Goal: Task Accomplishment & Management: Complete application form

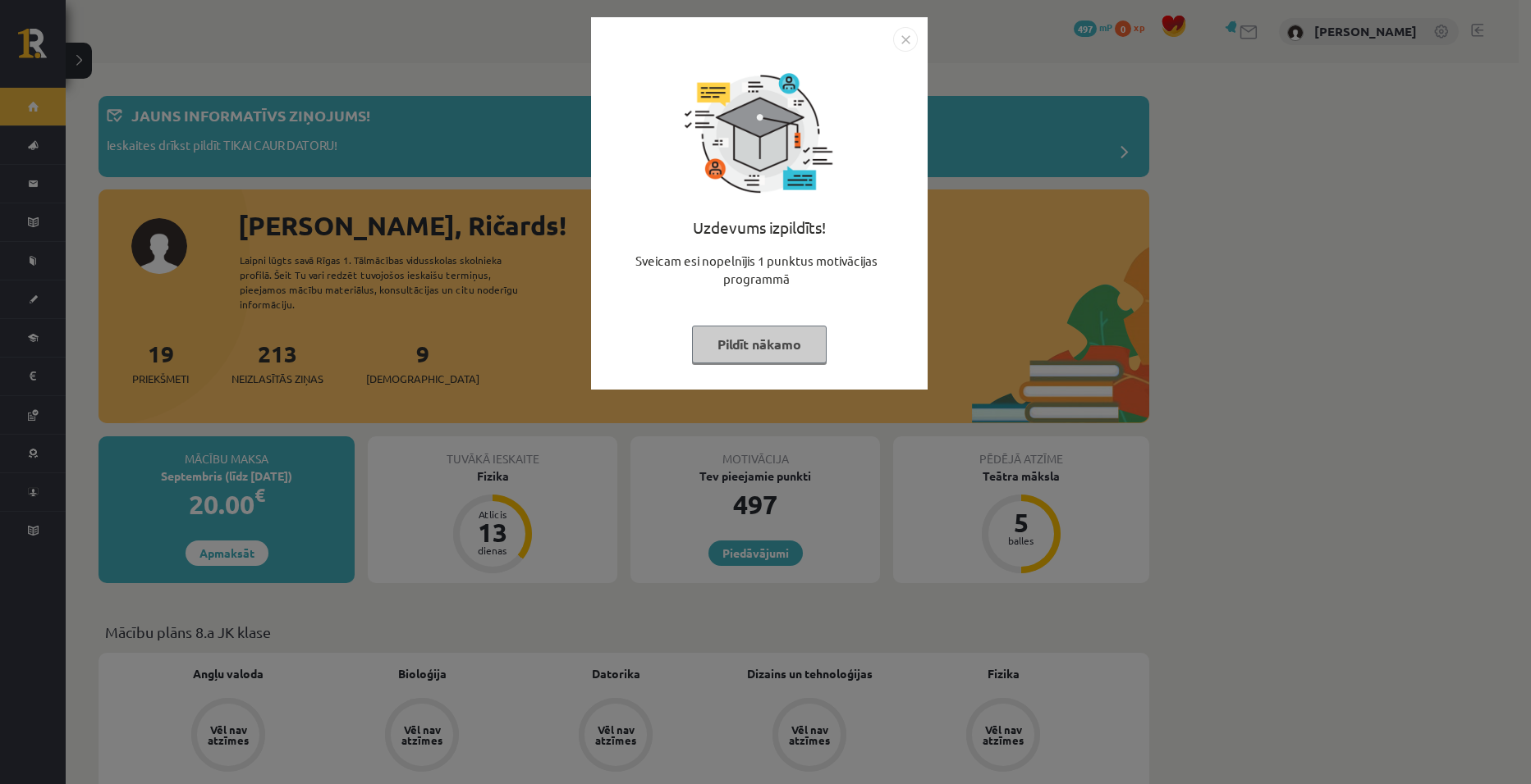
click at [813, 330] on button "Pildīt nākamo" at bounding box center [760, 345] width 135 height 38
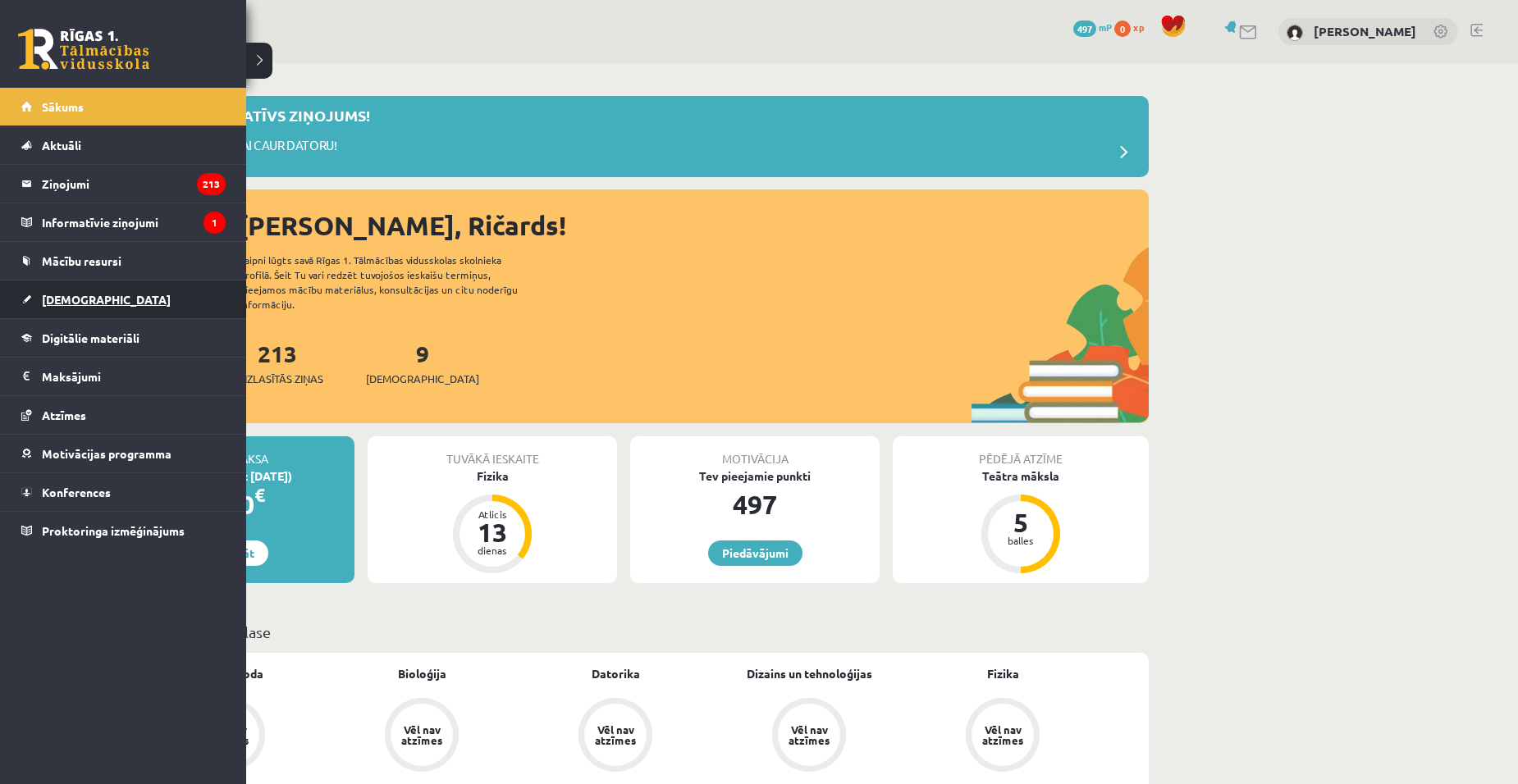
click at [59, 305] on span "[DEMOGRAPHIC_DATA]" at bounding box center [106, 300] width 129 height 15
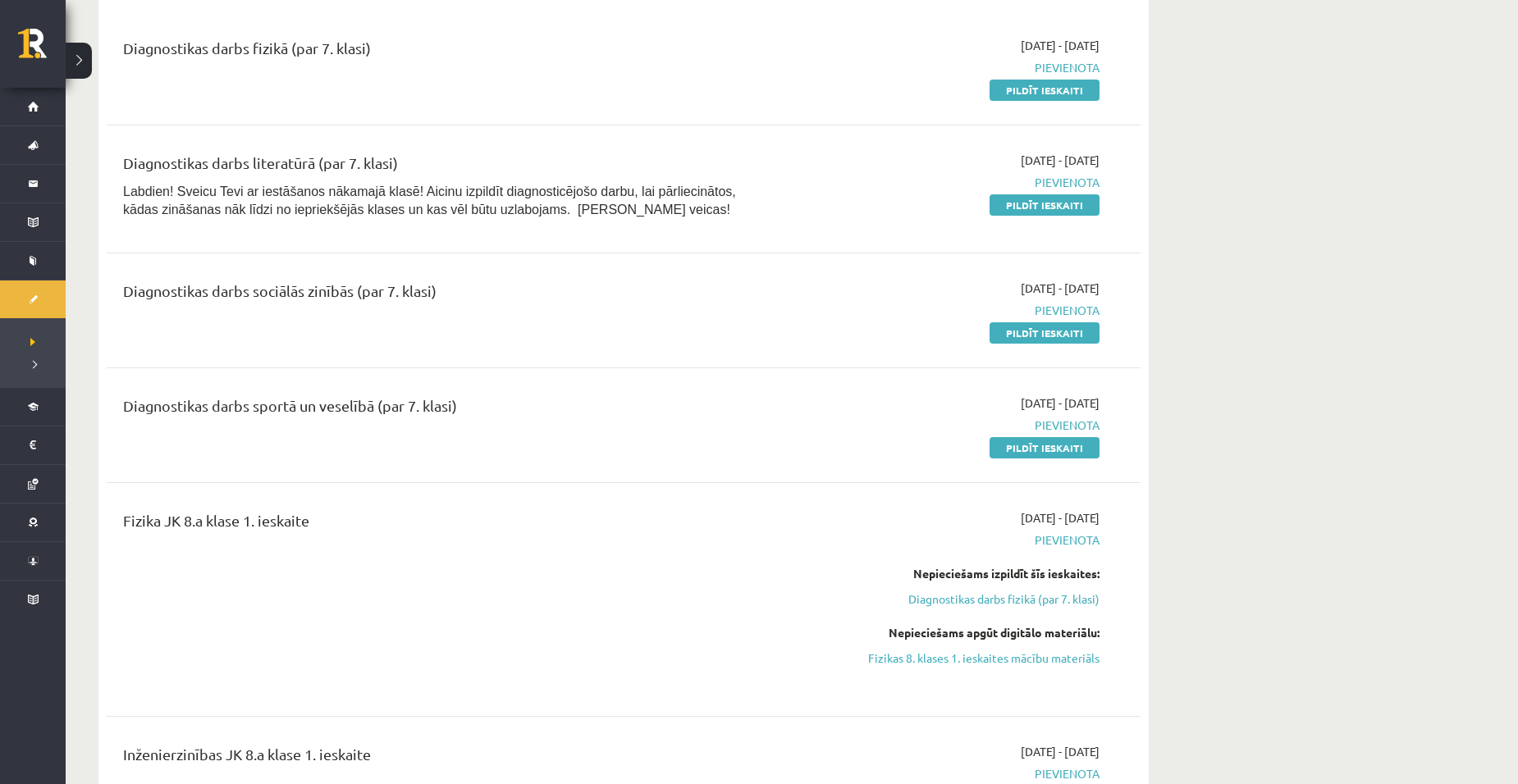
scroll to position [1067, 0]
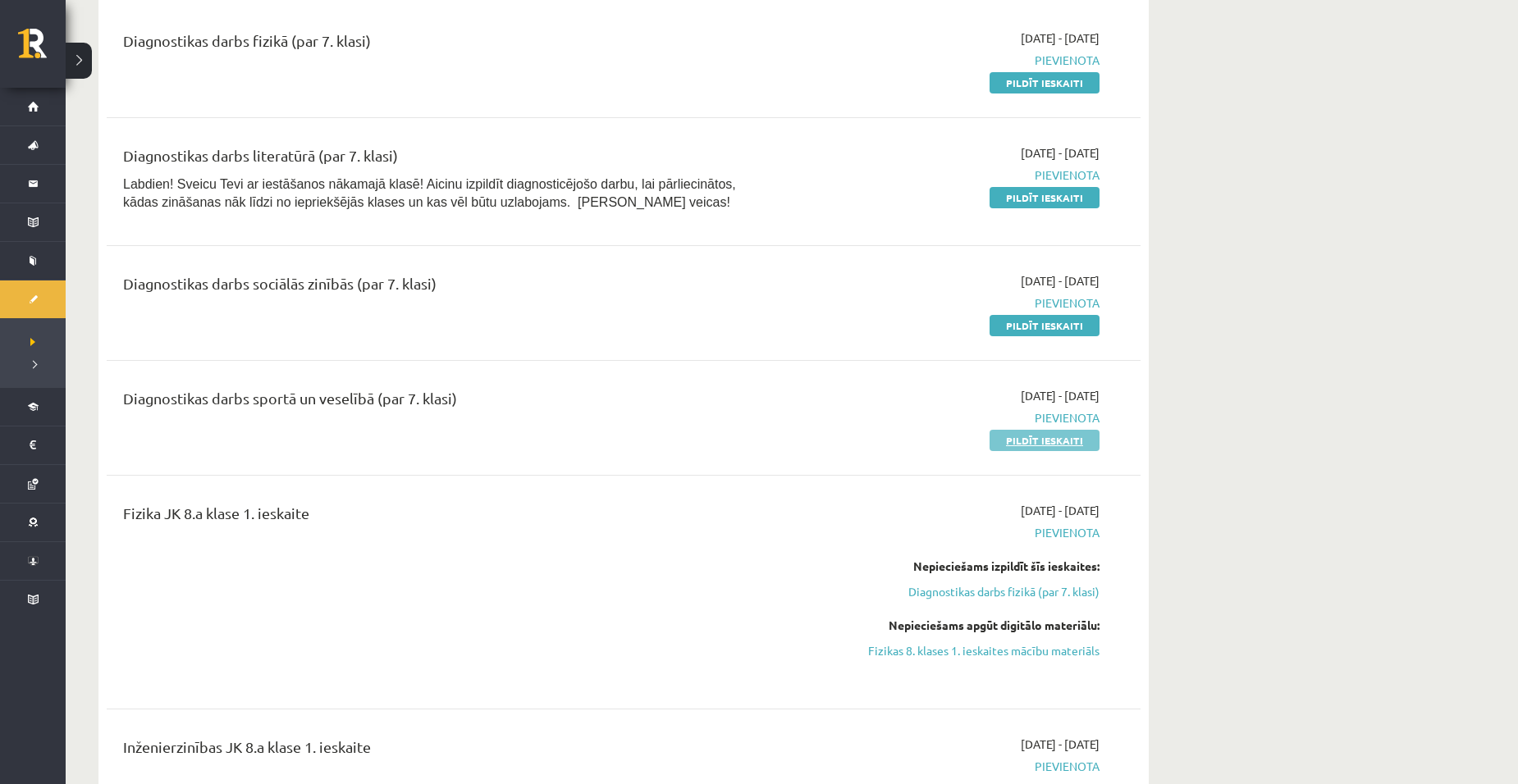
click at [1074, 449] on link "Pildīt ieskaiti" at bounding box center [1045, 440] width 110 height 22
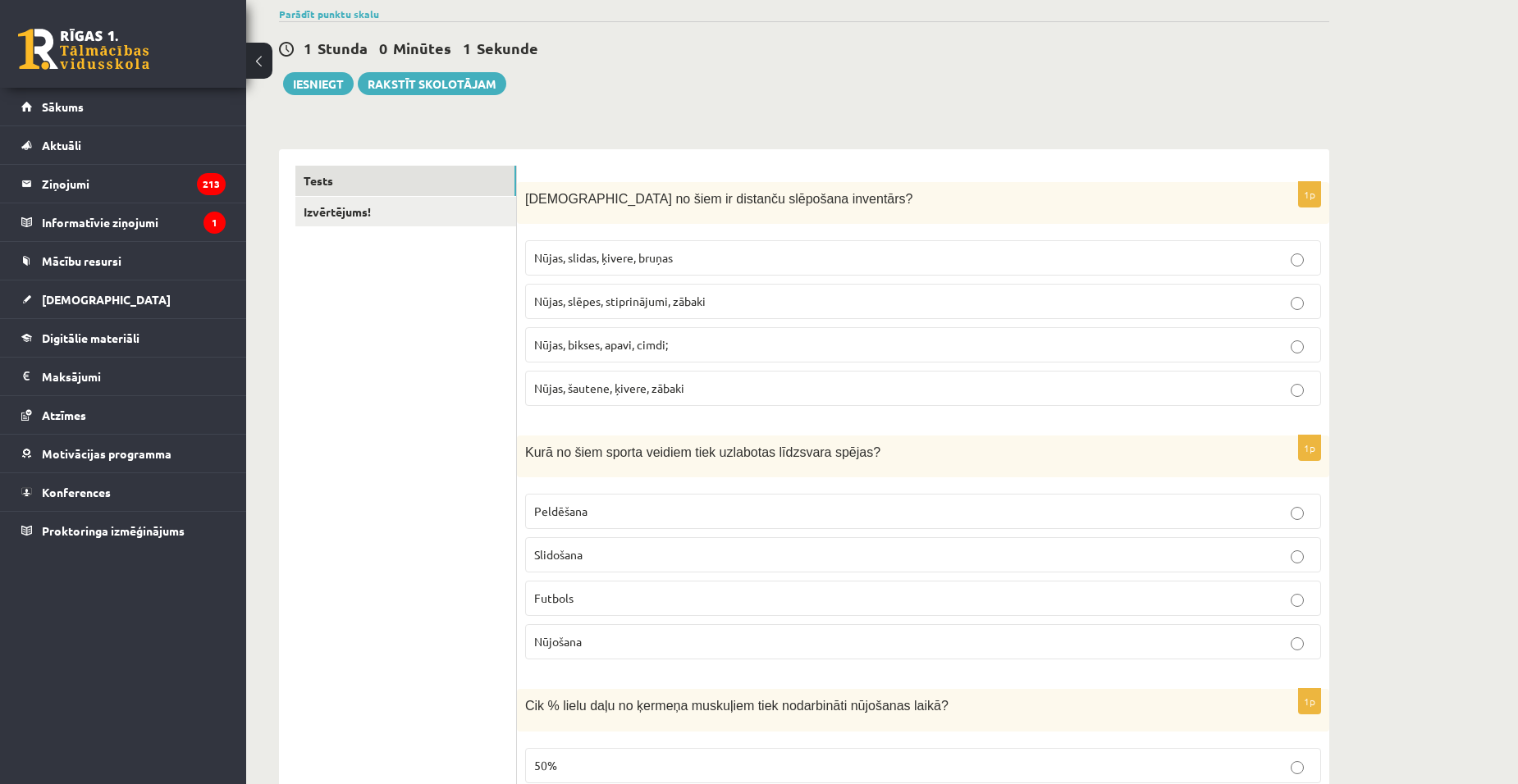
scroll to position [164, 0]
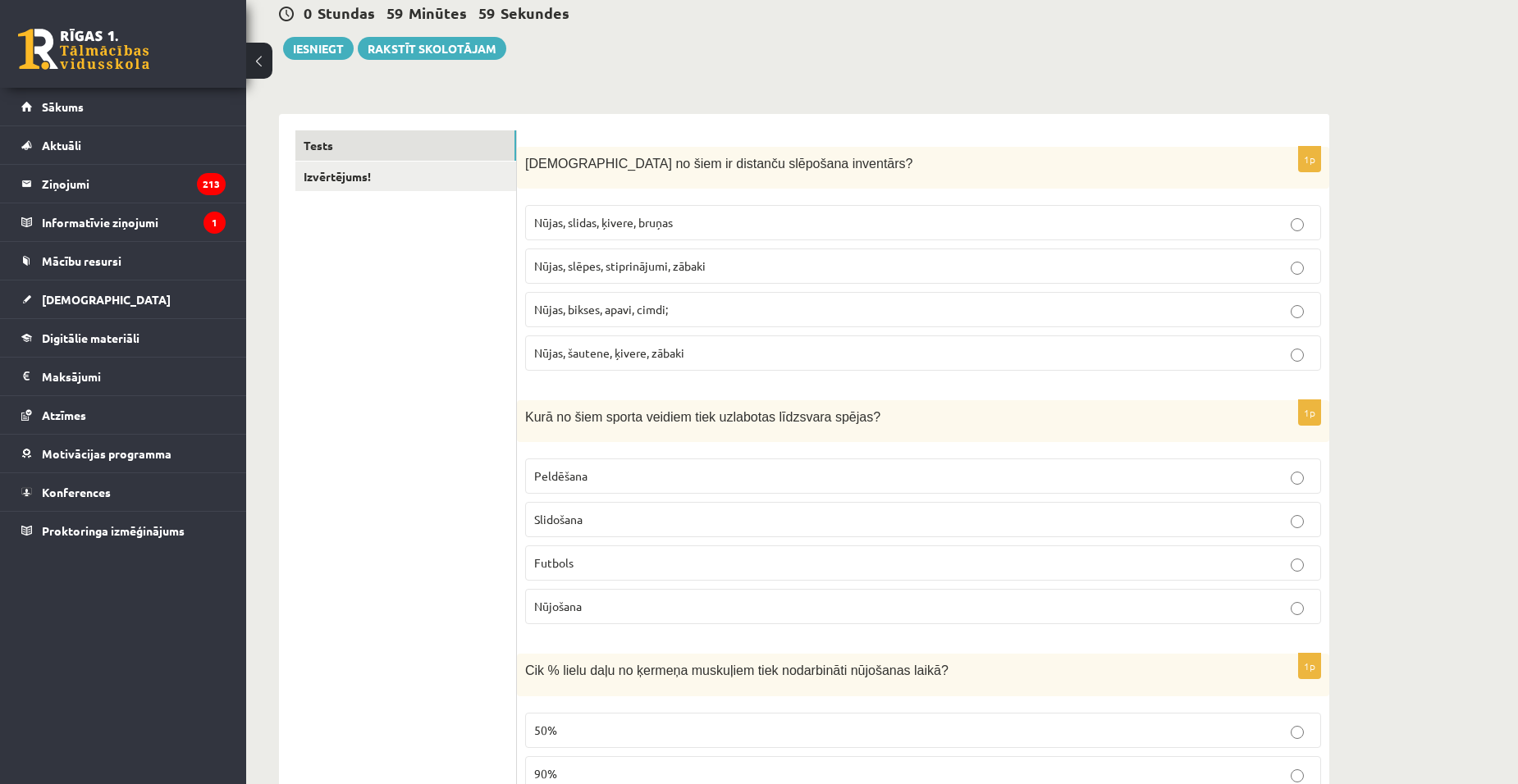
click at [782, 224] on p "Nūjas, slidas, ķivere, bruņas" at bounding box center [923, 223] width 778 height 17
drag, startPoint x: 682, startPoint y: 223, endPoint x: 671, endPoint y: 216, distance: 13.0
click at [680, 219] on p "Nūjas, slidas, ķivere, bruņas" at bounding box center [923, 223] width 778 height 17
click at [437, 177] on link "Izvērtējums!" at bounding box center [405, 177] width 221 height 30
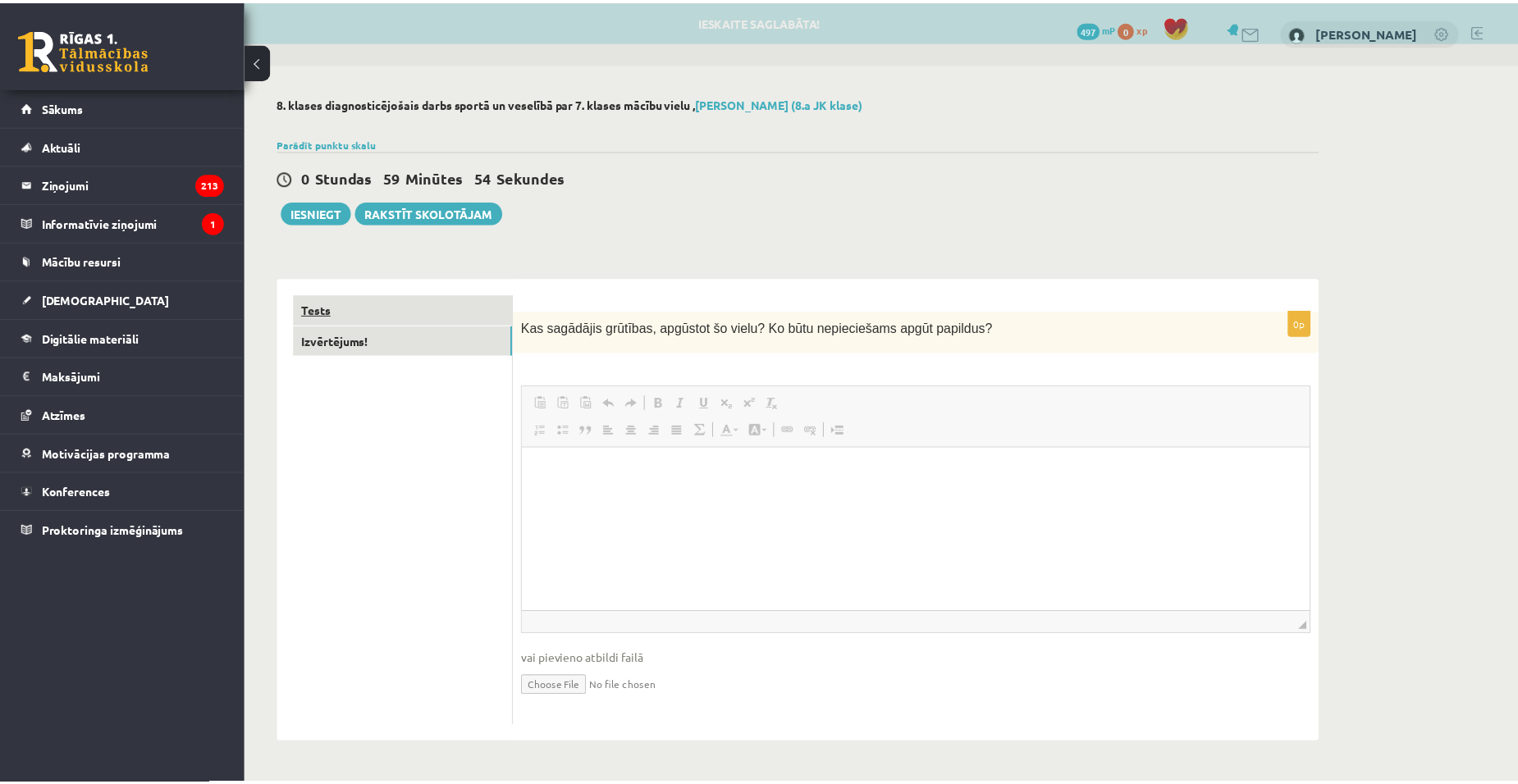
scroll to position [0, 0]
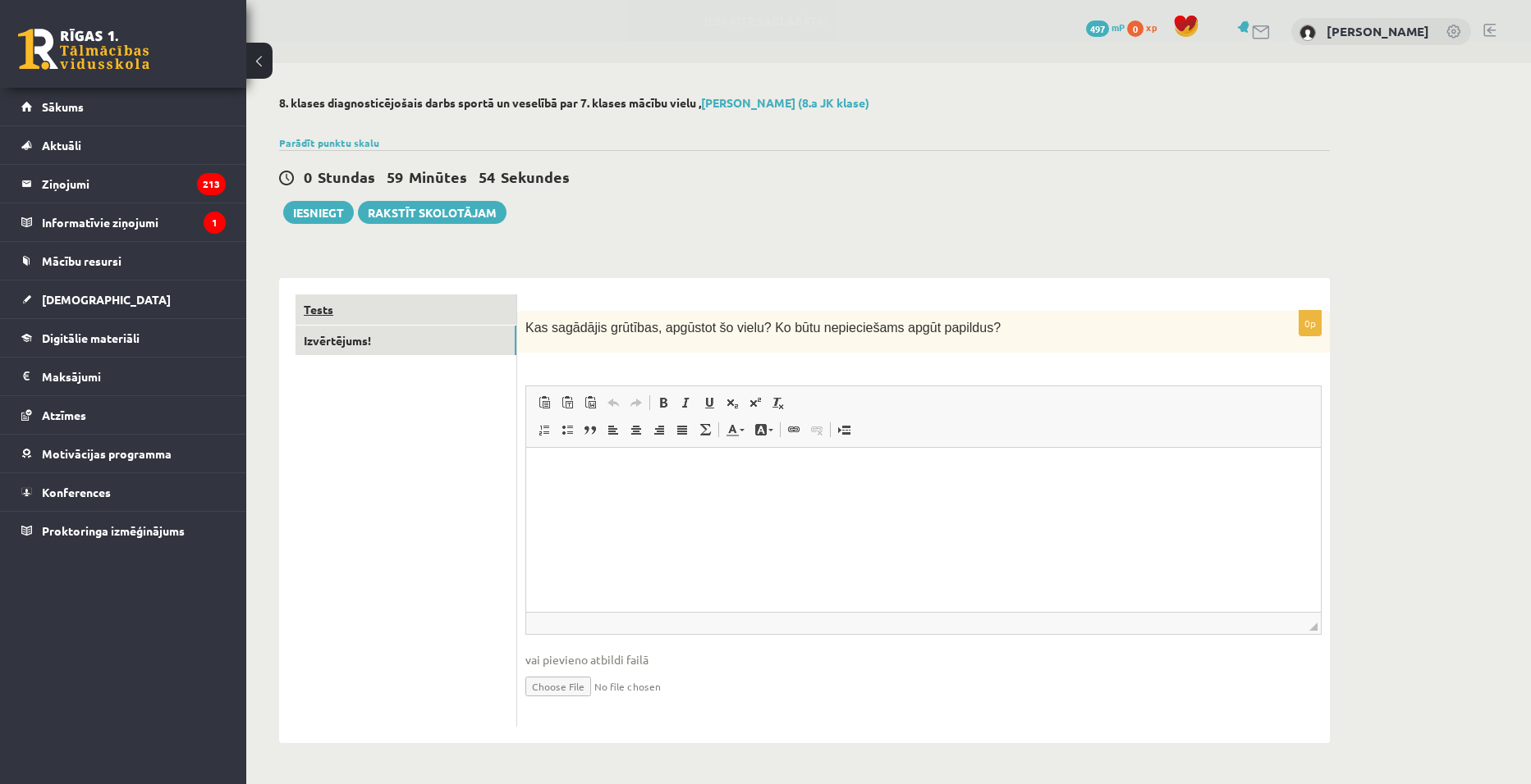
click at [436, 313] on link "Tests" at bounding box center [405, 310] width 221 height 30
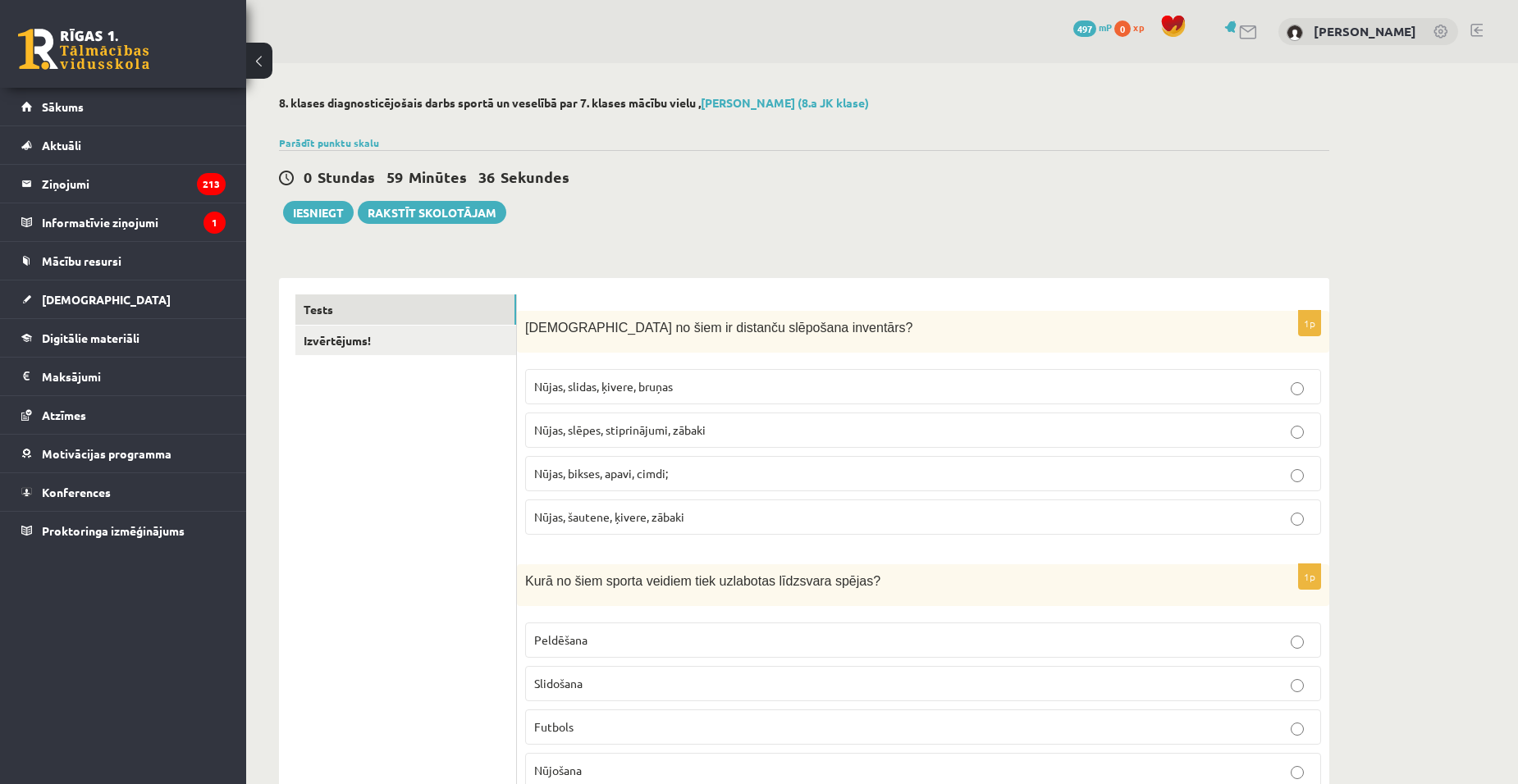
click at [584, 431] on span "Nūjas, slēpes, stiprinājumi, zābaki" at bounding box center [619, 430] width 171 height 15
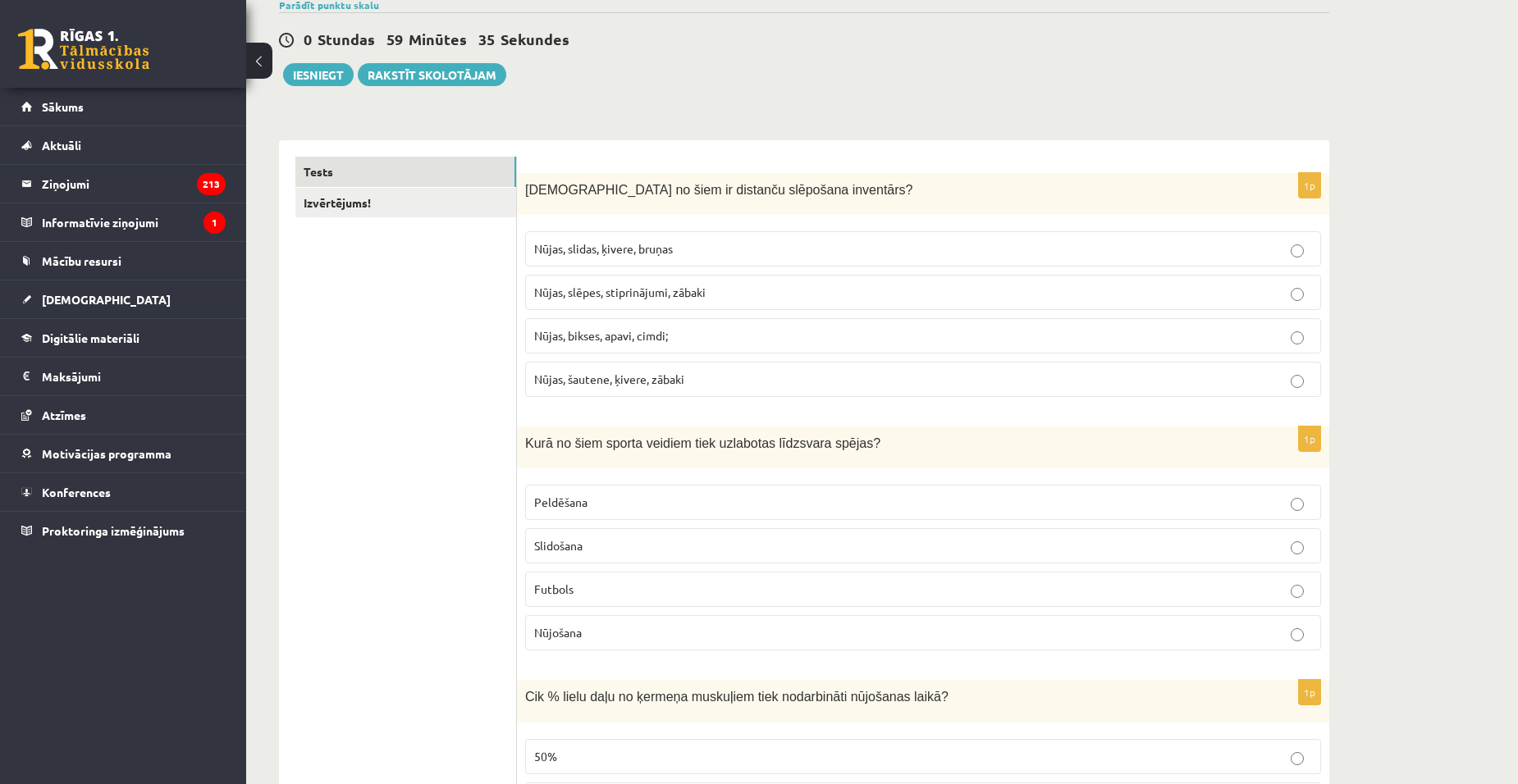
scroll to position [246, 0]
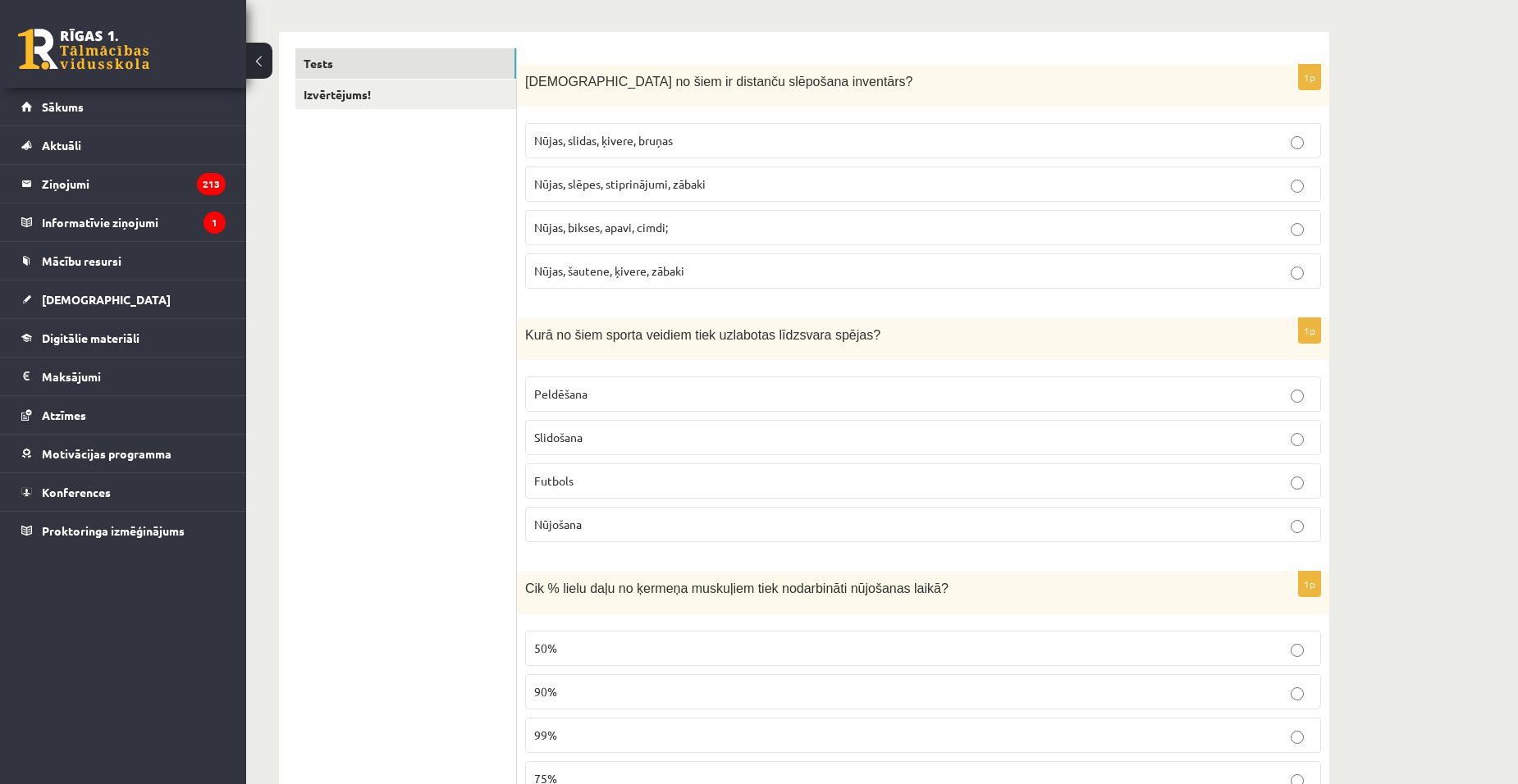
click at [624, 437] on p "Slidošana" at bounding box center [923, 437] width 778 height 17
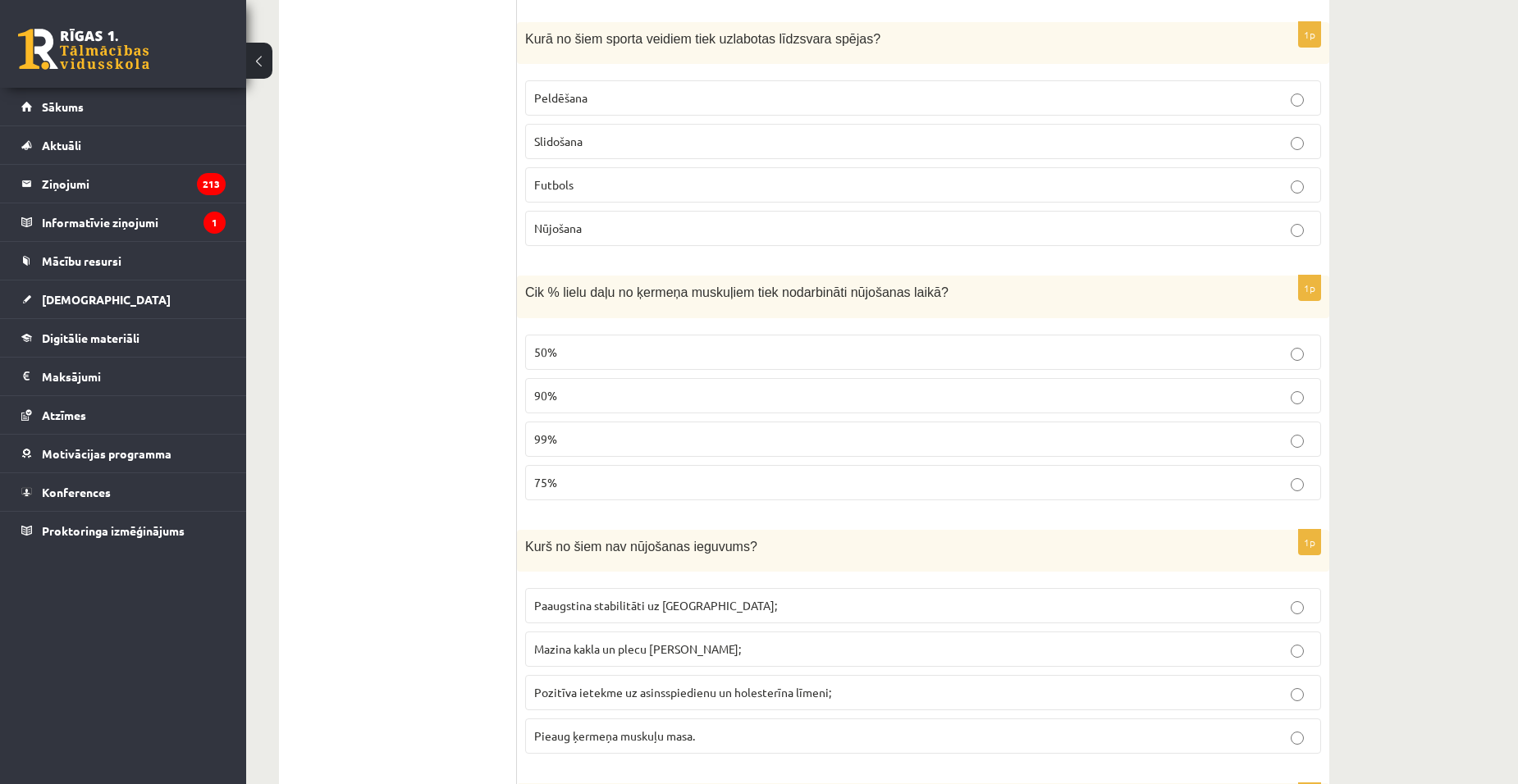
scroll to position [575, 0]
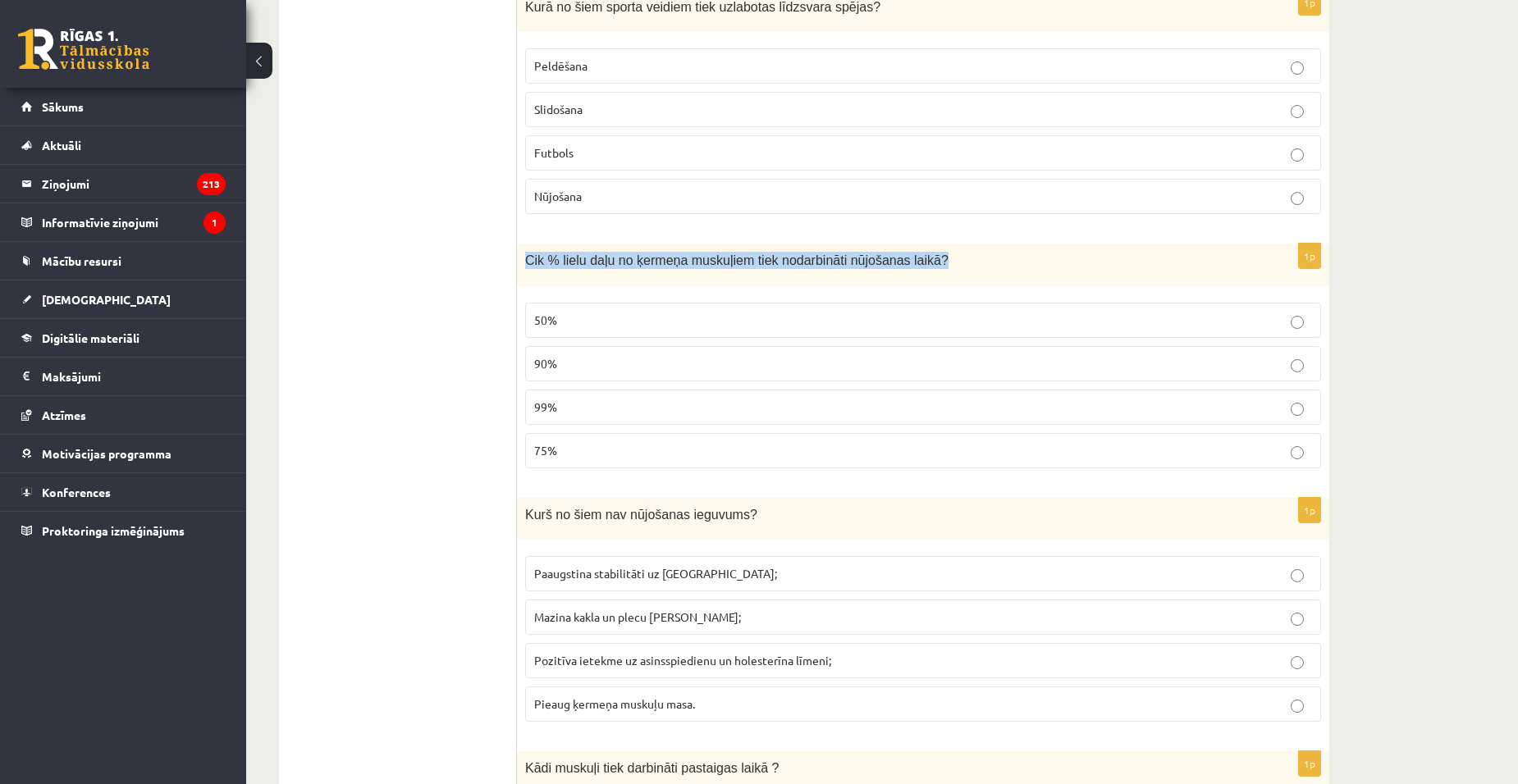
drag, startPoint x: 526, startPoint y: 258, endPoint x: 956, endPoint y: 268, distance: 430.1
click at [956, 268] on p "Cik % lielu daļu no ķermeņa muskuļiem tiek nodarbināti nūjošanas laikā?" at bounding box center [883, 260] width 714 height 17
copy span "Cik % lielu daļu no ķermeņa muskuļiem tiek nodarbināti nūjošanas laikā?"
click at [594, 351] on label "90%" at bounding box center [923, 364] width 796 height 35
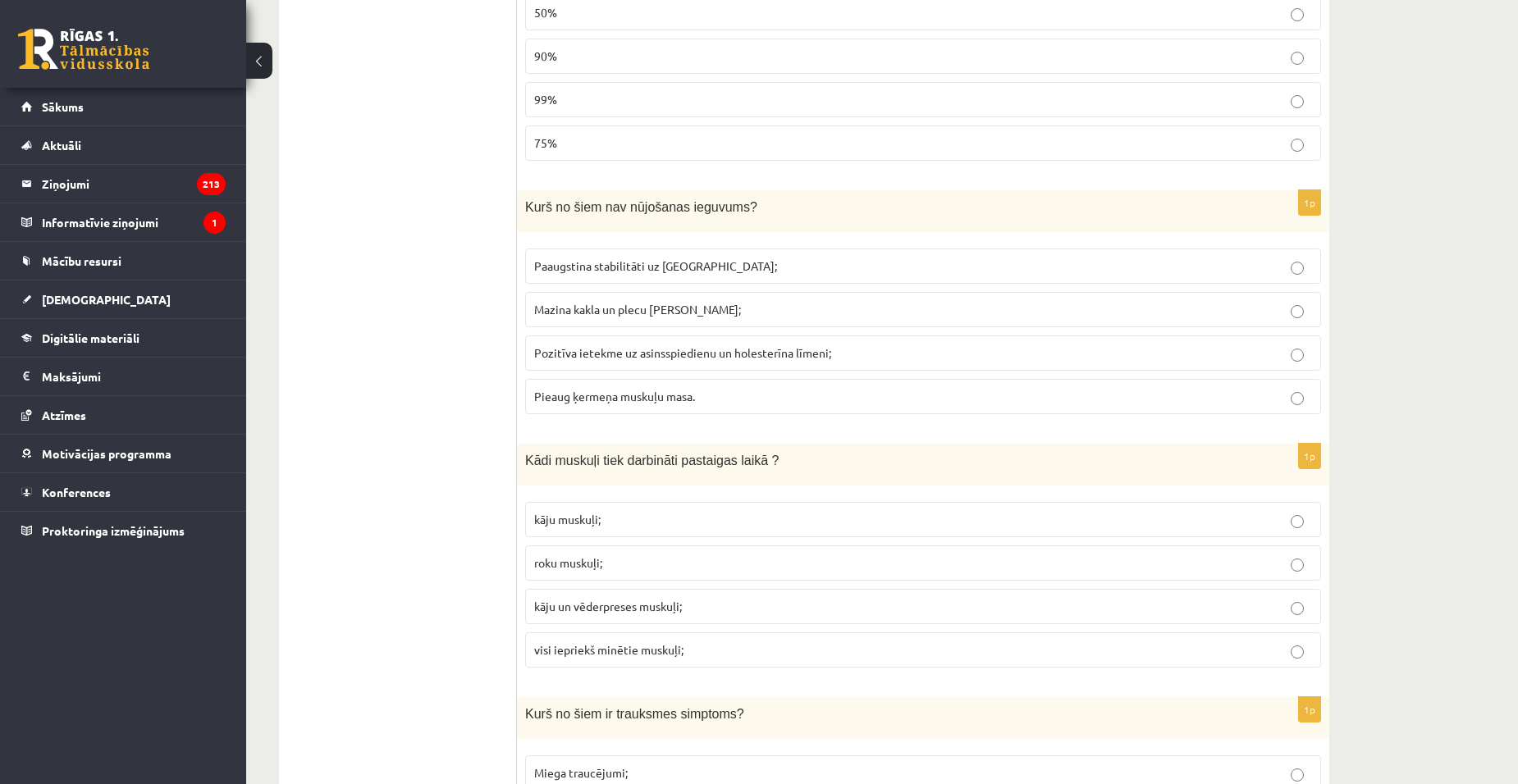
scroll to position [902, 0]
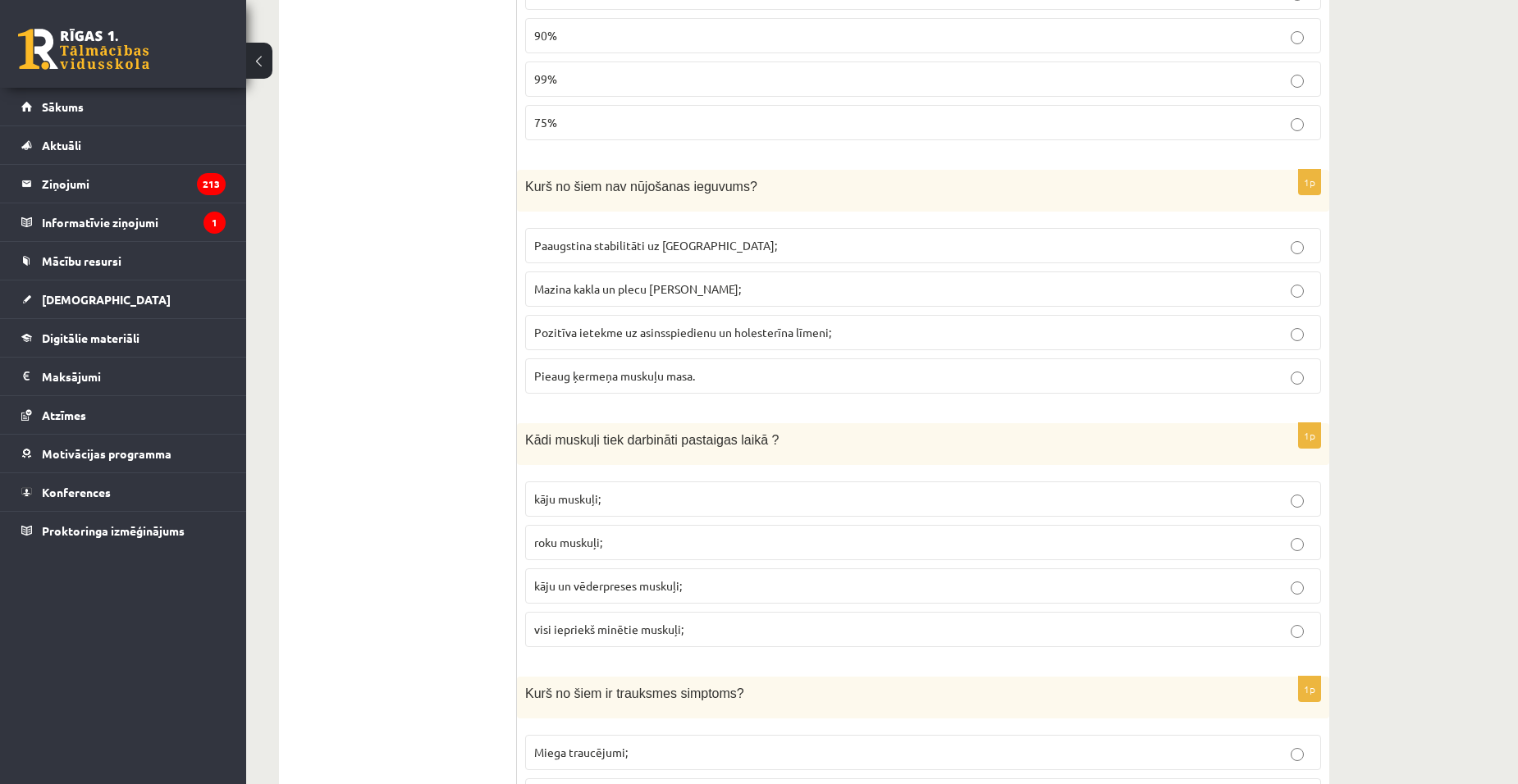
click at [634, 335] on span "Pozitīva ietekme uz asinsspiedienu un holesterīna līmeni;" at bounding box center [683, 332] width 297 height 15
click at [637, 382] on span "Pieaug ķermeņa muskuļu masa." at bounding box center [615, 376] width 161 height 15
click at [627, 257] on label "Paaugstina stabilitāti uz ceļa;" at bounding box center [923, 245] width 796 height 35
click at [616, 289] on span "Mazina kakla un plecu joslas saspringumu;" at bounding box center [637, 289] width 206 height 15
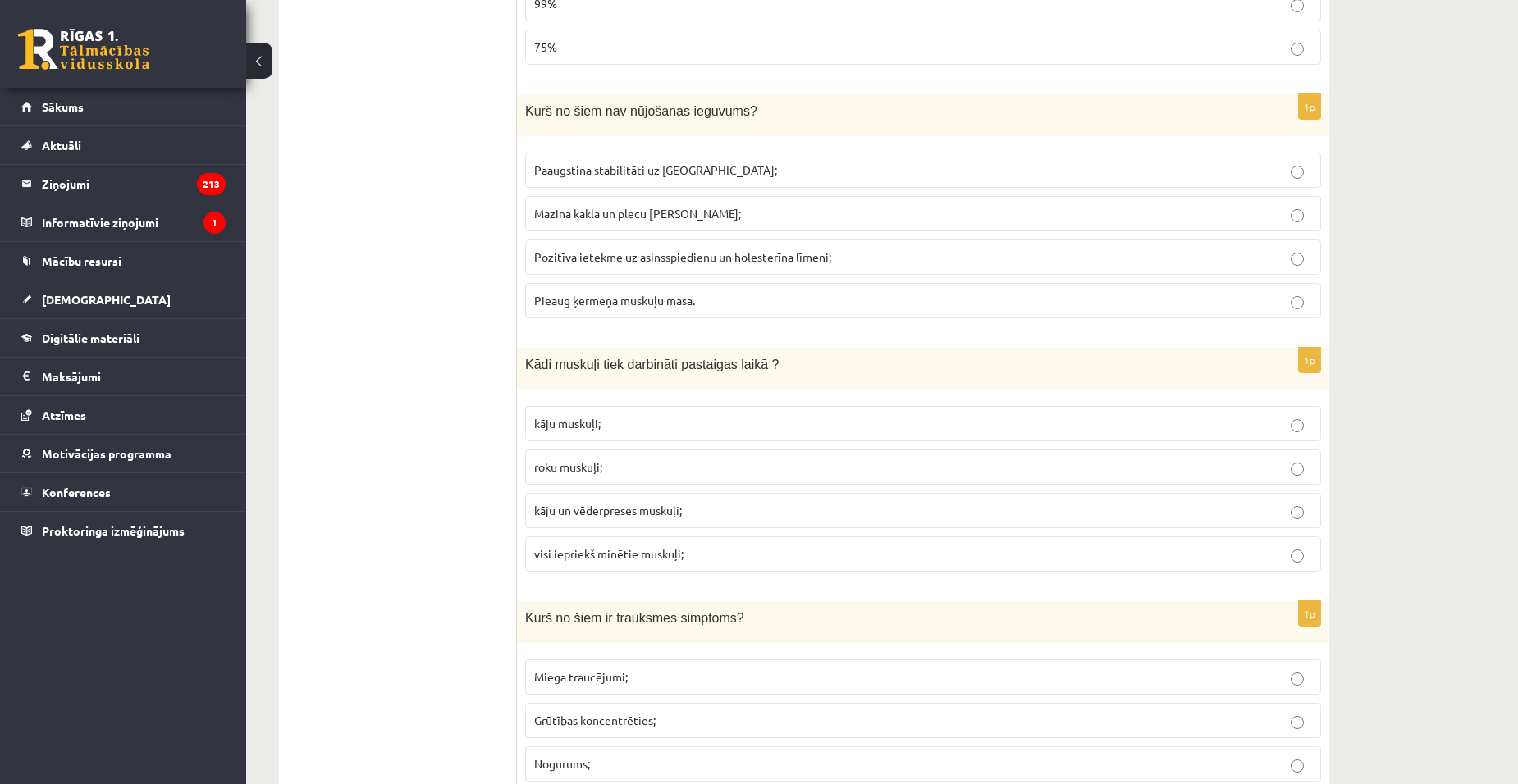
scroll to position [985, 0]
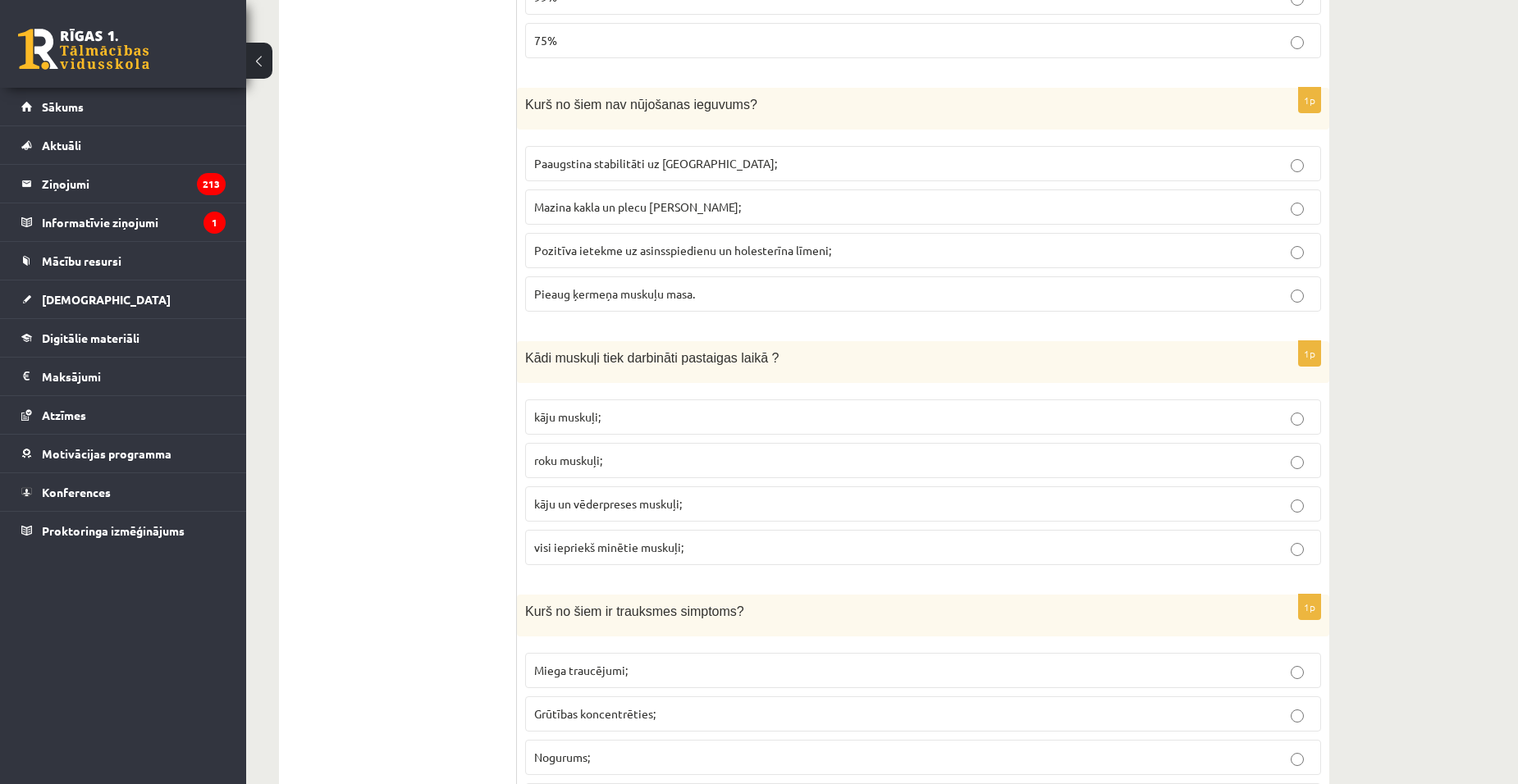
click at [580, 421] on span "kāju muskuļi;" at bounding box center [567, 417] width 66 height 15
drag, startPoint x: 527, startPoint y: 360, endPoint x: 764, endPoint y: 361, distance: 237.0
click at [764, 361] on p "Kādi muskuļi tiek darbināti pastaigas laikā ?" at bounding box center [883, 358] width 714 height 17
copy span "Kādi muskuļi tiek darbināti pastaigas laikā ?"
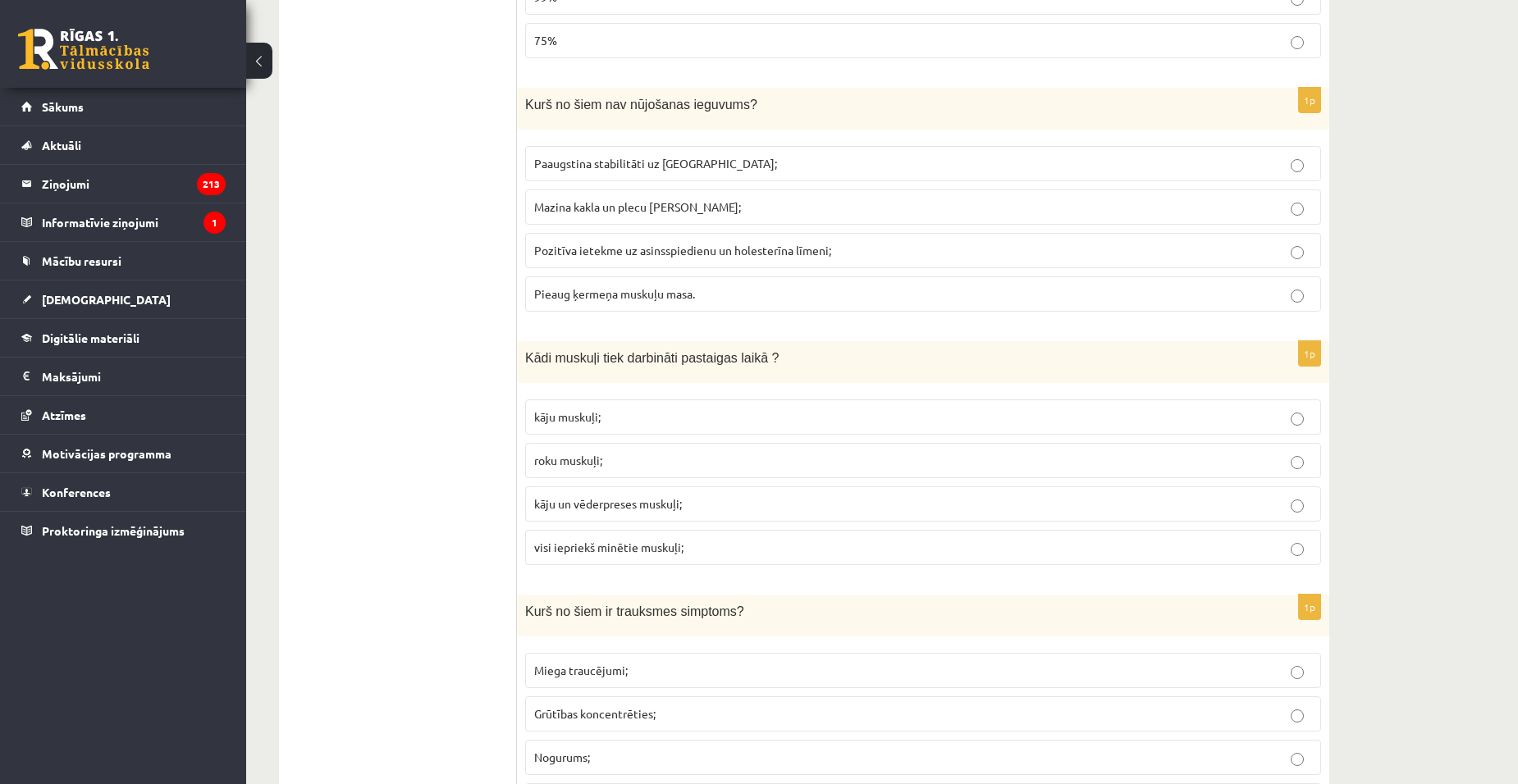
click at [621, 416] on p "kāju muskuļi;" at bounding box center [923, 418] width 778 height 17
click at [646, 519] on label "kāju un vēderpreses muskuļi;" at bounding box center [923, 504] width 796 height 35
click at [672, 555] on span "visi iepriekš minētie muskuļi;" at bounding box center [609, 547] width 150 height 15
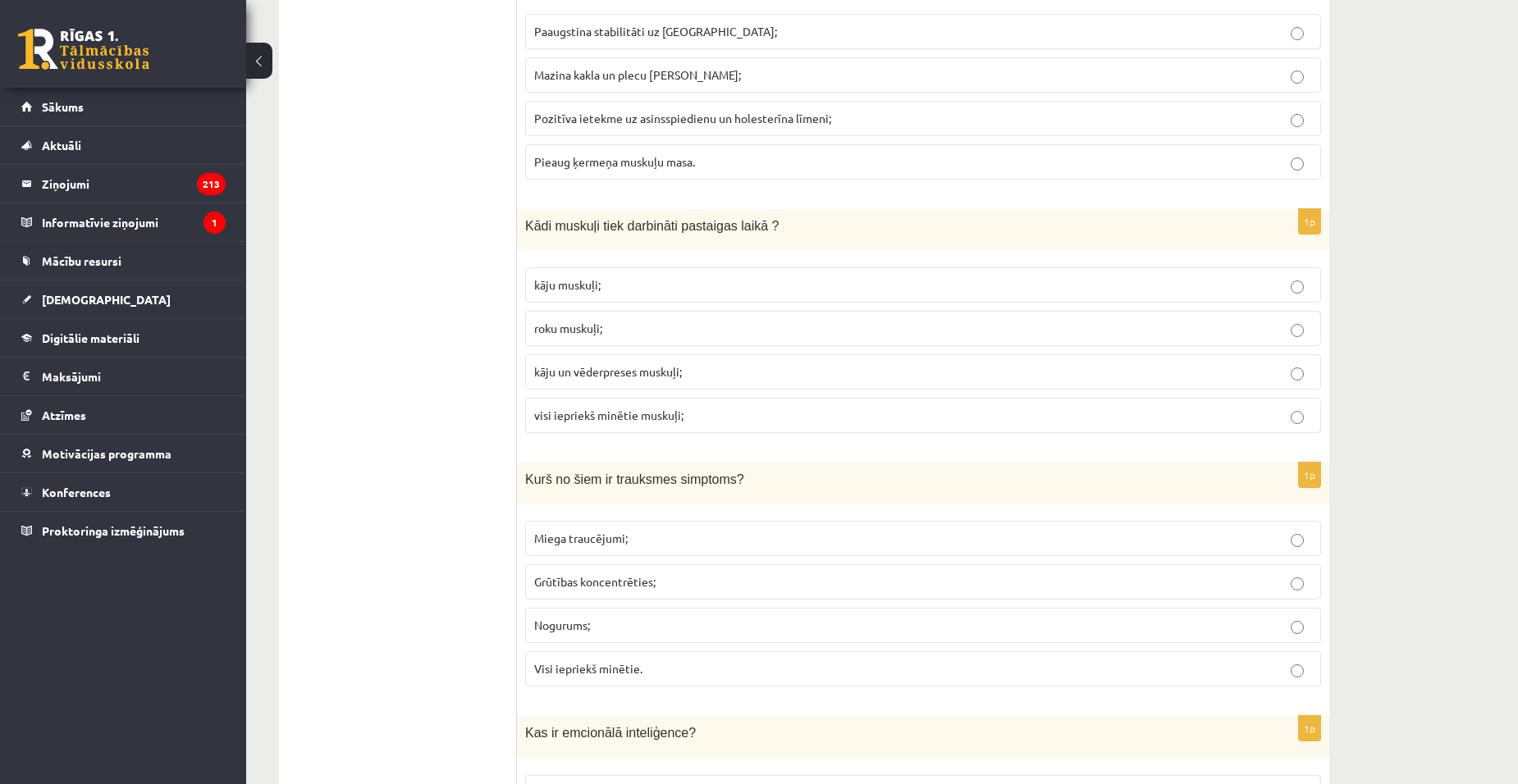
scroll to position [1149, 0]
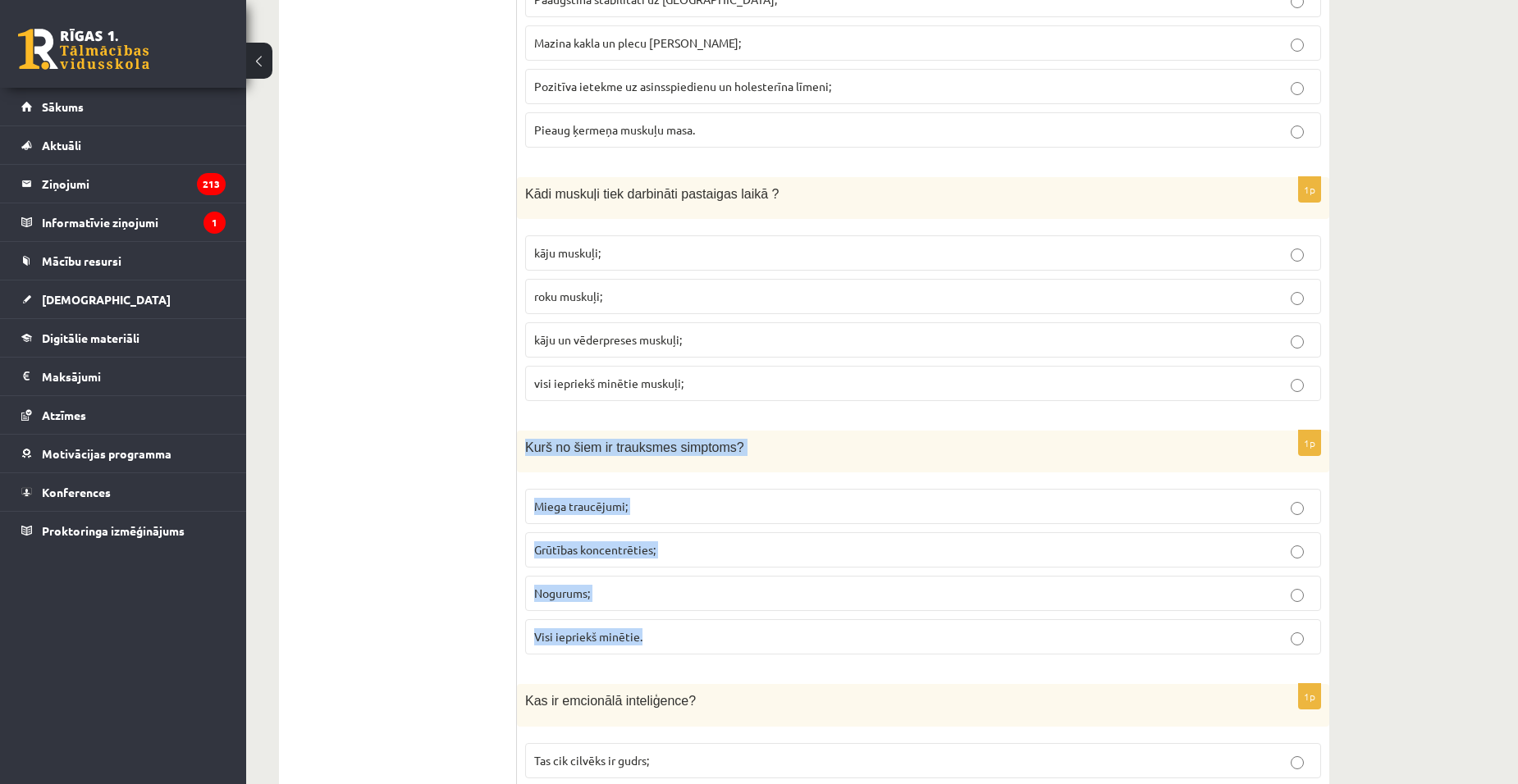
drag, startPoint x: 523, startPoint y: 445, endPoint x: 746, endPoint y: 626, distance: 287.2
click at [746, 626] on div "1p Kurš no šiem ir trauksmes simptoms? Miega traucējumi; Grūtības koncentrēties…" at bounding box center [923, 549] width 813 height 237
copy div "Kurš no šiem ir trauksmes simptoms? Miega traucējumi; Grūtības koncentrēties; N…"
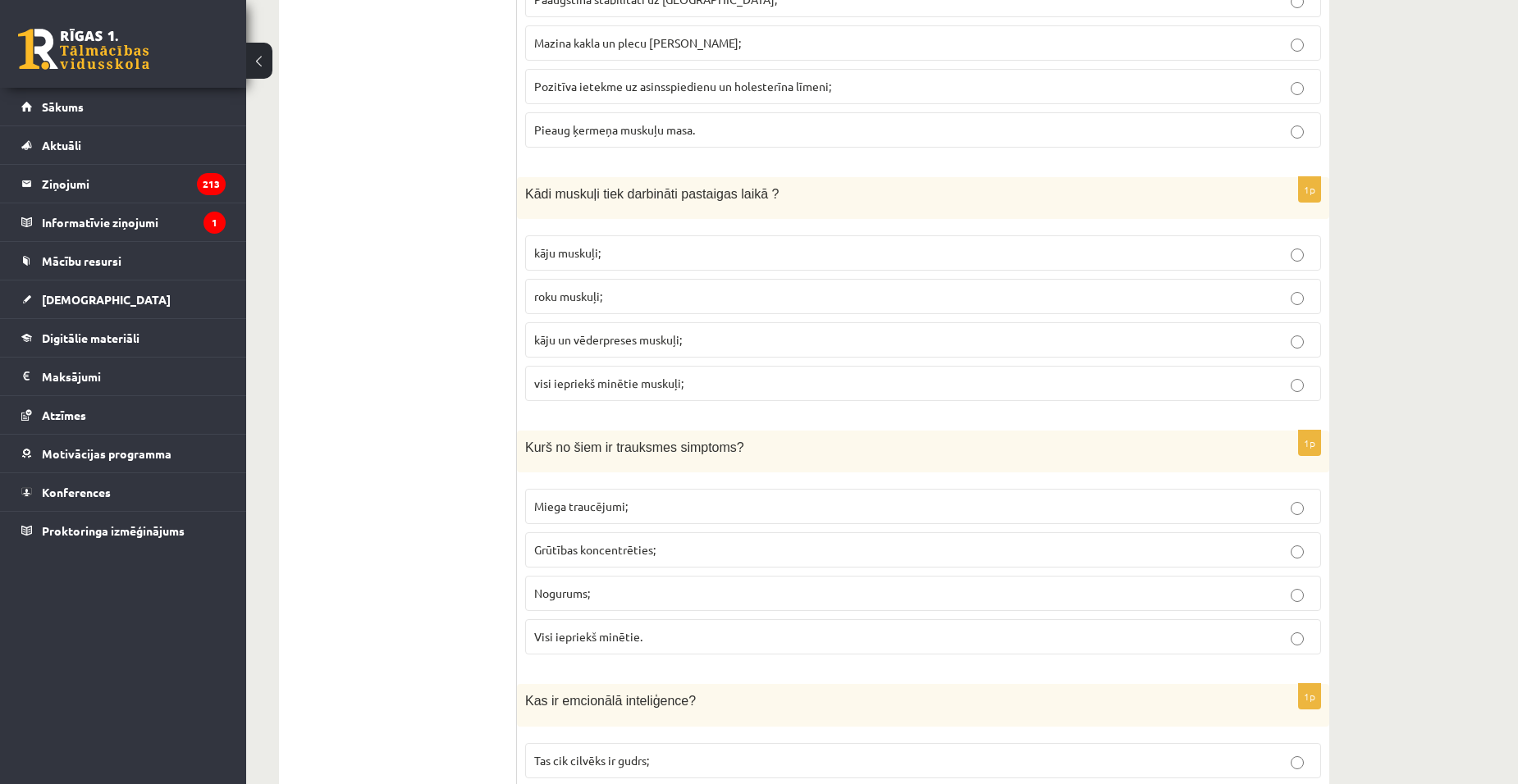
click at [616, 634] on span "Visi iepriekš minētie." at bounding box center [588, 637] width 108 height 15
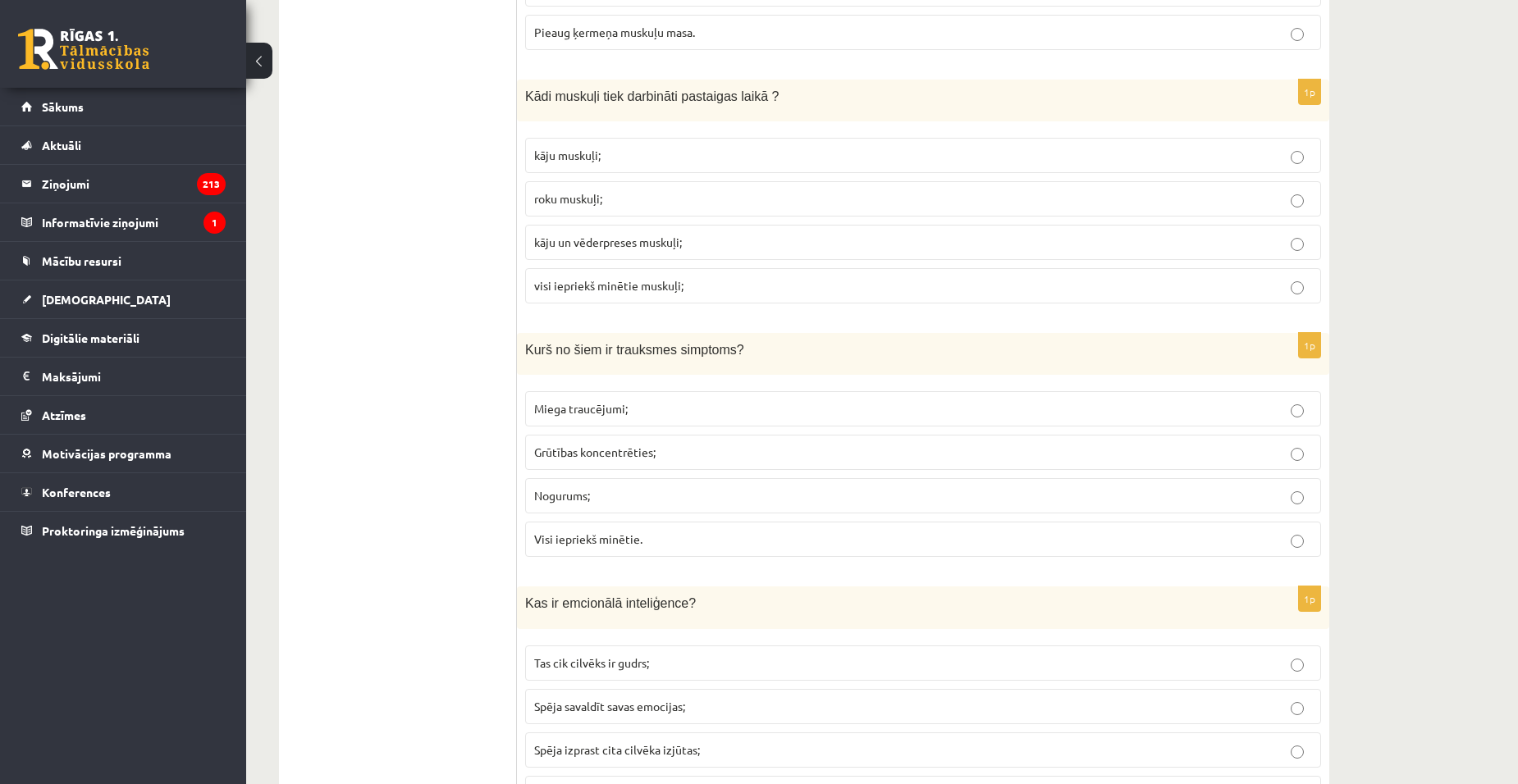
scroll to position [1395, 0]
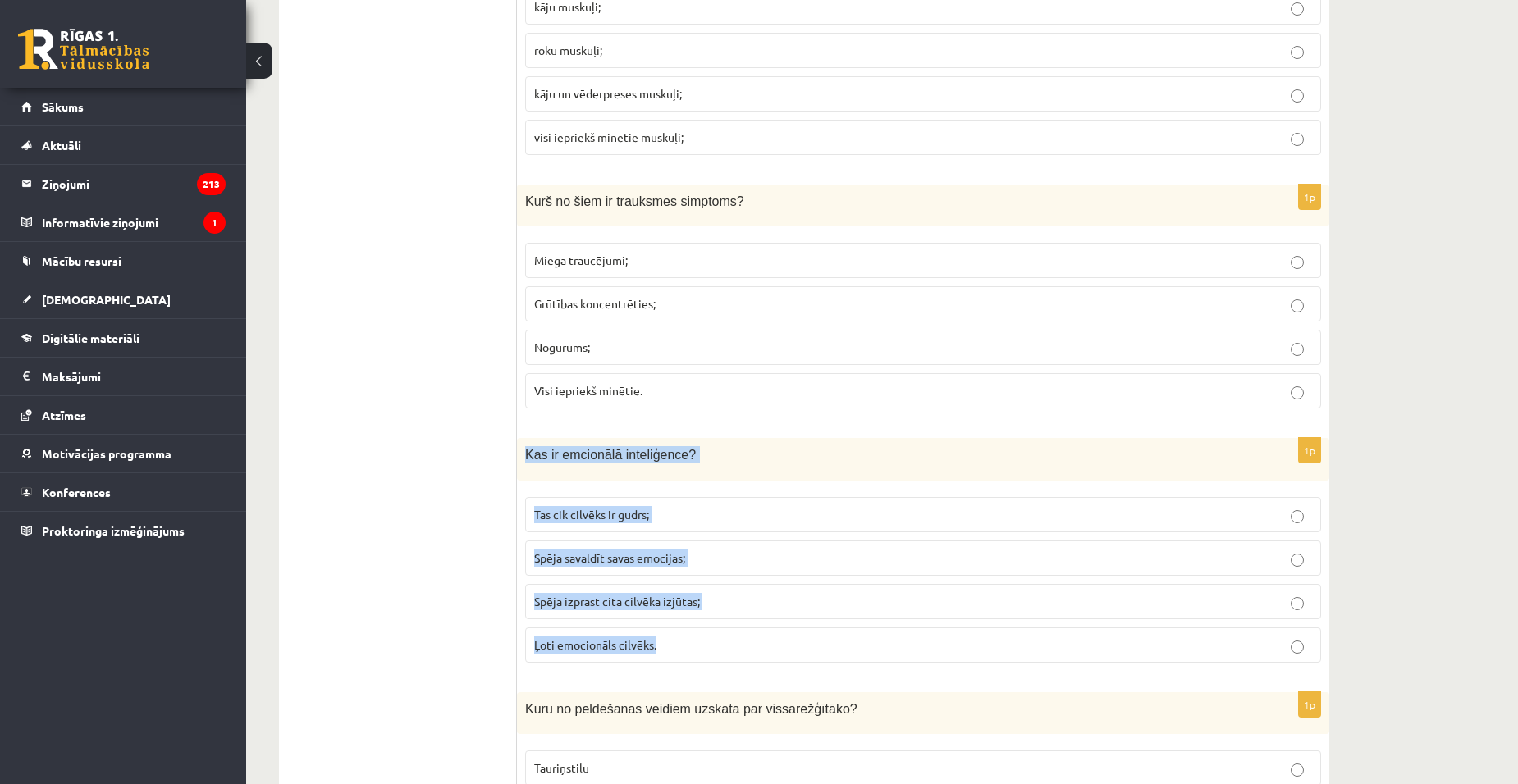
drag, startPoint x: 517, startPoint y: 453, endPoint x: 683, endPoint y: 633, distance: 244.9
click at [683, 633] on div "1p Kas ir emcionālā inteliģence? Tas cik cilvēks ir gudrs; Spēja savaldīt savas…" at bounding box center [923, 557] width 813 height 237
copy div "Kas ir emcionālā inteliģence? Tas cik cilvēks ir gudrs; Spēja savaldīt savas em…"
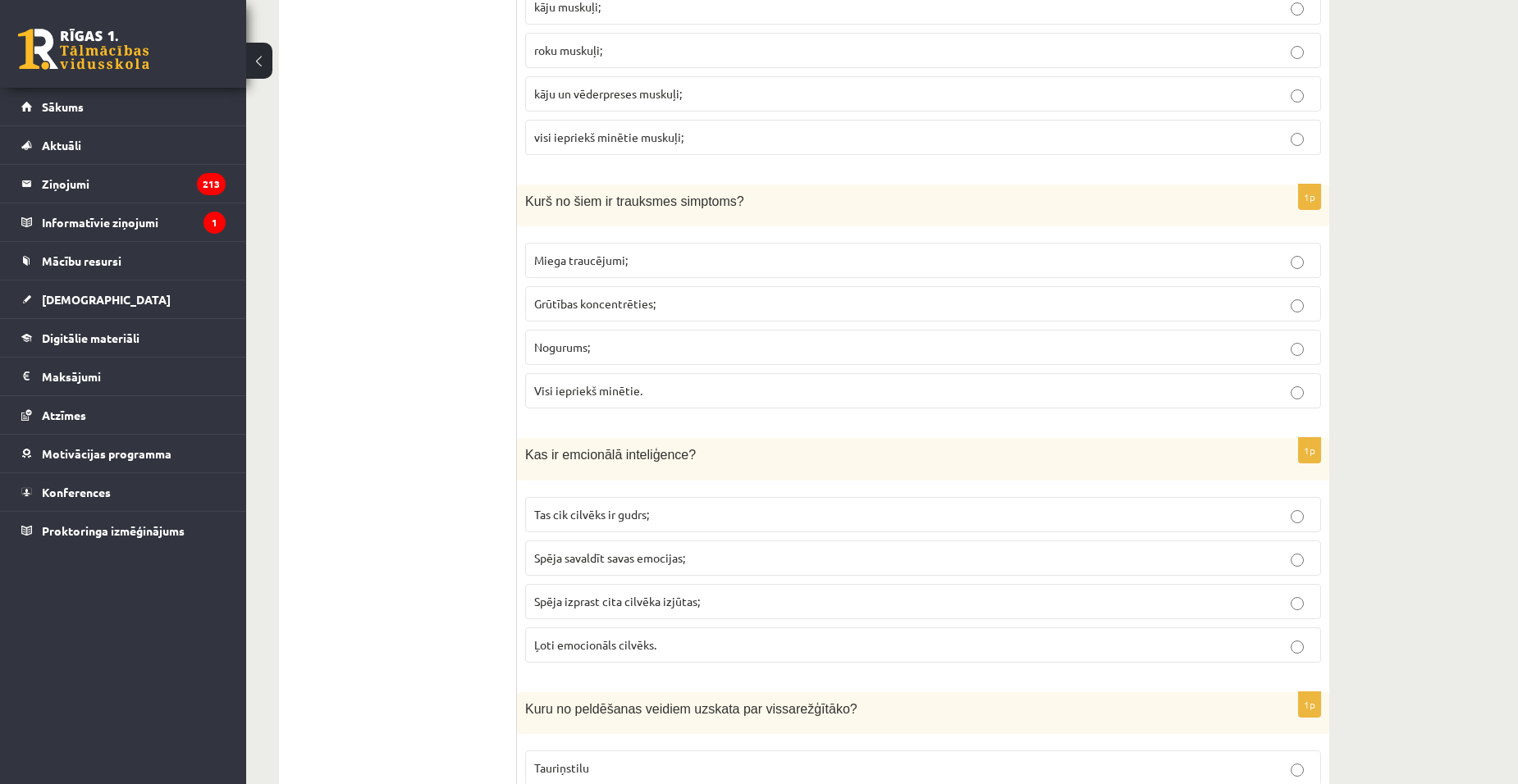
click at [626, 597] on span "Spēja izprast cita cilvēka izjūtas;" at bounding box center [616, 601] width 166 height 15
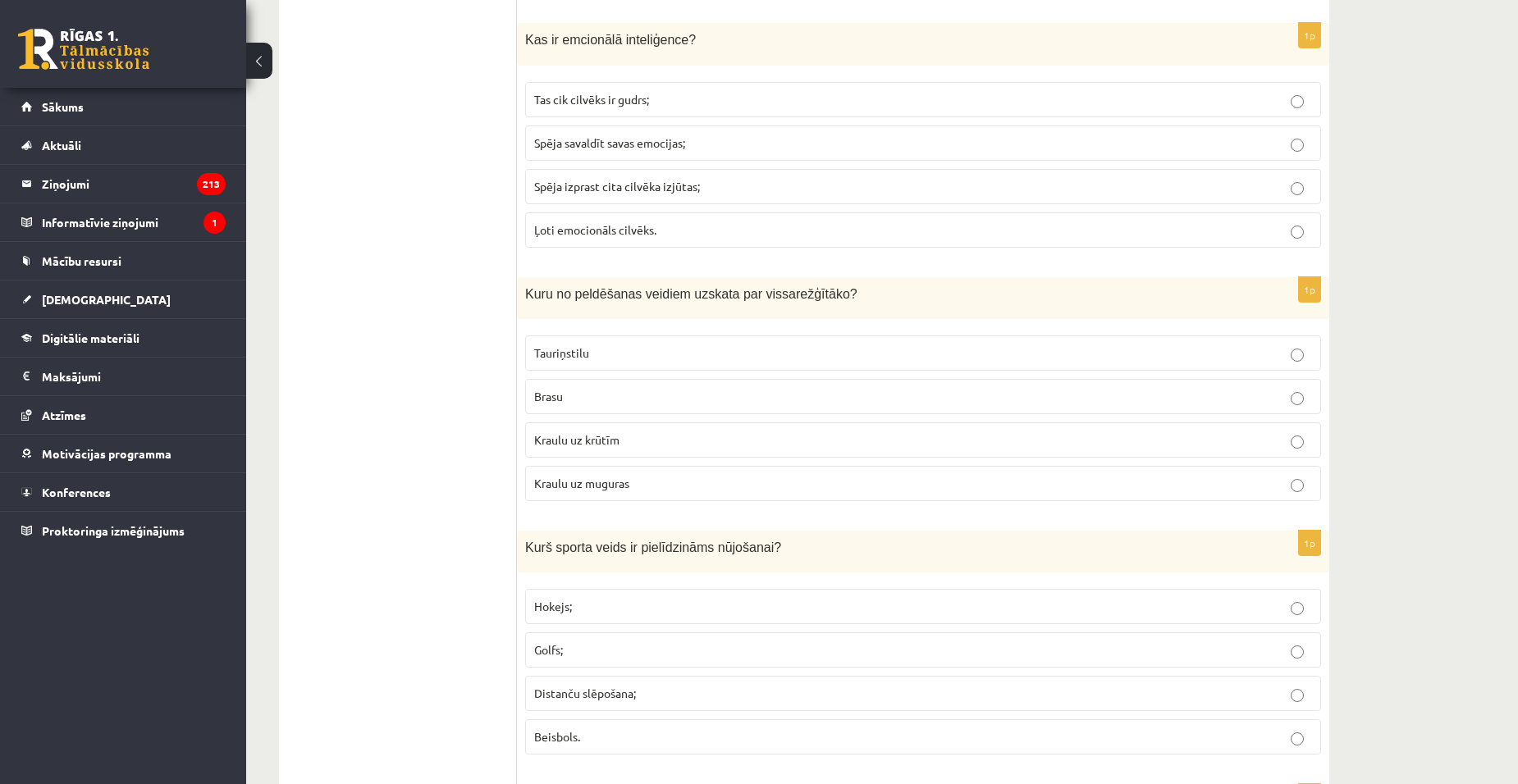
scroll to position [1806, 0]
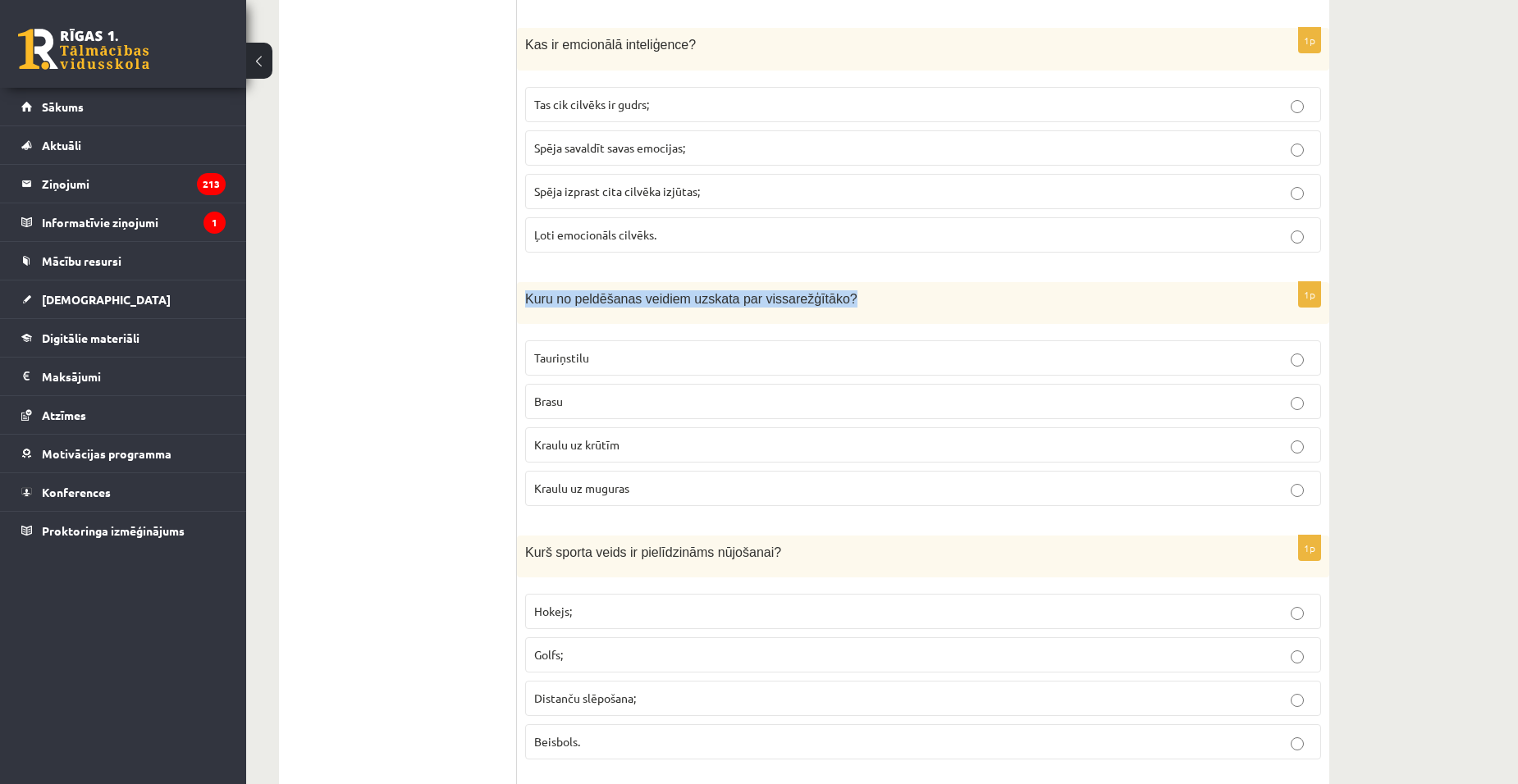
drag, startPoint x: 526, startPoint y: 299, endPoint x: 832, endPoint y: 313, distance: 306.3
click at [832, 313] on div "Kuru no peldēšanas veidiem uzskata par vissarežģītāko?" at bounding box center [923, 303] width 813 height 42
drag, startPoint x: 520, startPoint y: 297, endPoint x: 768, endPoint y: 488, distance: 313.0
click at [768, 488] on div "1p Kuru no peldēšanas veidiem uzskata par vissarežģītāko? Tauriņstilu Brasu Kra…" at bounding box center [923, 401] width 813 height 237
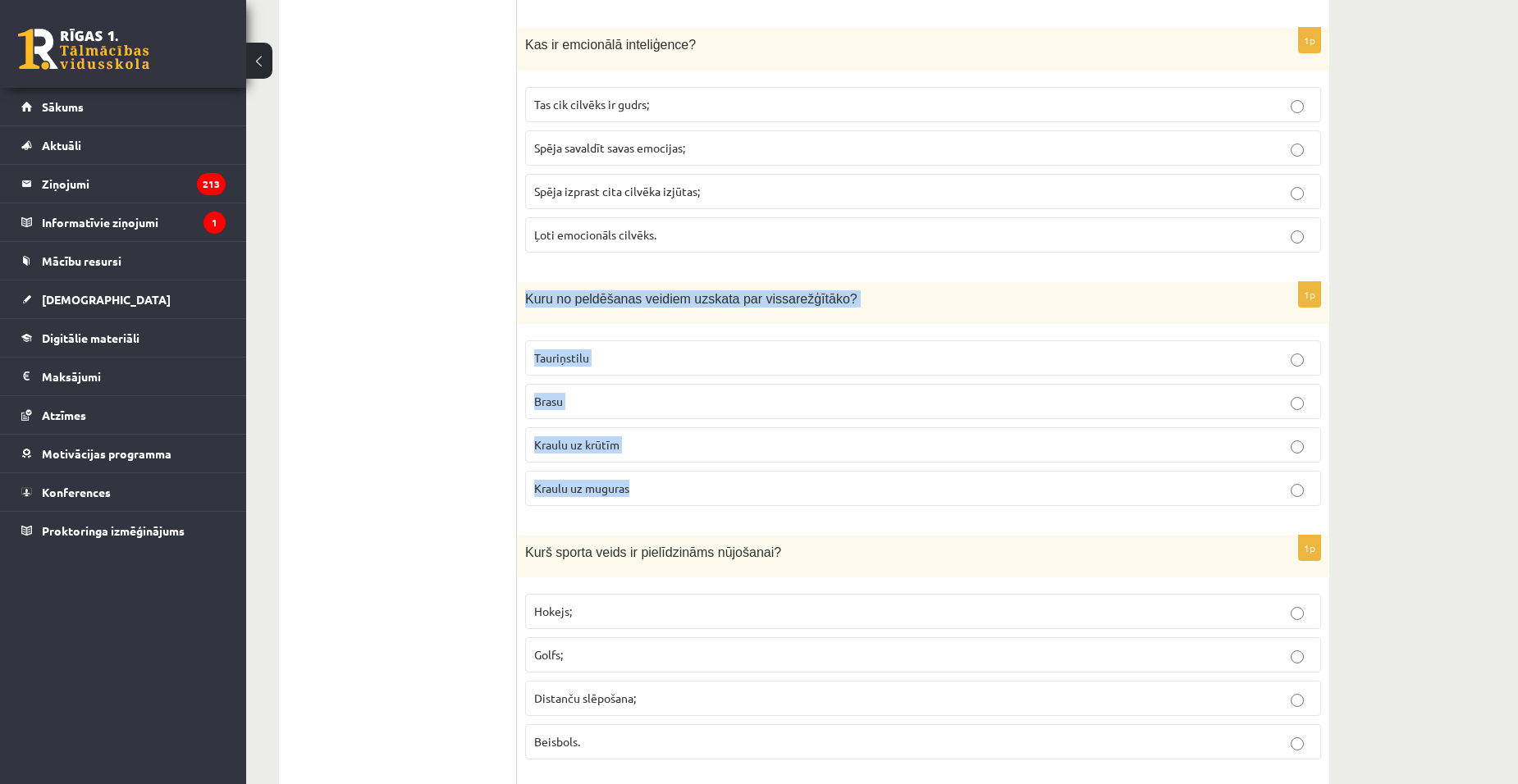
copy div "Kuru no peldēšanas veidiem uzskata par vissarežģītāko? Tauriņstilu Brasu Kraulu…"
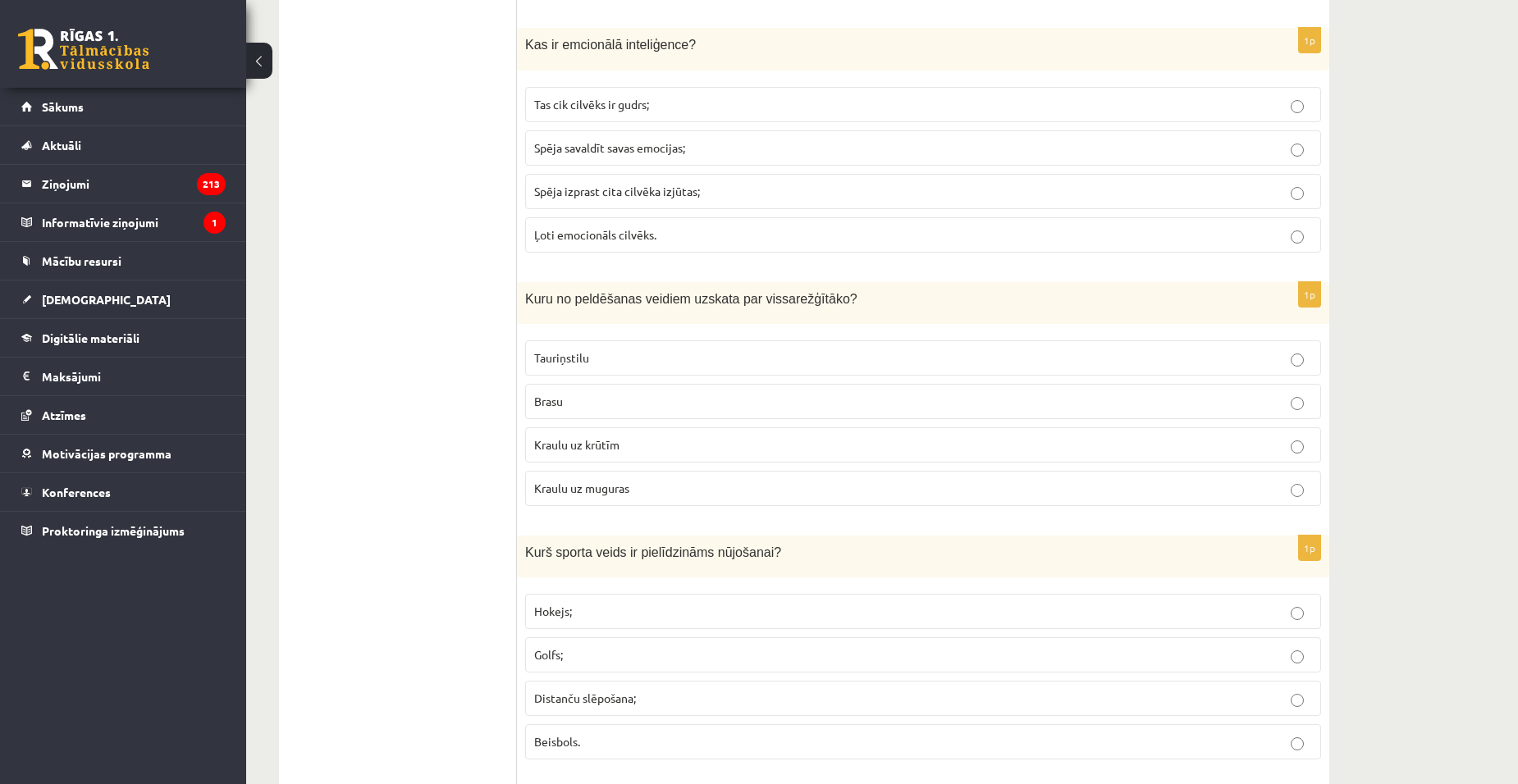
click at [614, 365] on p "Tauriņstilu" at bounding box center [923, 358] width 778 height 17
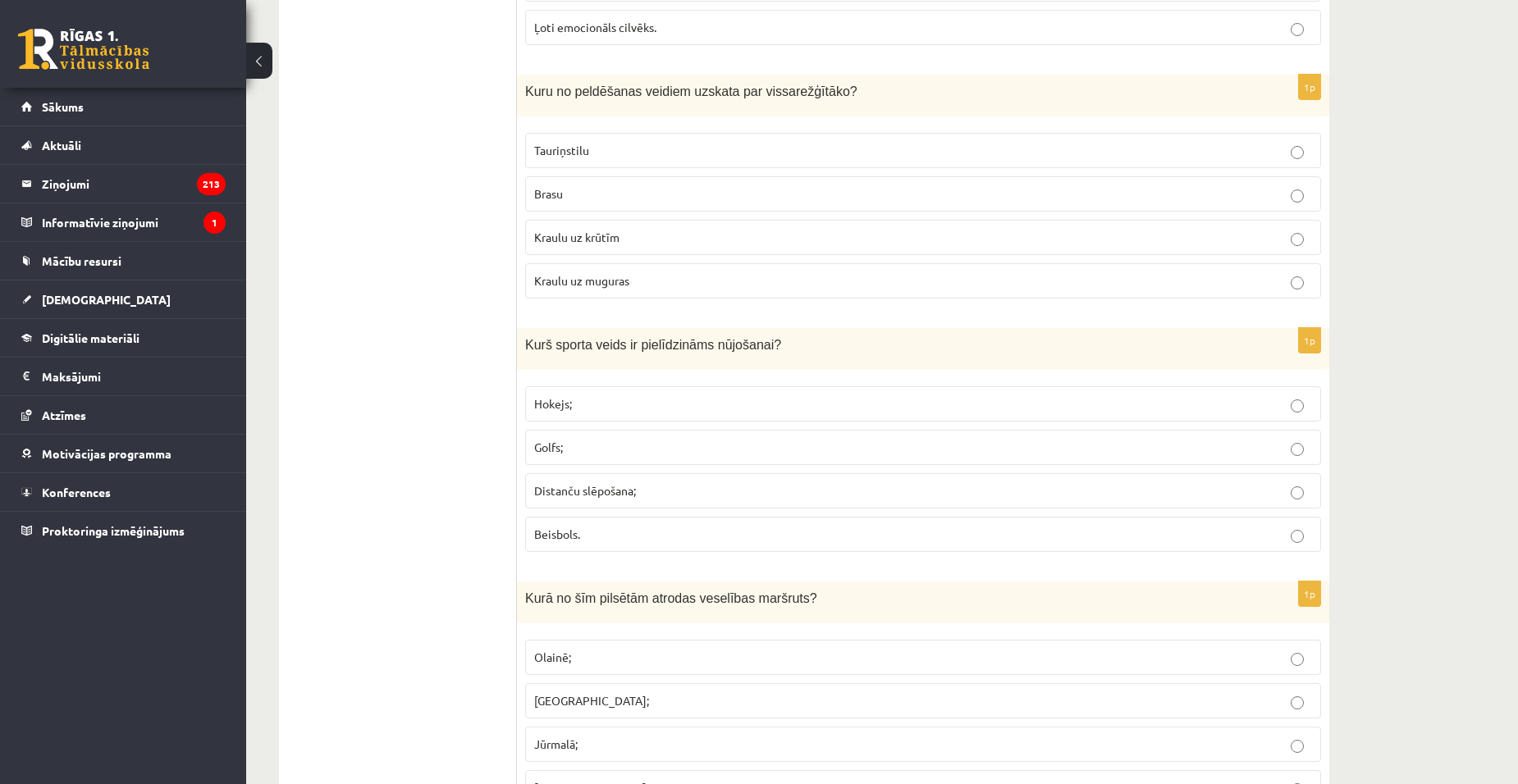
scroll to position [2051, 0]
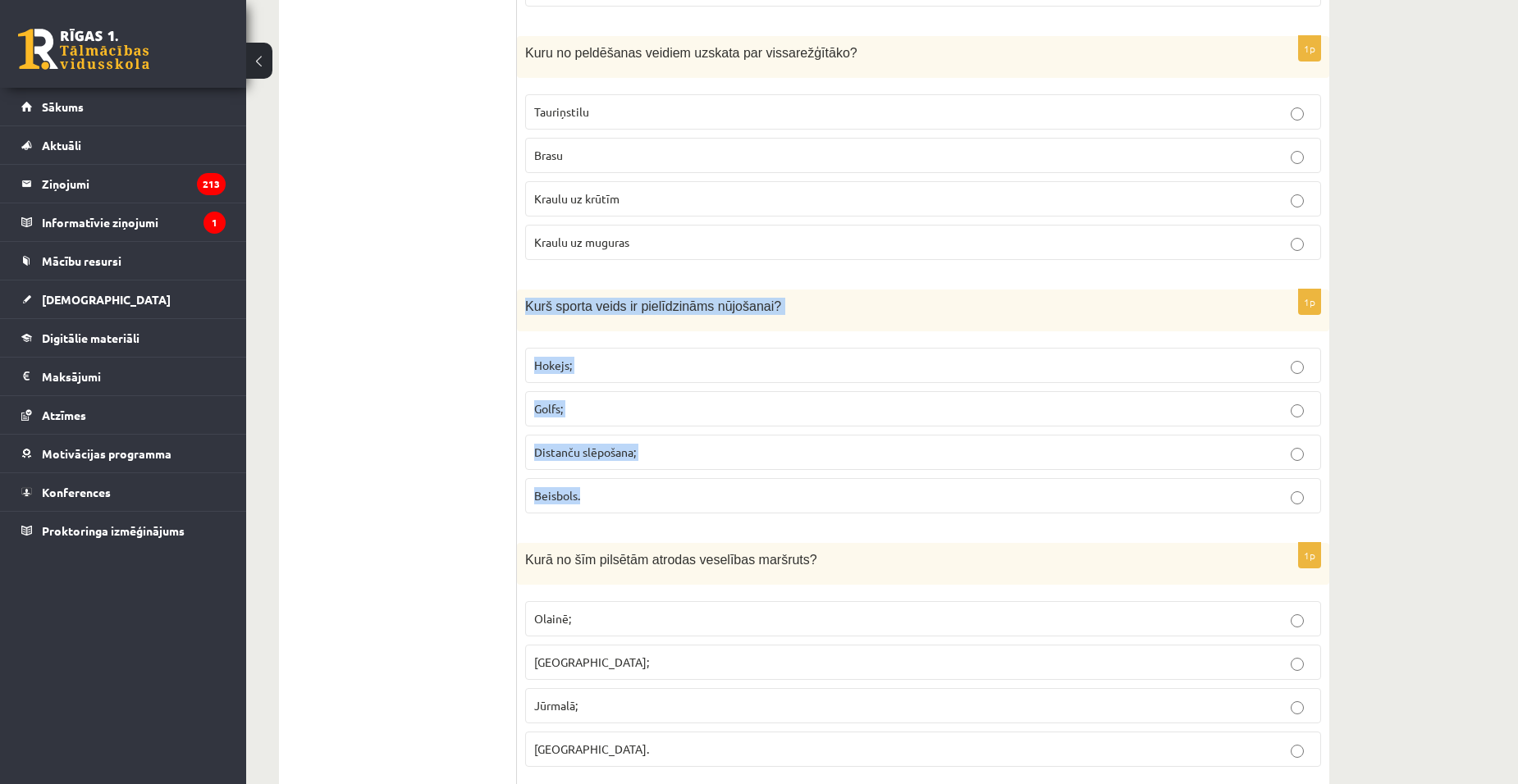
drag, startPoint x: 524, startPoint y: 304, endPoint x: 759, endPoint y: 483, distance: 295.4
click at [759, 483] on div "1p Kurš sporta veids ir pielīdzināms nūjošanai? Hokejs; Golfs; Distanču slēpoša…" at bounding box center [923, 408] width 813 height 237
copy div "Kurš sporta veids ir pielīdzināms nūjošanai? Hokejs; Golfs; Distanču slēpošana;…"
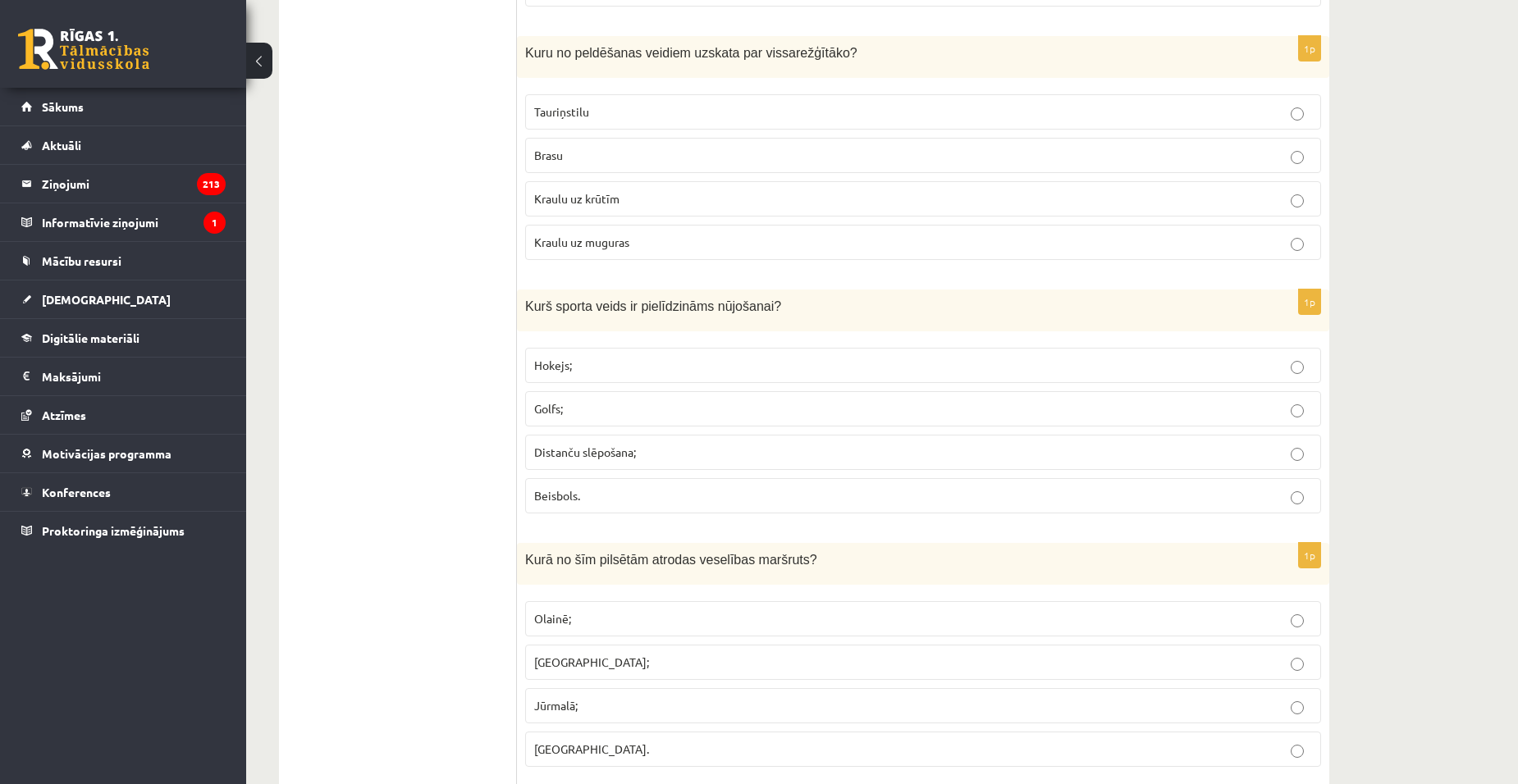
click at [692, 458] on p "Distanču slēpošana;" at bounding box center [923, 453] width 778 height 17
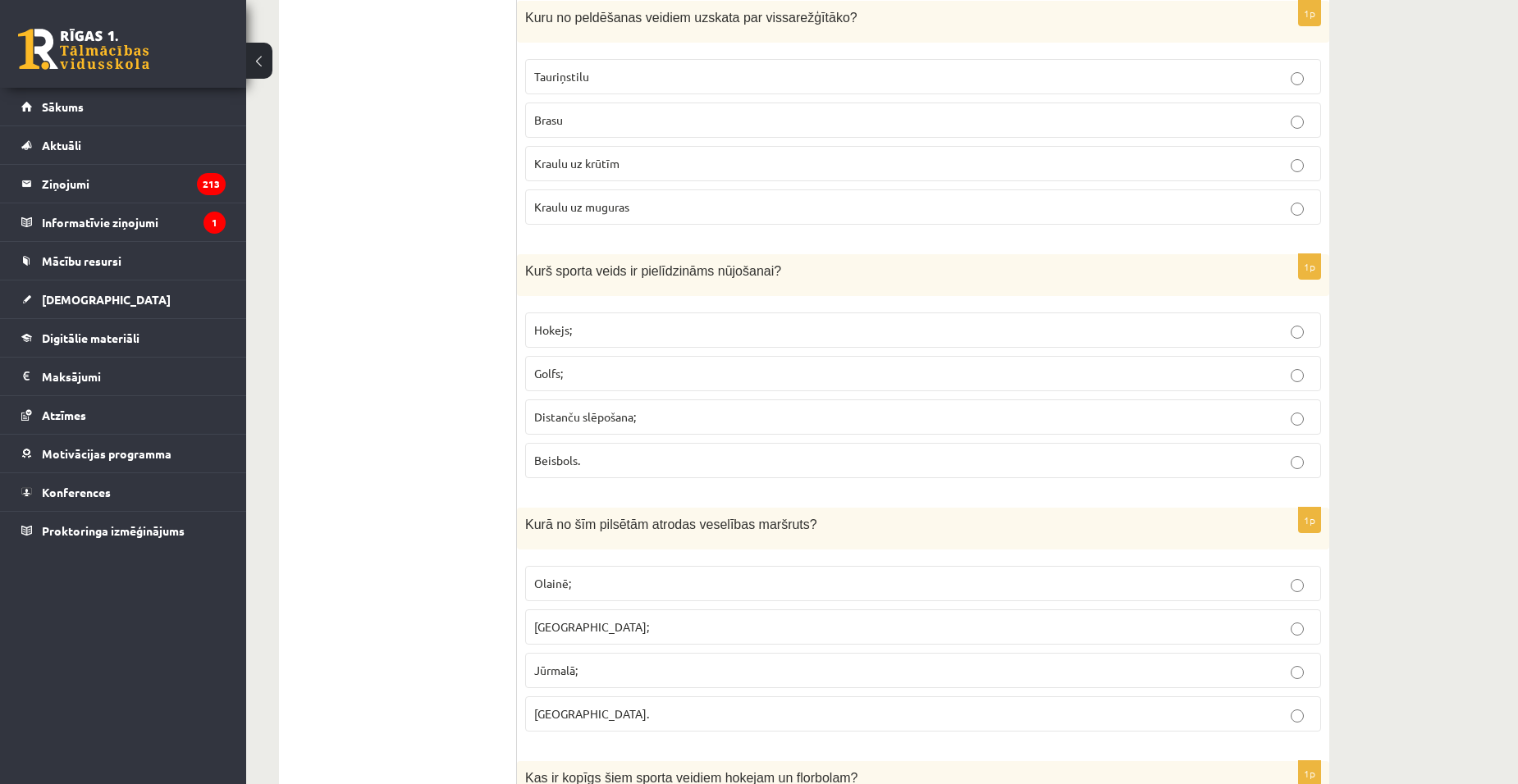
scroll to position [2297, 0]
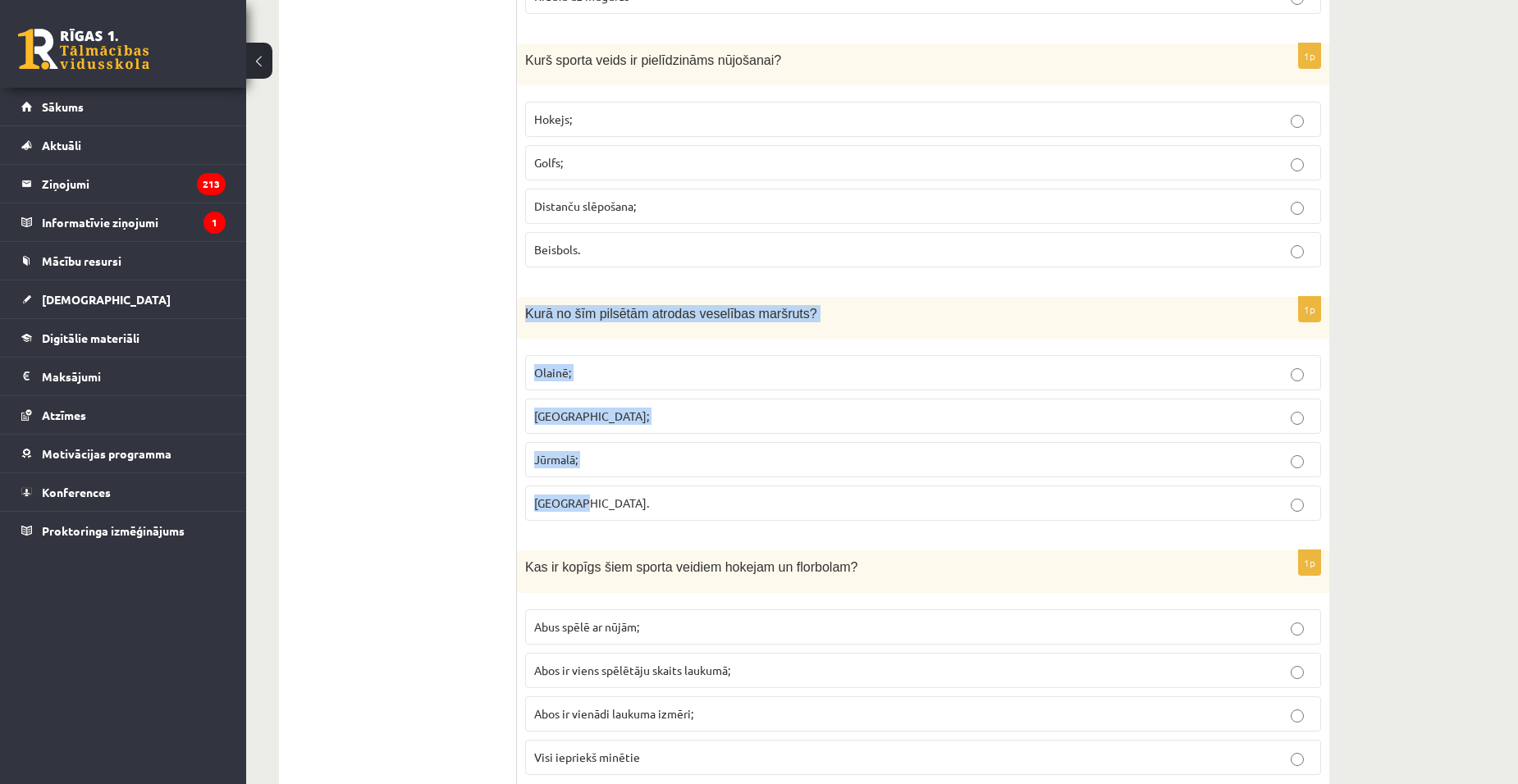
drag, startPoint x: 525, startPoint y: 312, endPoint x: 821, endPoint y: 496, distance: 348.5
click at [821, 496] on div "1p Kurā no šīm pilsētām atrodas veselības maršruts? Olainē; Rīgā; Jūrmalā; Jelg…" at bounding box center [923, 416] width 813 height 237
copy div "Kurā no šīm pilsētām atrodas veselības maršruts? Olainē; Rīgā; Jūrmalā; Jelgavā."
click at [599, 409] on p "Rīgā;" at bounding box center [923, 417] width 778 height 17
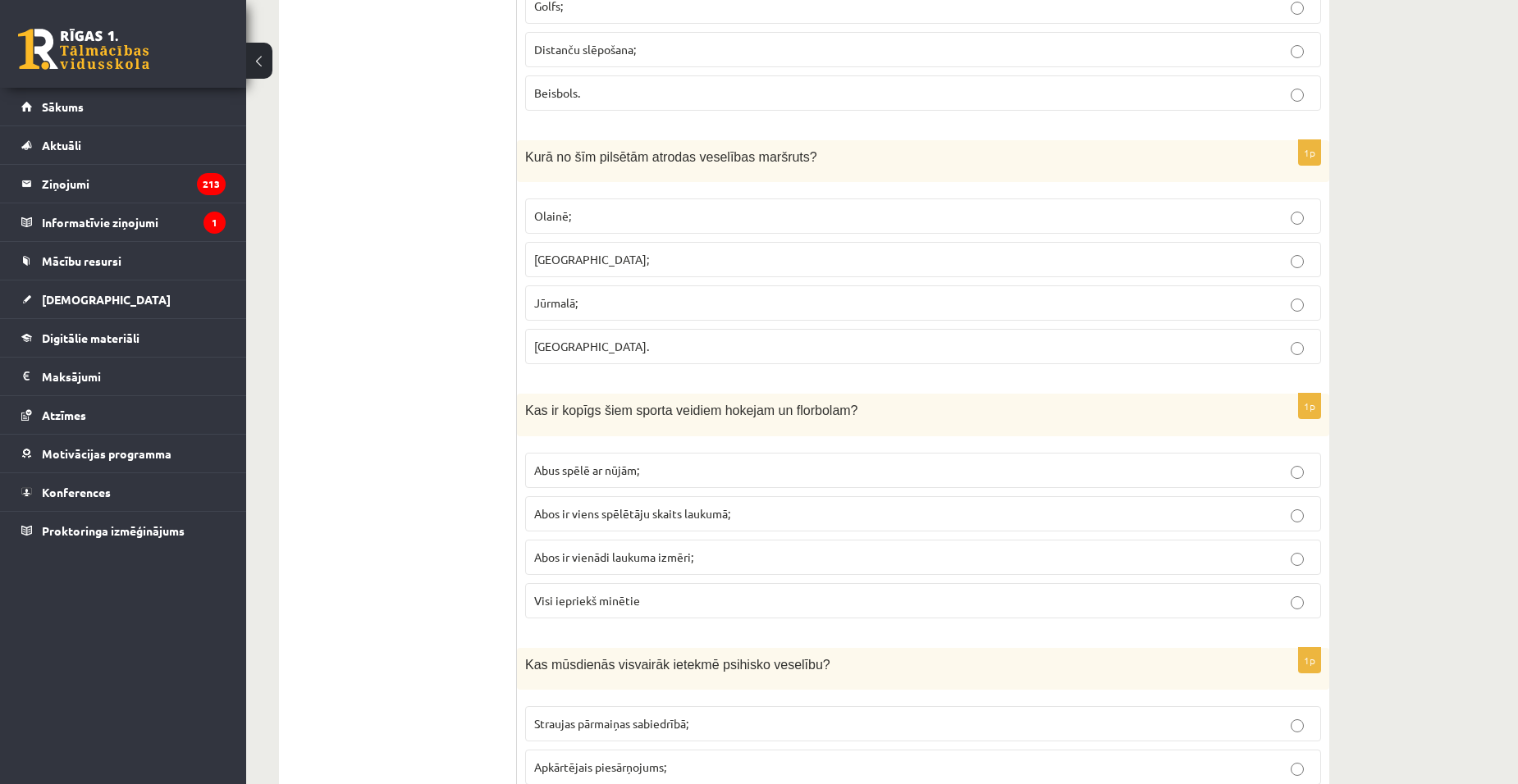
scroll to position [2462, 0]
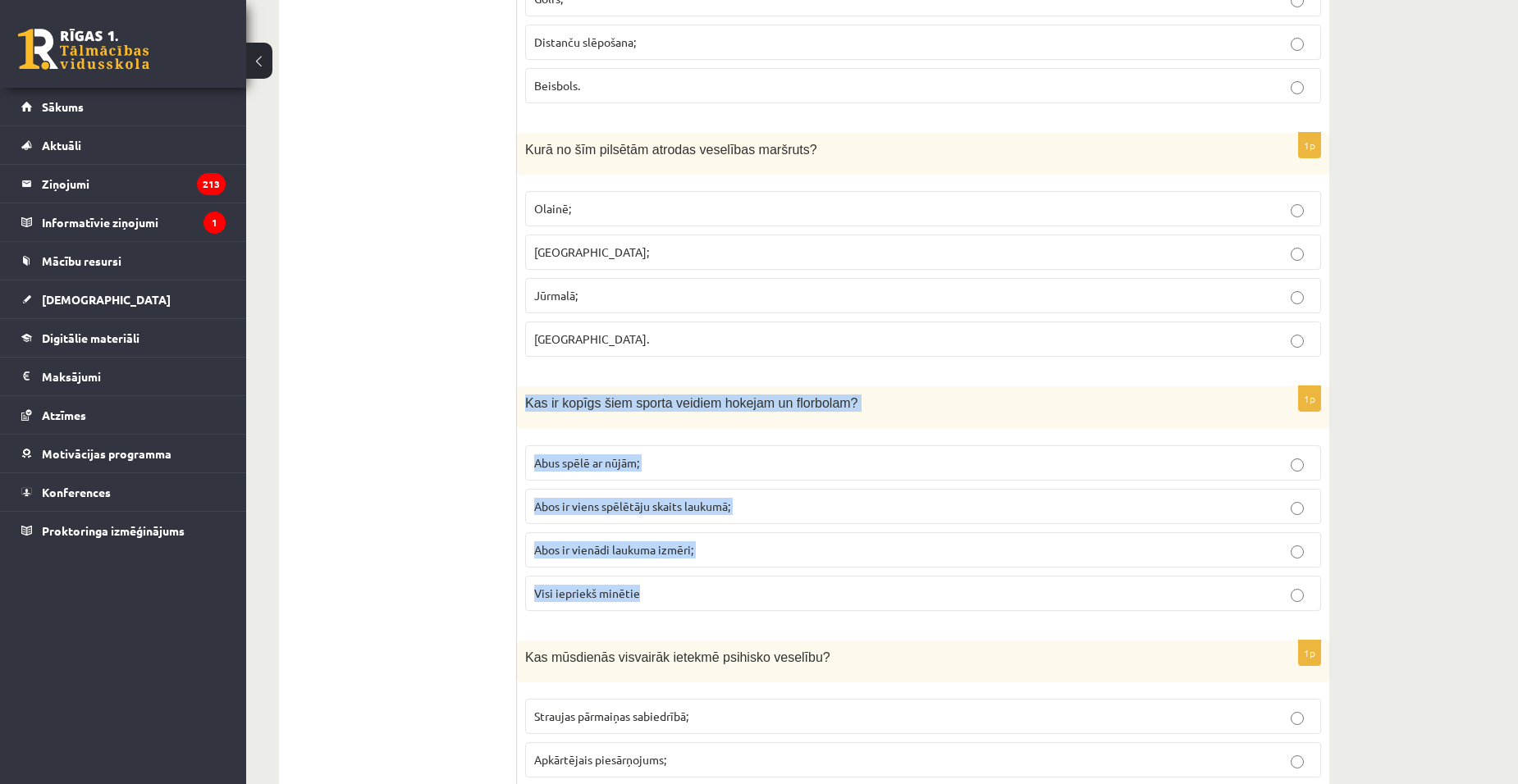
drag, startPoint x: 524, startPoint y: 396, endPoint x: 793, endPoint y: 574, distance: 322.6
click at [793, 574] on div "1p Kas ir kopīgs šiem sporta veidiem hokejam un florbolam? Abus spēlē ar nūjām;…" at bounding box center [923, 505] width 813 height 237
copy div "Kas ir kopīgs šiem sporta veidiem hokejam un florbolam? Abus spēlē ar nūjām; Ab…"
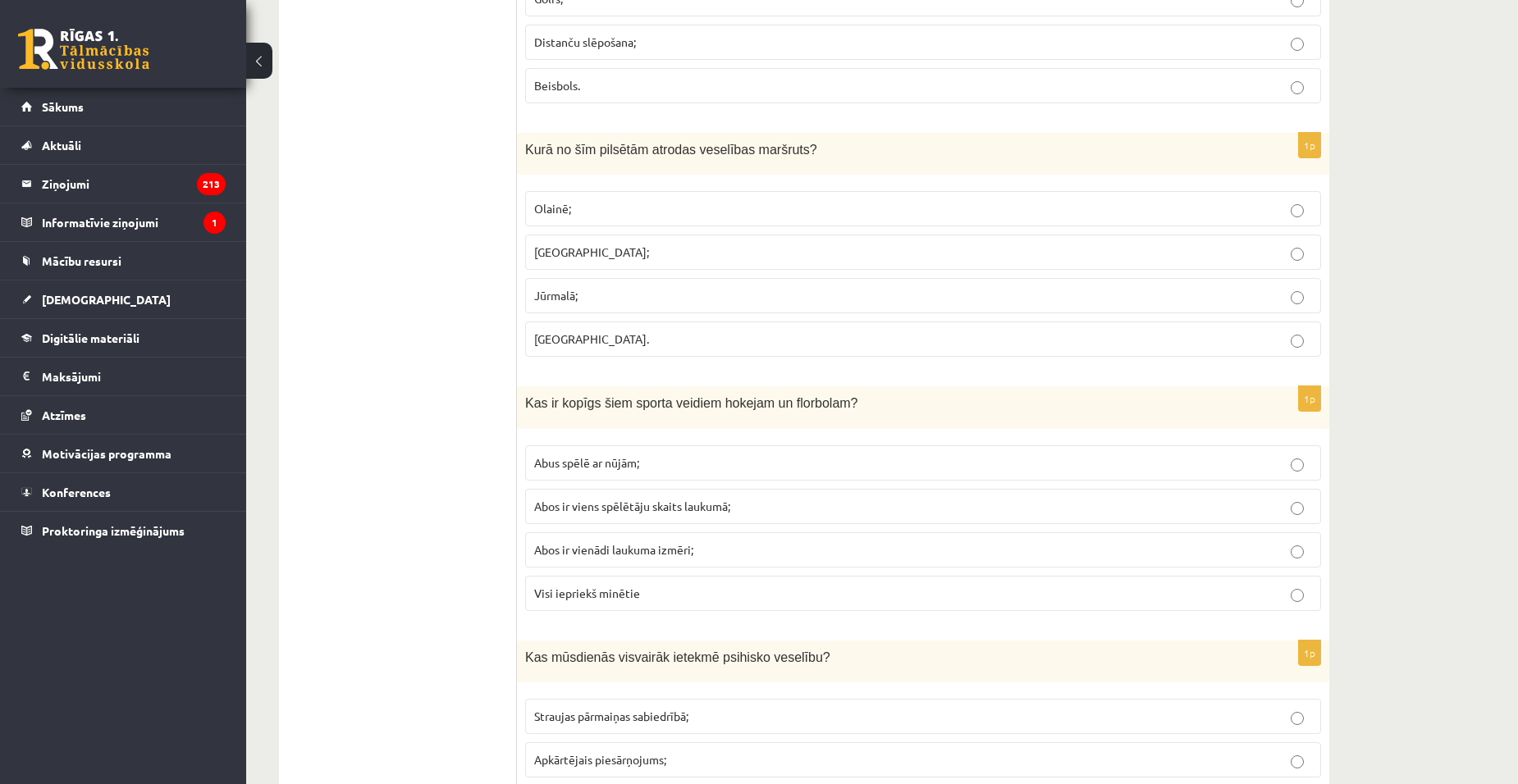
click at [702, 453] on label "Abus spēlē ar nūjām;" at bounding box center [923, 463] width 796 height 35
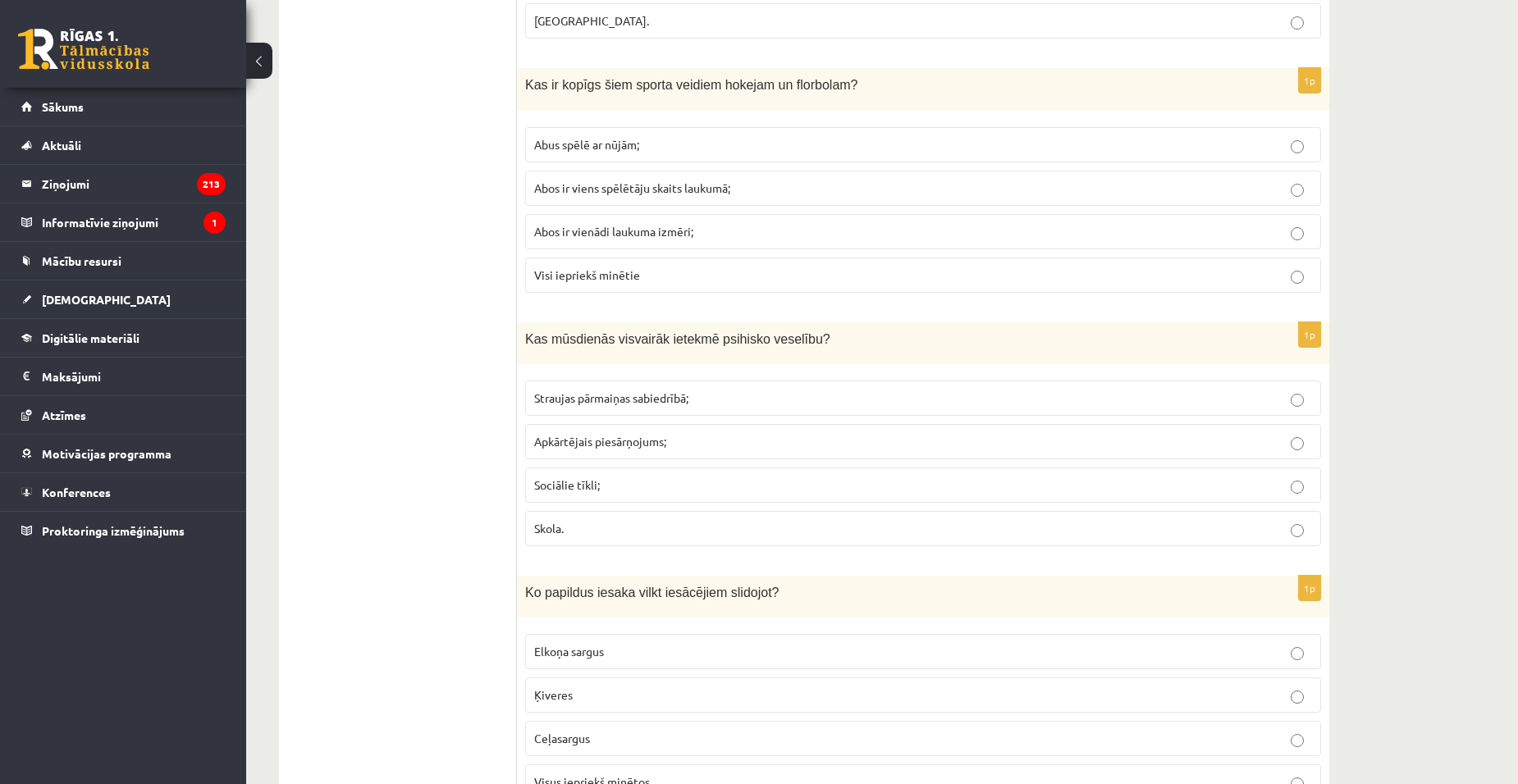
scroll to position [2789, 0]
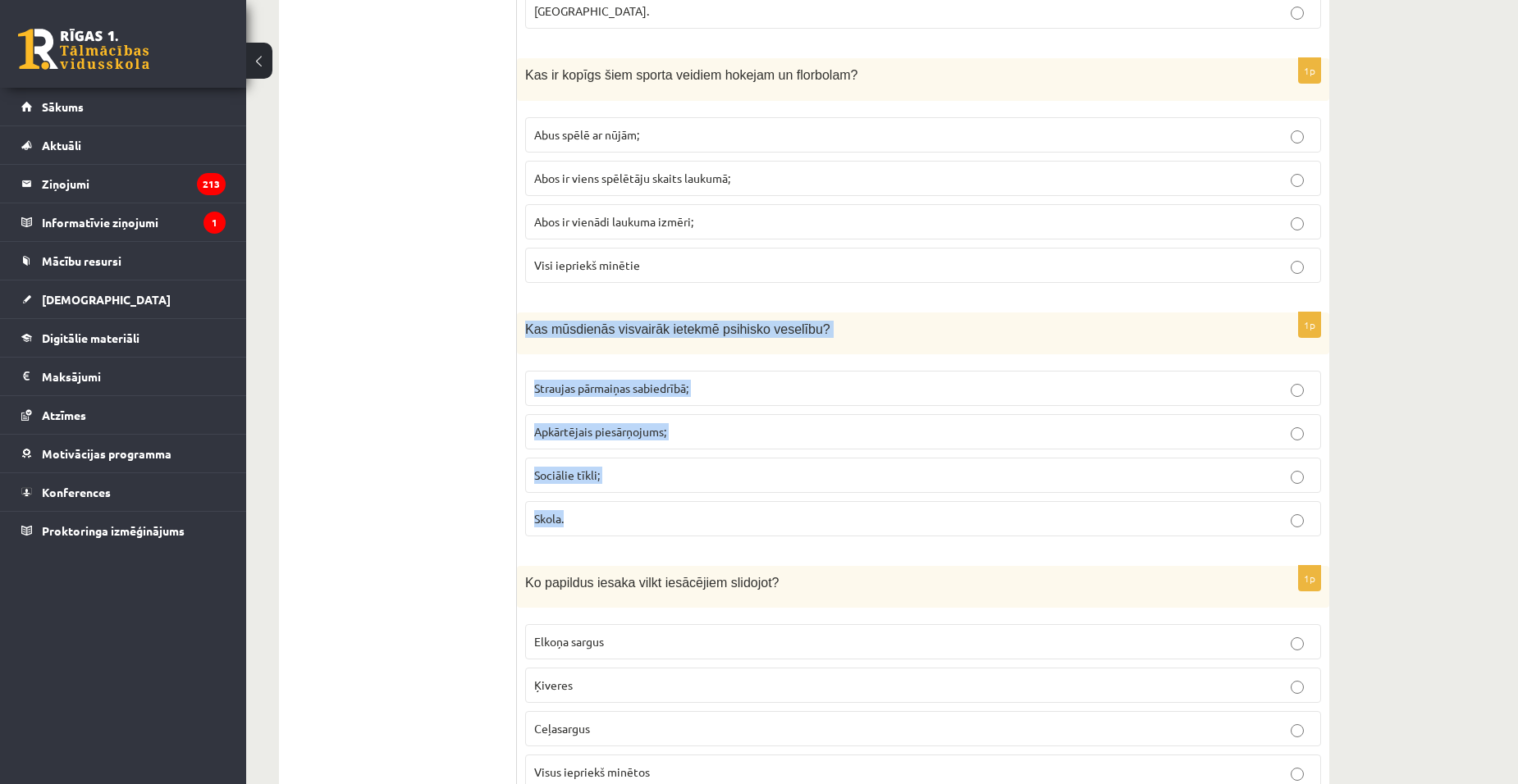
drag, startPoint x: 539, startPoint y: 327, endPoint x: 726, endPoint y: 527, distance: 273.8
click at [726, 527] on div "1p Kas mūsdienās visvairāk ietekmē psihisko veselību? Straujas pārmaiņas sabied…" at bounding box center [923, 431] width 813 height 237
copy div "Kas mūsdienās visvairāk ietekmē psihisko veselību? Straujas pārmaiņas sabiedrīb…"
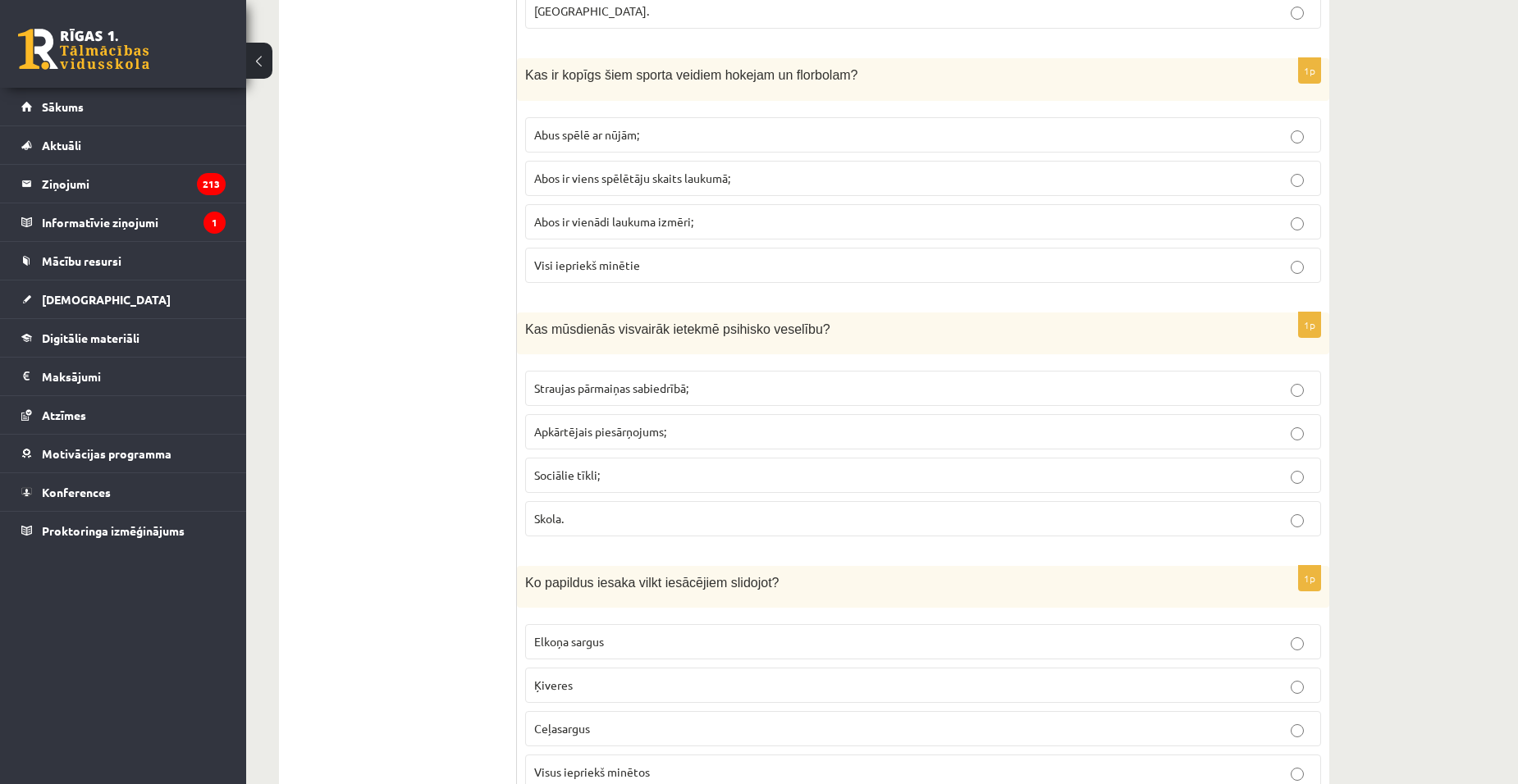
click at [599, 490] on label "Sociālie tīkli;" at bounding box center [923, 475] width 796 height 35
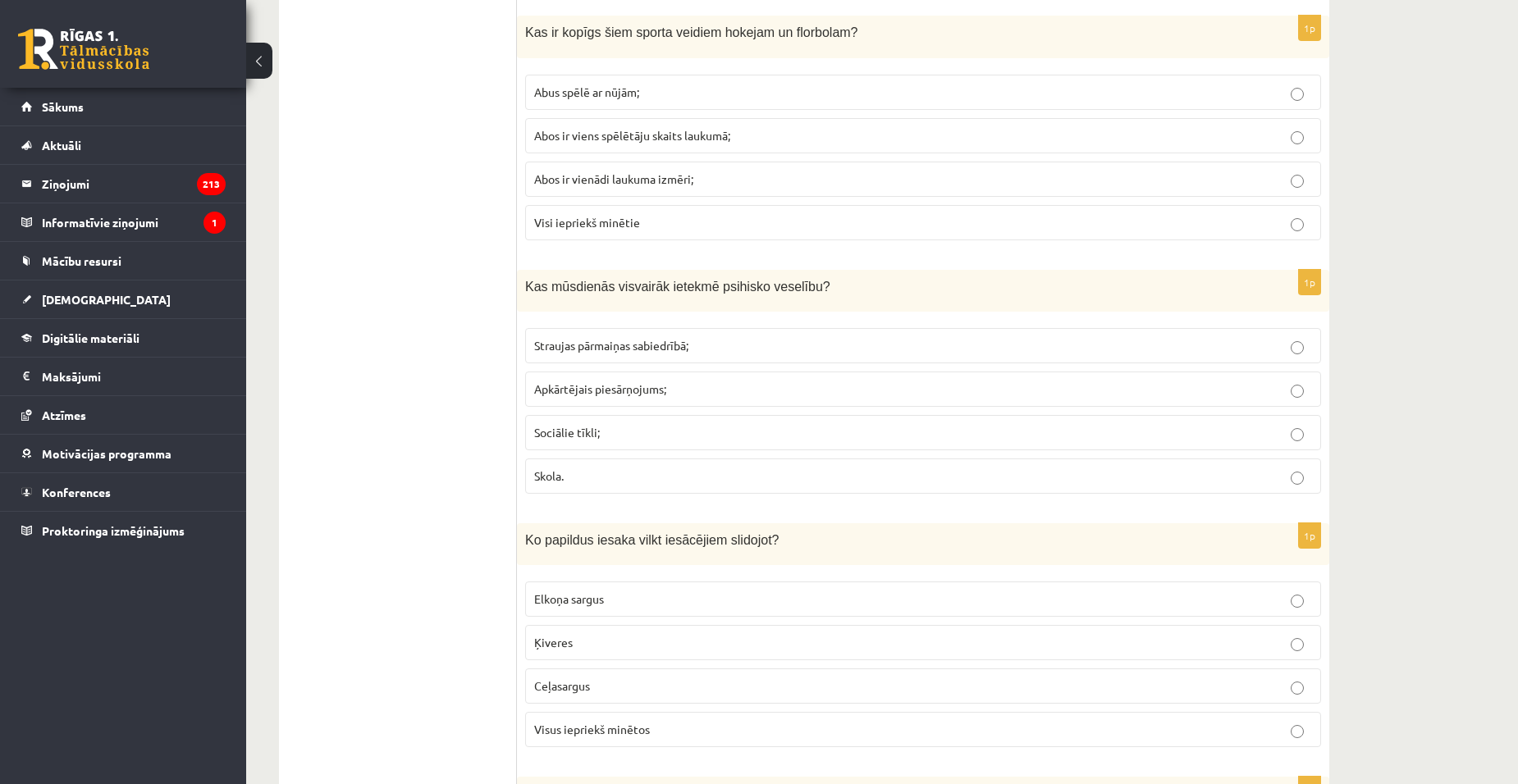
scroll to position [2954, 0]
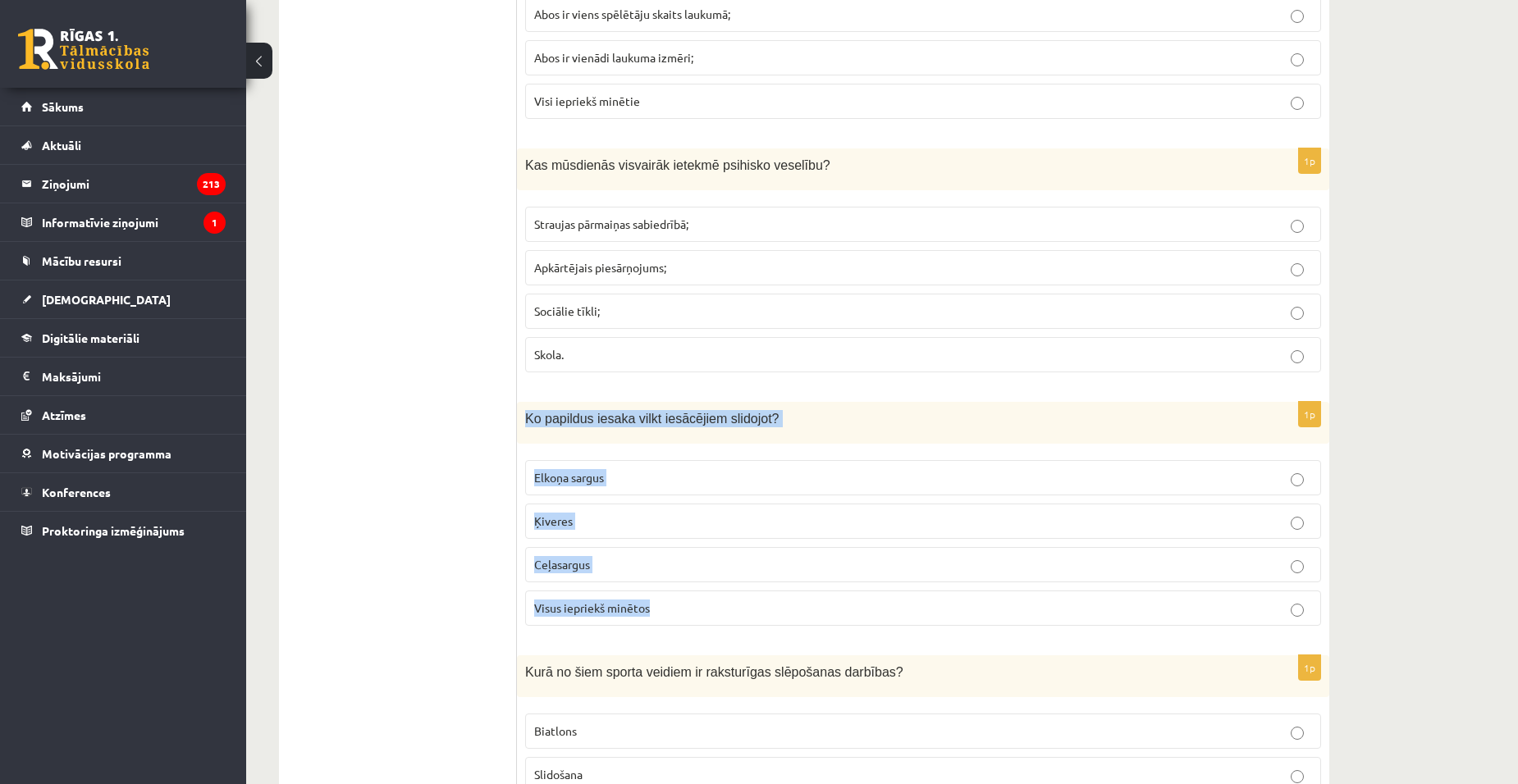
drag, startPoint x: 526, startPoint y: 418, endPoint x: 734, endPoint y: 607, distance: 281.0
click at [734, 607] on div "1p Ko papildus iesaka vilkt iesācējiem slidojot? Elkoņa sargus Ķiveres Ceļasarg…" at bounding box center [923, 521] width 813 height 237
copy div "Ko papildus iesaka vilkt iesācējiem slidojot? Elkoņa sargus Ķiveres Ceļasargus …"
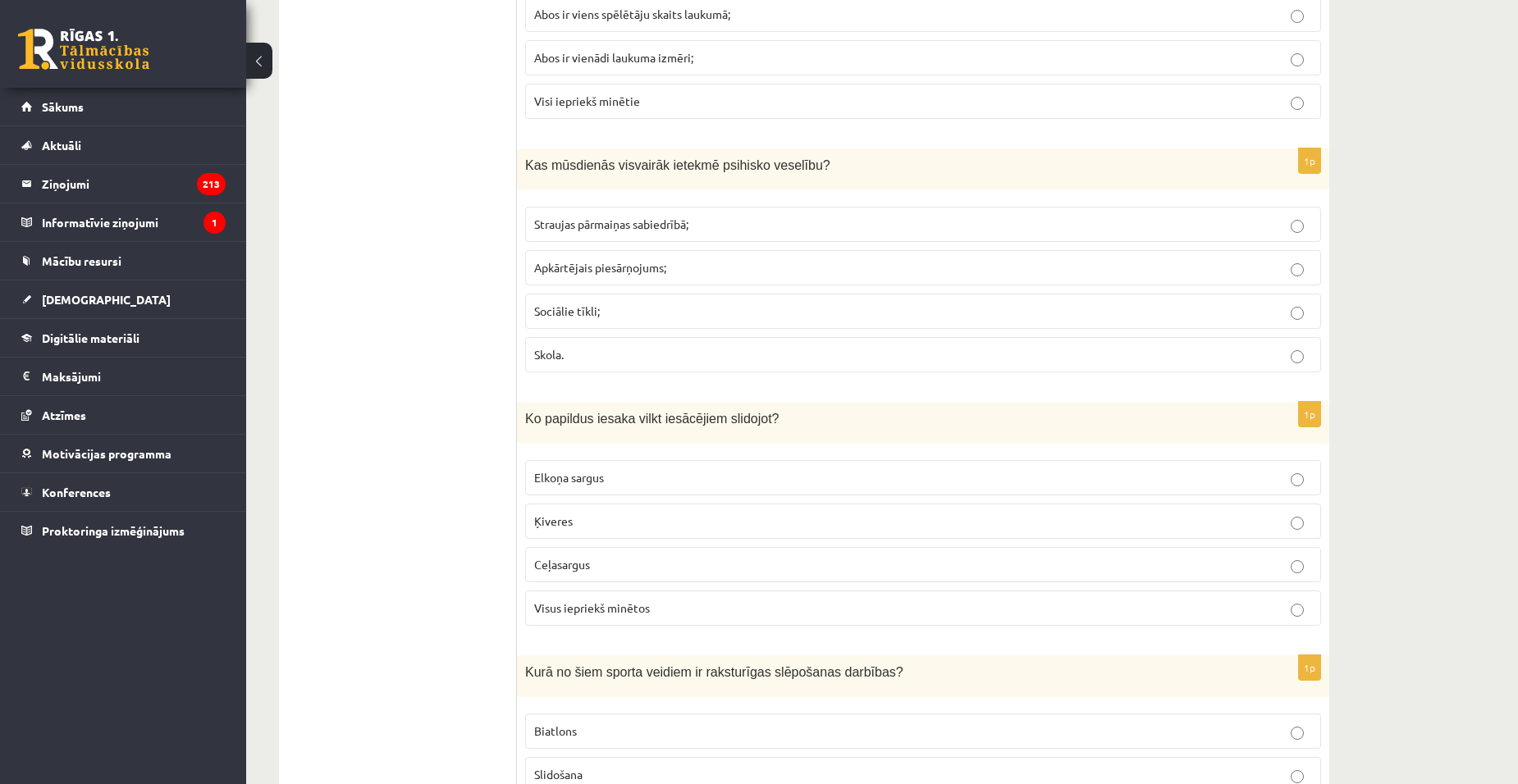
drag, startPoint x: 466, startPoint y: 577, endPoint x: 475, endPoint y: 575, distance: 9.2
click at [631, 614] on span "Visus iepriekš minētos" at bounding box center [592, 608] width 116 height 15
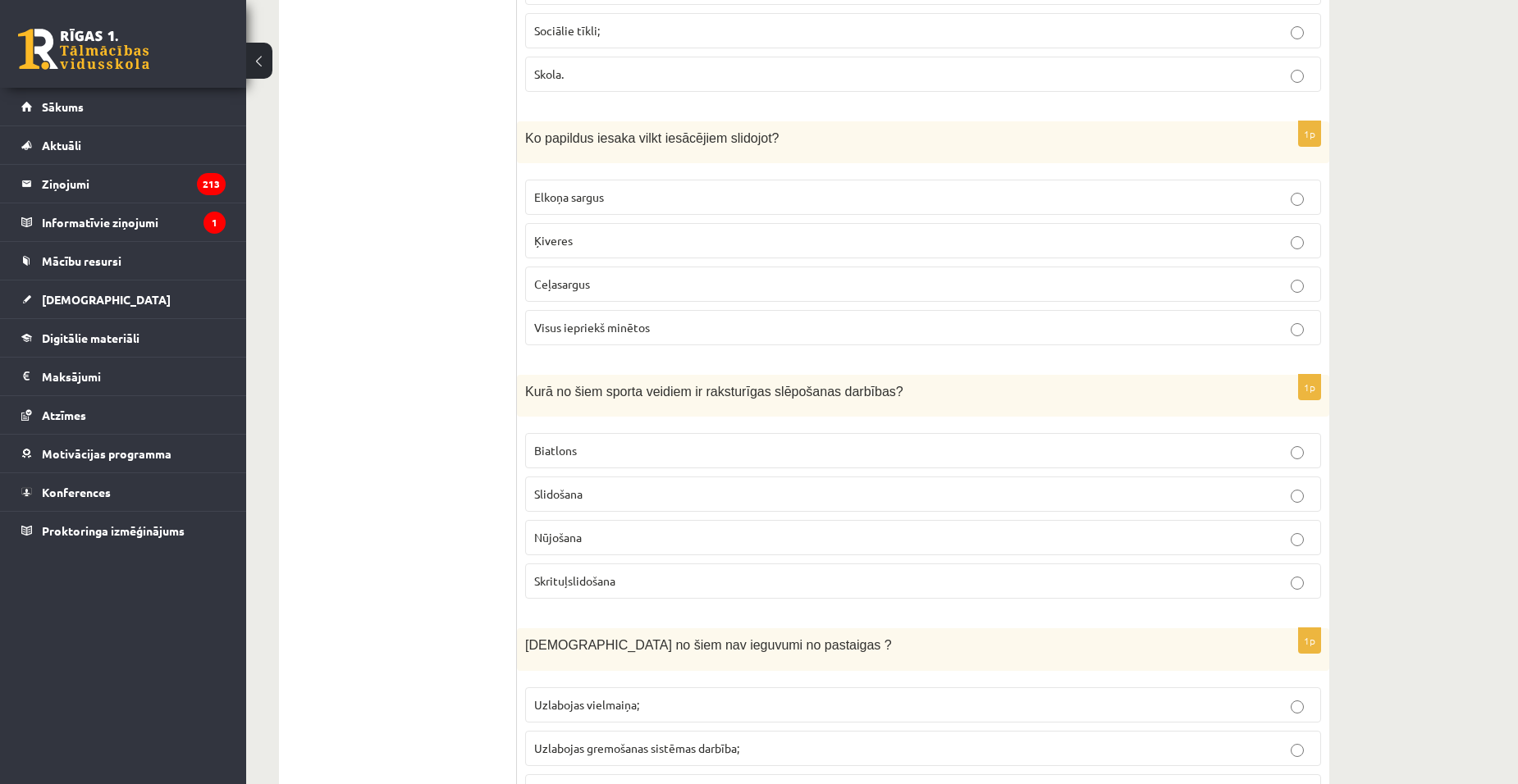
scroll to position [3200, 0]
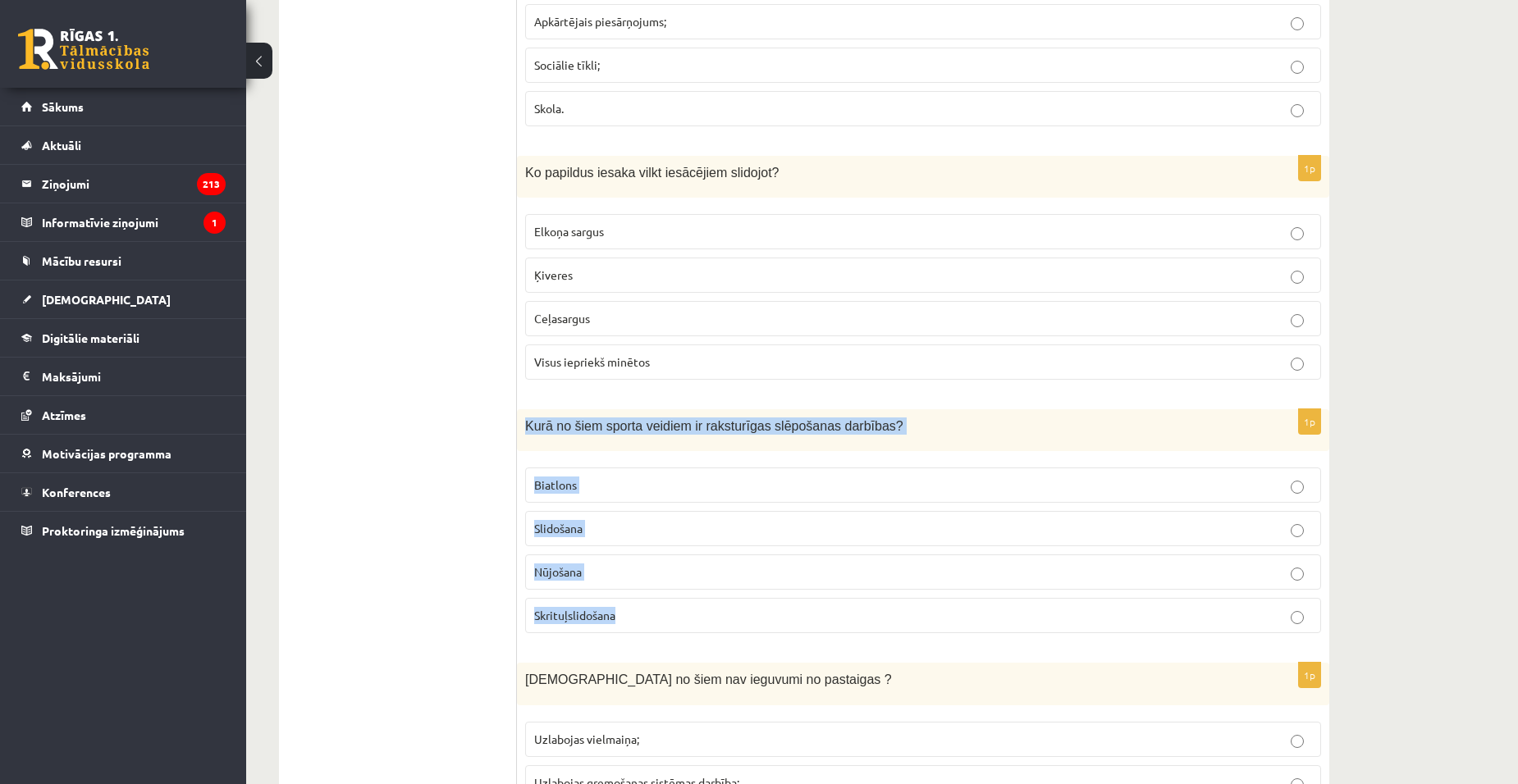
drag, startPoint x: 524, startPoint y: 421, endPoint x: 878, endPoint y: 611, distance: 401.8
click at [878, 611] on div "1p Kurā no šiem sporta veidiem ir raksturīgas slēpošanas darbības? Biatlons Sli…" at bounding box center [923, 527] width 813 height 237
click at [599, 485] on p "Biatlons" at bounding box center [923, 485] width 778 height 17
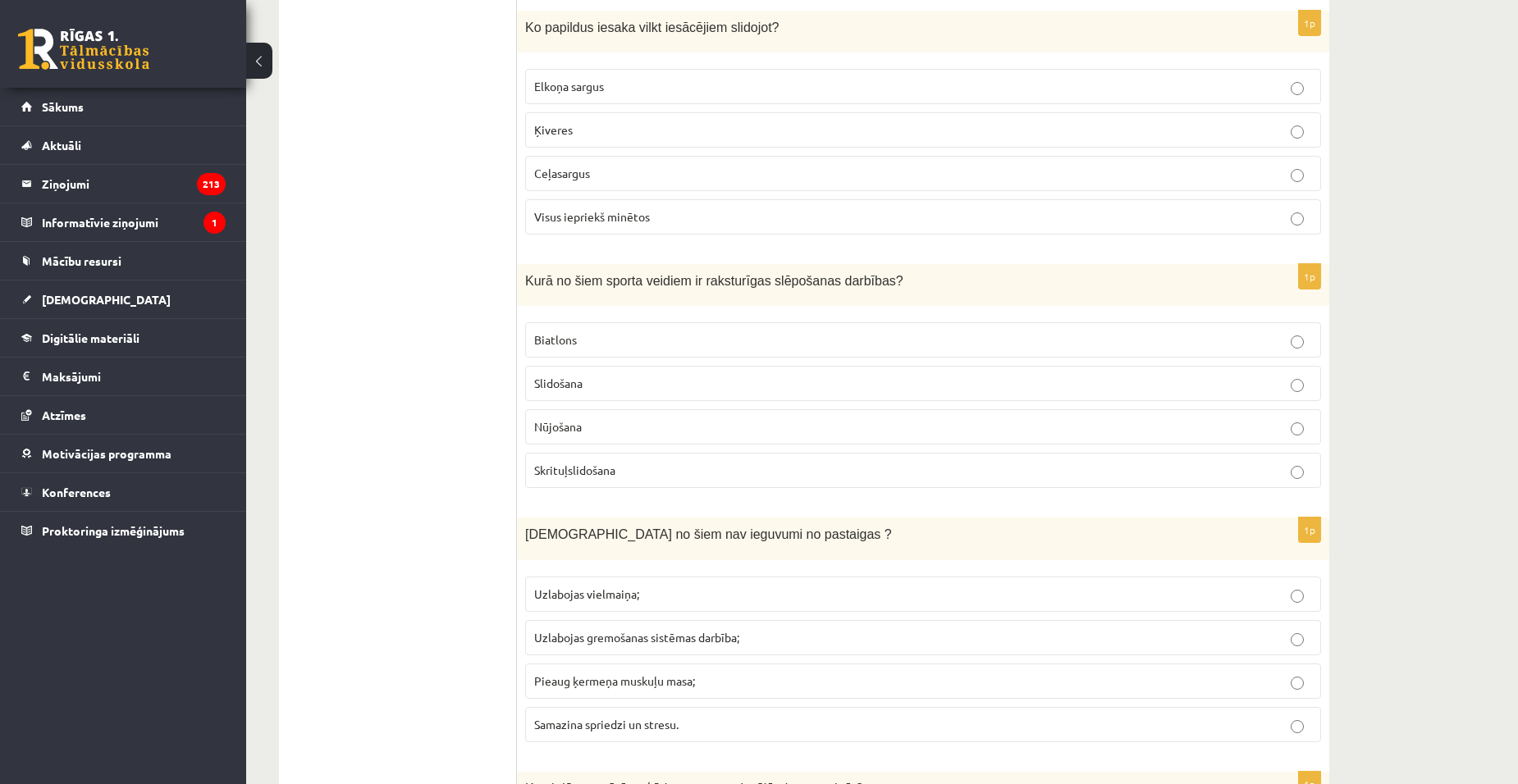
scroll to position [3447, 0]
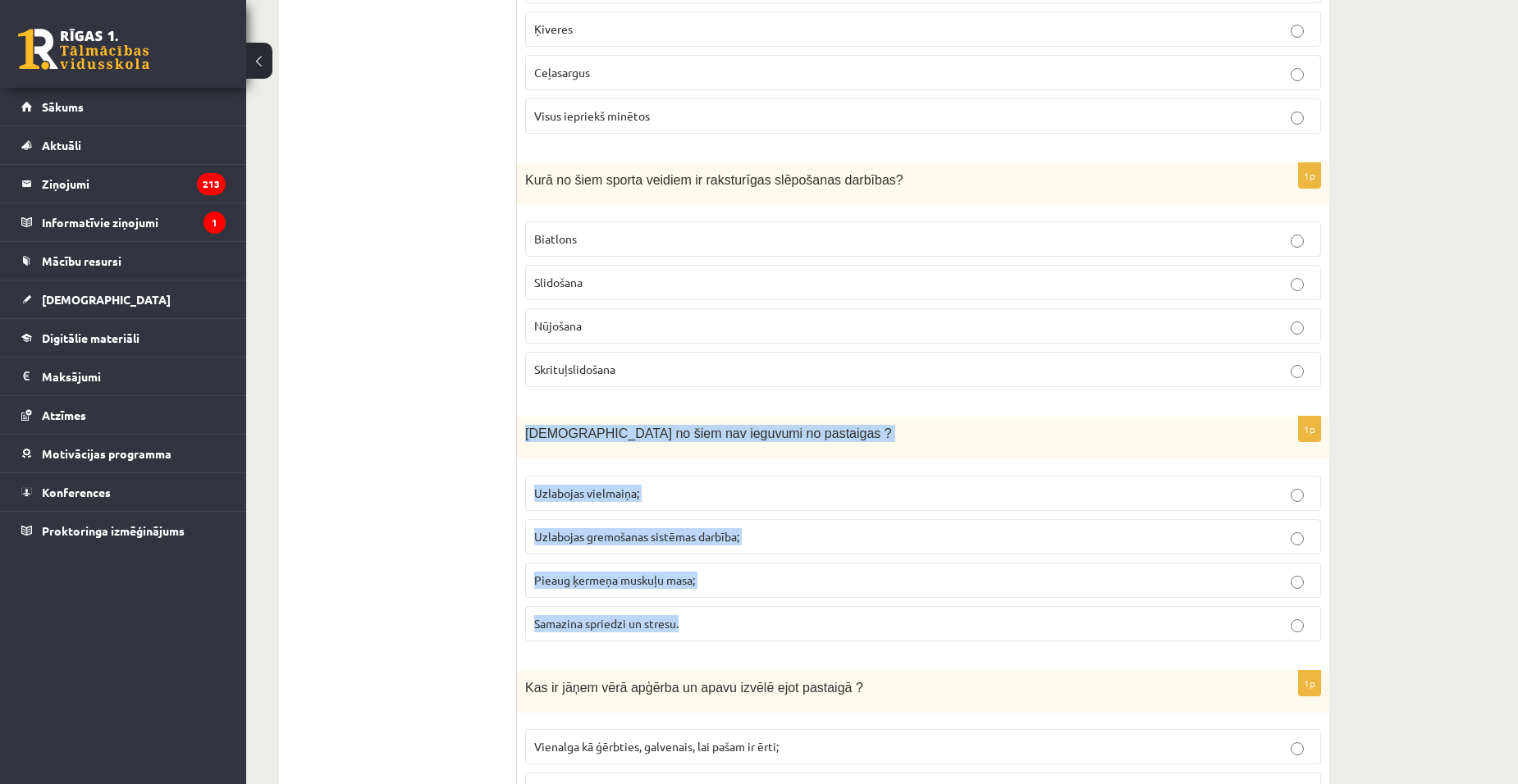
drag, startPoint x: 520, startPoint y: 434, endPoint x: 793, endPoint y: 620, distance: 330.3
click at [793, 620] on div "1p Kuri no šiem nav ieguvumi no pastaigas ? Uzlabojas vielmaiņa; Uzlabojas grem…" at bounding box center [923, 535] width 813 height 237
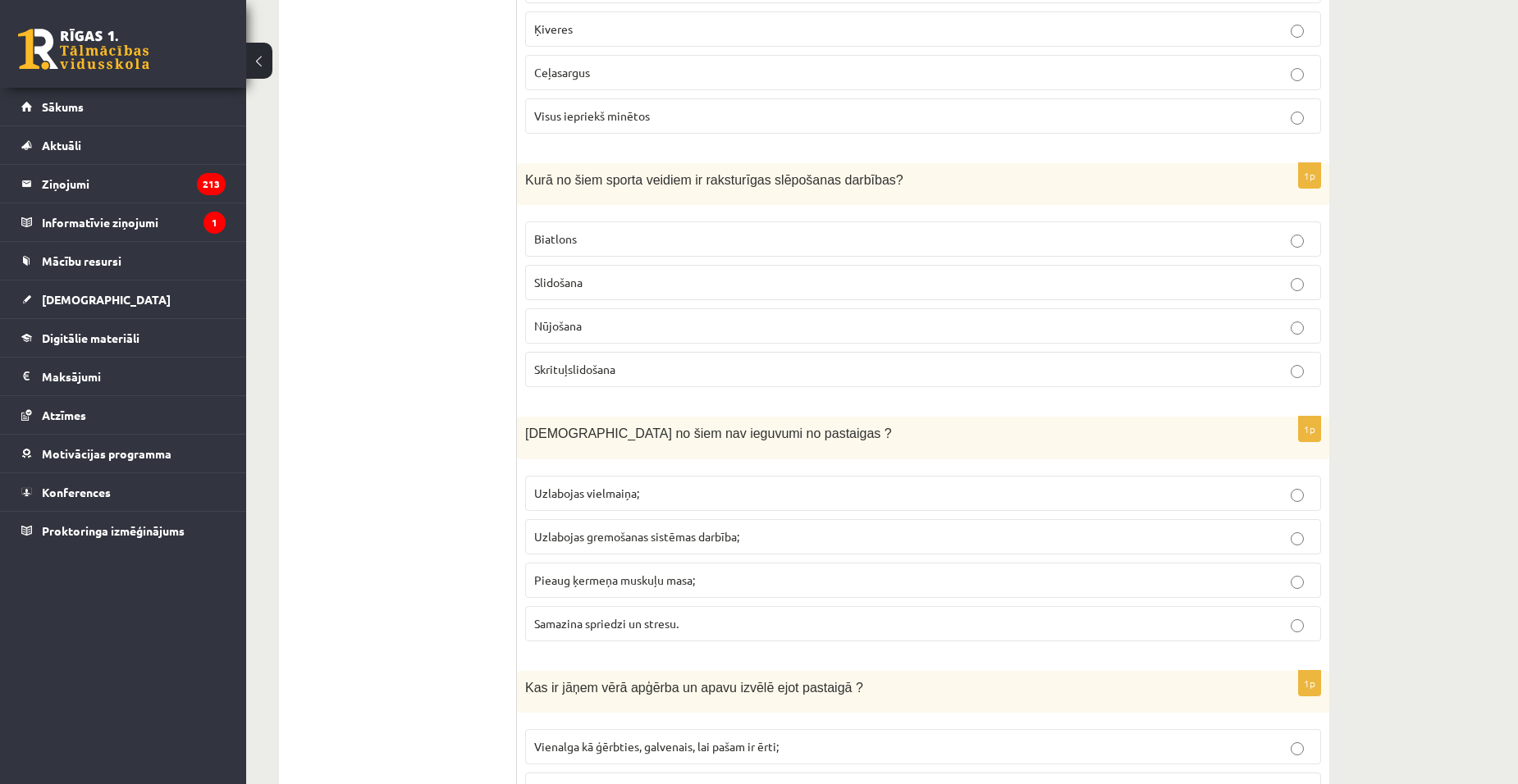
click at [457, 474] on ul "Tests Izvērtējums!" at bounding box center [406, 654] width 222 height 7613
click at [740, 572] on p "Pieaug ķermeņa muskuļu masa;" at bounding box center [923, 580] width 778 height 17
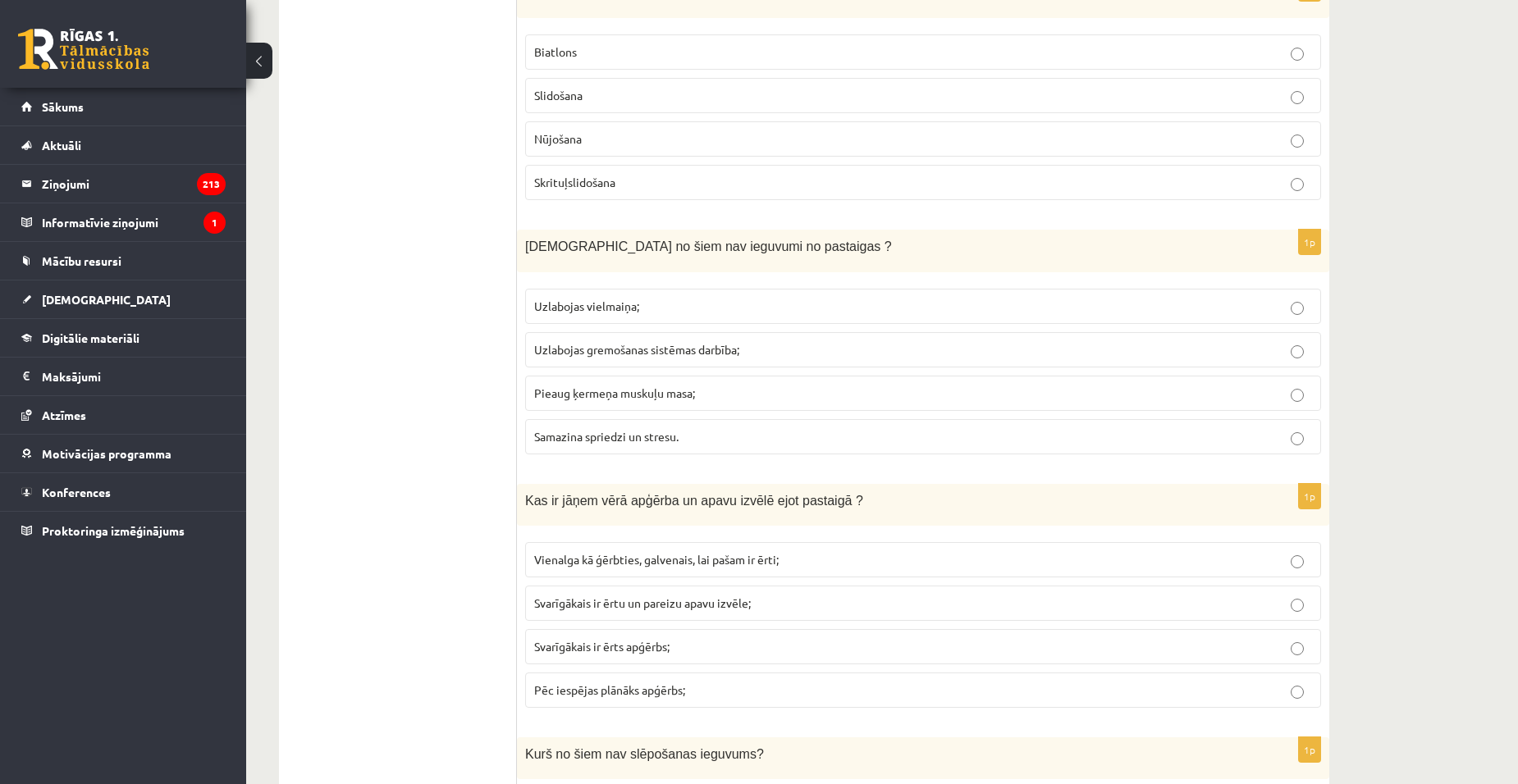
scroll to position [3693, 0]
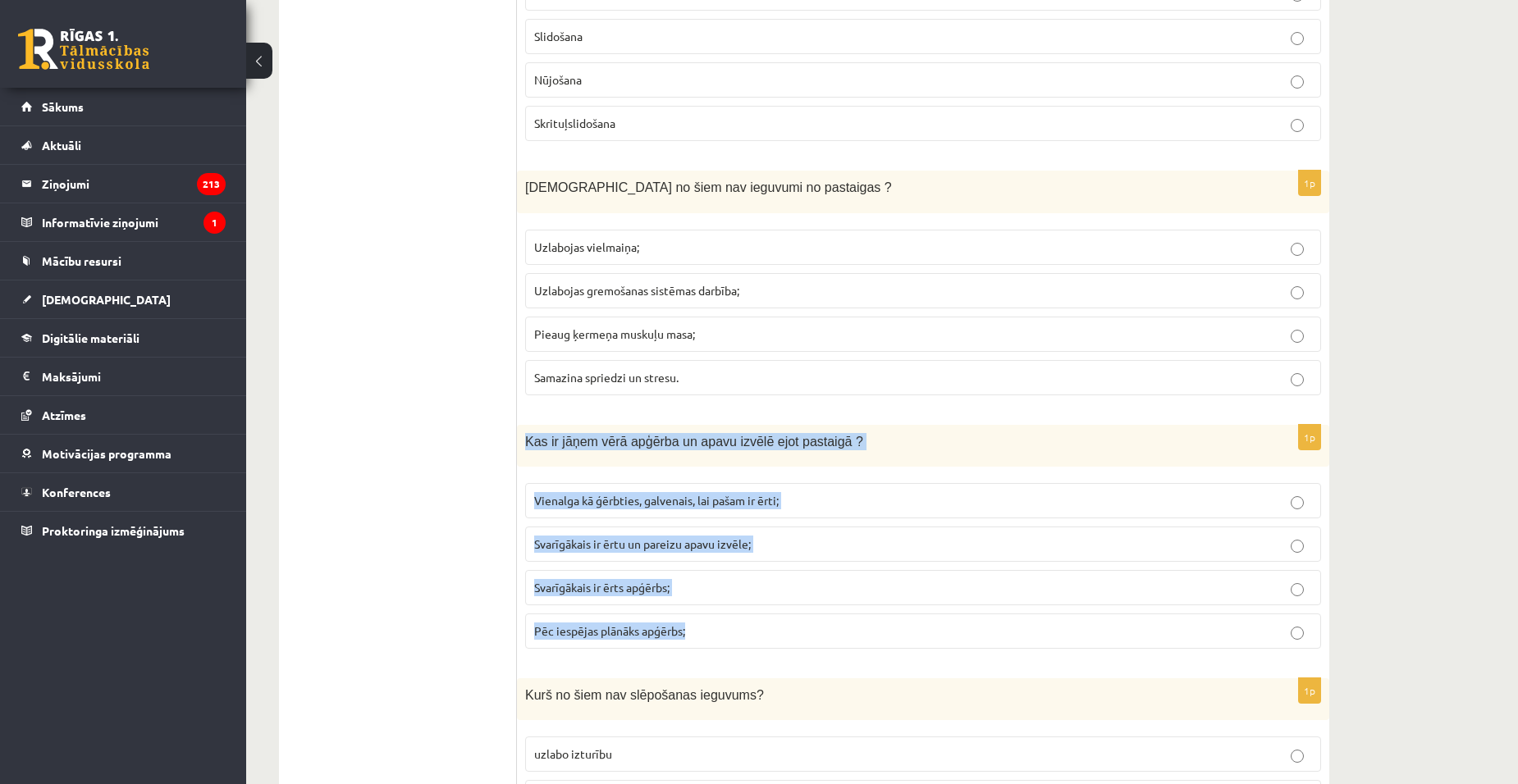
drag, startPoint x: 524, startPoint y: 437, endPoint x: 840, endPoint y: 639, distance: 375.0
click at [840, 639] on div "1p Kas ir jāņem vērā apģērba un apavu izvēlē ejot pastaigā ? Vienalga kā ģērbti…" at bounding box center [923, 543] width 813 height 237
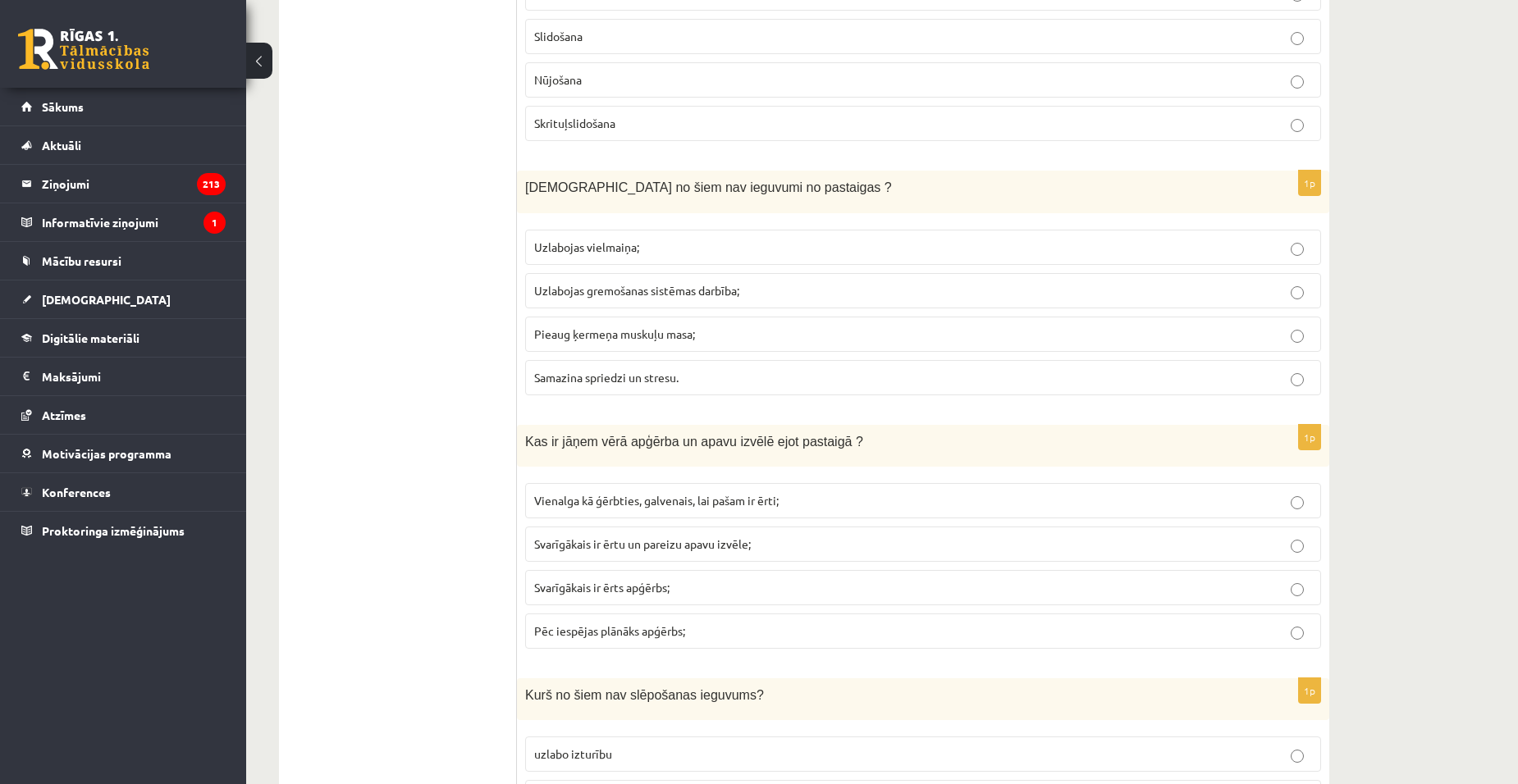
drag, startPoint x: 381, startPoint y: 367, endPoint x: 391, endPoint y: 372, distance: 11.2
click at [381, 368] on ul "Tests Izvērtējums!" at bounding box center [406, 408] width 222 height 7613
click at [638, 551] on p "Svarīgākais ir ērtu un pareizu apavu izvēle;" at bounding box center [923, 544] width 778 height 17
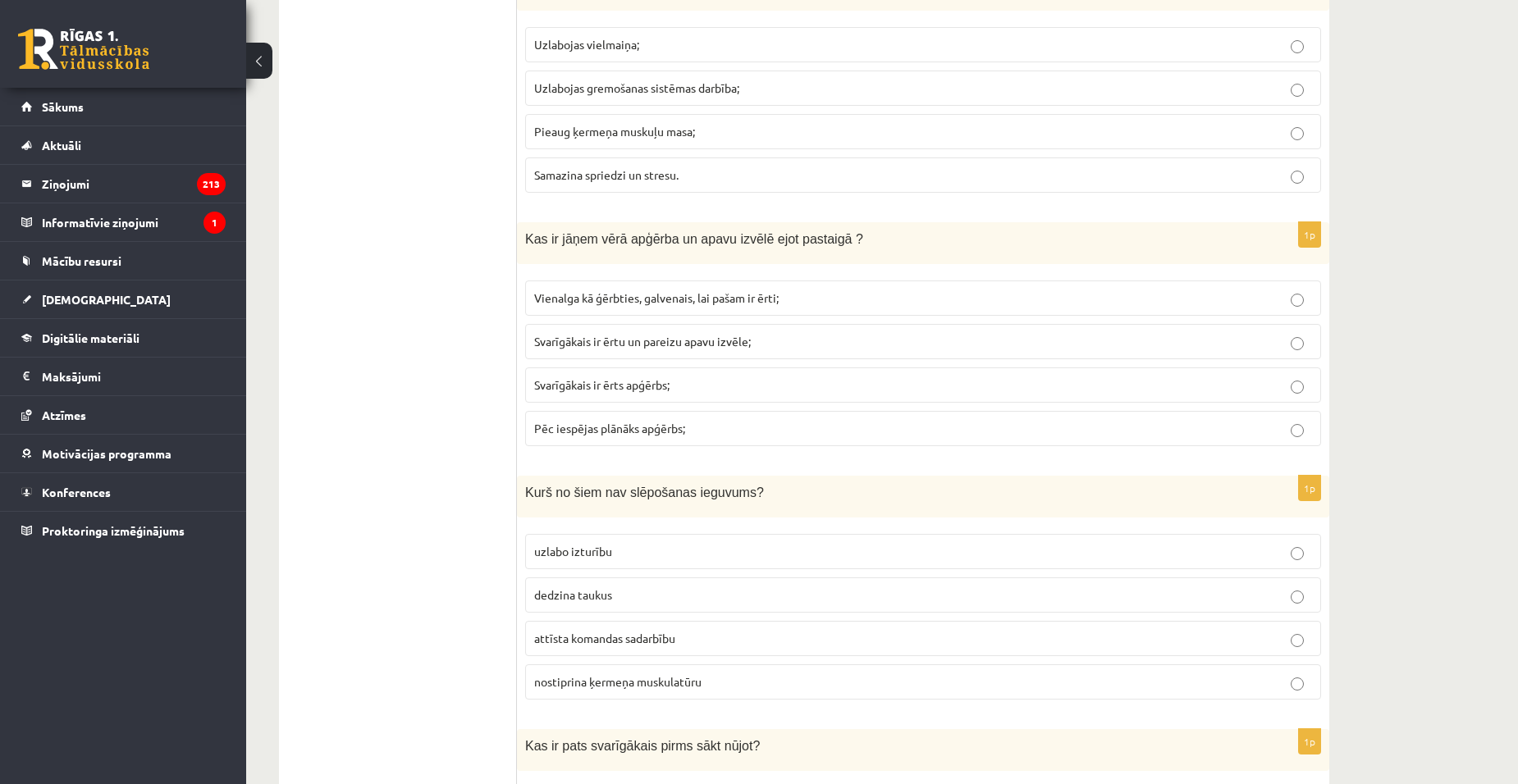
scroll to position [3939, 0]
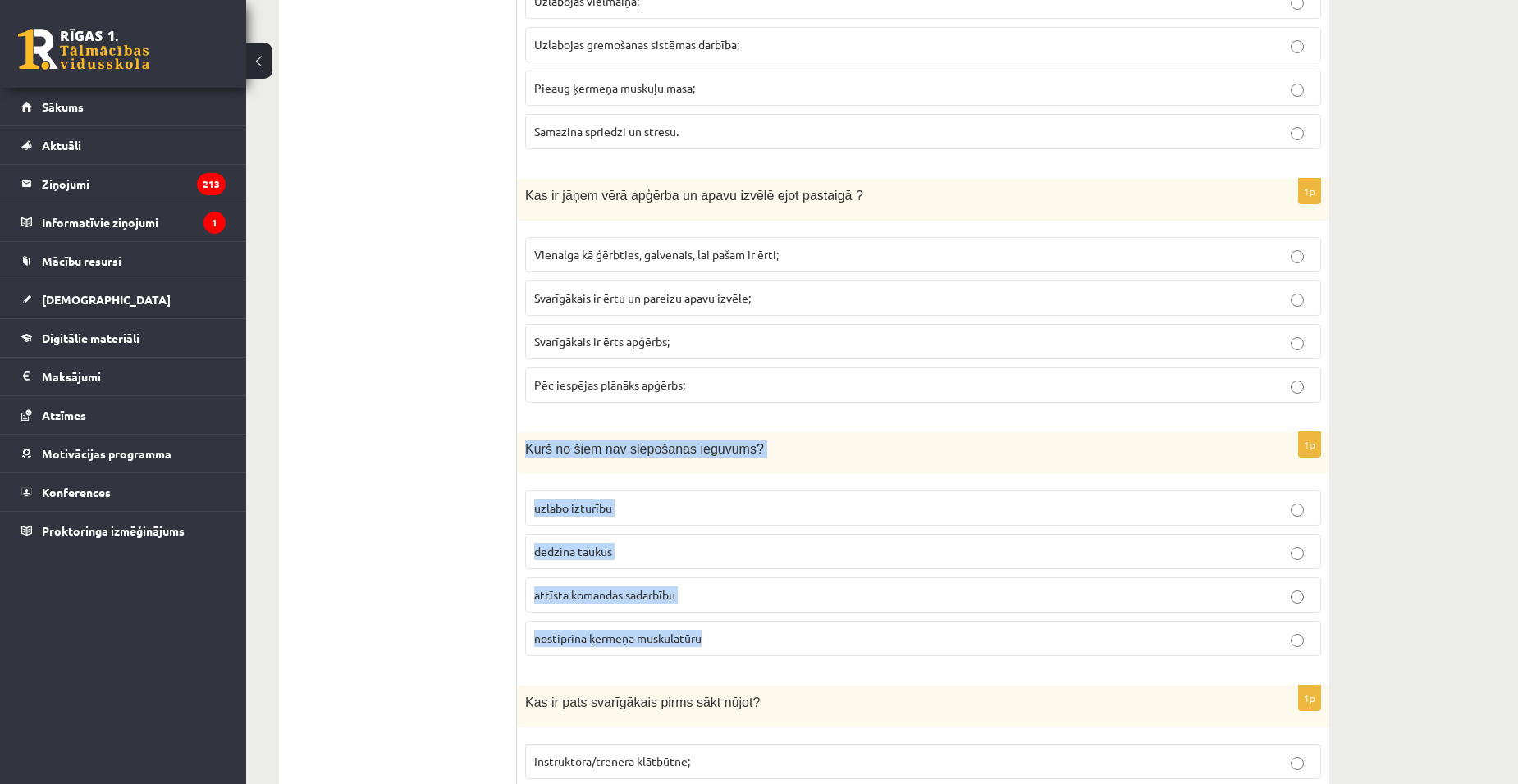
drag, startPoint x: 527, startPoint y: 448, endPoint x: 734, endPoint y: 642, distance: 283.7
click at [734, 642] on div "1p Kurš no šiem nav slēpošanas ieguvums? uzlabo izturību dedzina taukus attīsta…" at bounding box center [923, 551] width 813 height 237
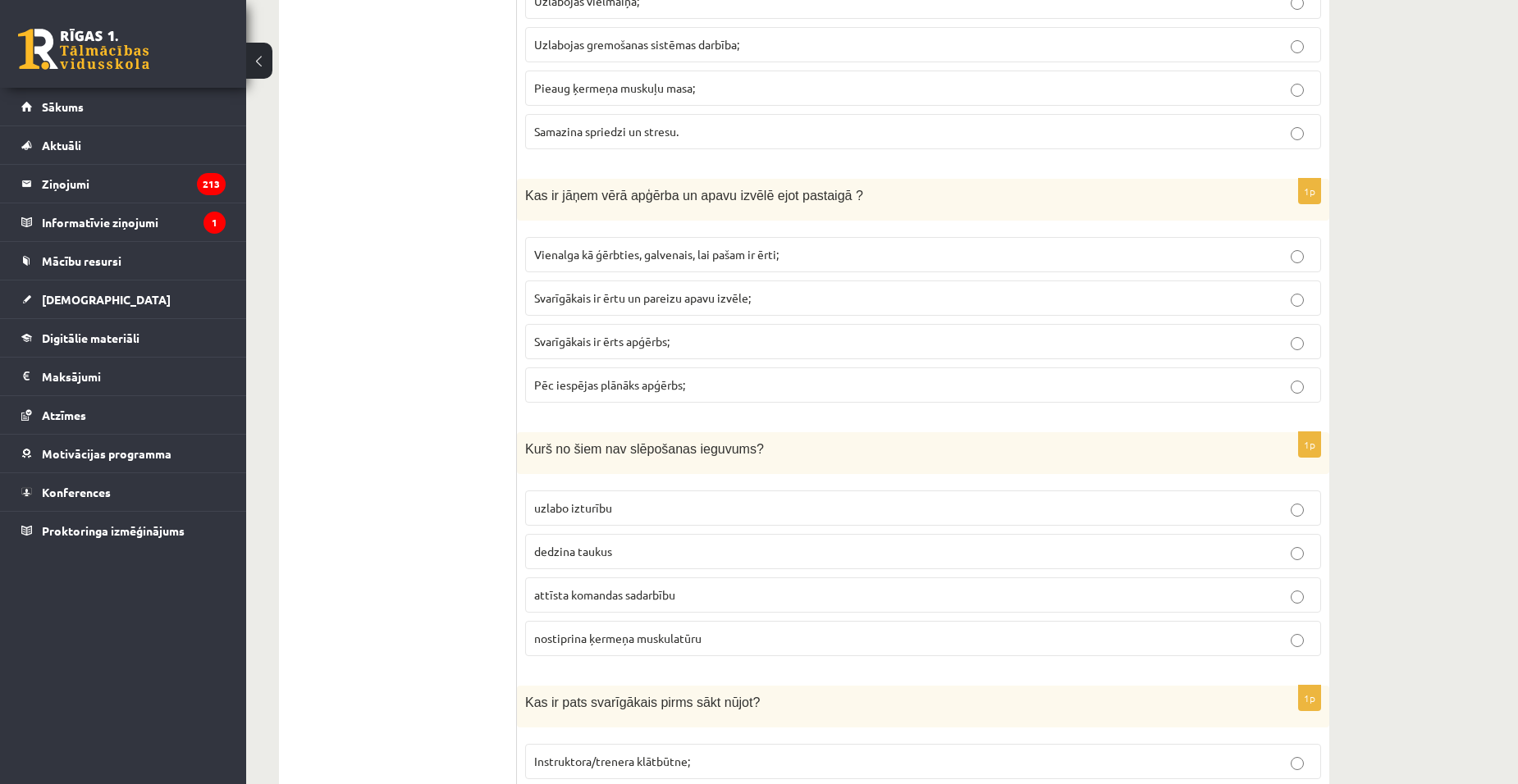
click at [400, 542] on ul "Tests Izvērtējums!" at bounding box center [406, 162] width 222 height 7613
click at [579, 601] on span "attīsta komandas sadarbību" at bounding box center [604, 595] width 141 height 15
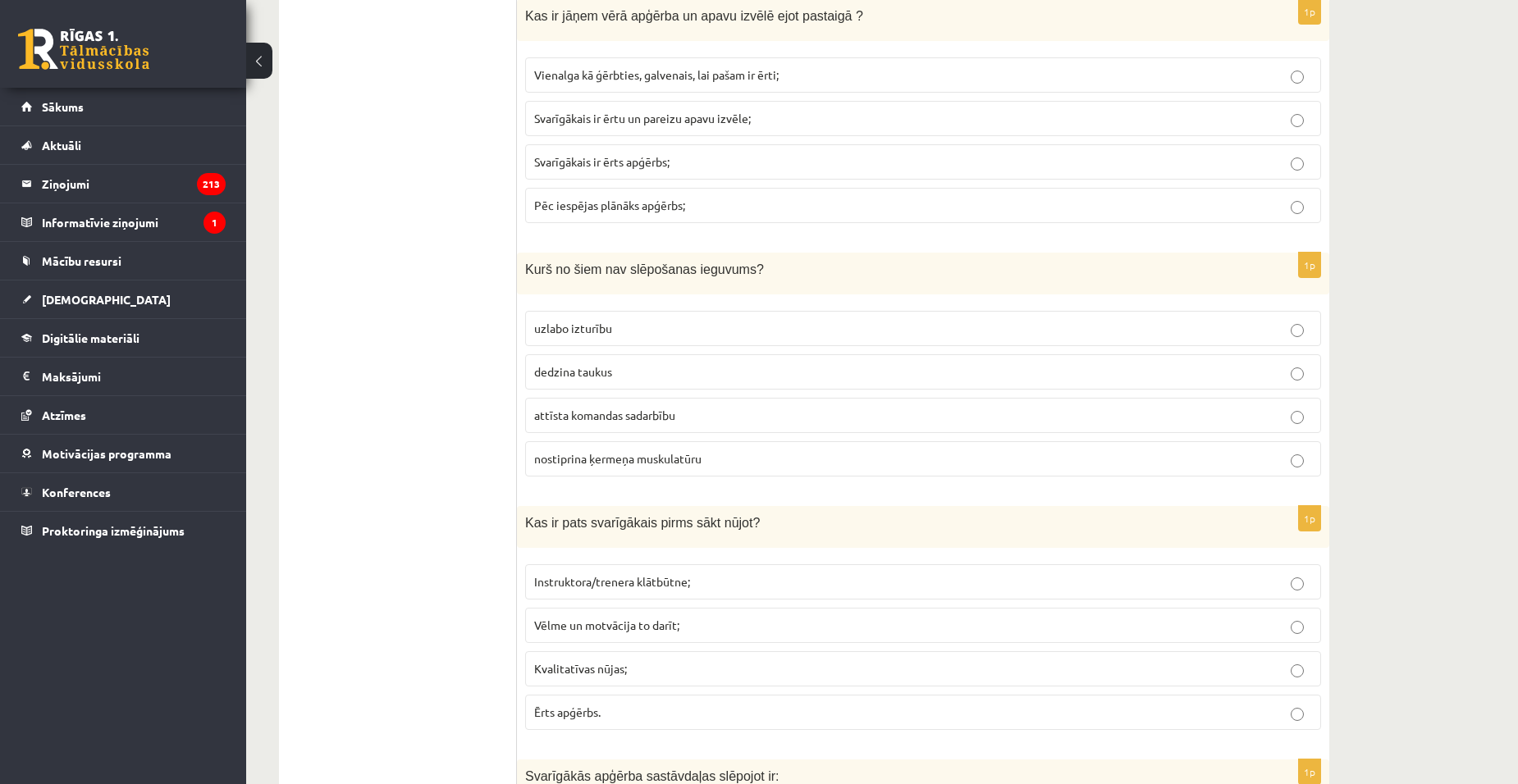
scroll to position [4185, 0]
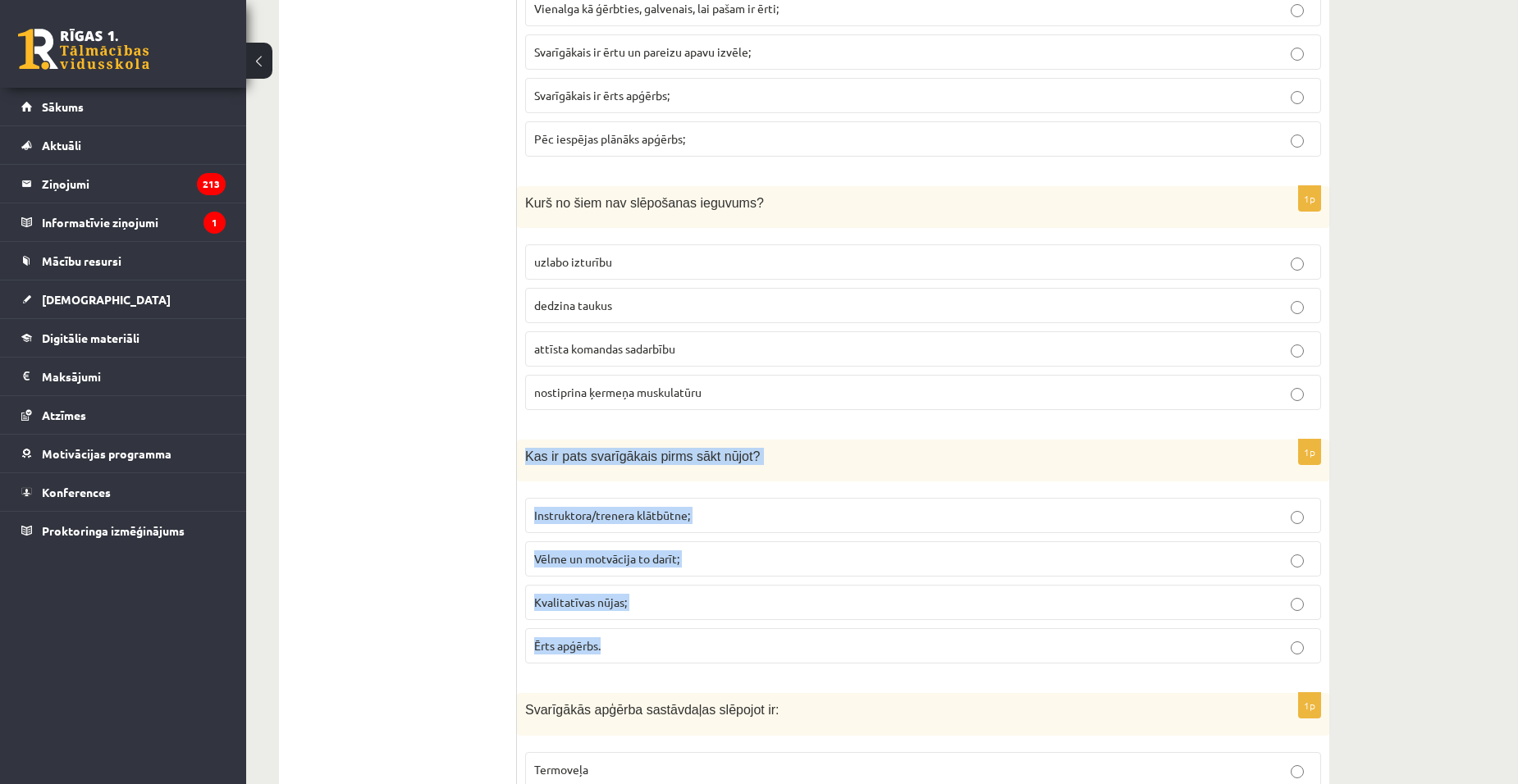
drag, startPoint x: 526, startPoint y: 452, endPoint x: 759, endPoint y: 652, distance: 307.1
click at [759, 652] on div "1p Kas ir pats svarīgākais pirms sākt nūjot? Instruktora/trenera klātbūtne; Vēl…" at bounding box center [923, 558] width 813 height 237
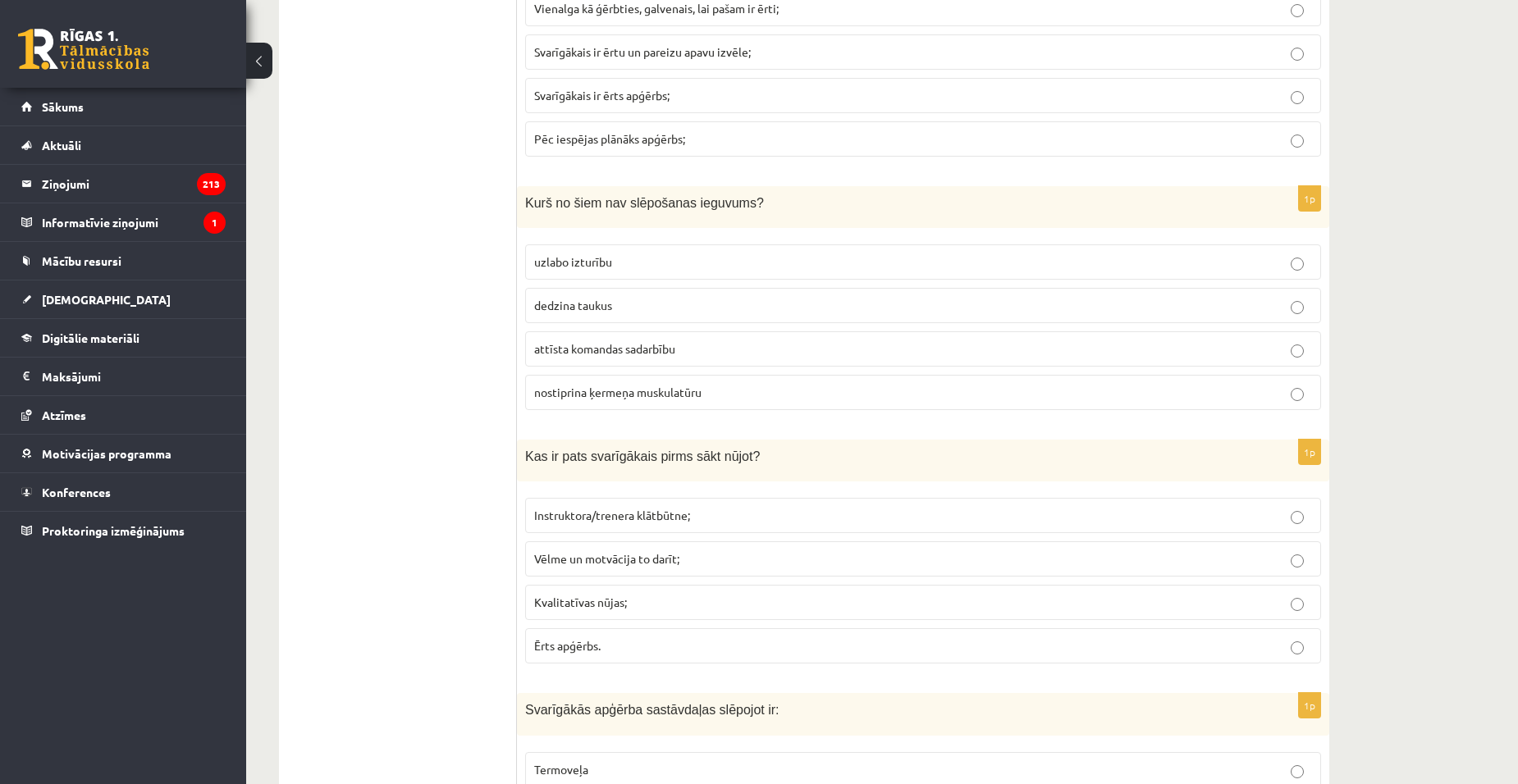
drag, startPoint x: 402, startPoint y: 606, endPoint x: 439, endPoint y: 592, distance: 39.6
click at [619, 561] on span "Vēlme un motvācija to darīt;" at bounding box center [606, 559] width 145 height 15
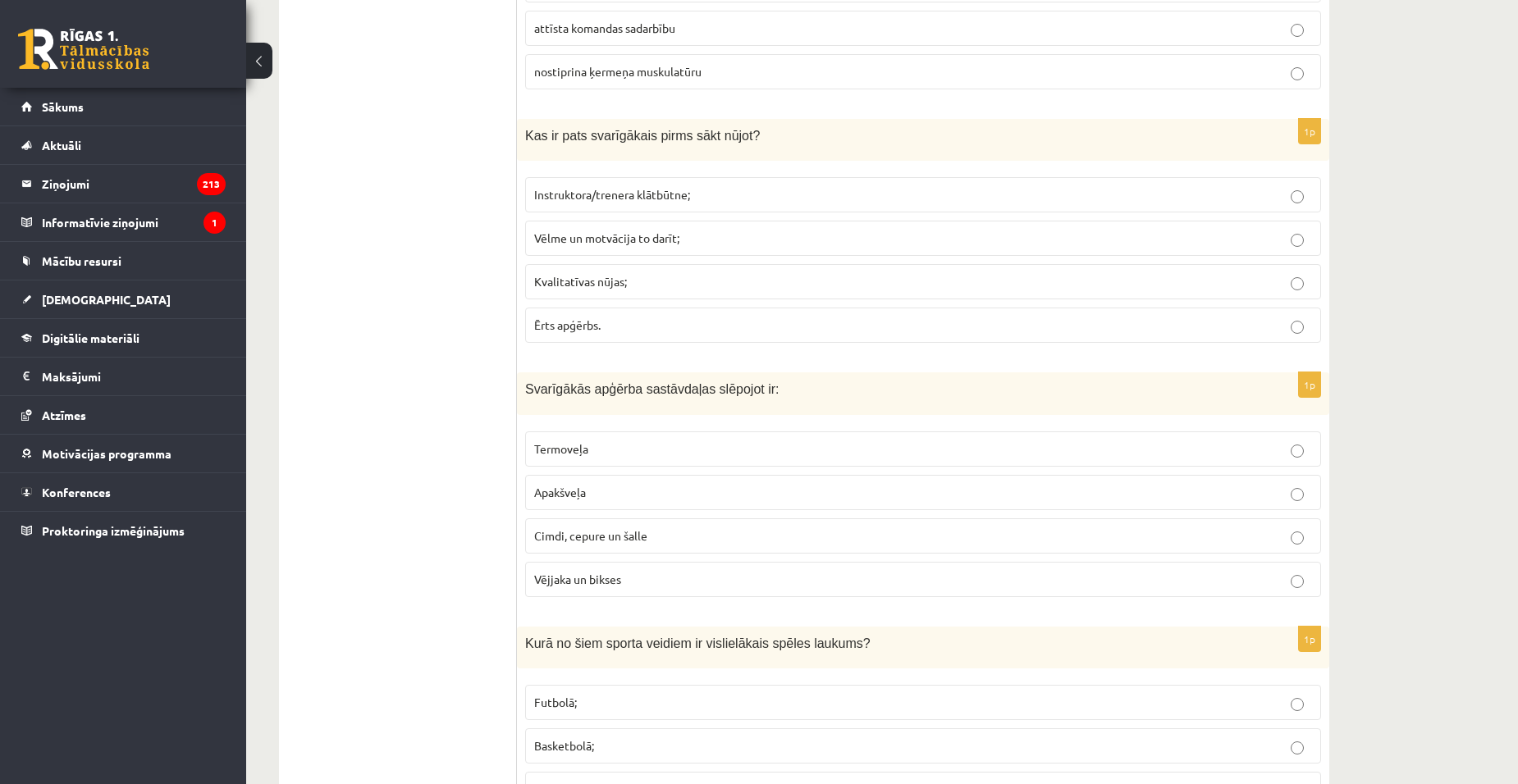
scroll to position [4465, 0]
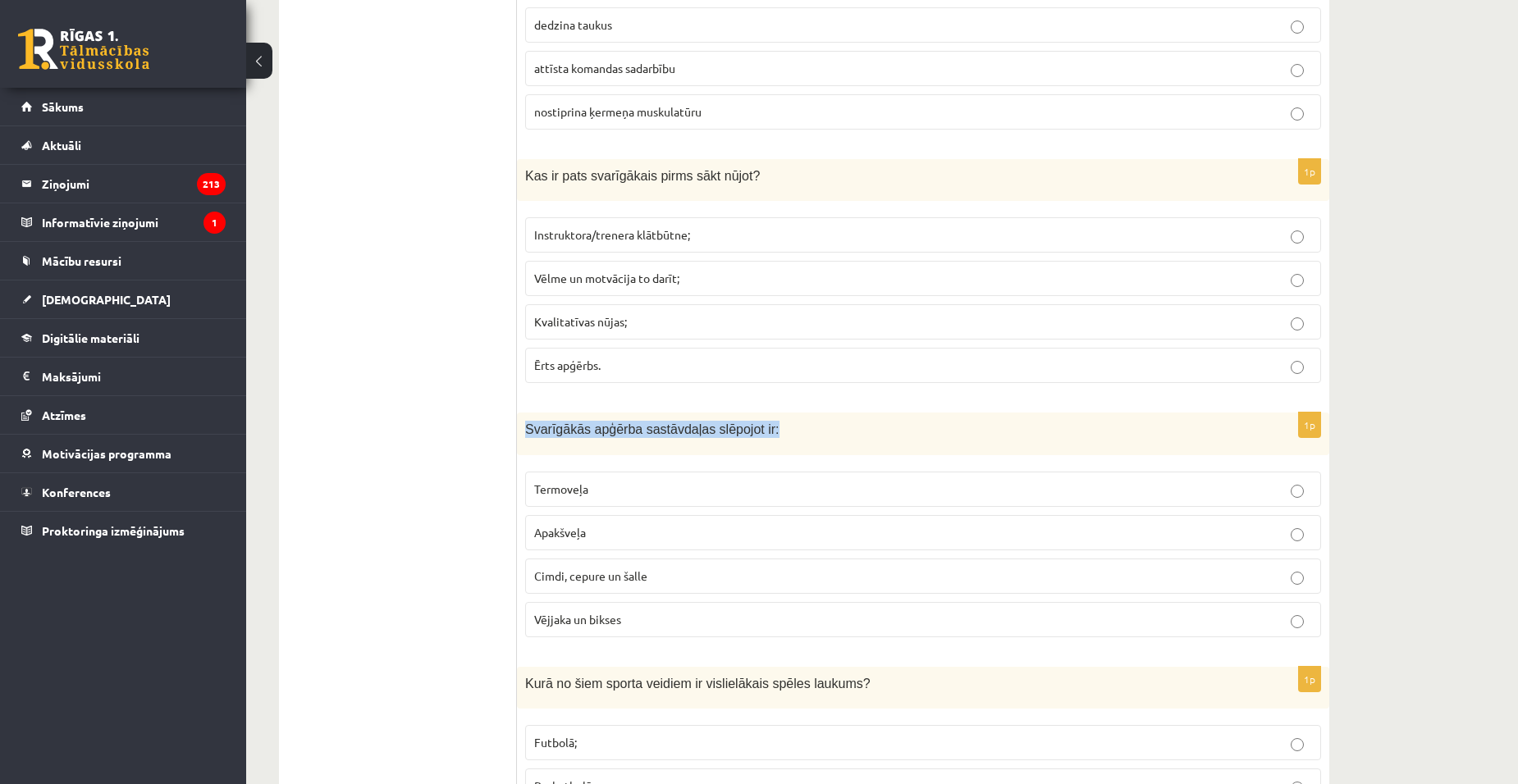
drag, startPoint x: 524, startPoint y: 427, endPoint x: 771, endPoint y: 439, distance: 247.3
click at [771, 439] on div "Svarīgākās apģērba sastāvdaļas slēpojot ir:" at bounding box center [923, 434] width 813 height 42
drag, startPoint x: 771, startPoint y: 439, endPoint x: 574, endPoint y: 422, distance: 197.7
click at [575, 423] on span "Svarīgākās apģērba sastāvdaļas slēpojot ir:" at bounding box center [652, 429] width 255 height 14
drag, startPoint x: 527, startPoint y: 427, endPoint x: 741, endPoint y: 604, distance: 277.7
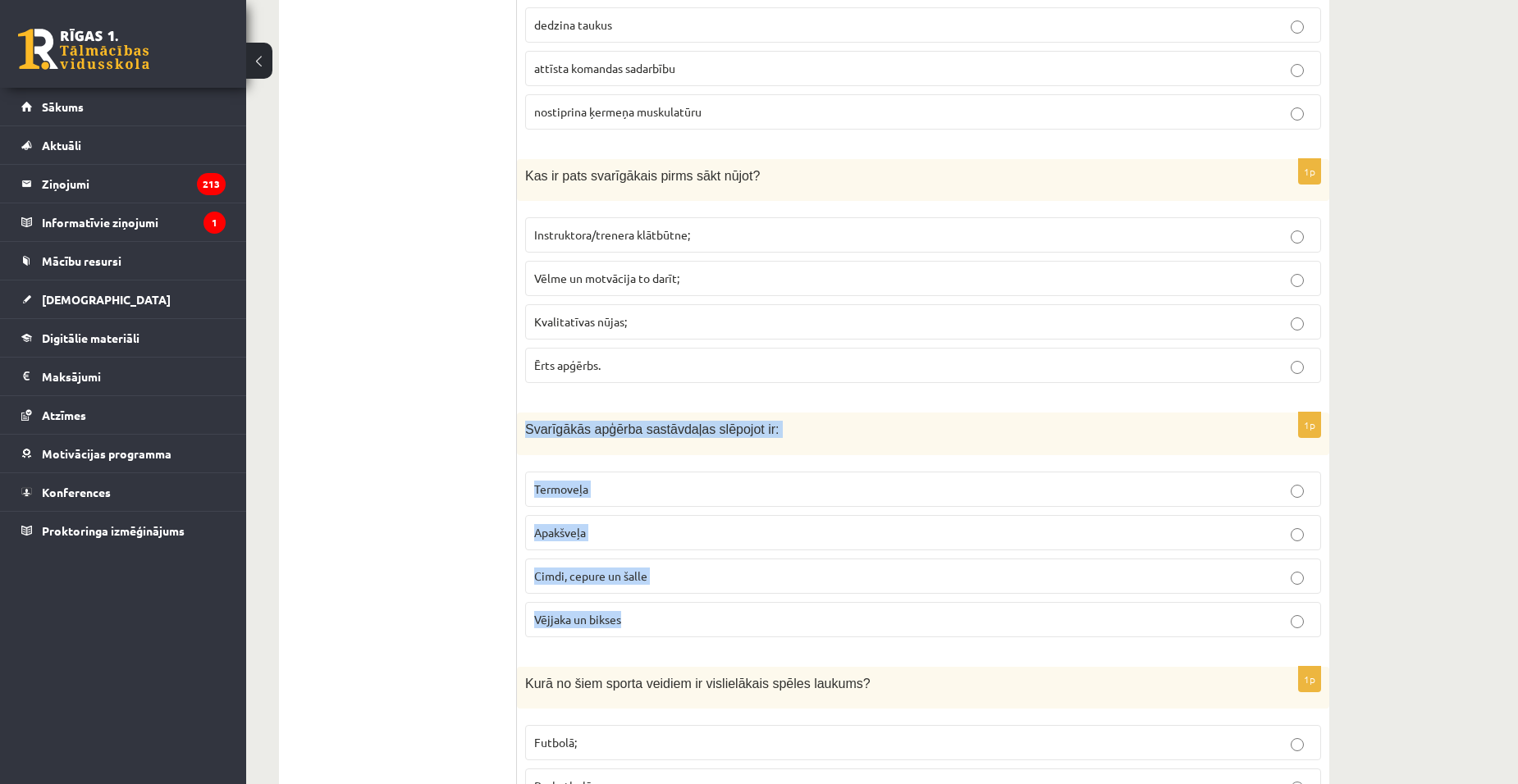
click at [741, 604] on div "1p Svarīgākās apģērba sastāvdaļas slēpojot ir: Termoveļa Apakšveļa Cimdi, cepur…" at bounding box center [923, 531] width 813 height 237
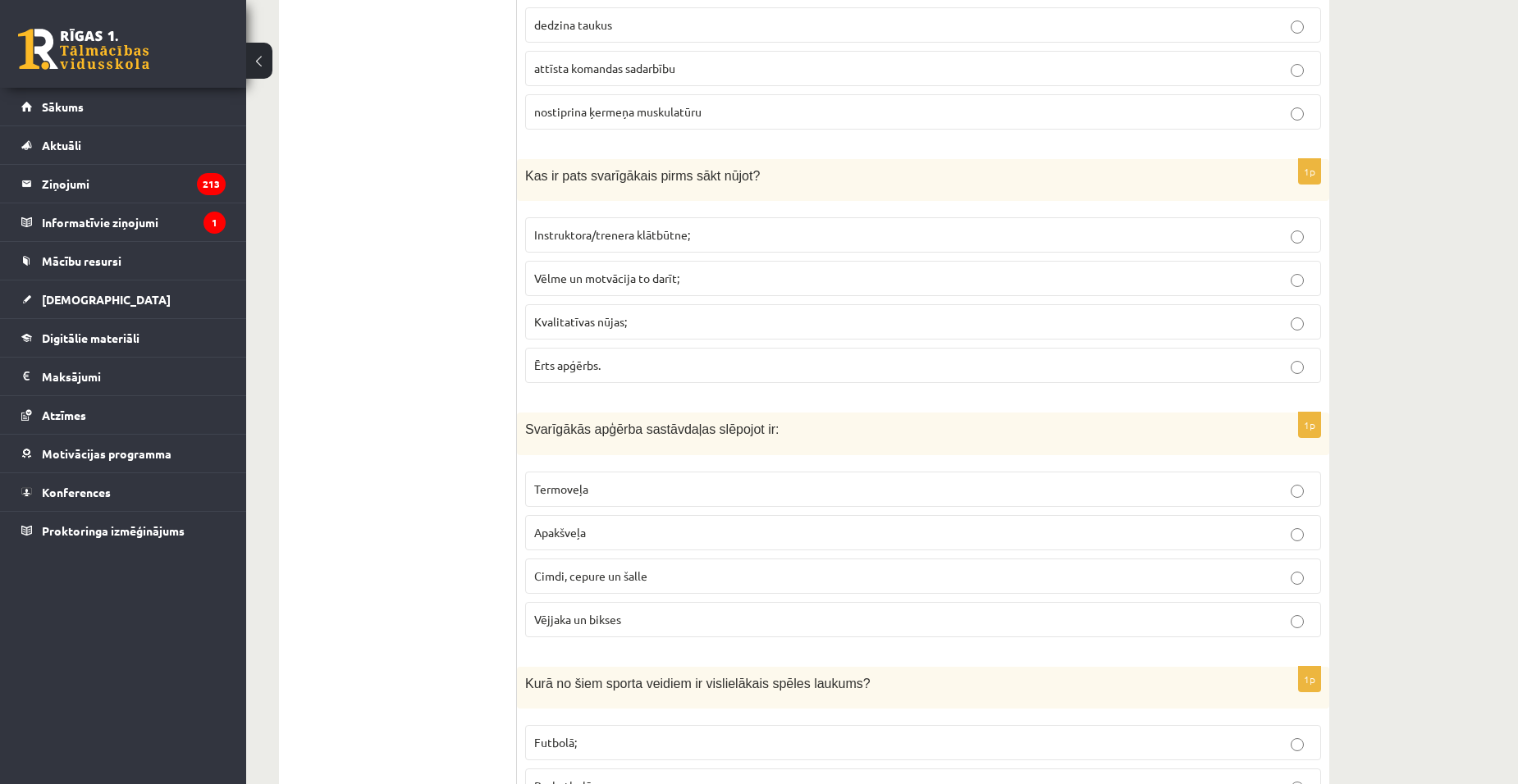
click at [624, 624] on p "Vējjaka un bikses" at bounding box center [923, 620] width 778 height 17
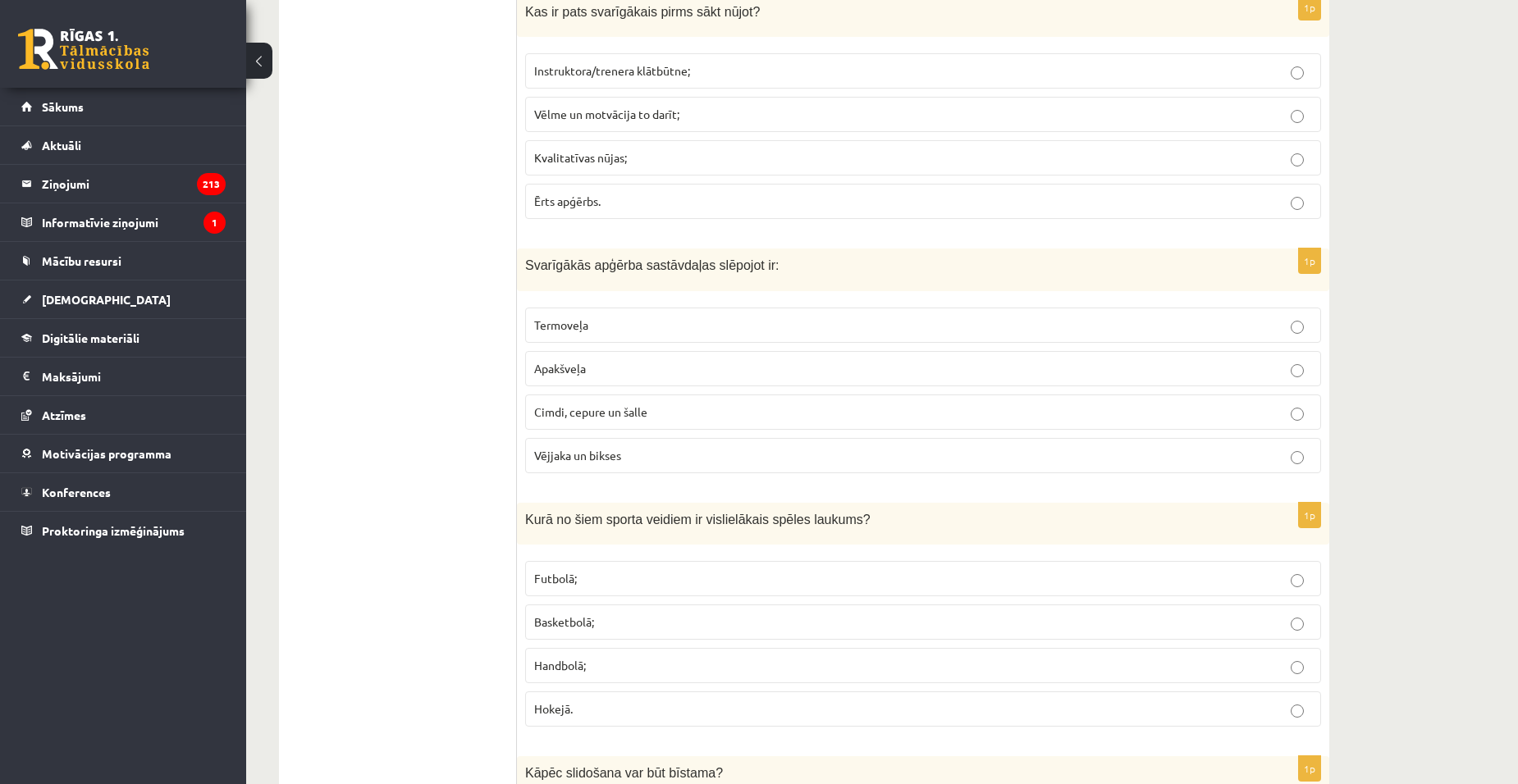
scroll to position [4712, 0]
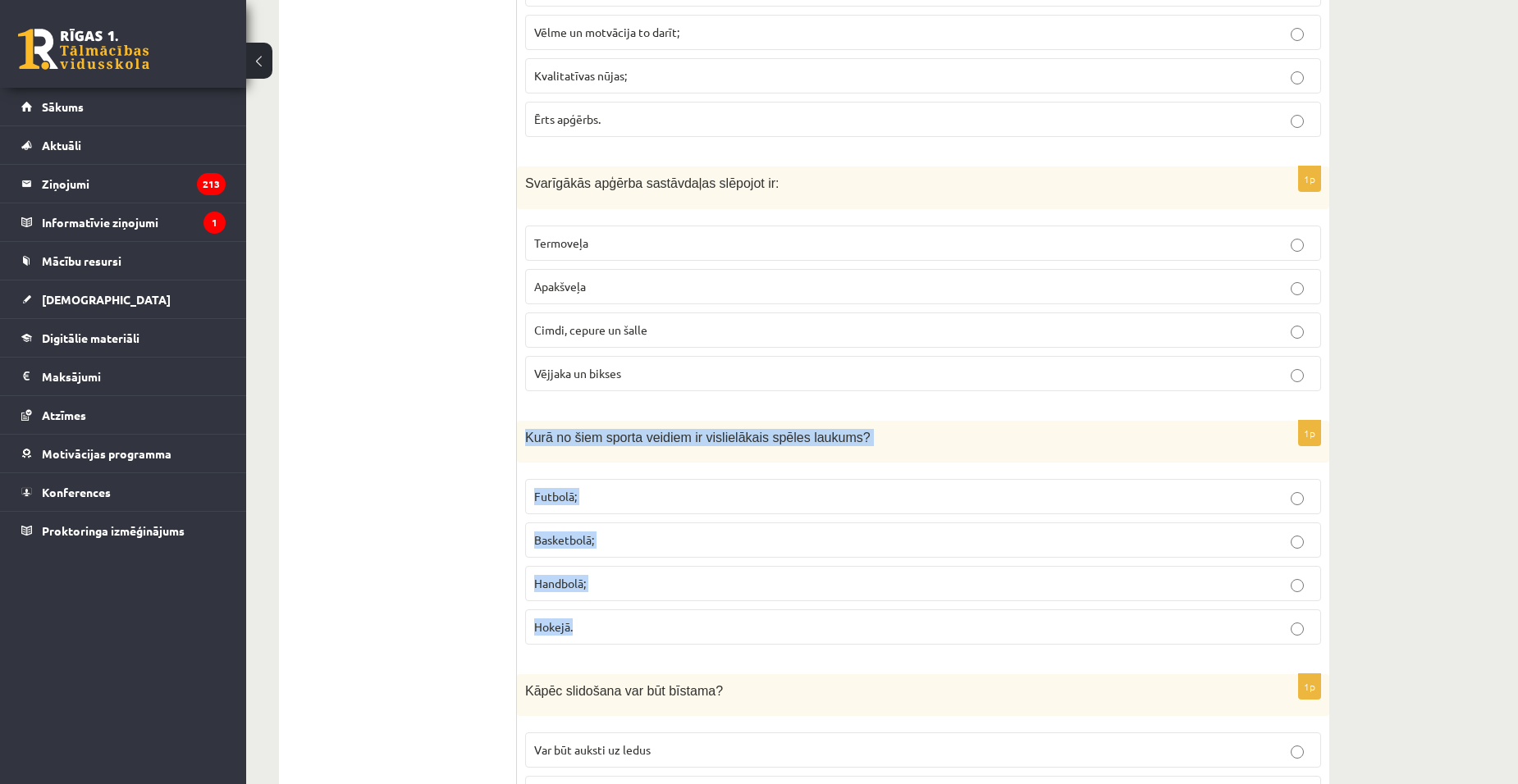
drag, startPoint x: 525, startPoint y: 439, endPoint x: 995, endPoint y: 648, distance: 514.4
click at [995, 648] on div "1p Kurā no šiem sporta veidiem ir vislielākais spēles laukums? Futbolā; Basketb…" at bounding box center [923, 540] width 813 height 237
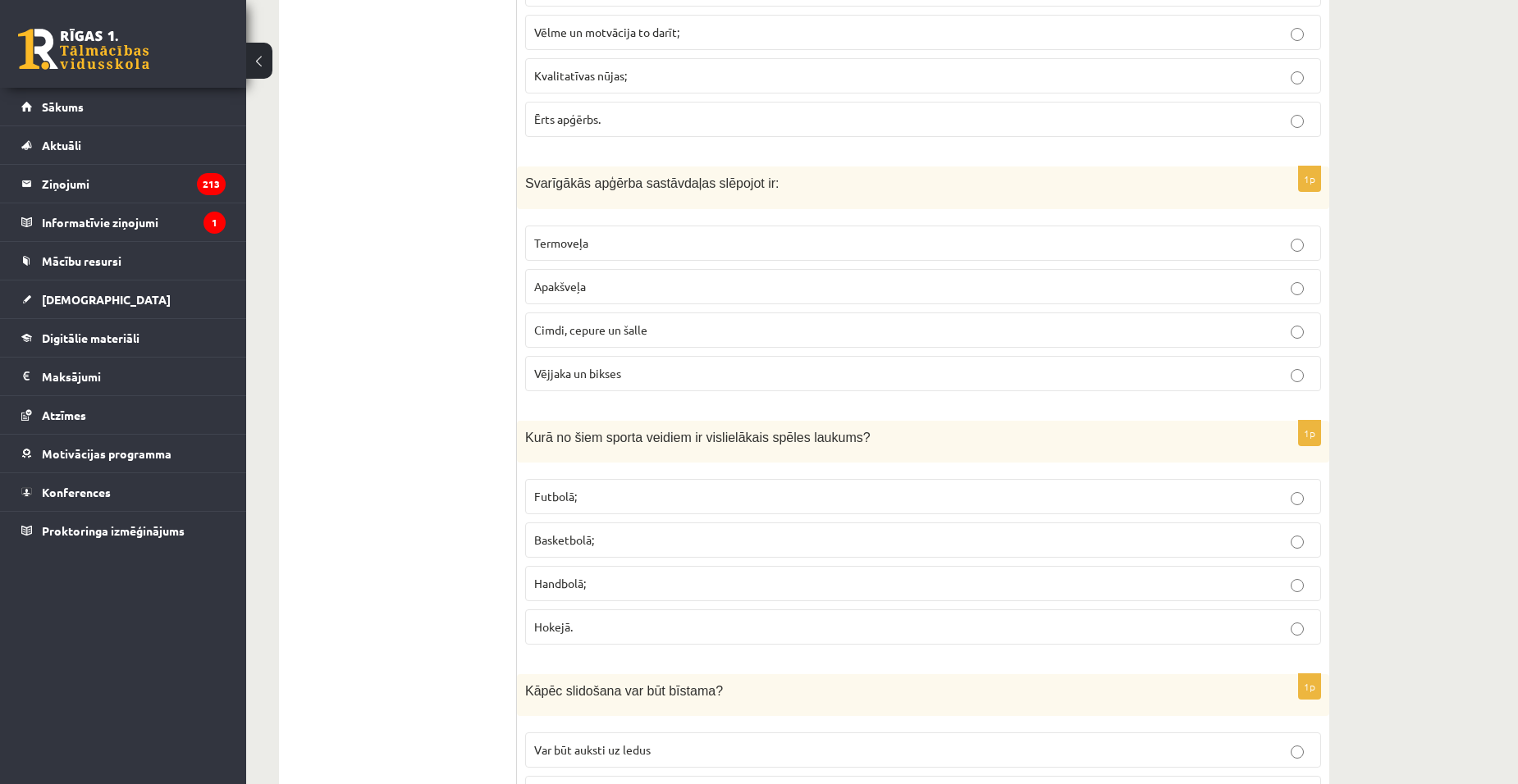
click at [1088, 508] on label "Futbolā;" at bounding box center [923, 496] width 796 height 35
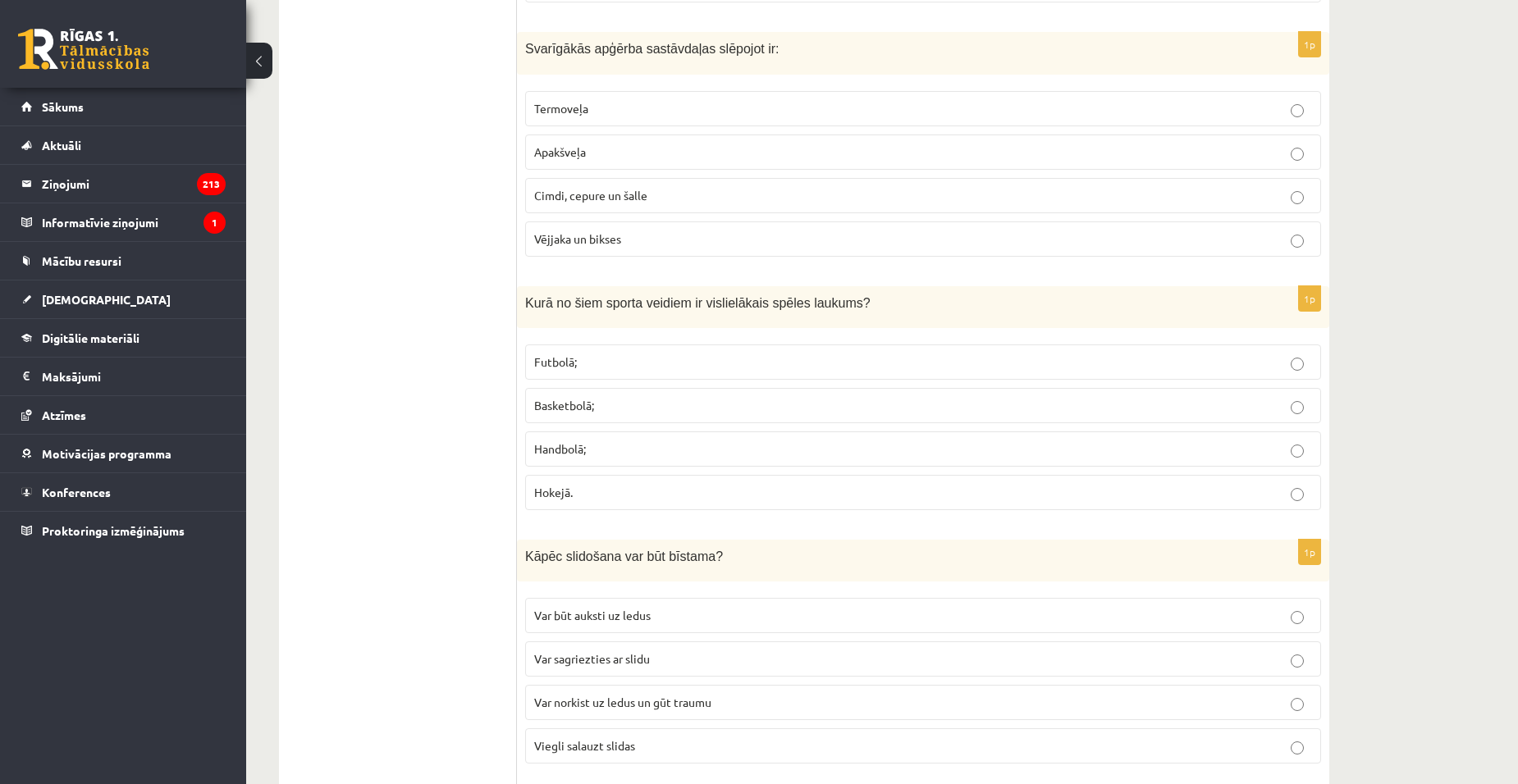
scroll to position [4875, 0]
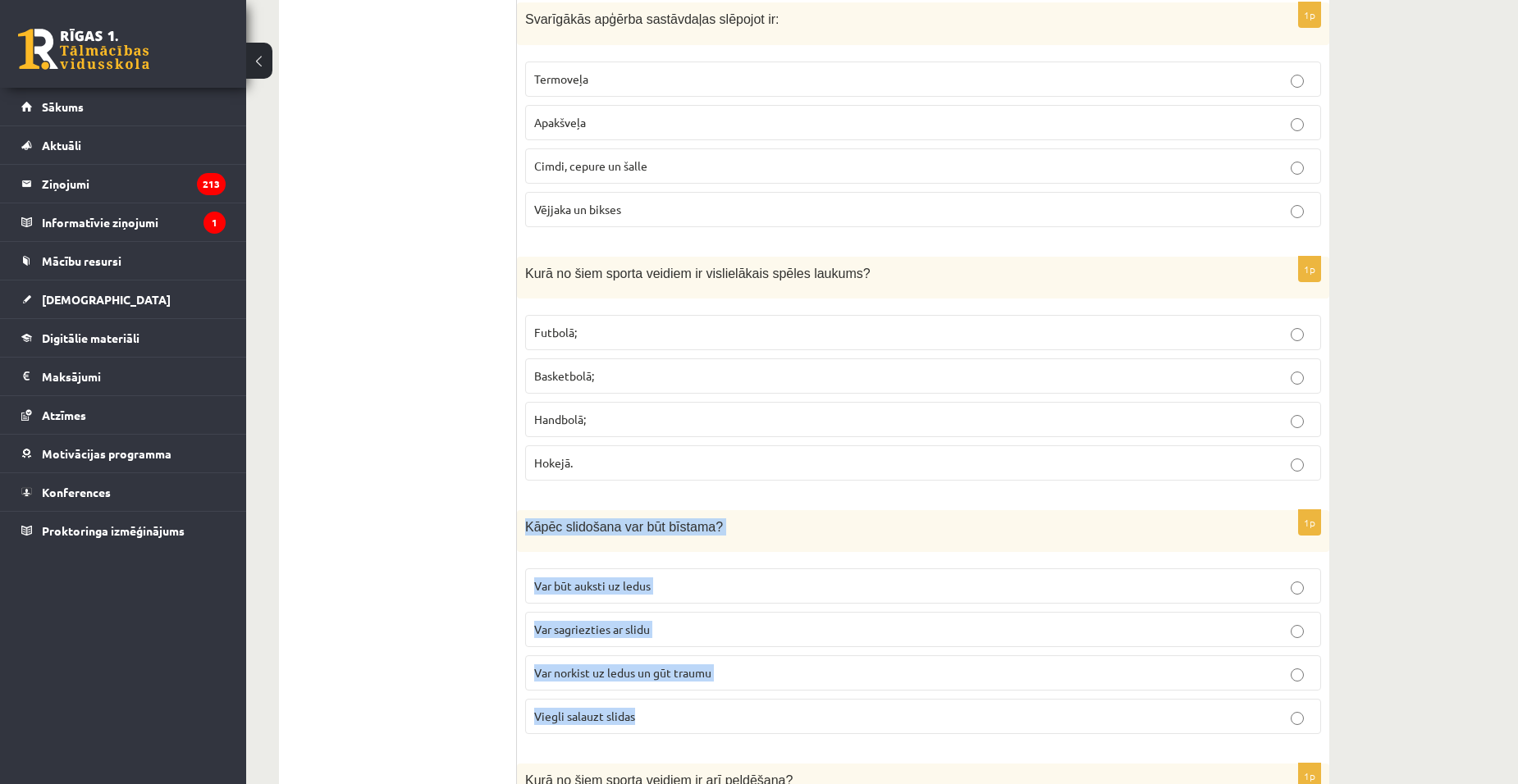
drag, startPoint x: 525, startPoint y: 520, endPoint x: 706, endPoint y: 704, distance: 258.1
click at [706, 704] on div "1p Kāpēc slidošana var būt bīstama? Var būt auksti uz ledus Var sagriezties ar …" at bounding box center [923, 629] width 813 height 237
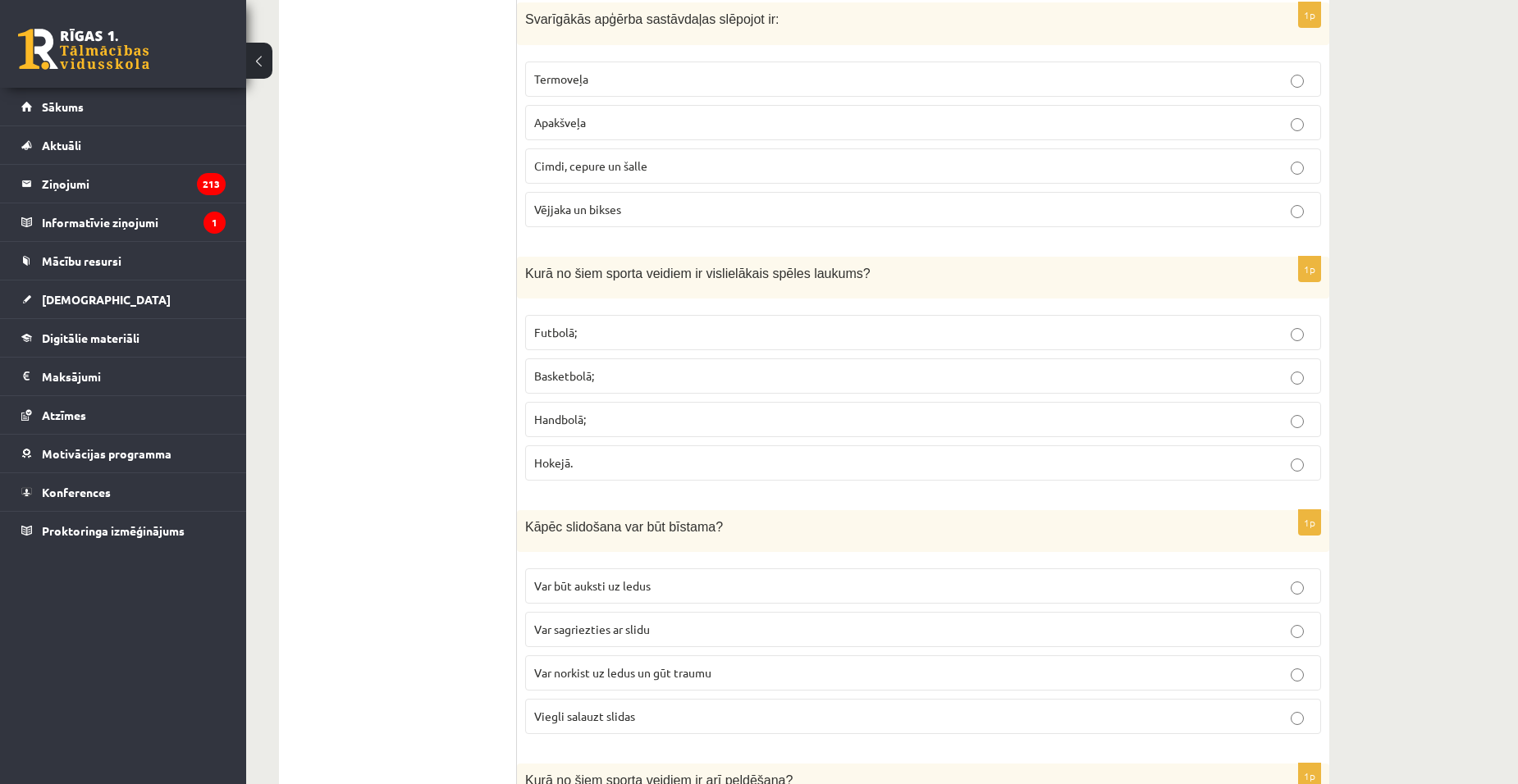
click at [667, 673] on span "Var norkist uz ledus un gūt traumu" at bounding box center [622, 673] width 177 height 15
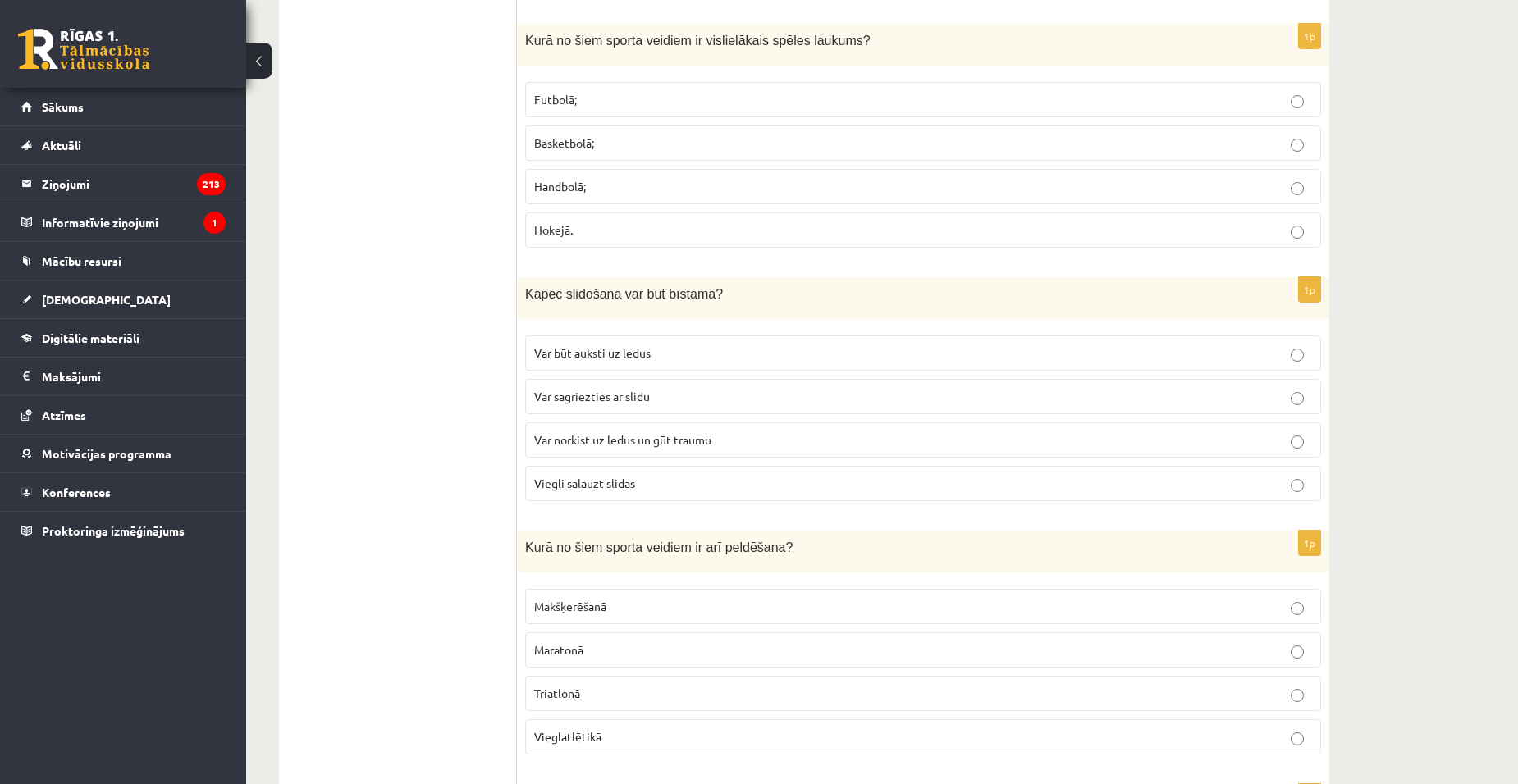
scroll to position [5204, 0]
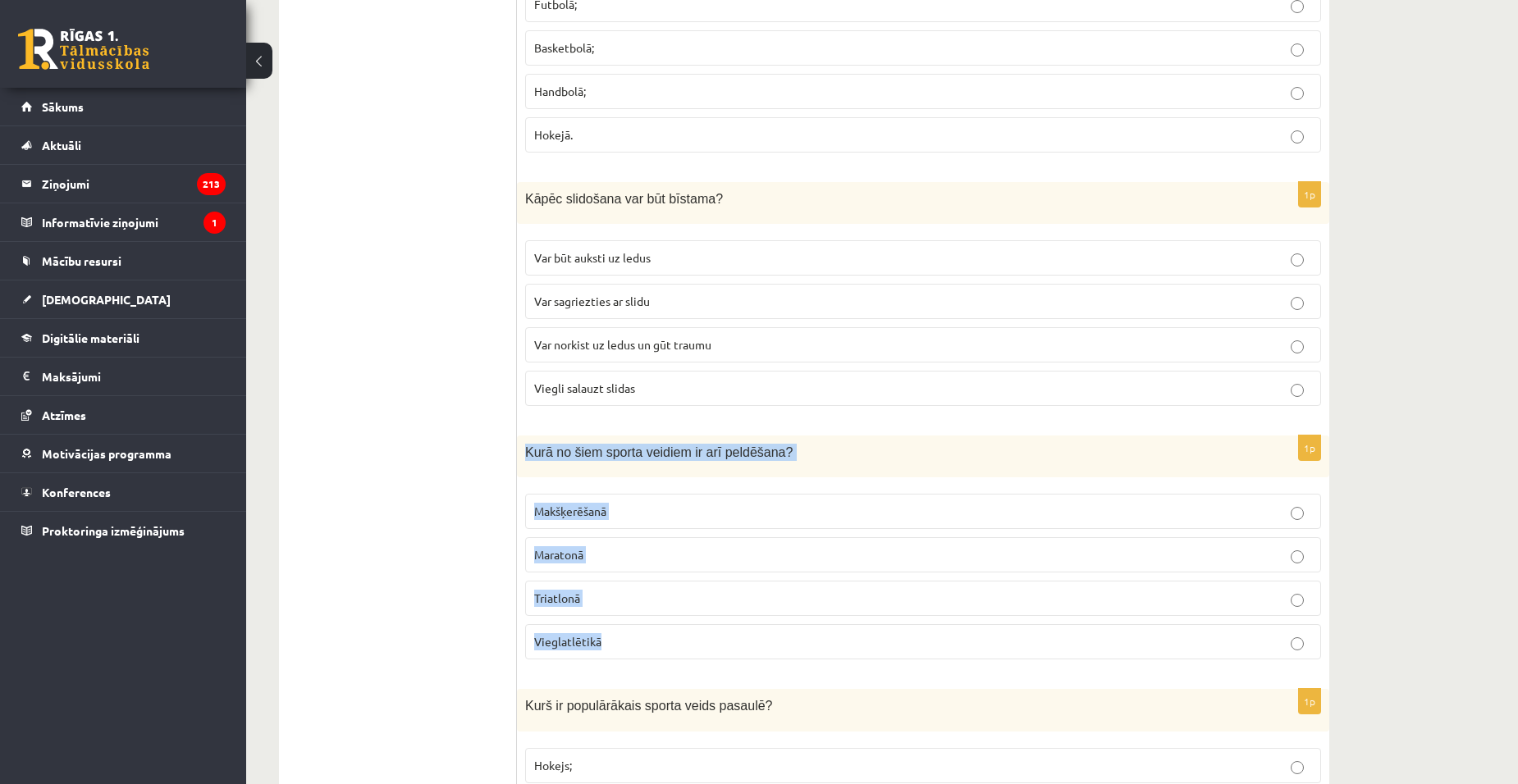
drag, startPoint x: 521, startPoint y: 454, endPoint x: 741, endPoint y: 656, distance: 298.7
click at [741, 656] on div "1p Kurā no šiem sporta veidiem ir arī peldēšana? Makšķerēšanā Maratonā Triatlon…" at bounding box center [923, 554] width 813 height 237
click at [571, 593] on span "Triatlonā" at bounding box center [557, 598] width 46 height 15
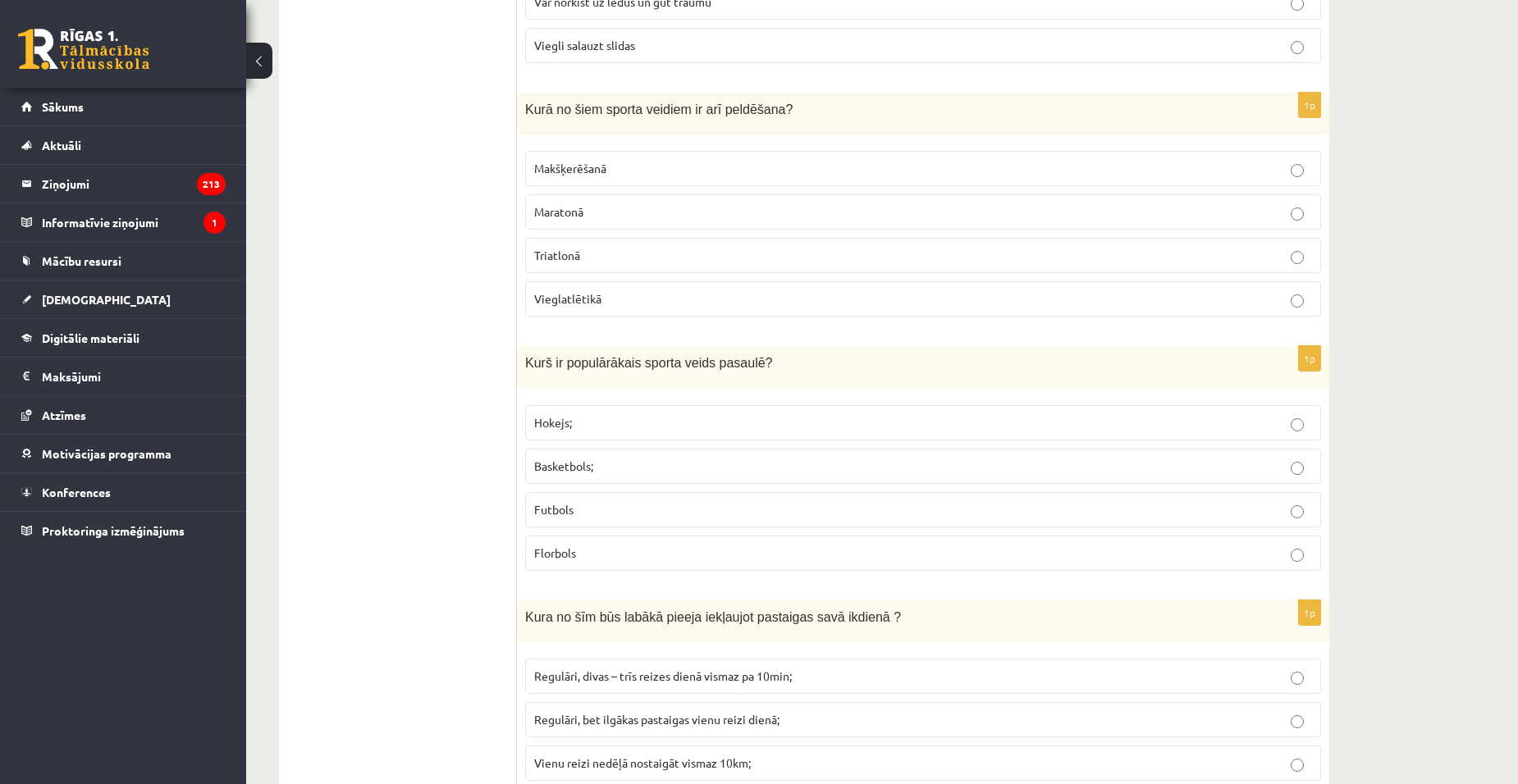
scroll to position [5533, 0]
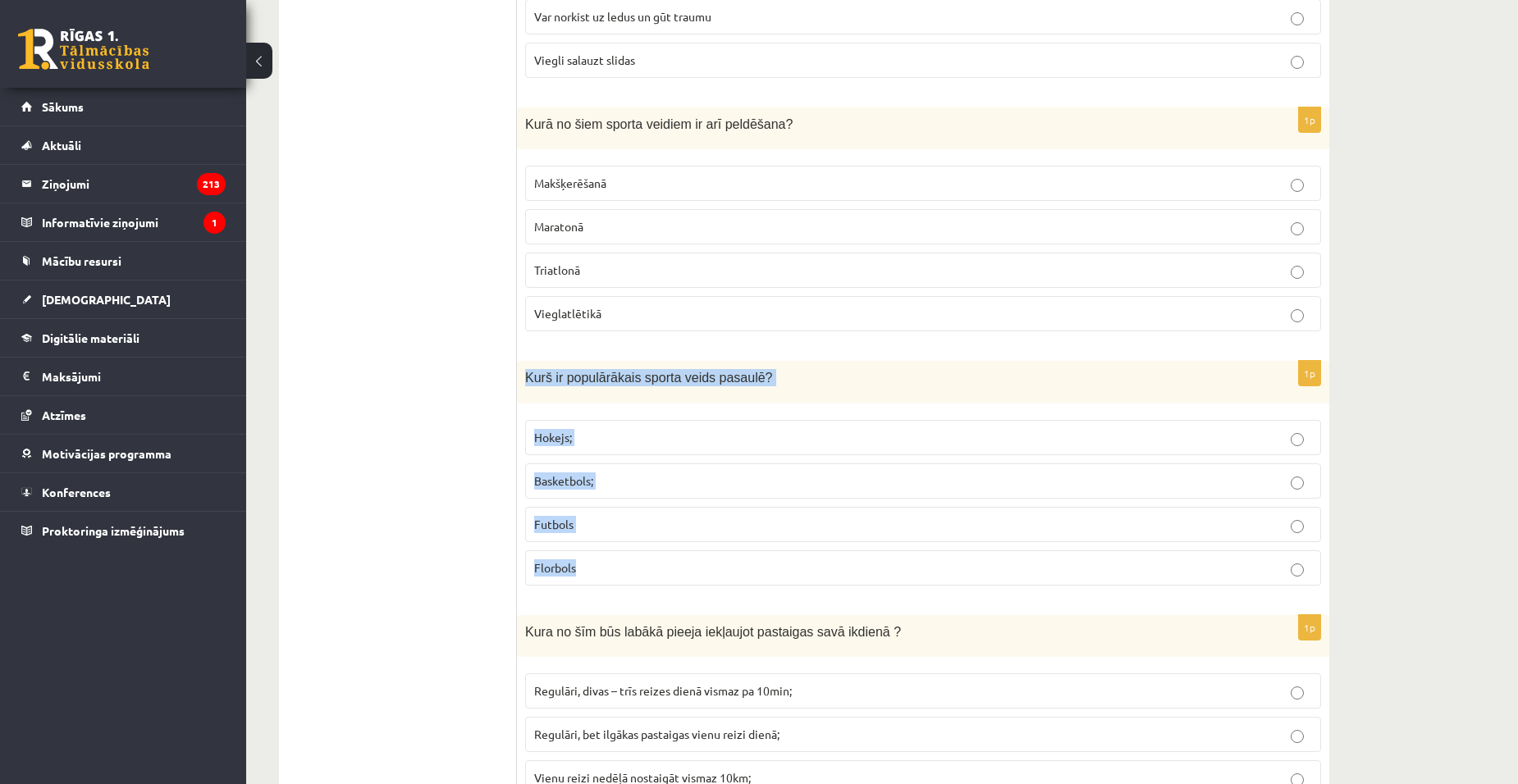
drag, startPoint x: 524, startPoint y: 371, endPoint x: 735, endPoint y: 552, distance: 278.0
click at [735, 552] on div "1p Kurš ir populārākais sporta veids pasaulē? Hokejs; Basketbols; Futbols Florb…" at bounding box center [923, 479] width 813 height 237
click at [779, 387] on div "Kurš ir populārākais sporta veids pasaulē?" at bounding box center [923, 382] width 813 height 42
click at [641, 542] on label "Futbols" at bounding box center [923, 525] width 796 height 35
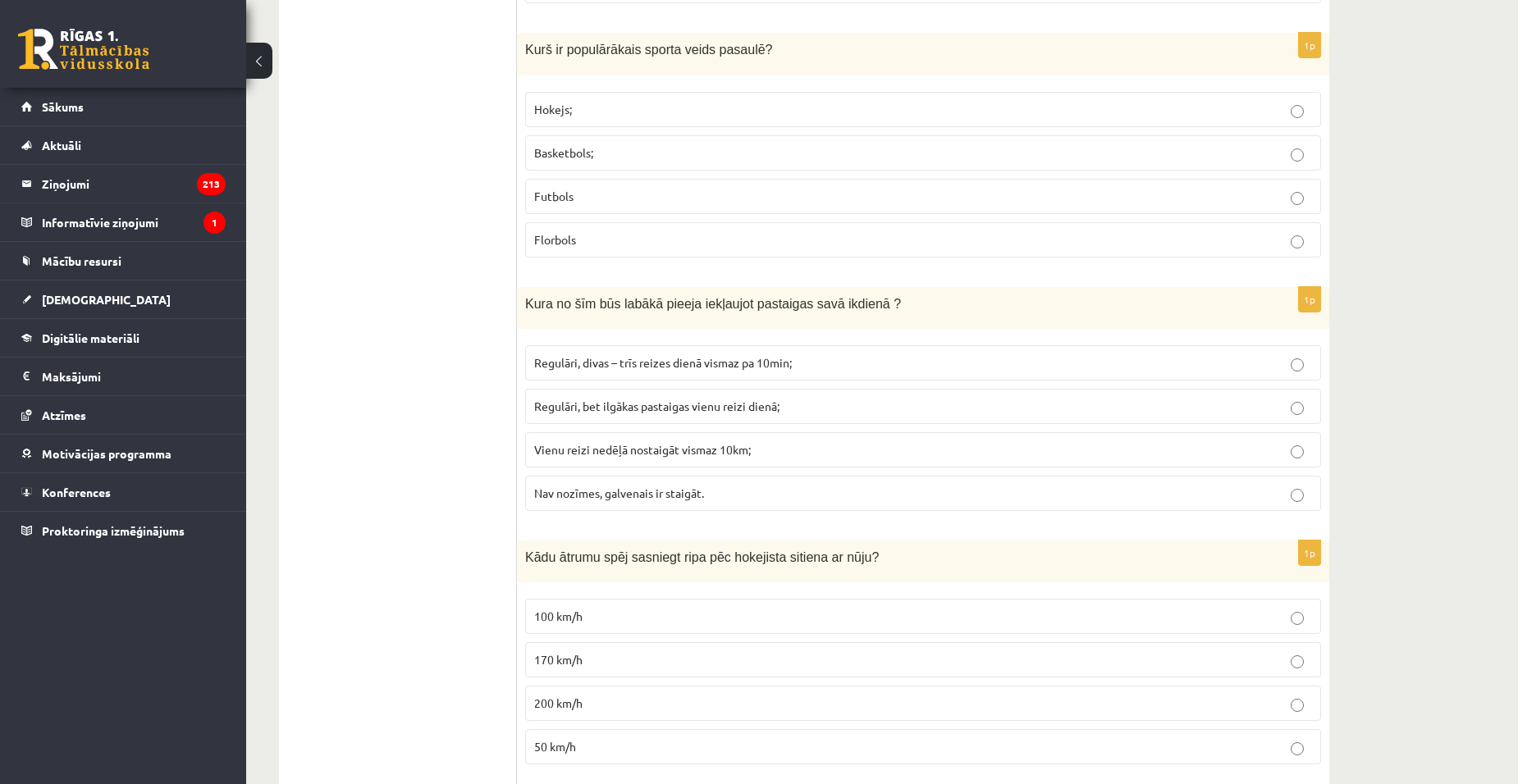
click at [579, 477] on label "Nav nozīmes, galvenais ir staigāt." at bounding box center [923, 493] width 796 height 35
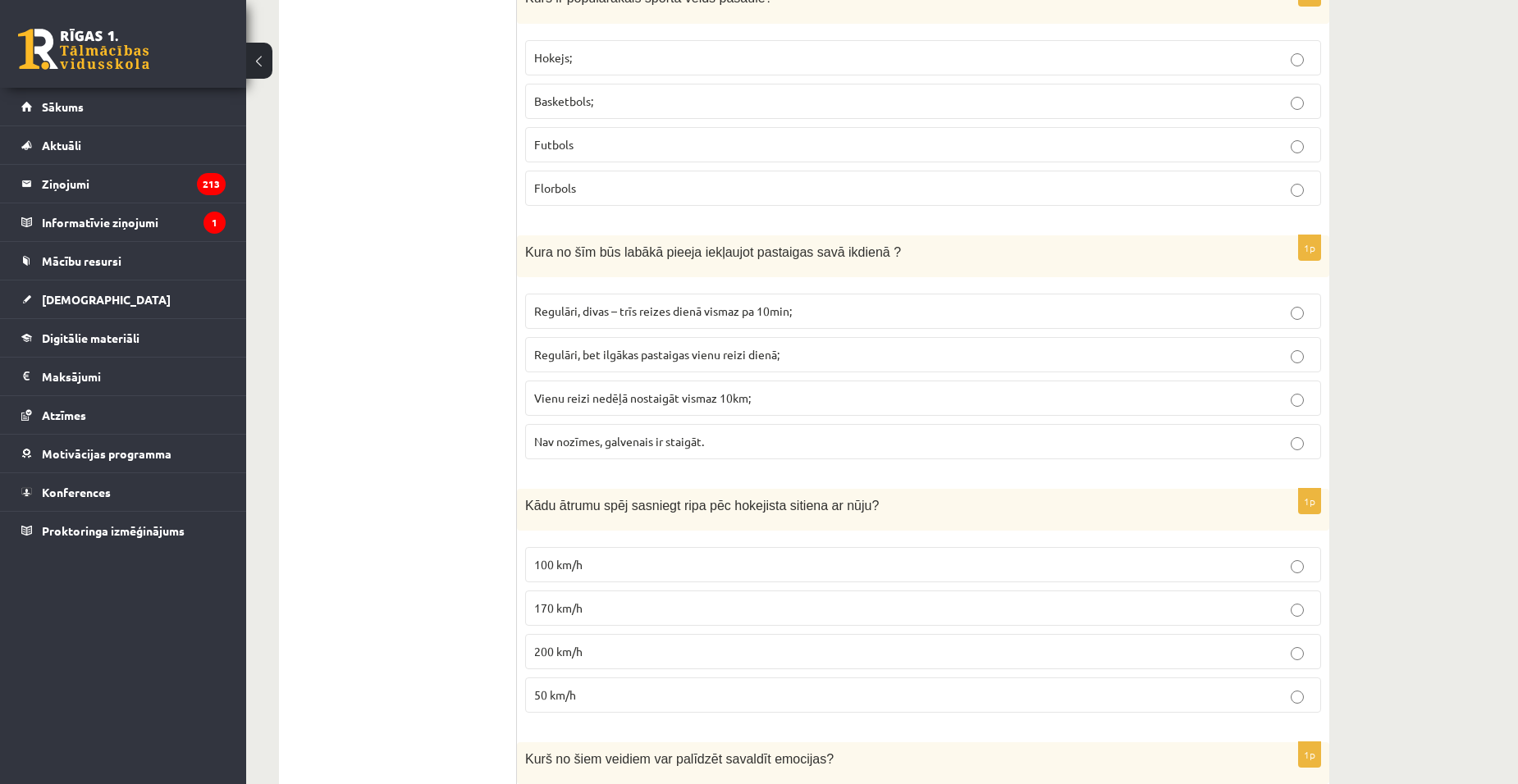
scroll to position [6106, 0]
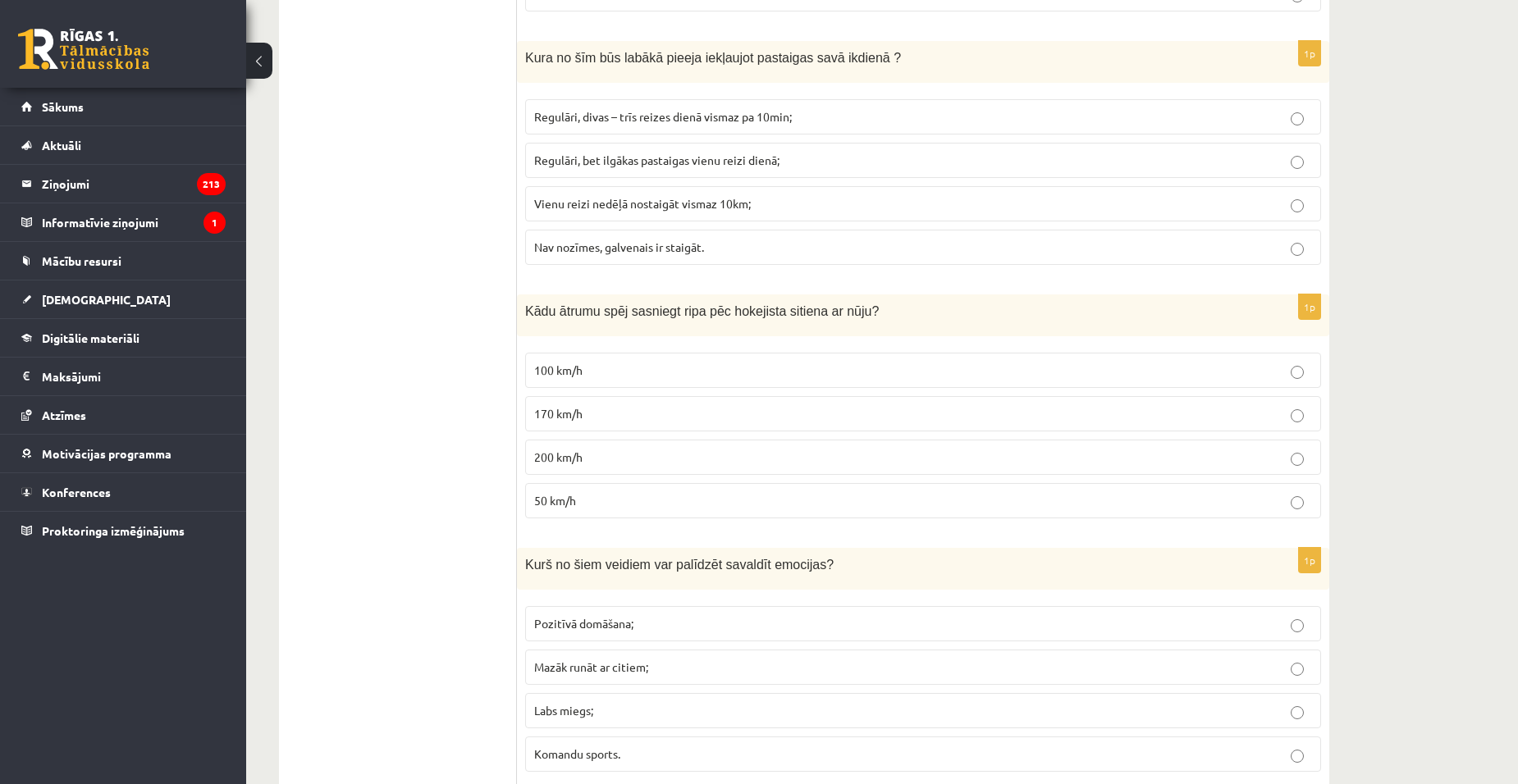
click at [583, 382] on label "100 km/h" at bounding box center [923, 370] width 796 height 35
click at [600, 505] on p "50 km/h" at bounding box center [923, 501] width 778 height 17
click at [604, 378] on p "100 km/h" at bounding box center [923, 370] width 778 height 17
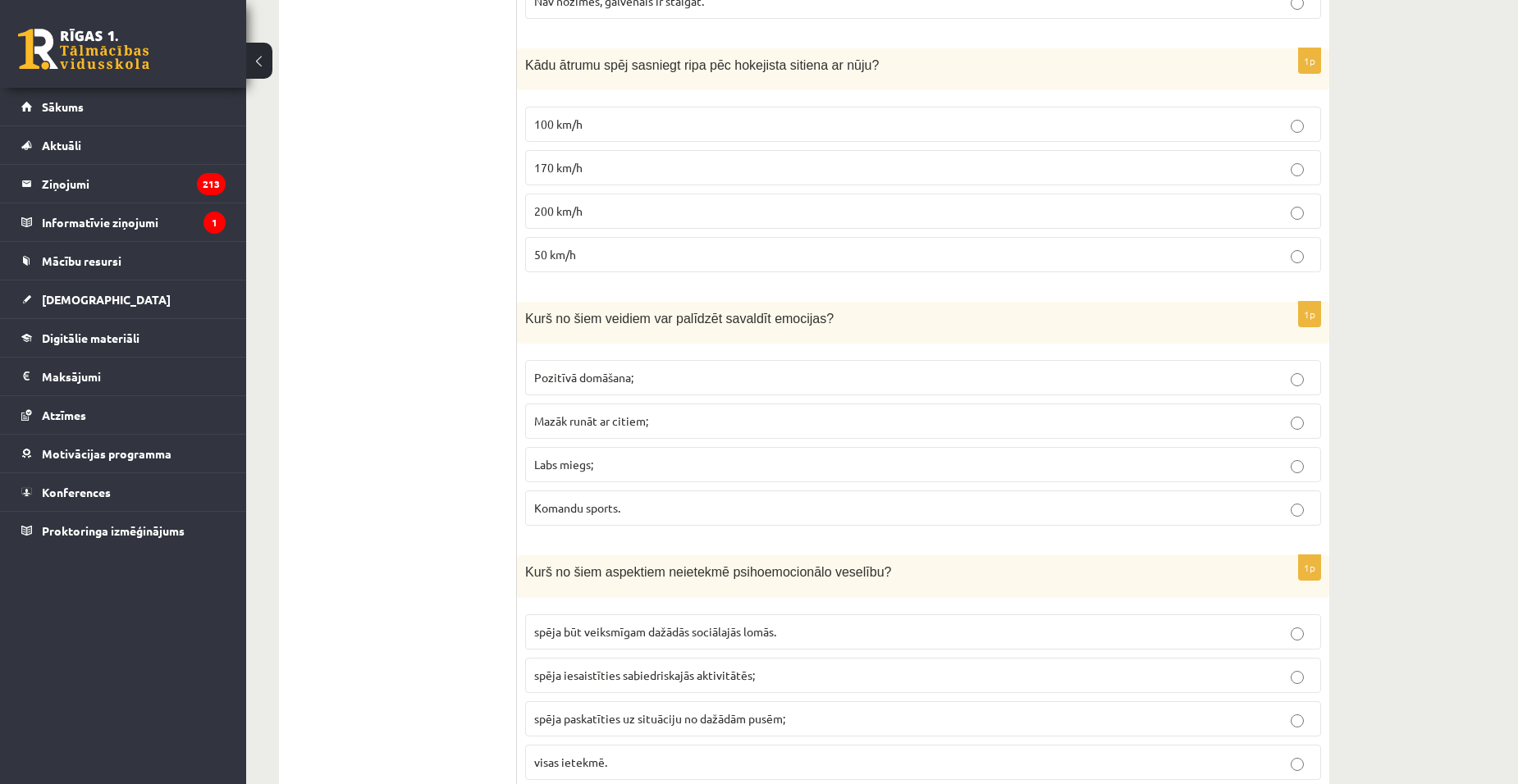
click at [563, 375] on span "Pozitīvā domāšana;" at bounding box center [583, 378] width 99 height 15
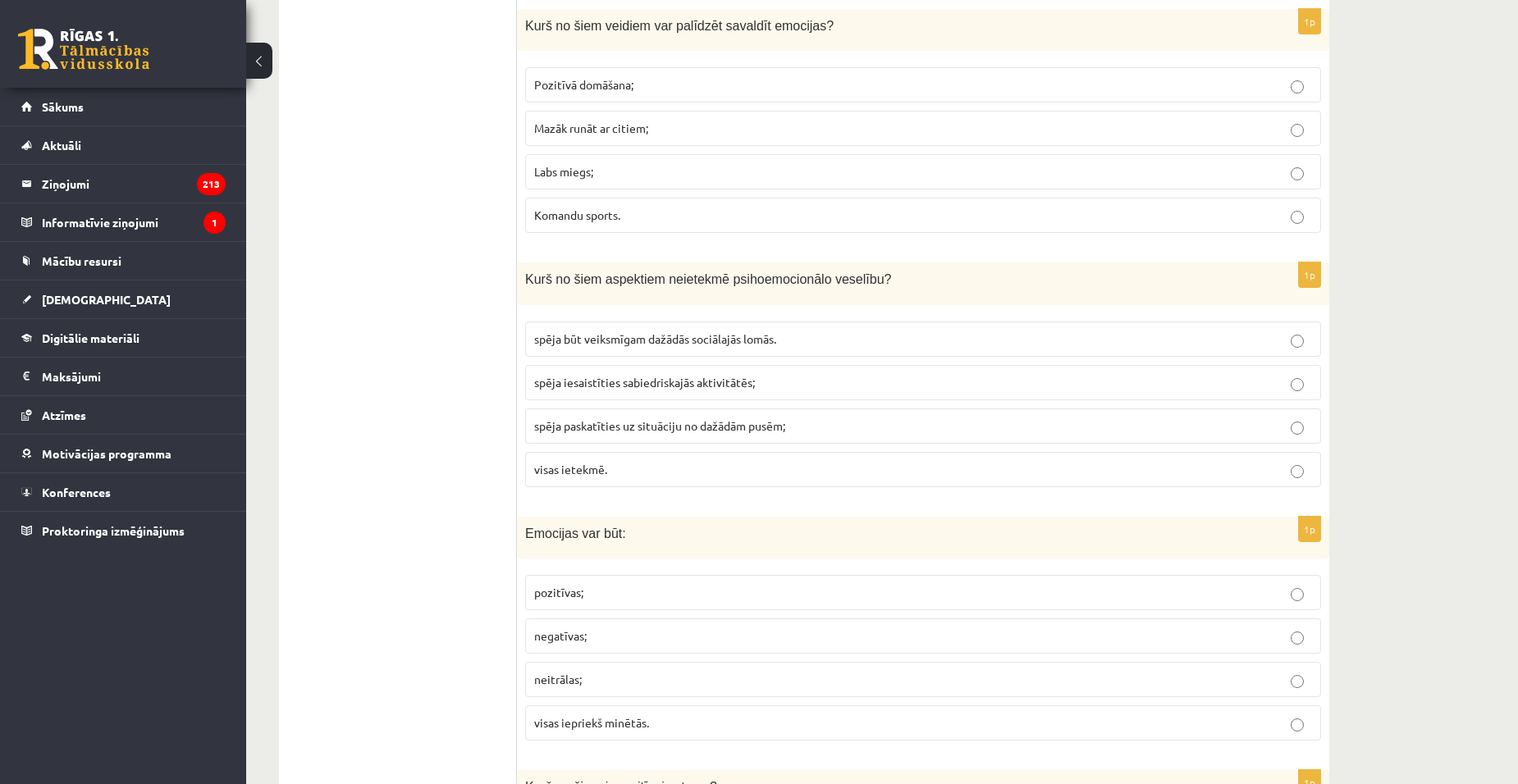
scroll to position [6435, 0]
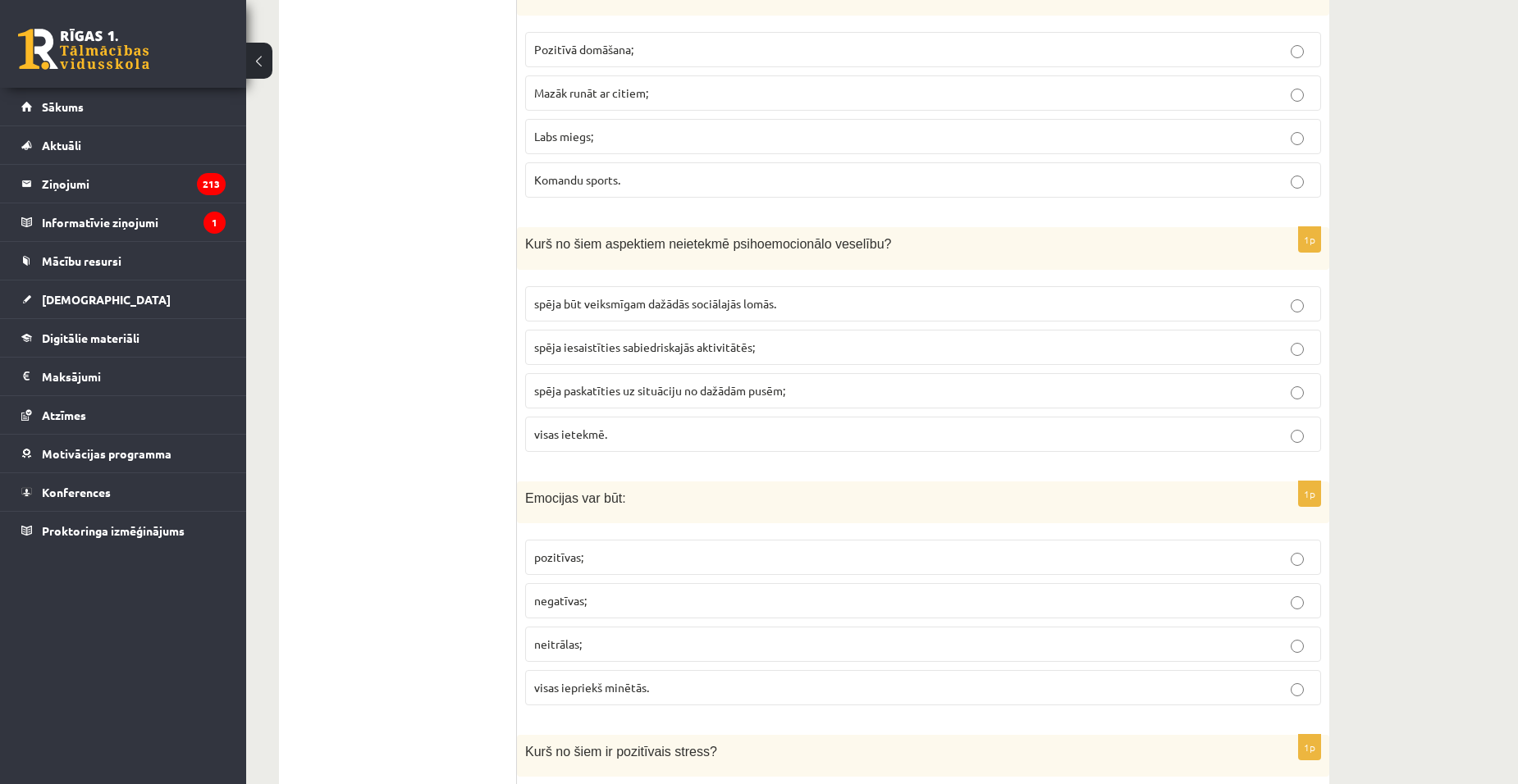
click at [550, 314] on label "spēja būt veiksmīgam dažādās sociālajās lomās." at bounding box center [923, 303] width 796 height 35
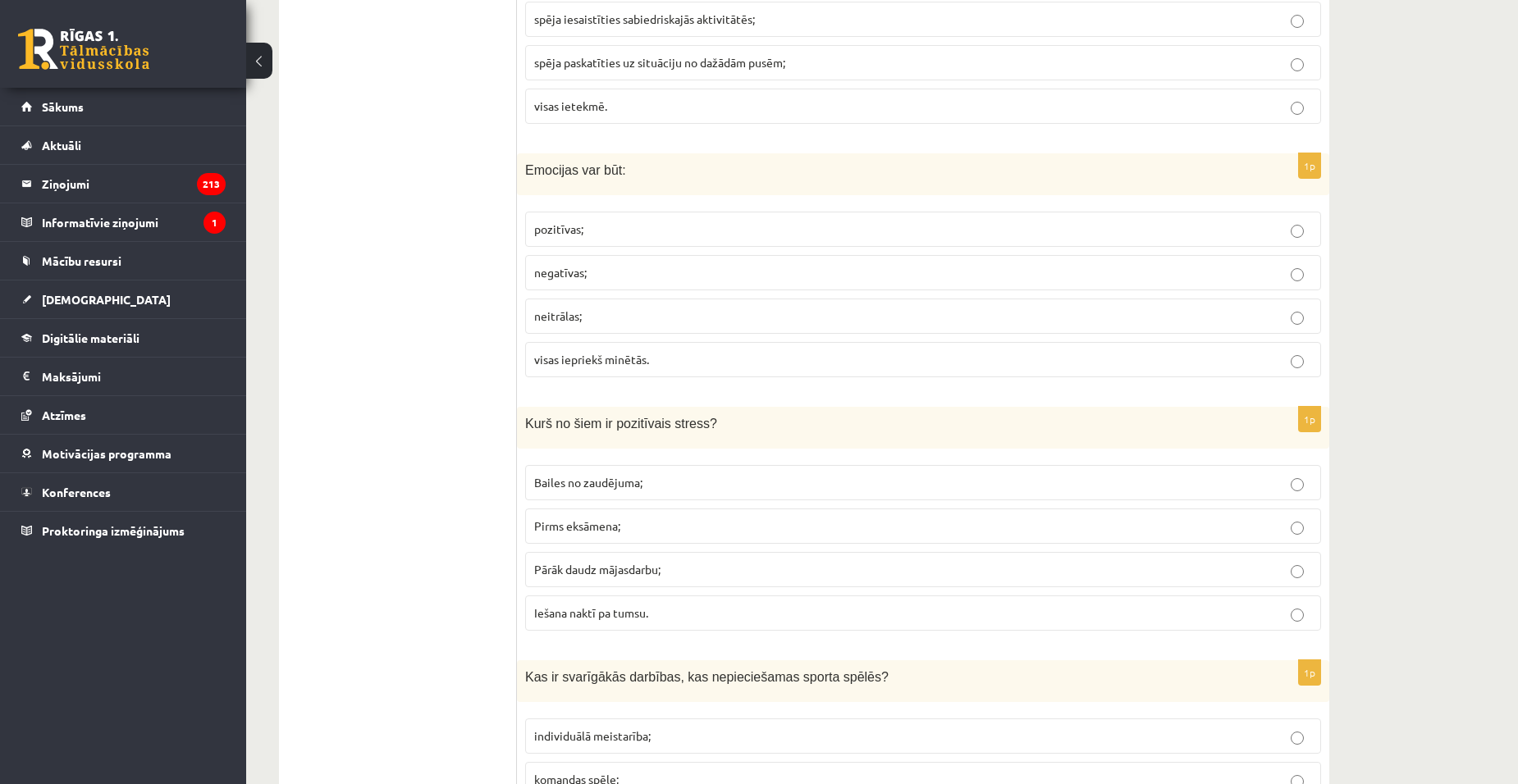
click at [573, 324] on p "neitrālas;" at bounding box center [923, 316] width 778 height 17
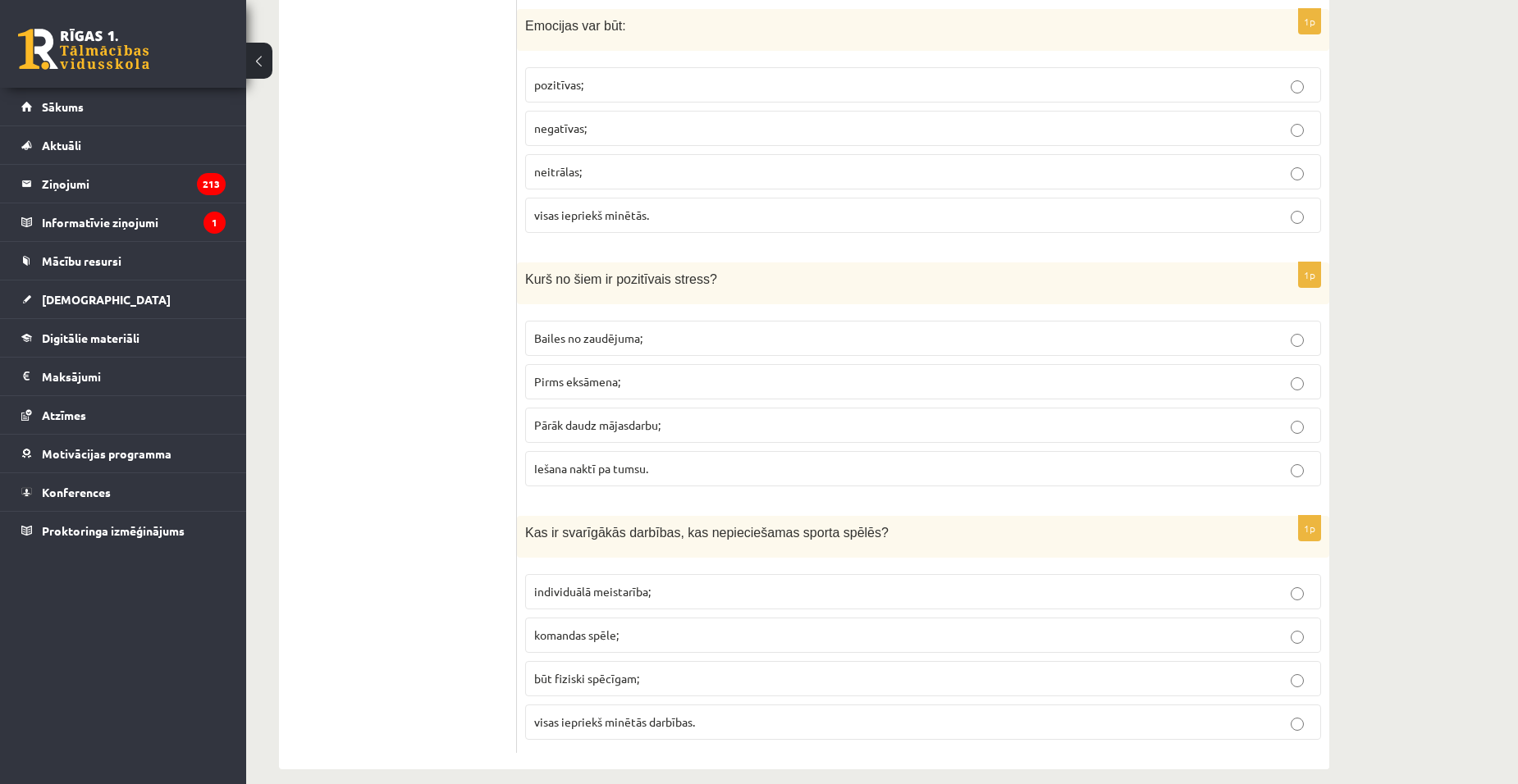
scroll to position [7173, 0]
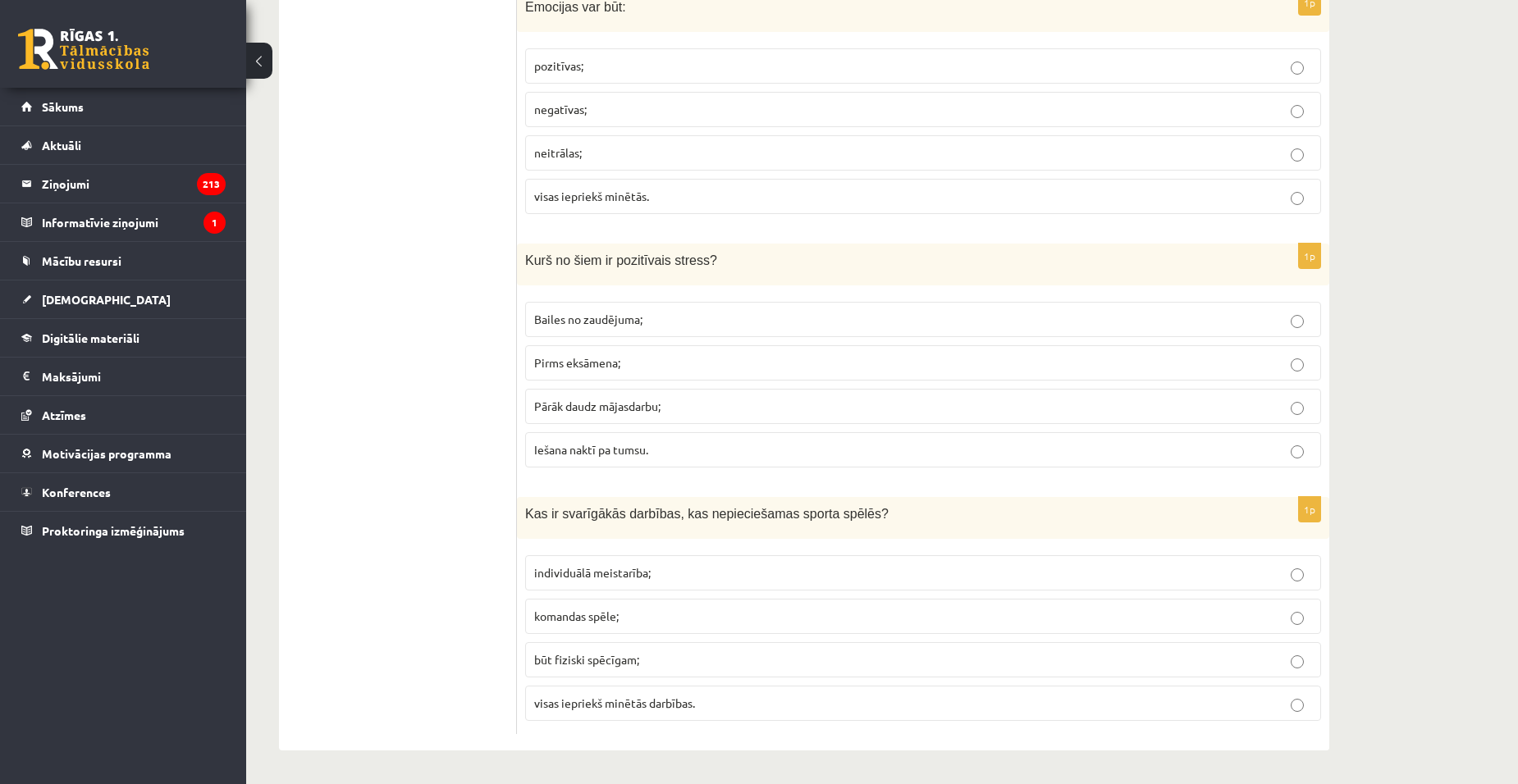
click at [602, 381] on label "Pirms eksāmena;" at bounding box center [923, 363] width 796 height 35
click at [617, 568] on span "individuālā meistarība;" at bounding box center [592, 573] width 116 height 15
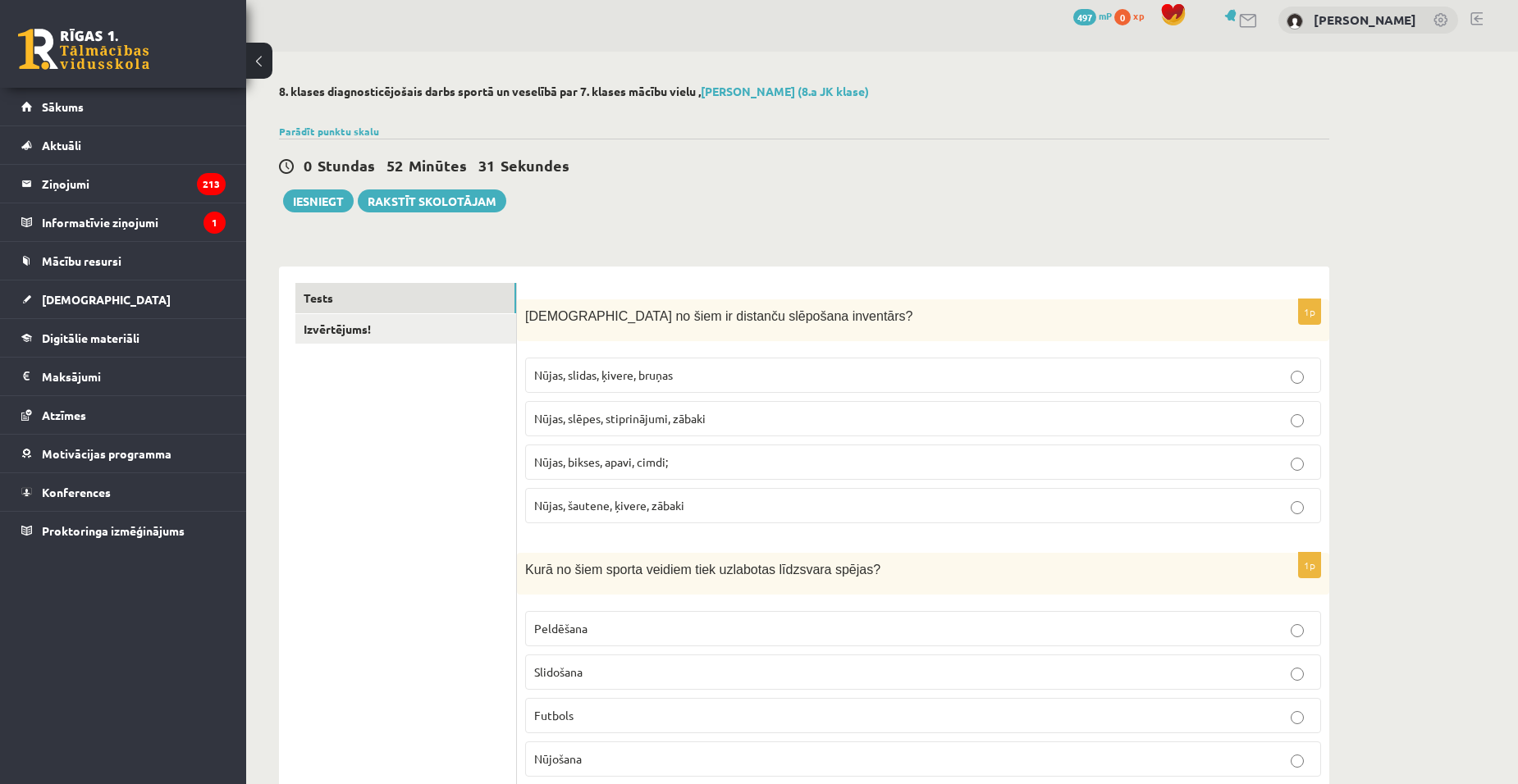
scroll to position [0, 0]
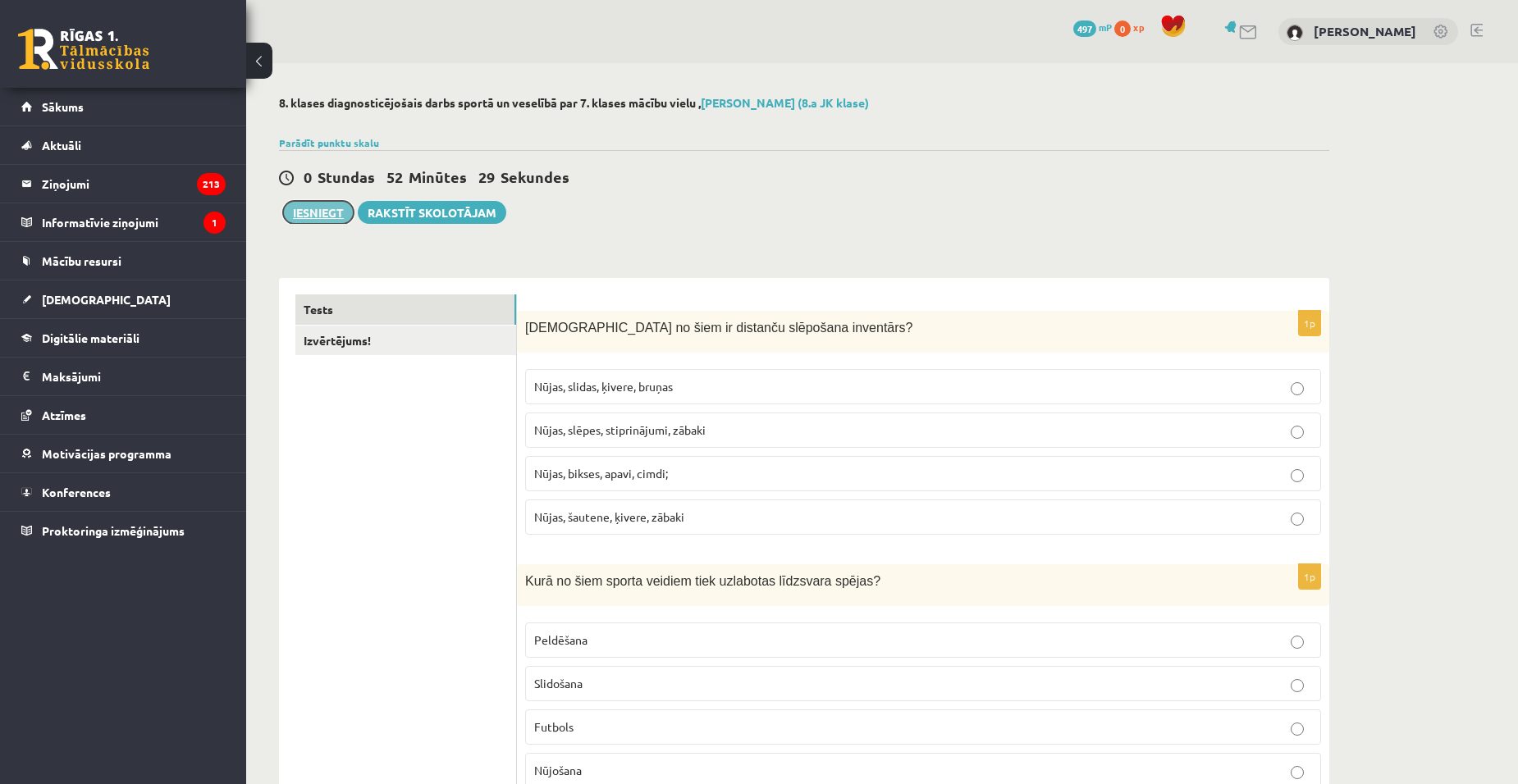
click at [335, 220] on button "Iesniegt" at bounding box center [318, 212] width 71 height 23
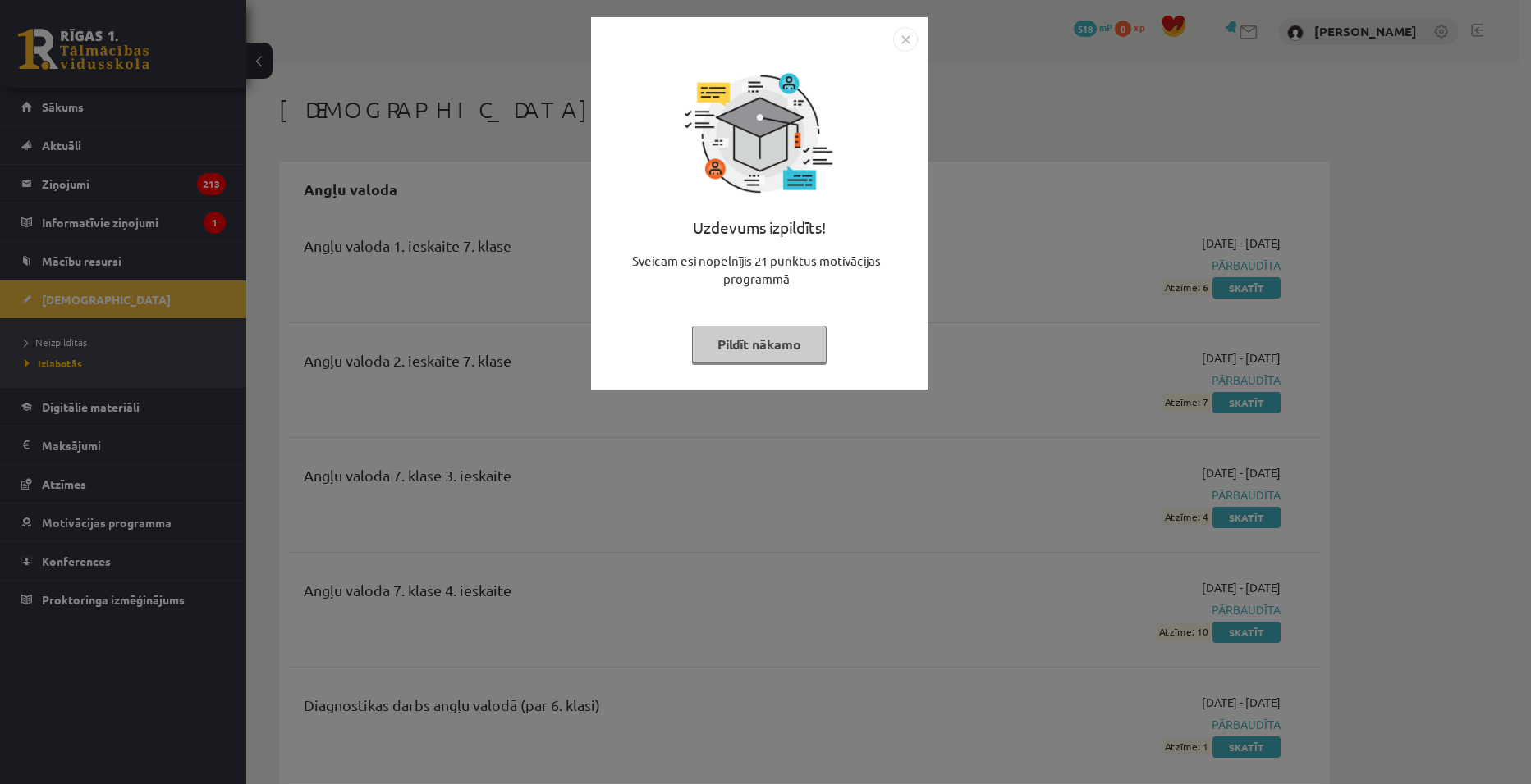
click at [781, 352] on button "Pildīt nākamo" at bounding box center [760, 345] width 135 height 38
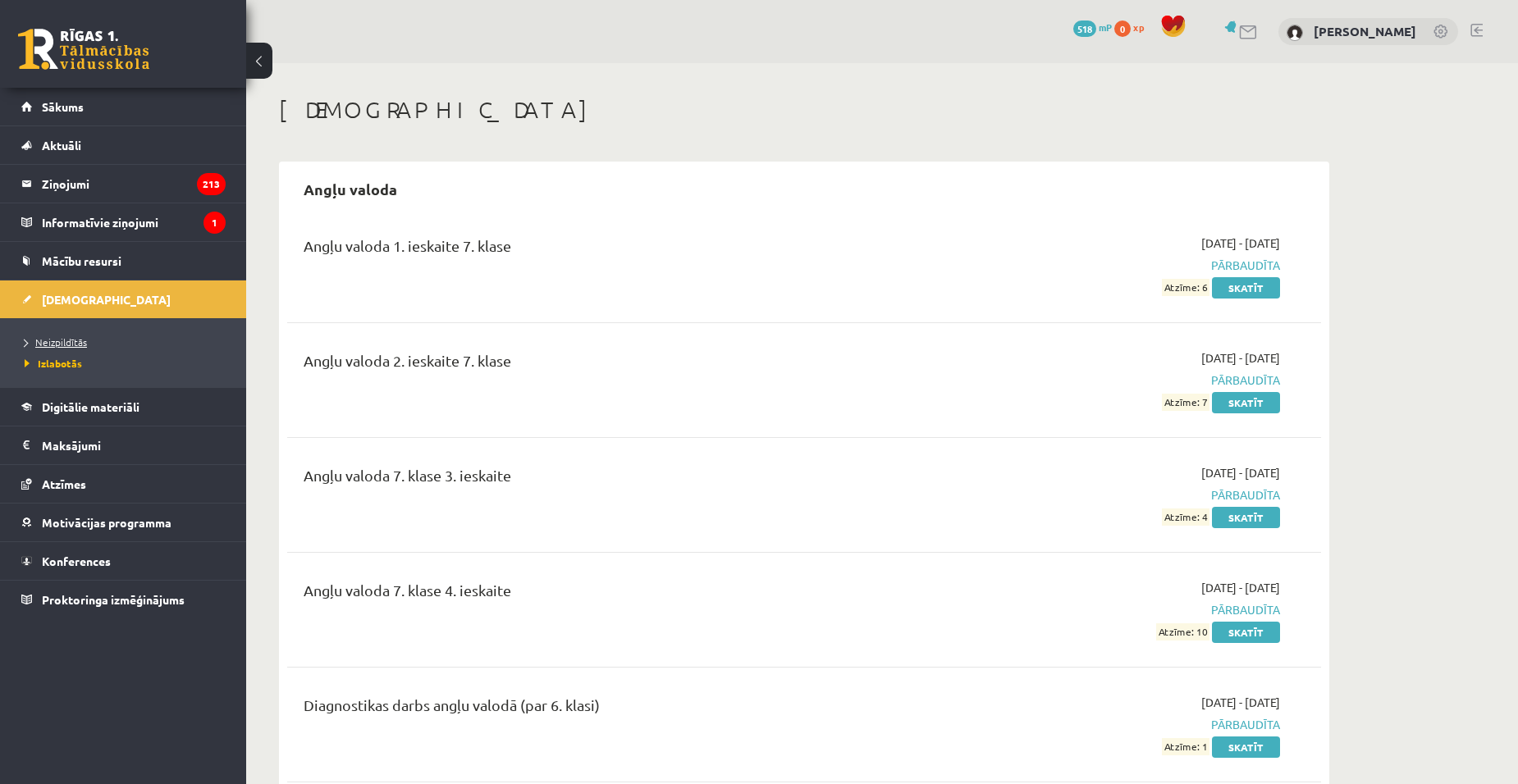
click at [57, 342] on span "Neizpildītās" at bounding box center [56, 342] width 63 height 13
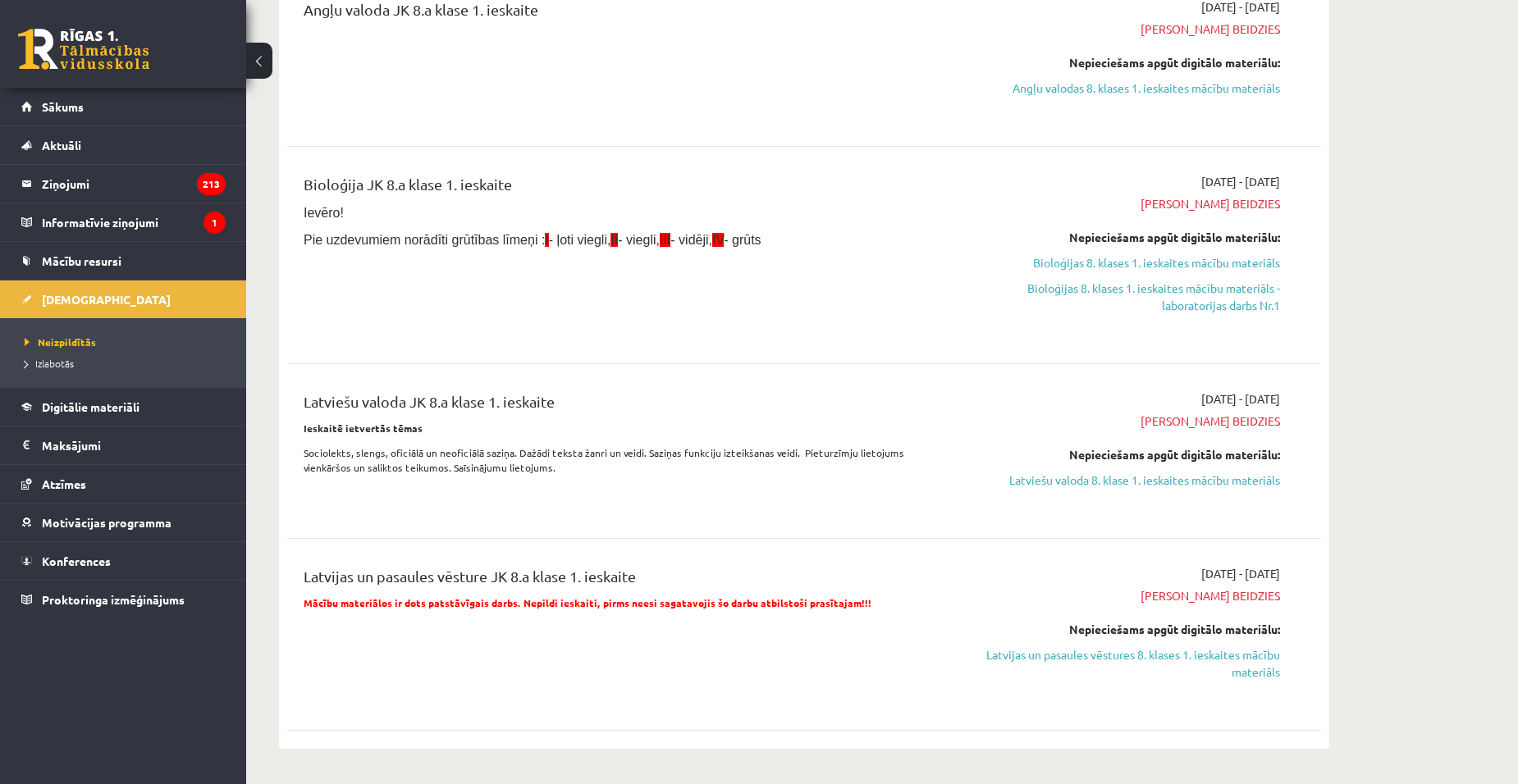
scroll to position [82, 0]
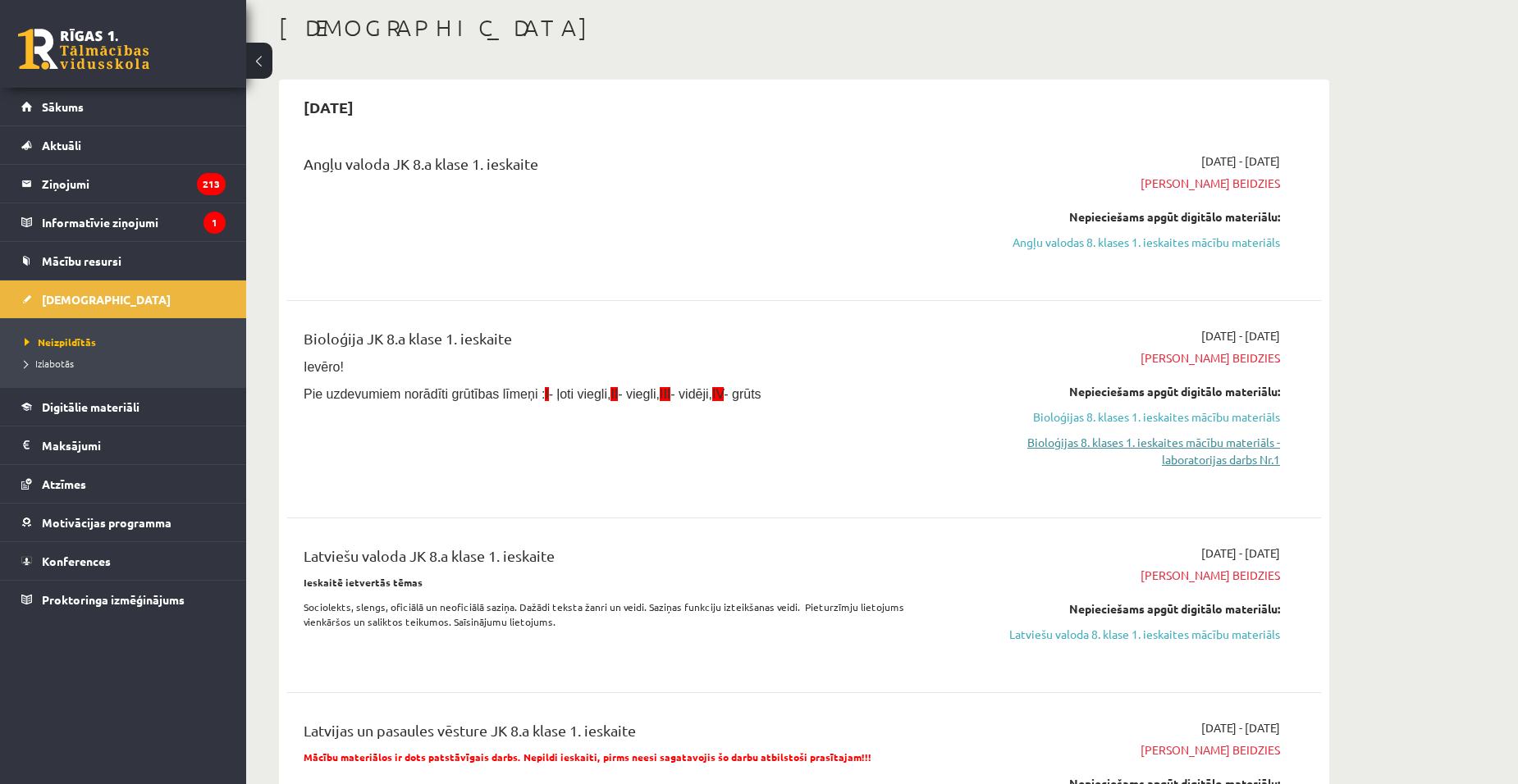
click at [1190, 439] on link "Bioloģijas 8. klases 1. ieskaites mācību materiāls - laboratorijas darbs Nr.1" at bounding box center [1125, 451] width 310 height 34
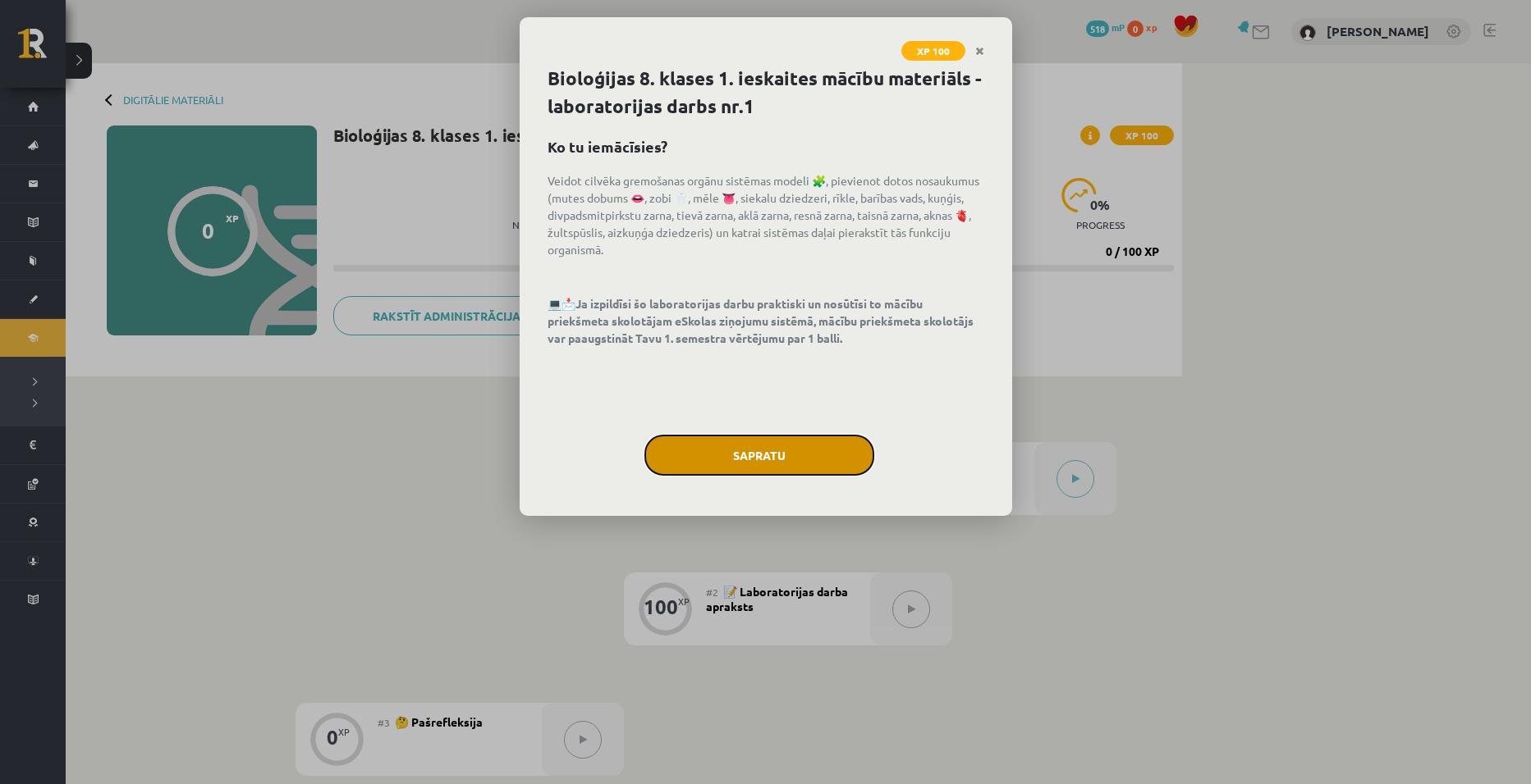
click at [750, 458] on button "Sapratu" at bounding box center [759, 454] width 230 height 41
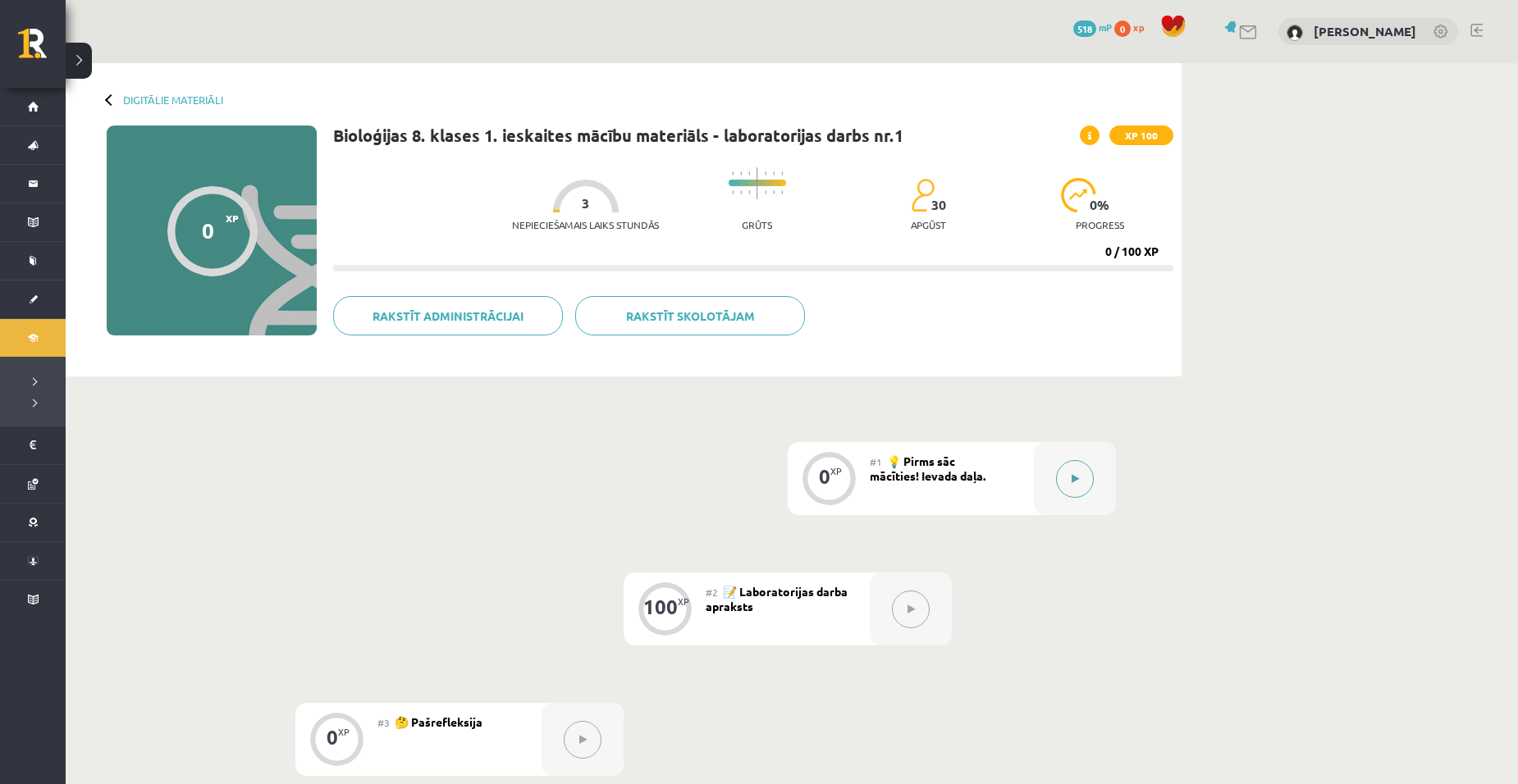
click at [1069, 473] on button at bounding box center [1075, 479] width 38 height 38
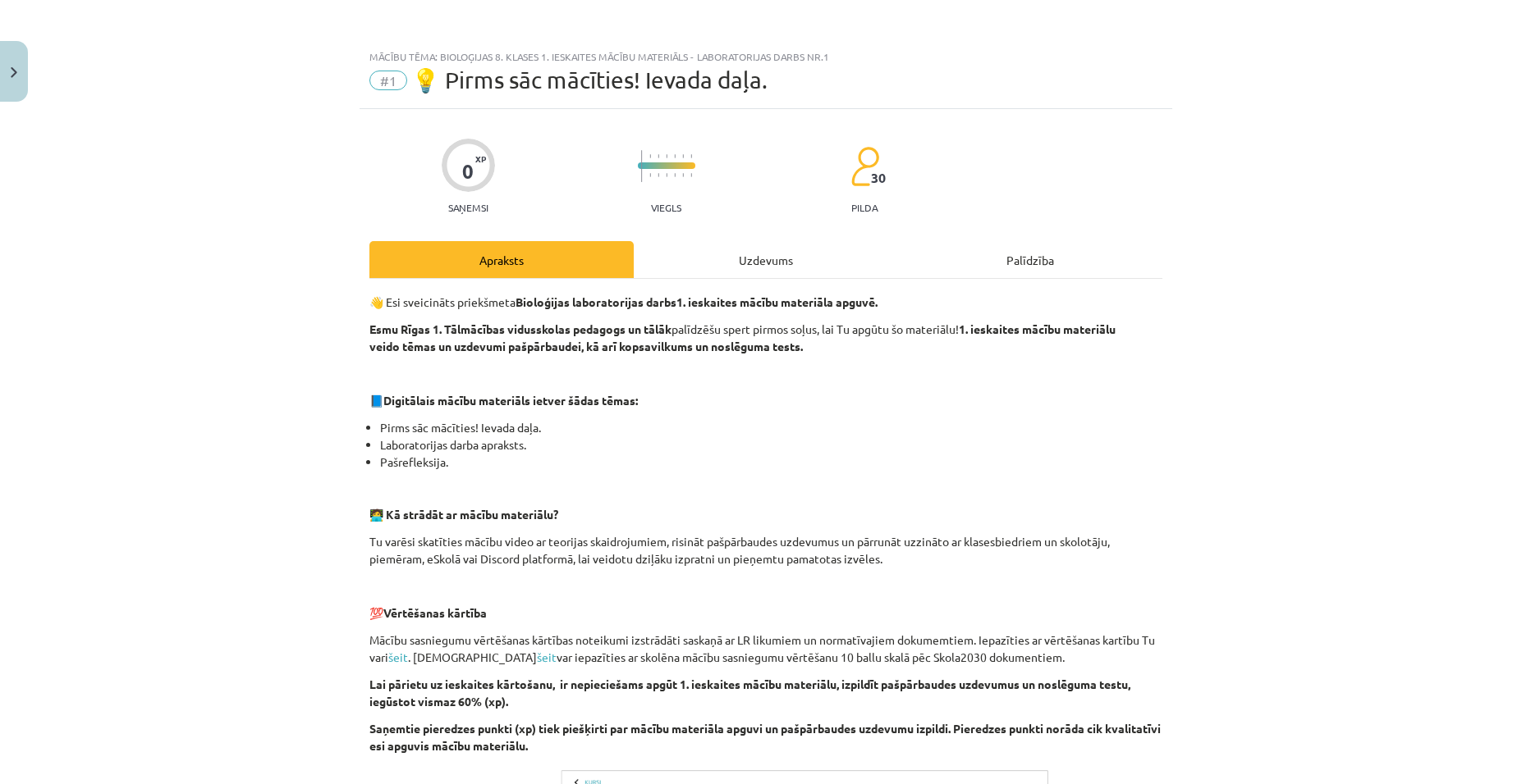
click at [705, 274] on div "Uzdevums" at bounding box center [766, 259] width 264 height 37
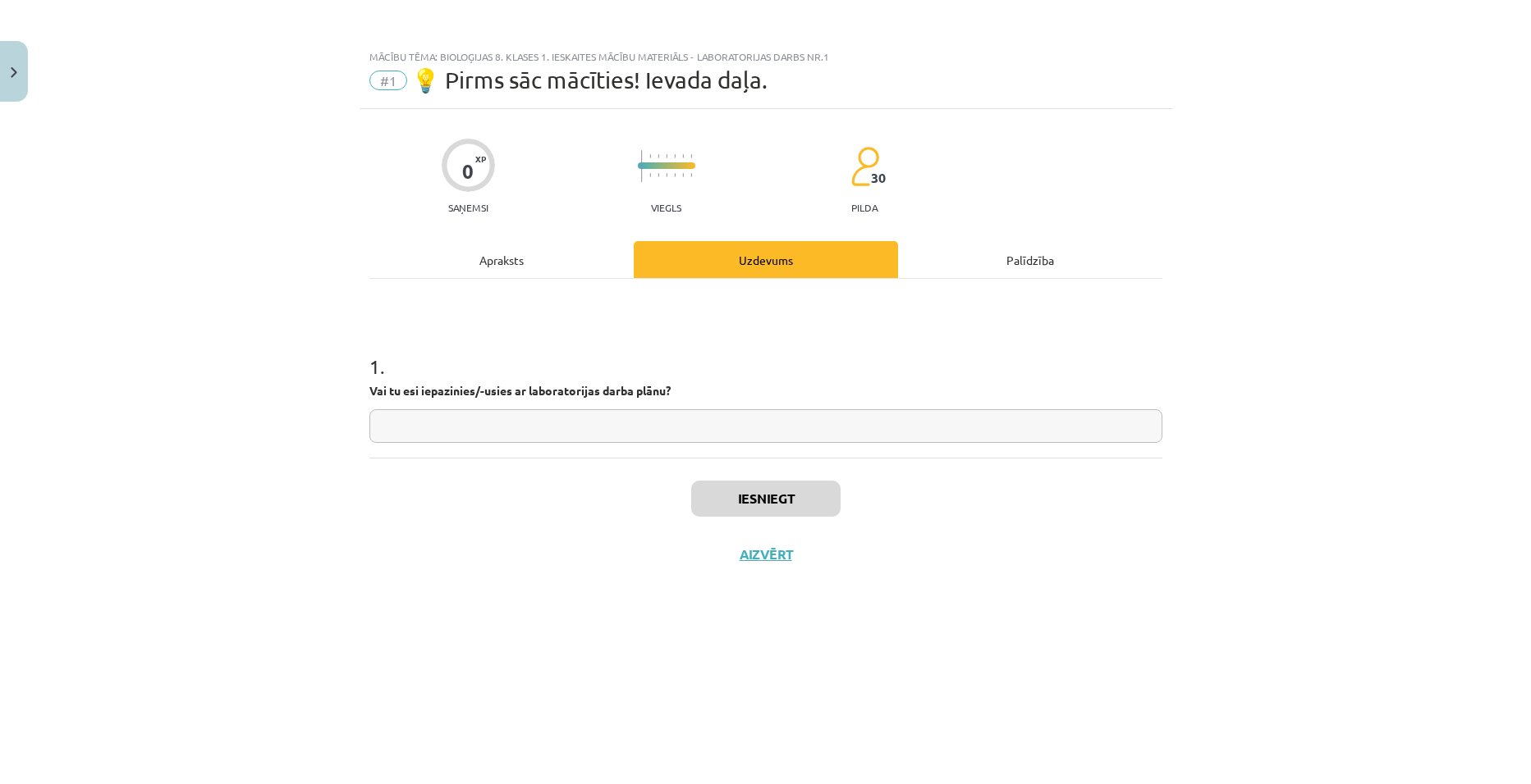
click at [703, 425] on input "text" at bounding box center [766, 426] width 793 height 34
type input "*"
click at [744, 496] on button "Iesniegt" at bounding box center [766, 499] width 150 height 36
click at [797, 569] on button "Nākamā nodarbība" at bounding box center [766, 565] width 161 height 38
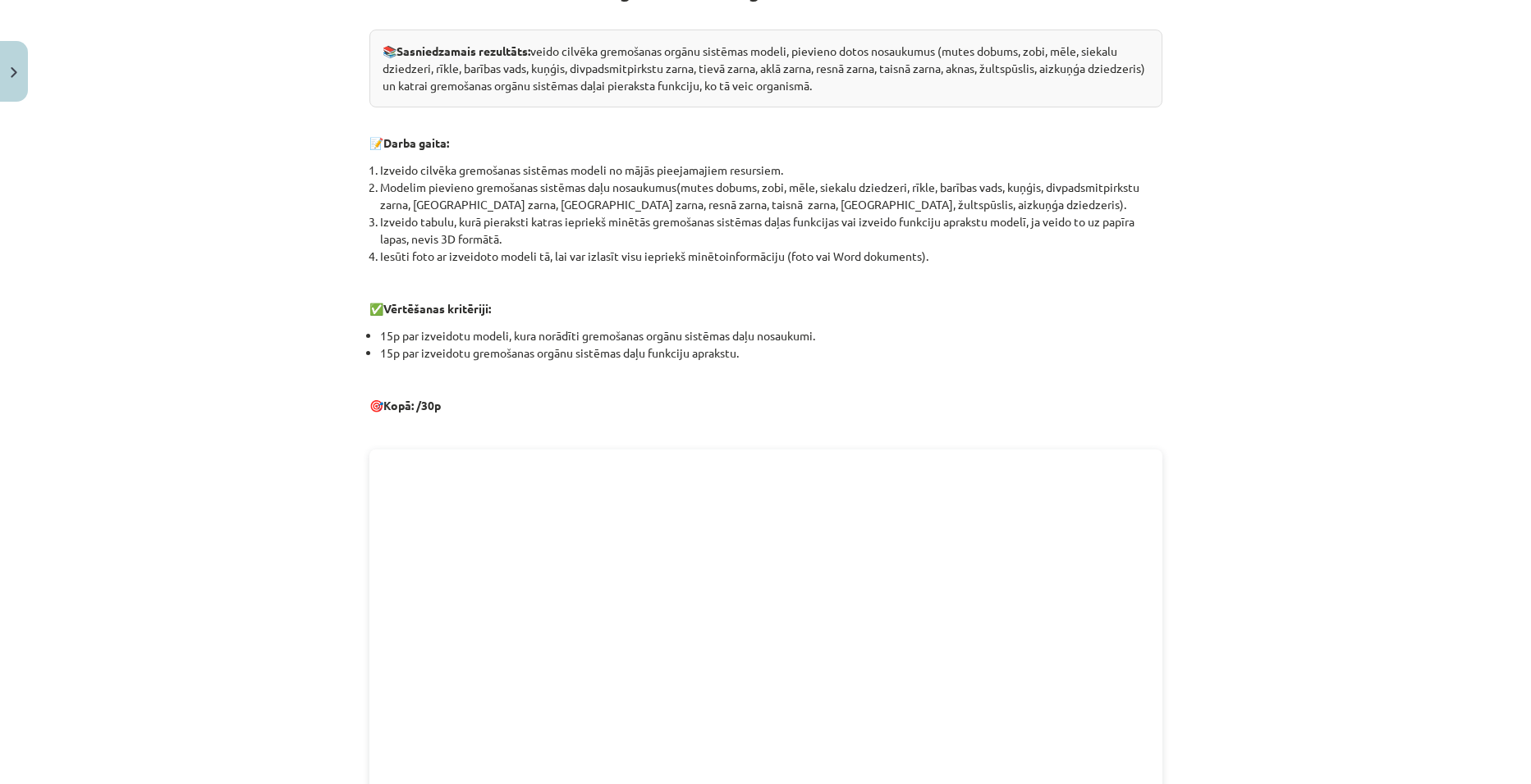
scroll to position [671, 0]
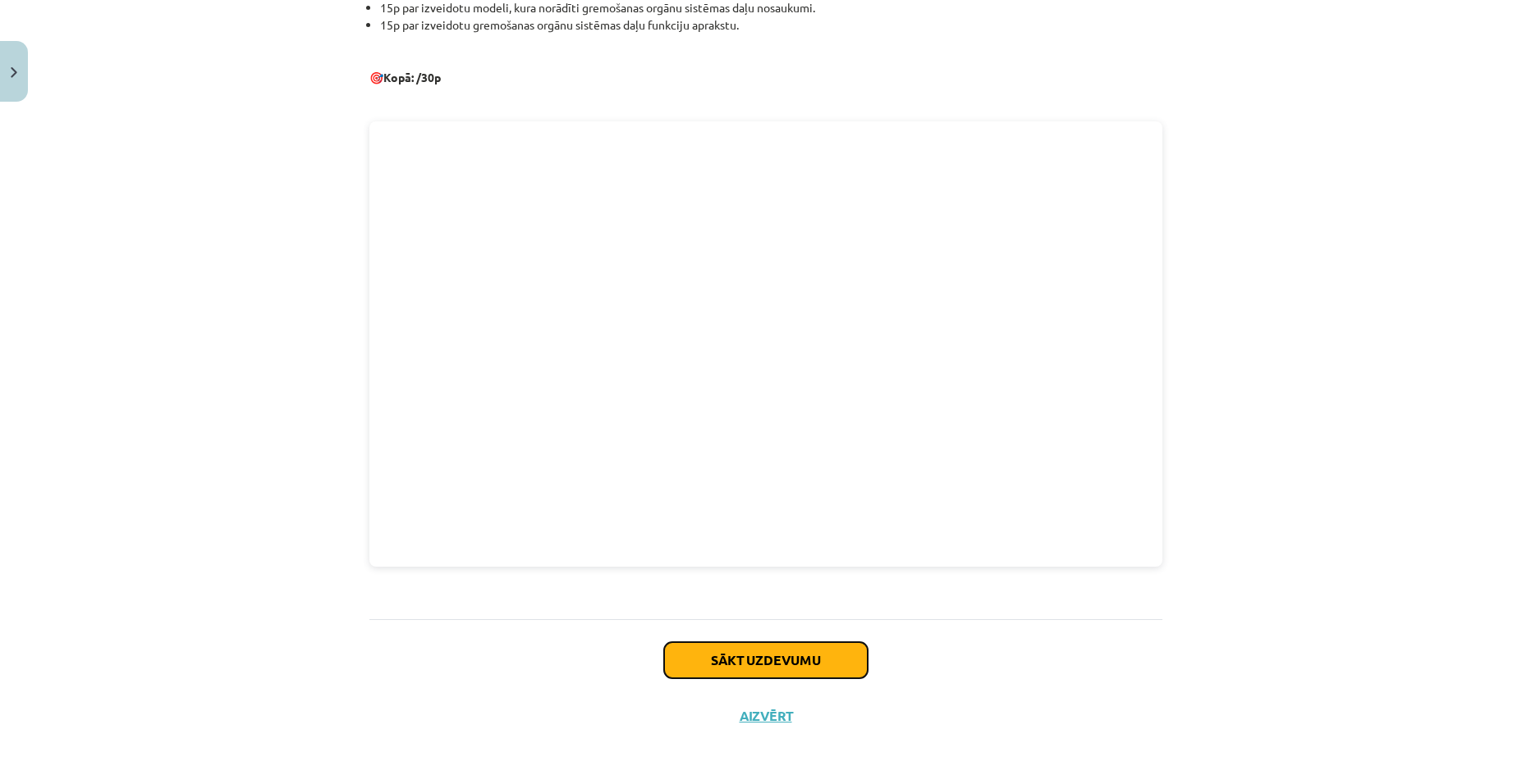
click at [768, 661] on button "Sākt uzdevumu" at bounding box center [766, 661] width 204 height 36
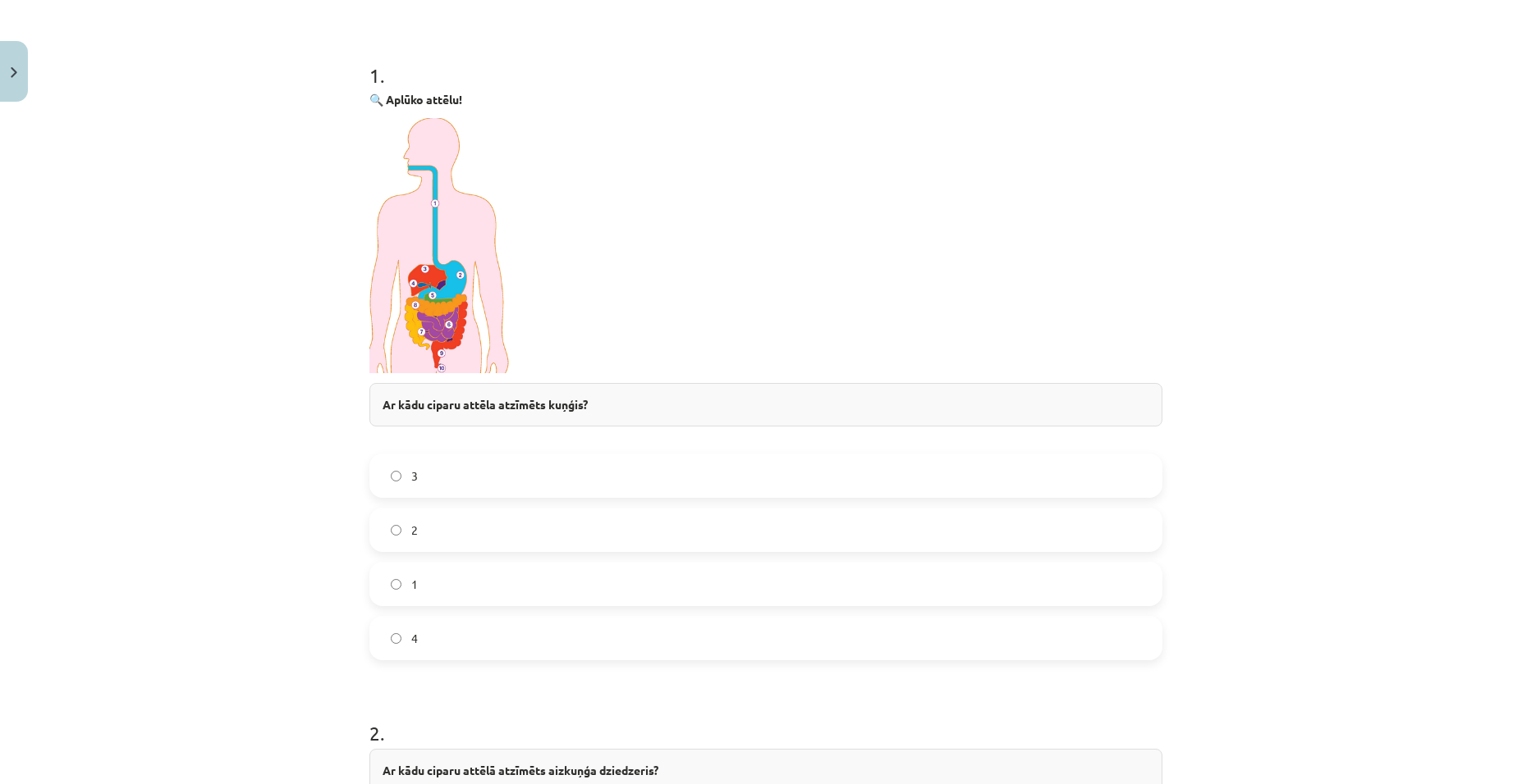
scroll to position [369, 0]
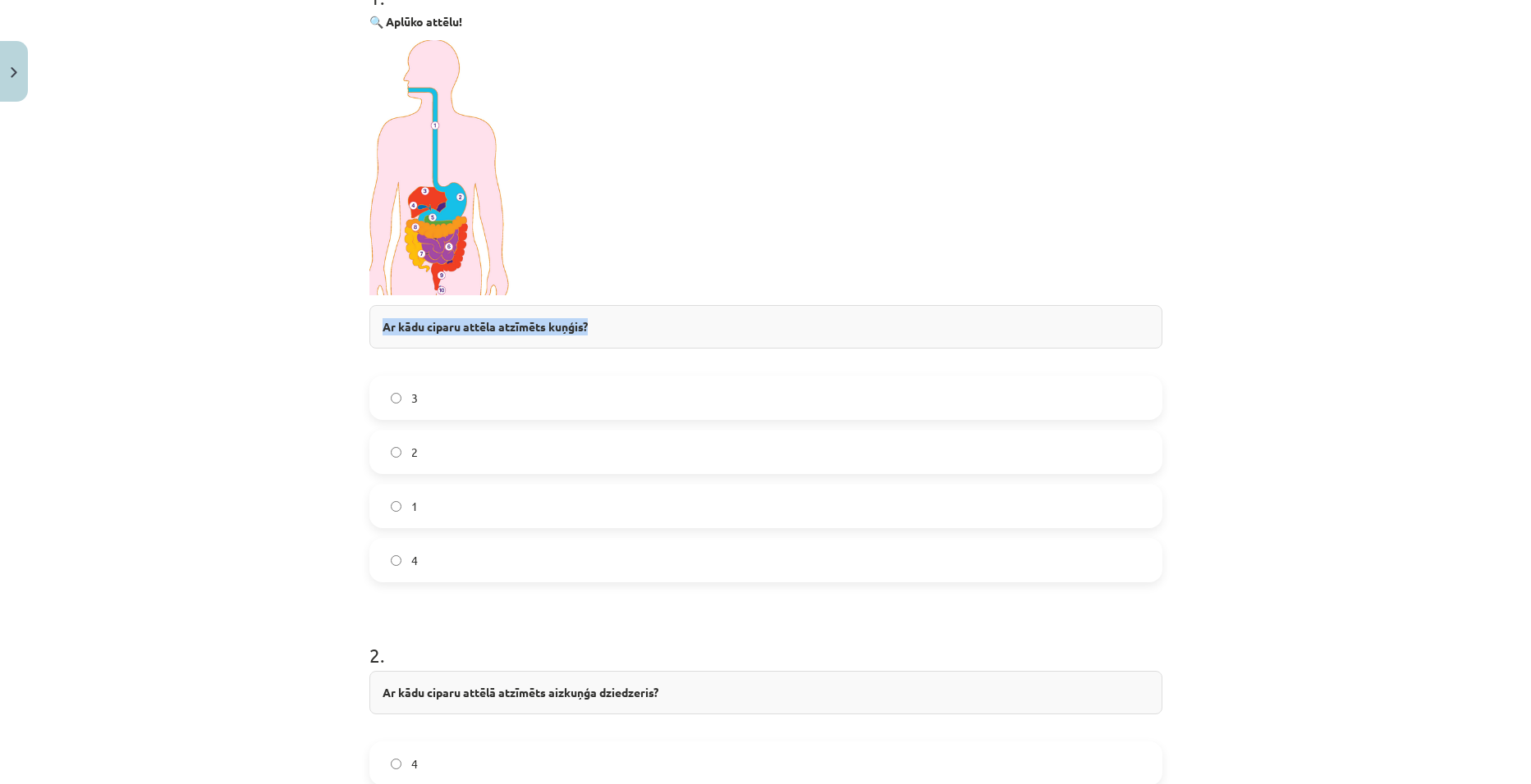
drag, startPoint x: 371, startPoint y: 321, endPoint x: 586, endPoint y: 319, distance: 215.0
click at [586, 319] on div "Ar kādu ciparu attēla atzīmēts kuņģis?" at bounding box center [766, 327] width 793 height 44
copy strong "Ar kādu ciparu attēla atzīmēts kuņģis?"
click at [156, 238] on div "Mācību tēma: Bioloģijas 8. klases 1. ieskaites mācību materiāls - laboratorijas…" at bounding box center [766, 392] width 1531 height 784
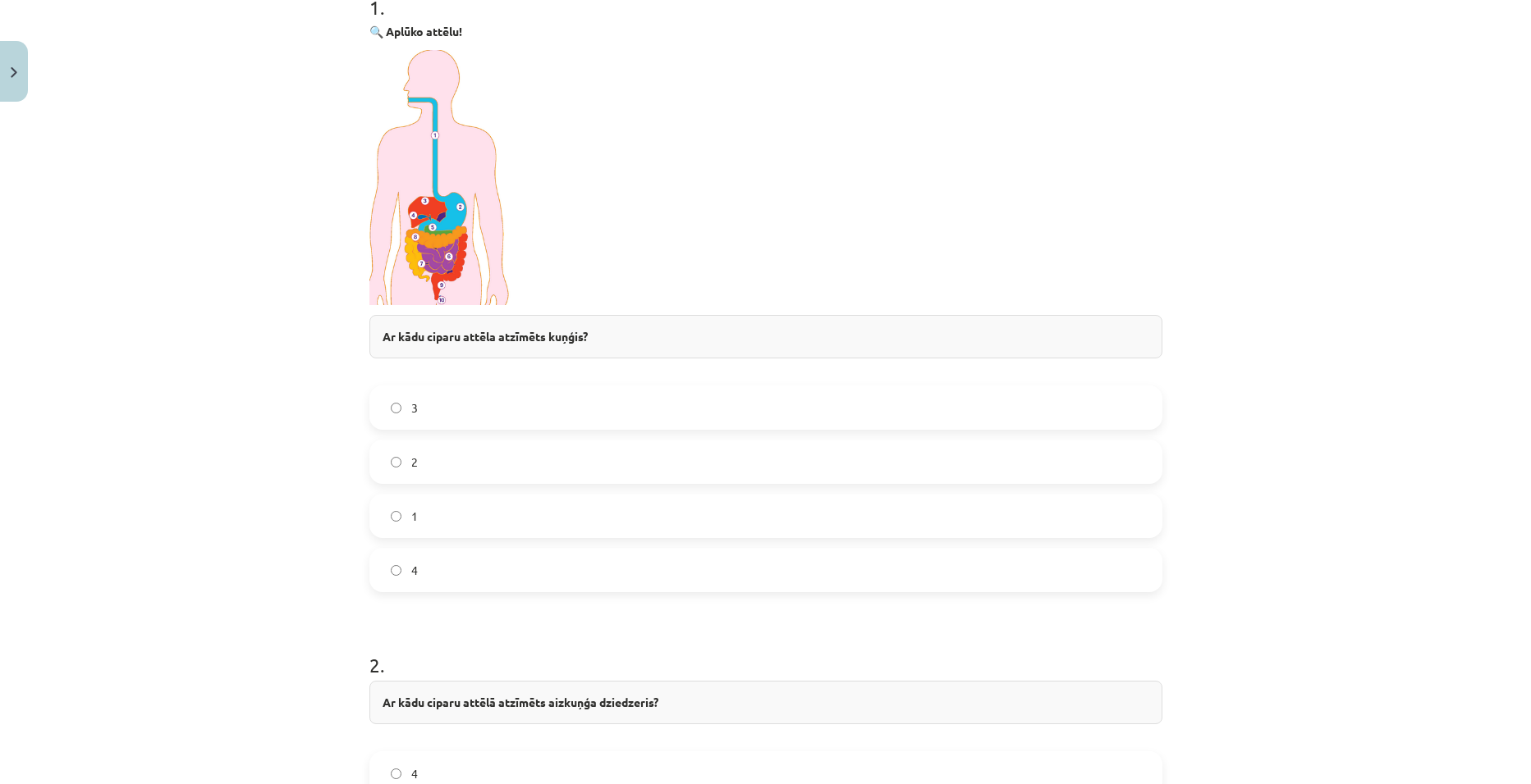
scroll to position [237, 0]
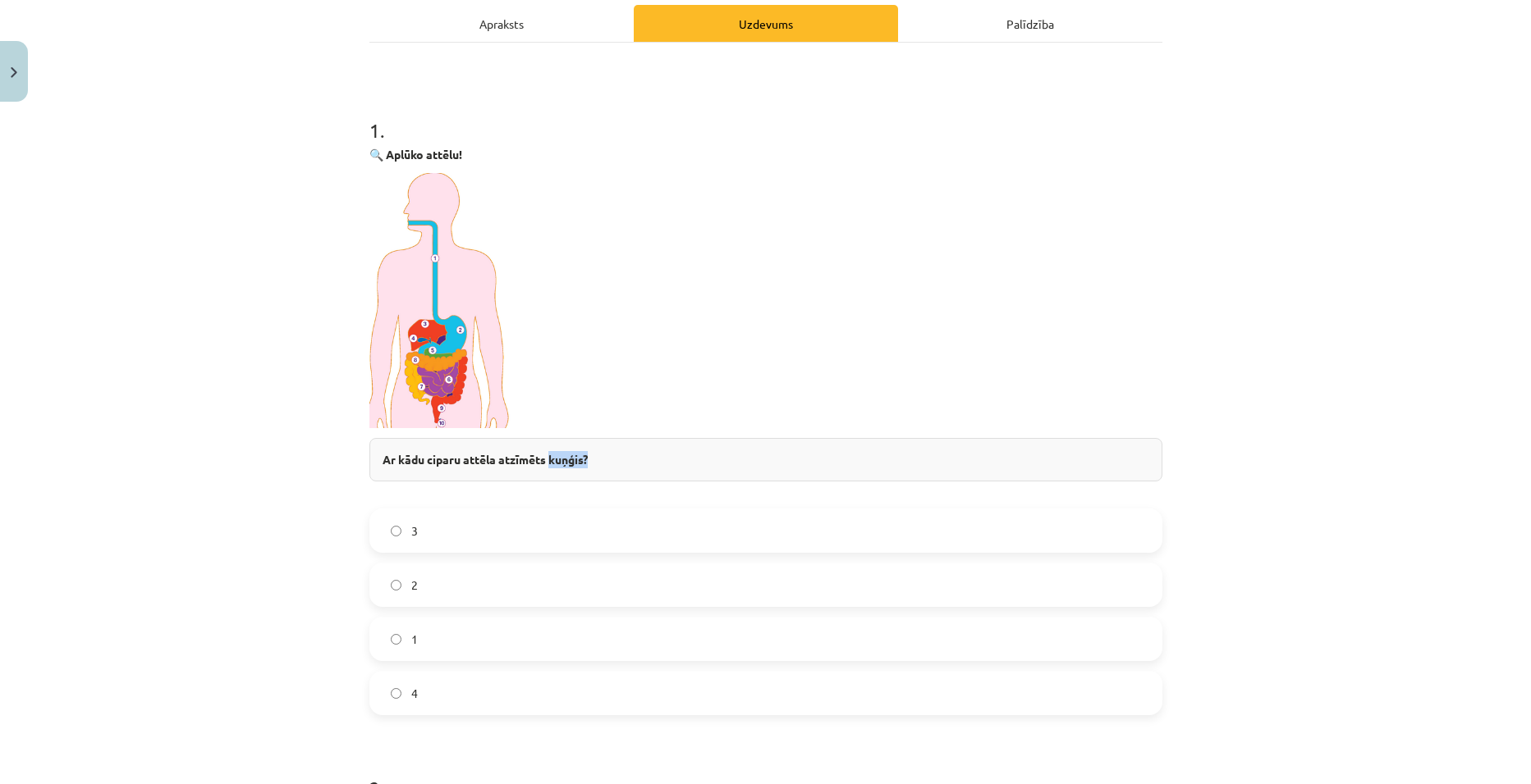
drag, startPoint x: 547, startPoint y: 457, endPoint x: 585, endPoint y: 459, distance: 38.1
click at [585, 459] on strong "Ar kādu ciparu attēla atzīmēts kuņģis?" at bounding box center [485, 459] width 206 height 15
copy strong "kuņģis?"
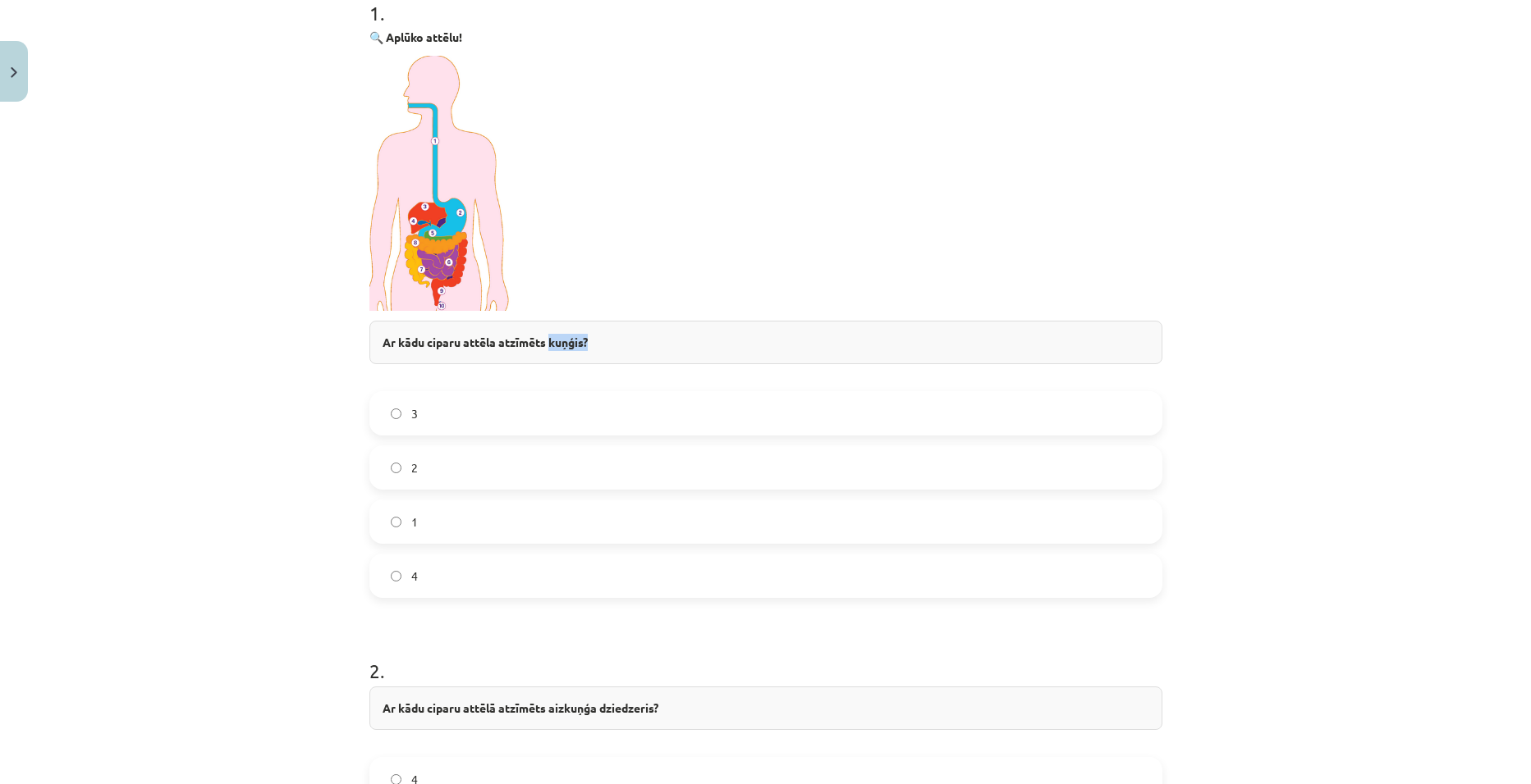
scroll to position [410, 0]
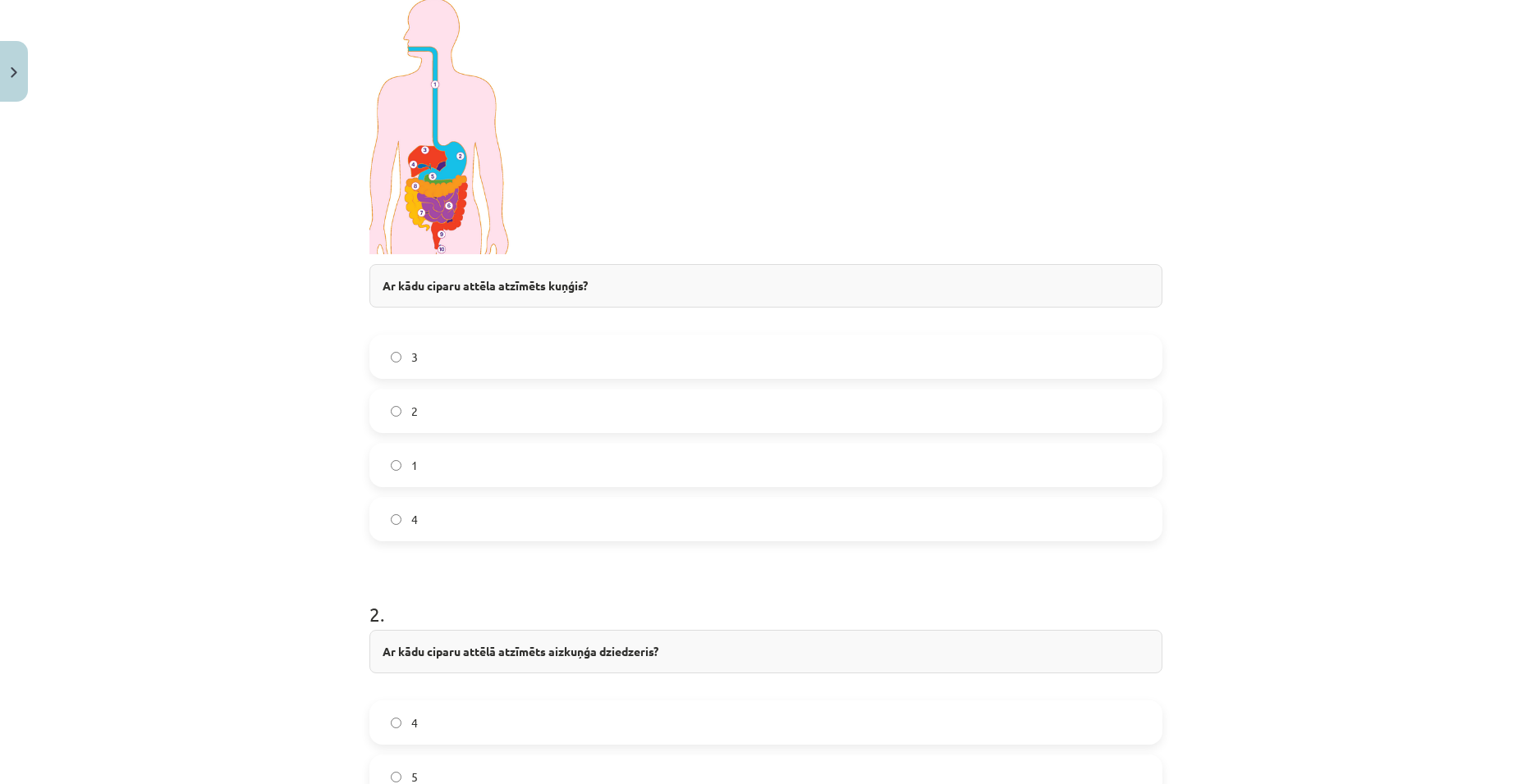
click at [425, 363] on label "3" at bounding box center [766, 356] width 790 height 41
click at [427, 419] on label "2" at bounding box center [766, 410] width 790 height 41
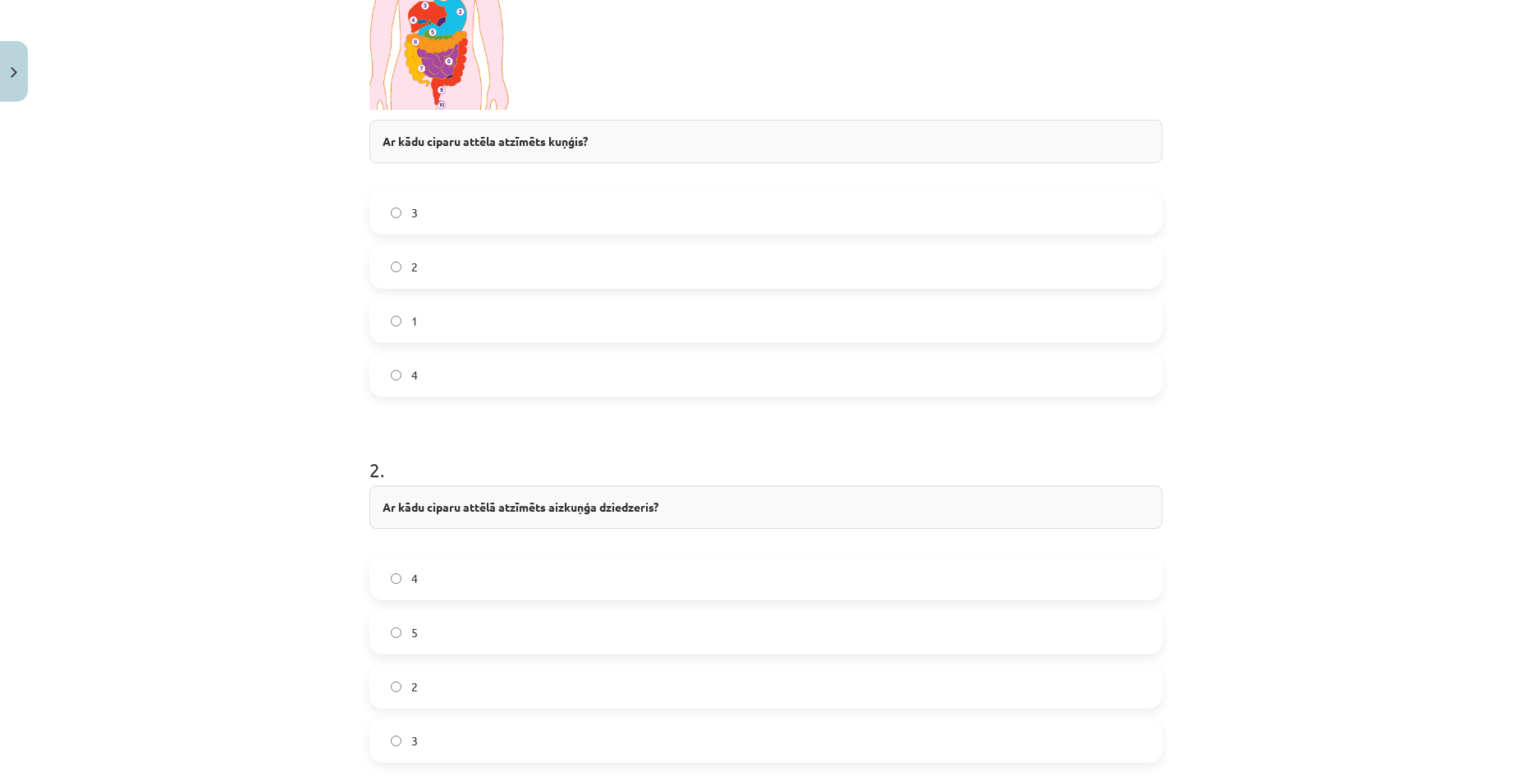
scroll to position [575, 0]
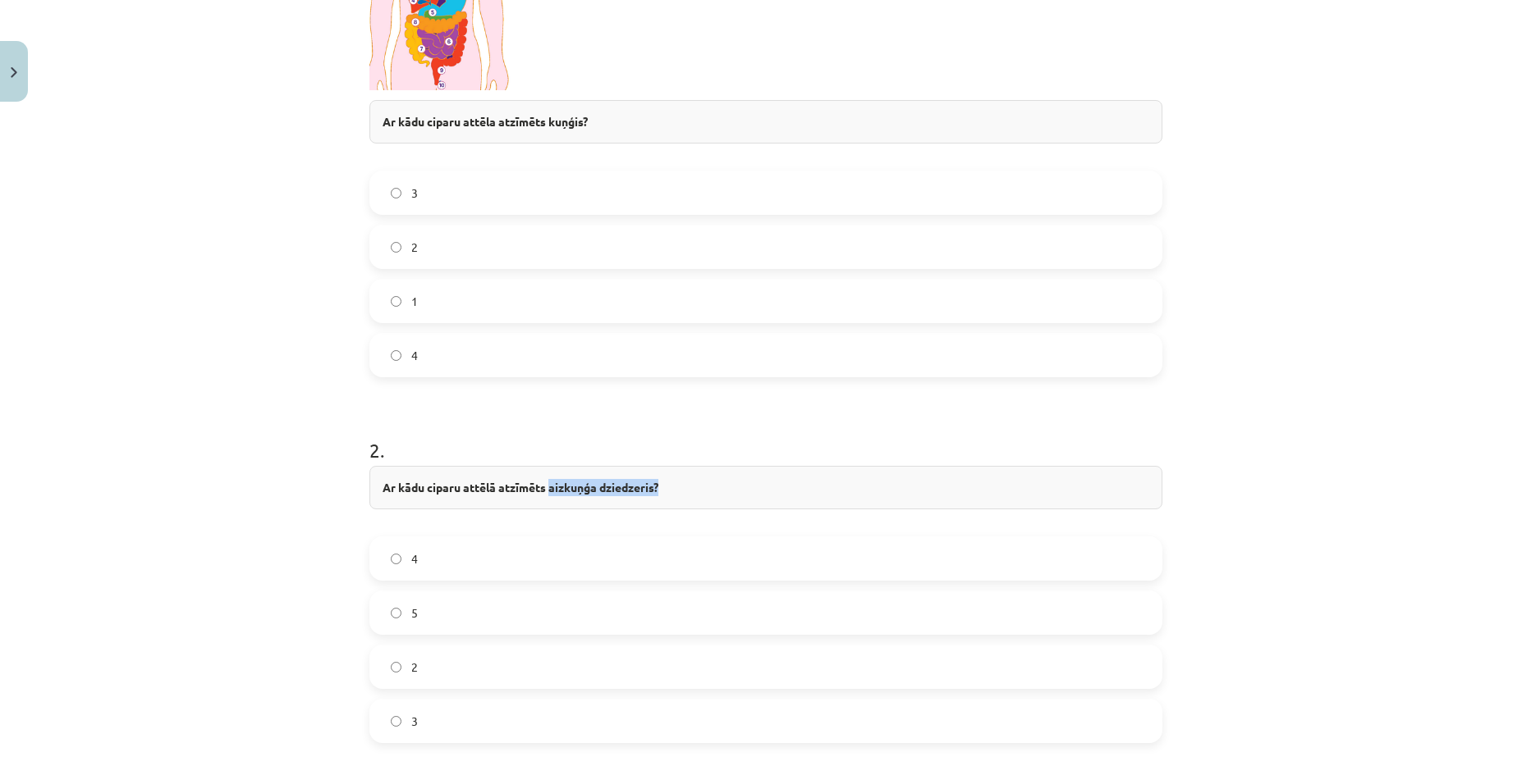
drag, startPoint x: 546, startPoint y: 489, endPoint x: 656, endPoint y: 488, distance: 110.0
click at [656, 488] on strong "Ar kādu ciparu attēlā atzīmēts aizkuņģa dziedzeris?" at bounding box center [520, 488] width 276 height 15
copy strong "aizkuņģa dziedzeris?"
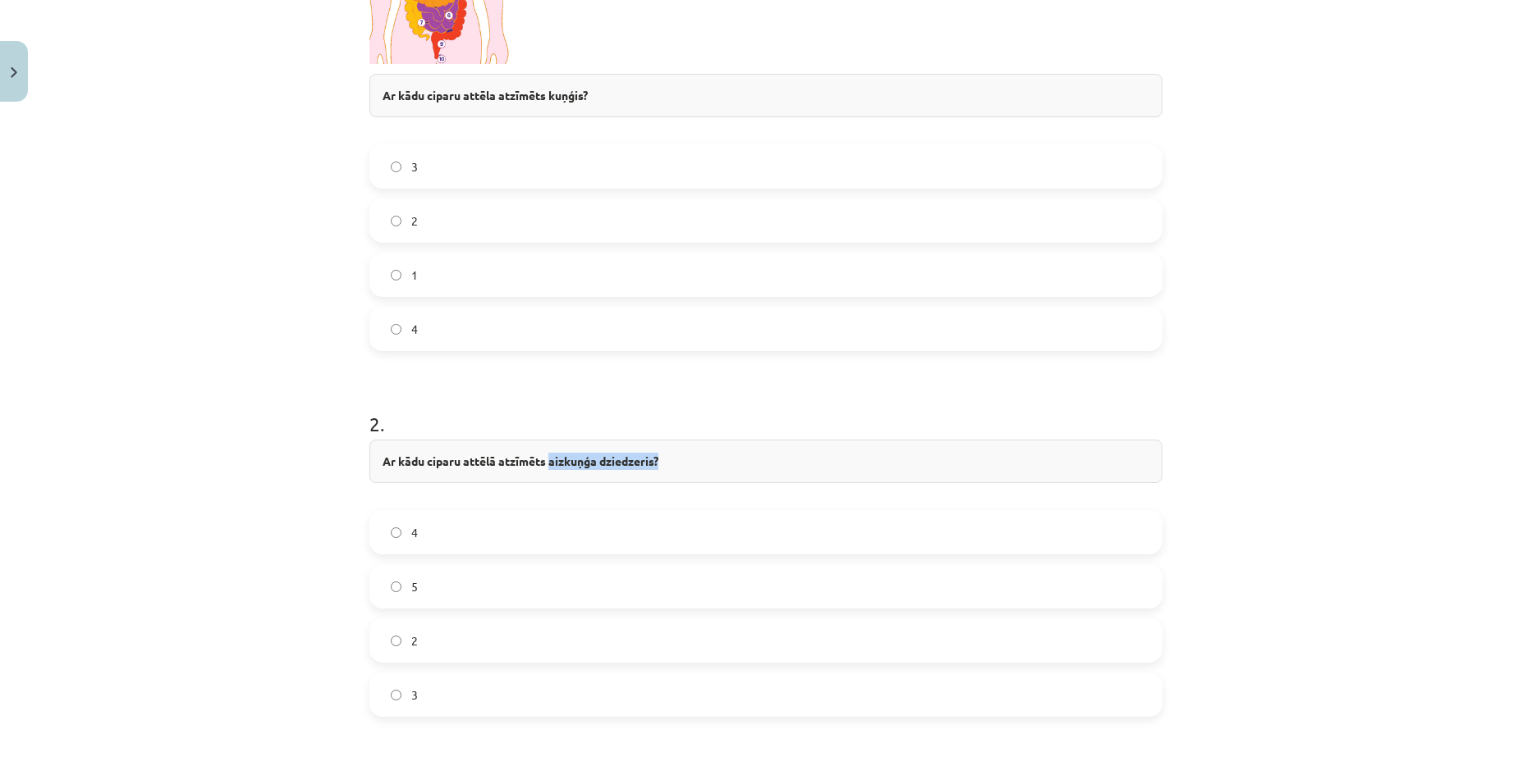
scroll to position [656, 0]
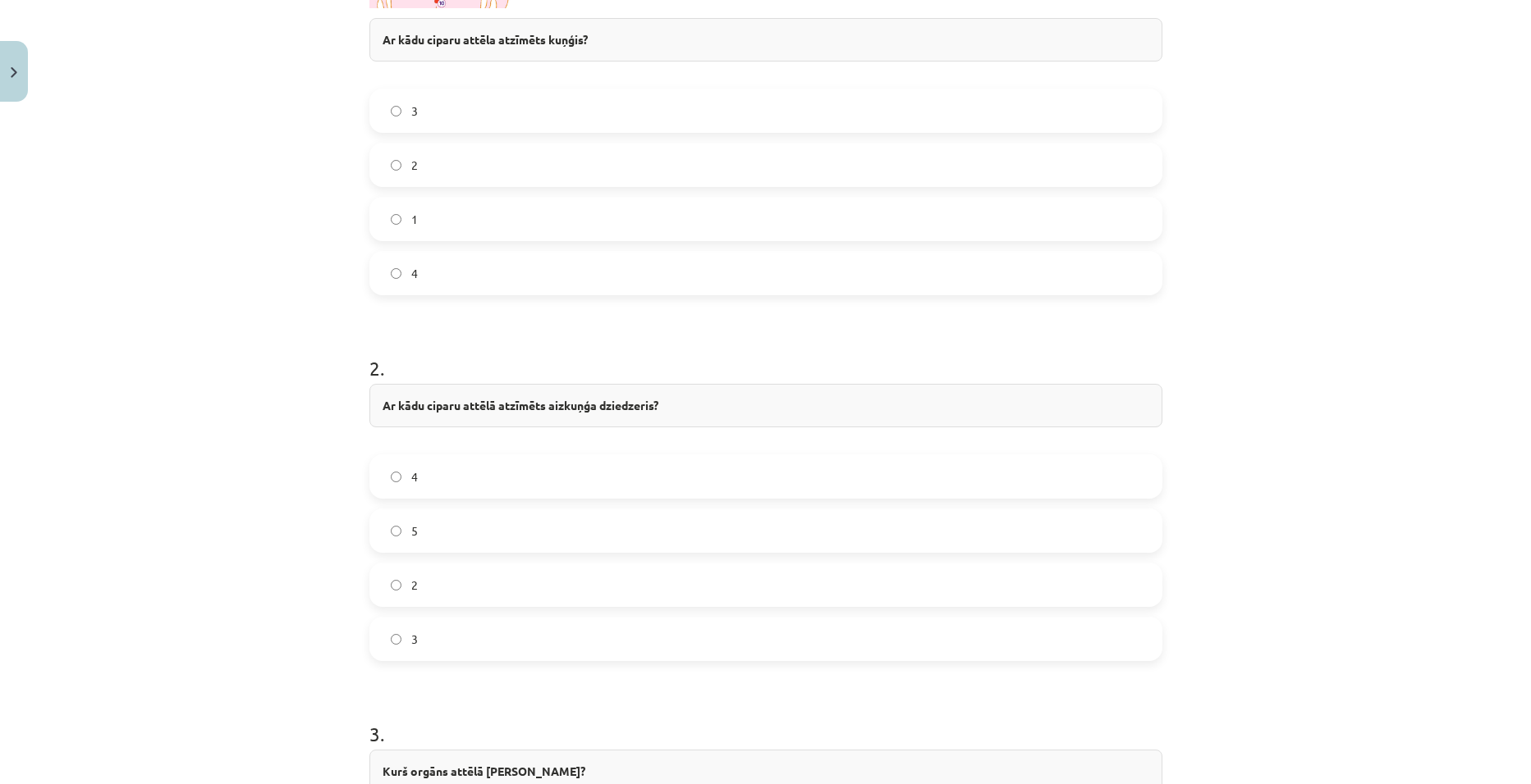
click at [304, 439] on div "Mācību tēma: Bioloģijas 8. klases 1. ieskaites mācību materiāls - laboratorijas…" at bounding box center [766, 392] width 1531 height 784
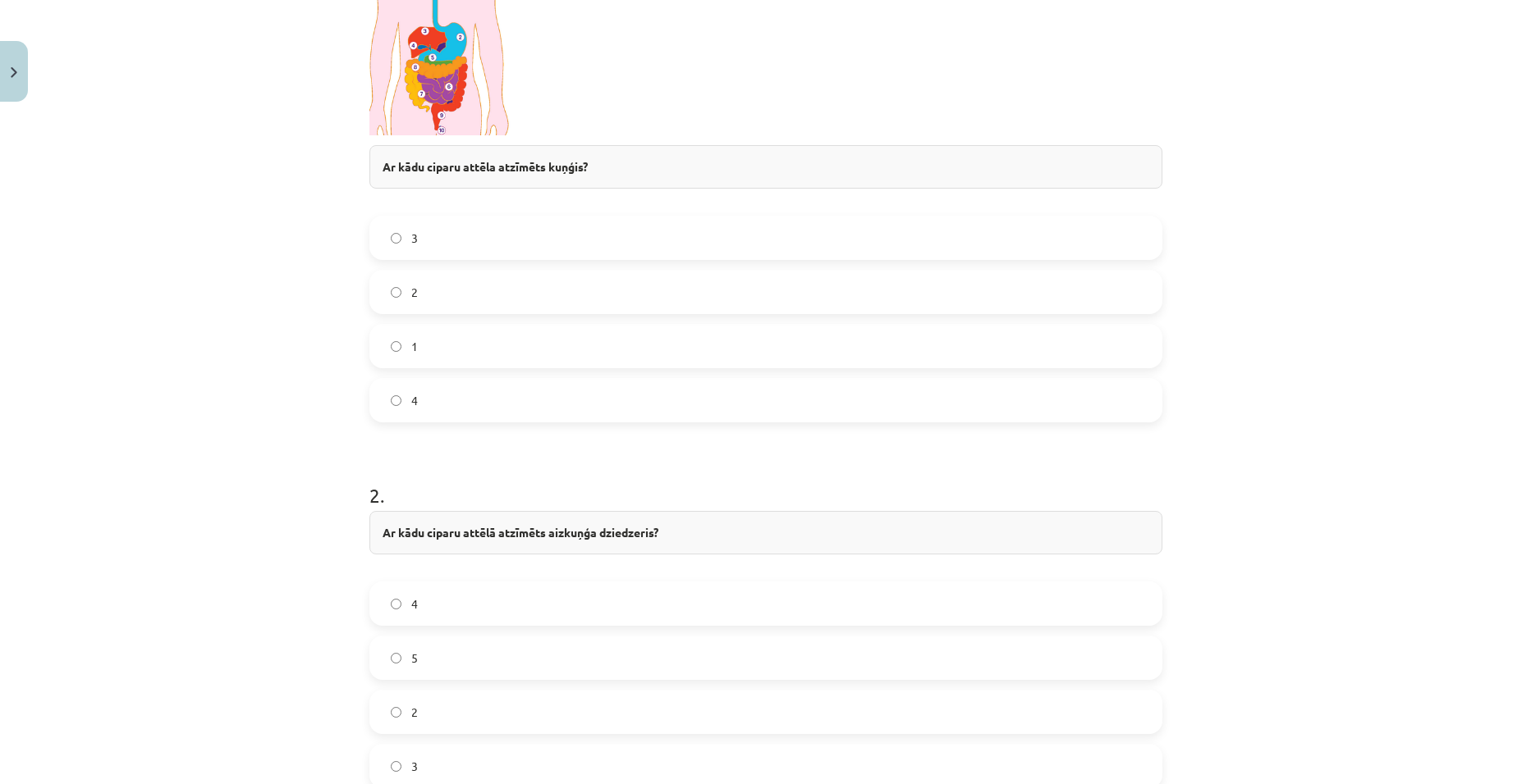
scroll to position [492, 0]
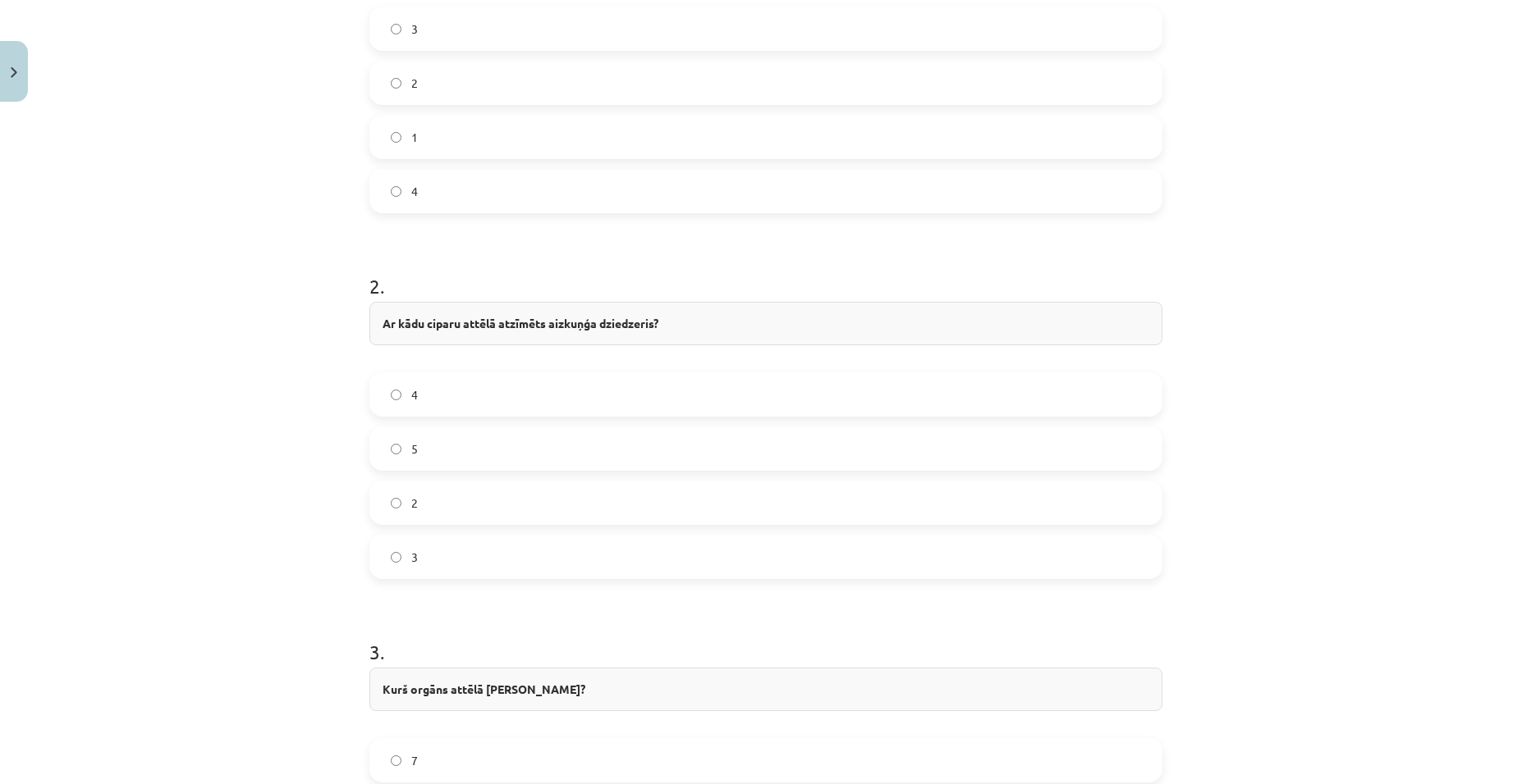
click at [397, 458] on label "5" at bounding box center [766, 448] width 790 height 41
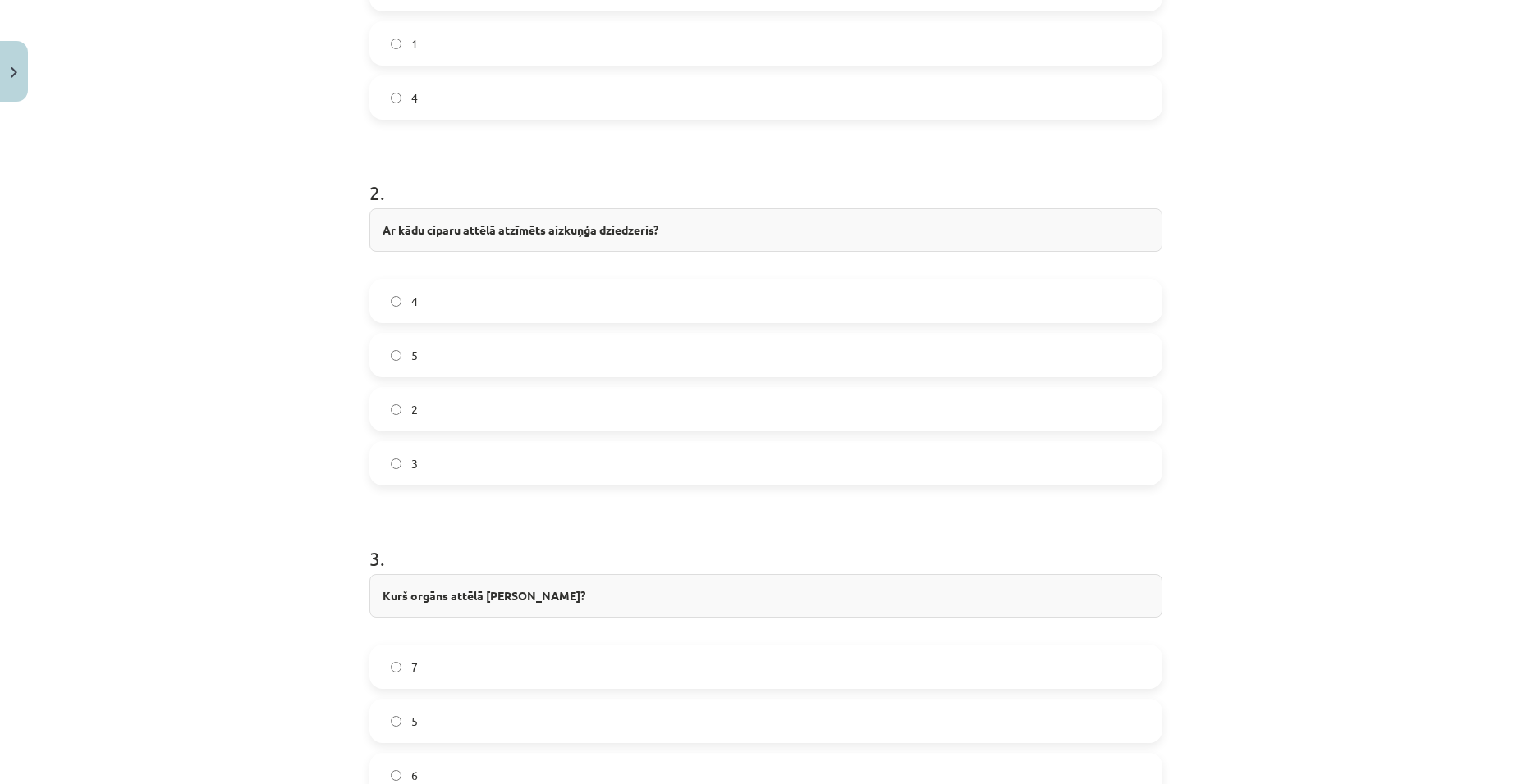
scroll to position [1067, 0]
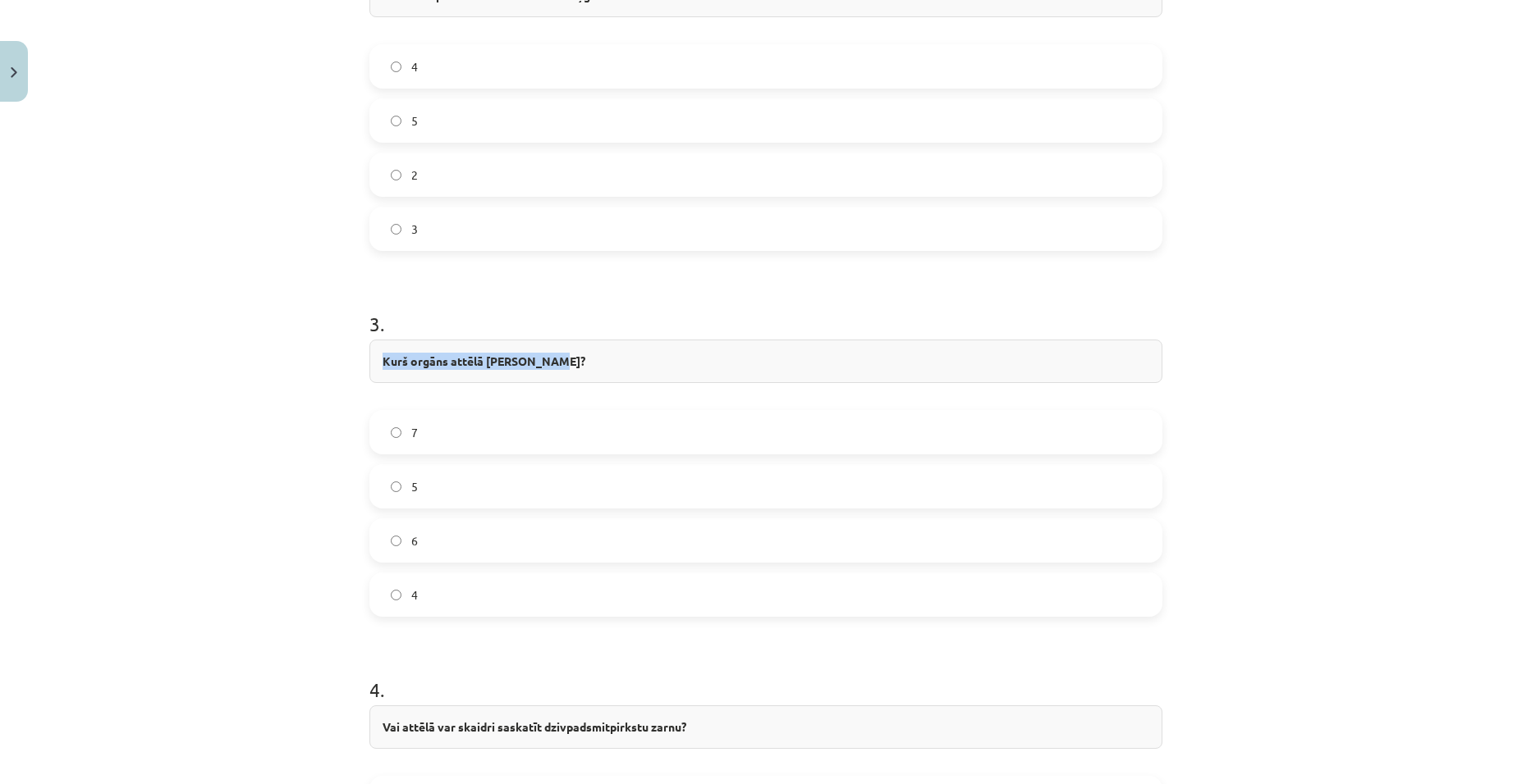
drag, startPoint x: 374, startPoint y: 360, endPoint x: 538, endPoint y: 354, distance: 164.1
click at [538, 354] on div "Kurš orgāns attēlā ražo žulti?" at bounding box center [766, 362] width 793 height 44
copy strong "Kurš orgāns attēlā ražo žulti?"
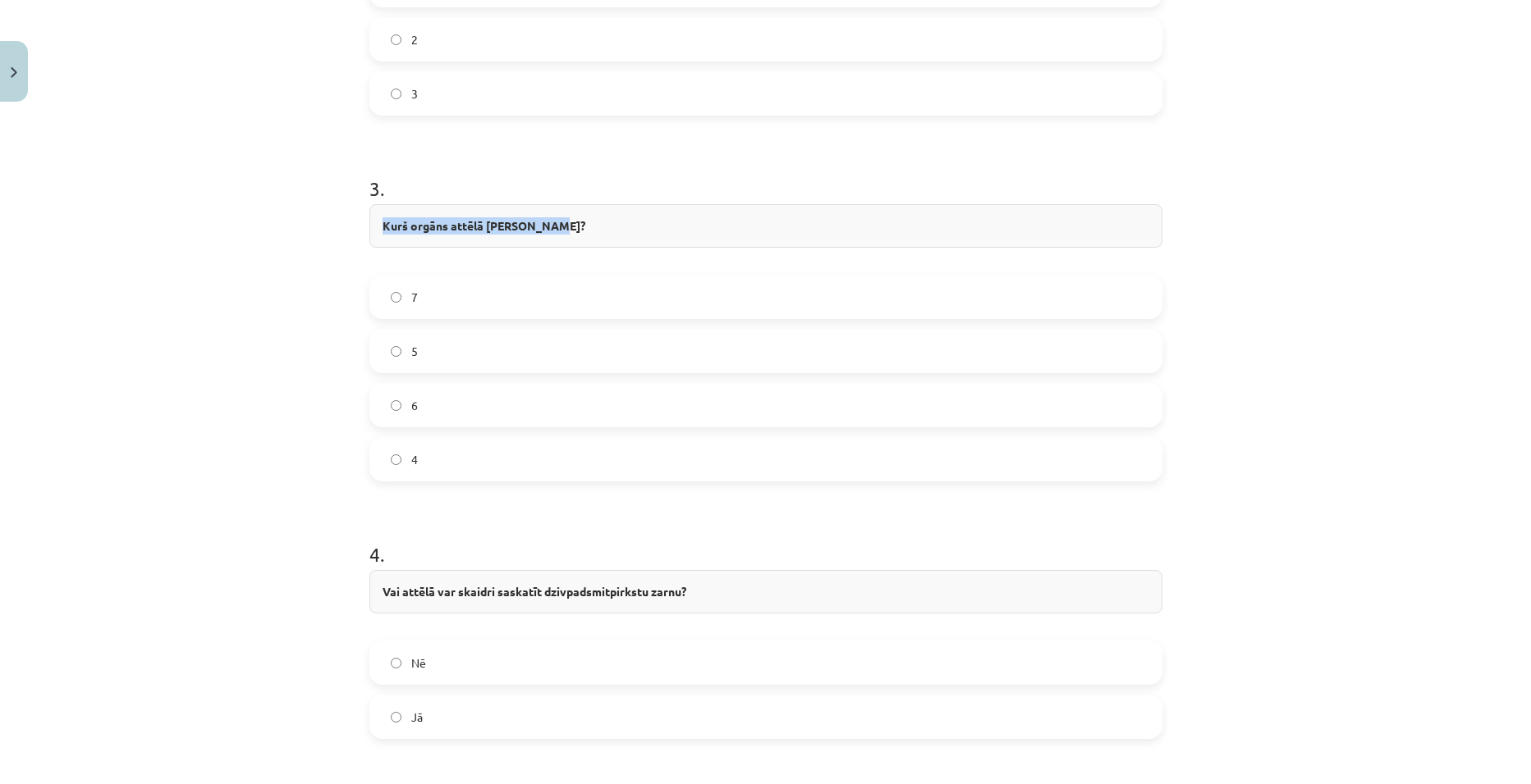
scroll to position [1231, 0]
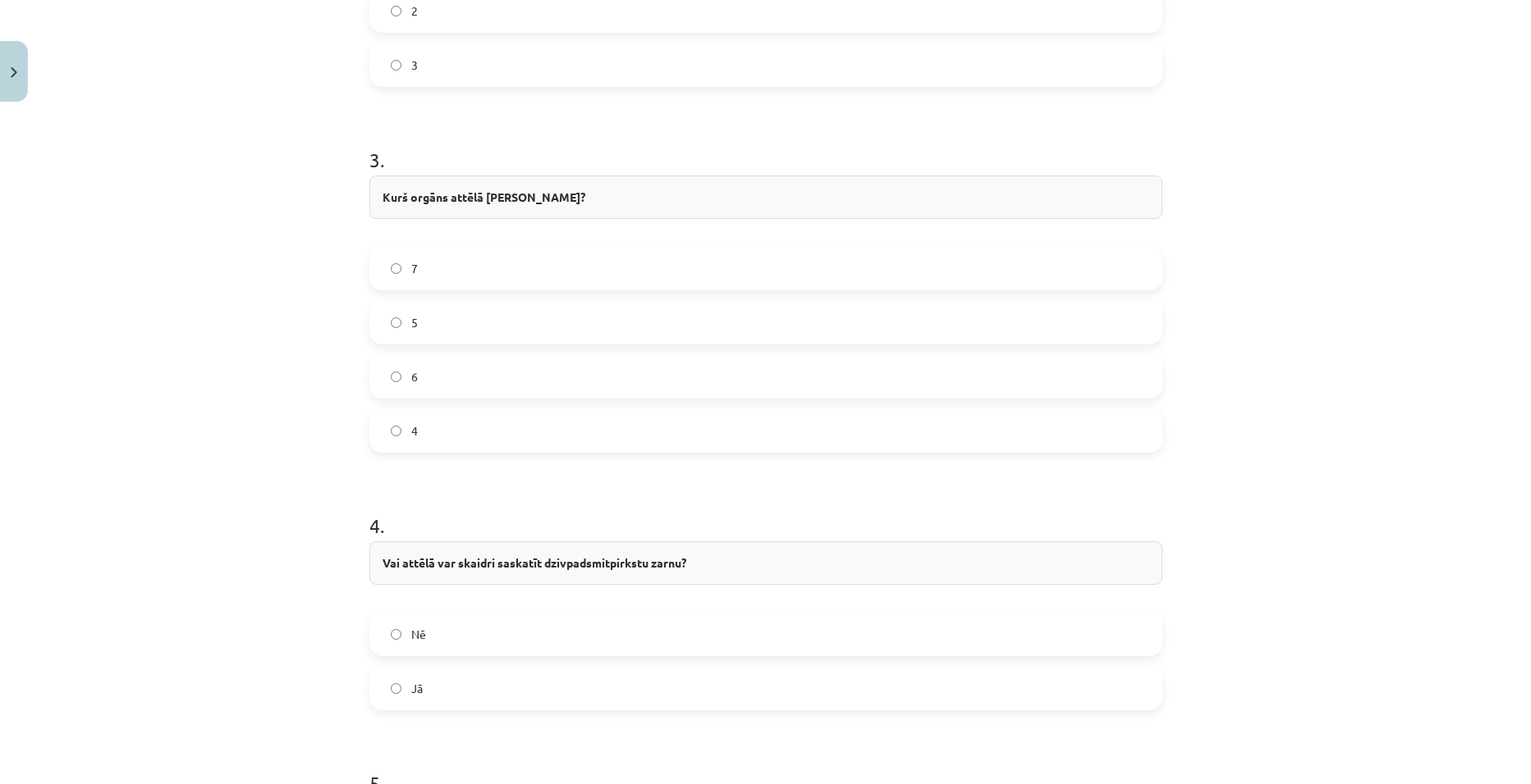
click at [225, 396] on div "Mācību tēma: Bioloģijas 8. klases 1. ieskaites mācību materiāls - laboratorijas…" at bounding box center [766, 392] width 1531 height 784
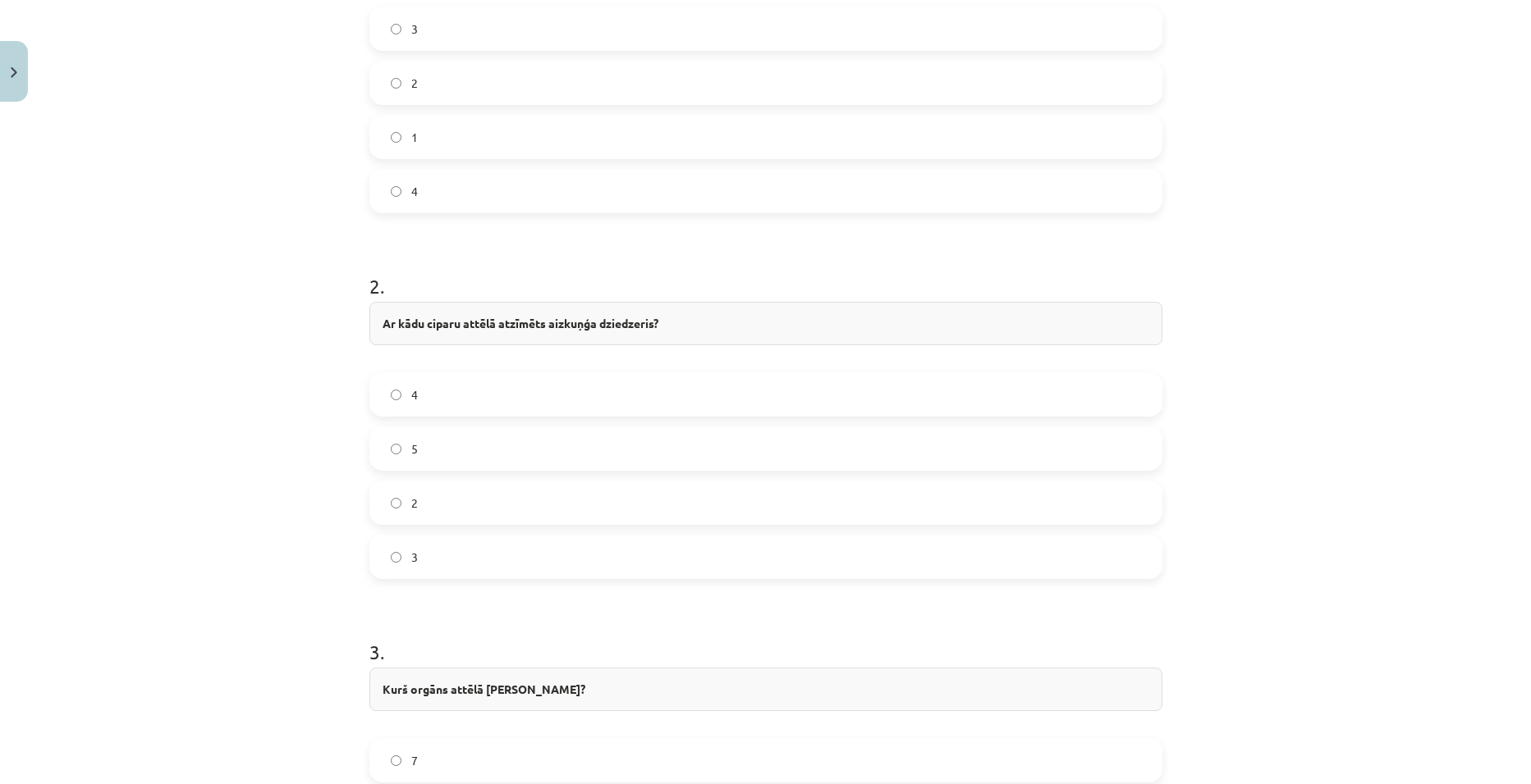
scroll to position [1149, 0]
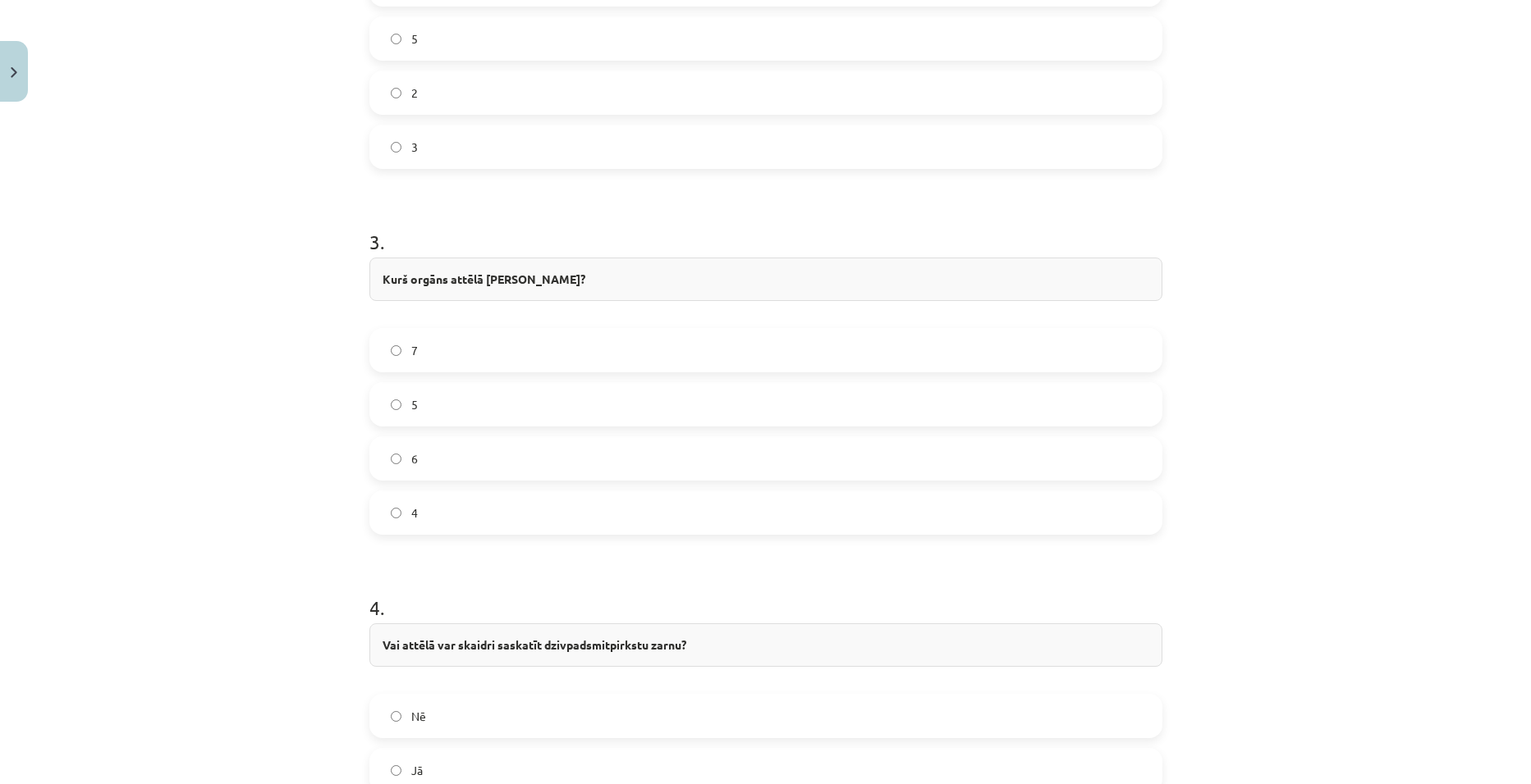
click at [403, 520] on label "4" at bounding box center [766, 512] width 790 height 41
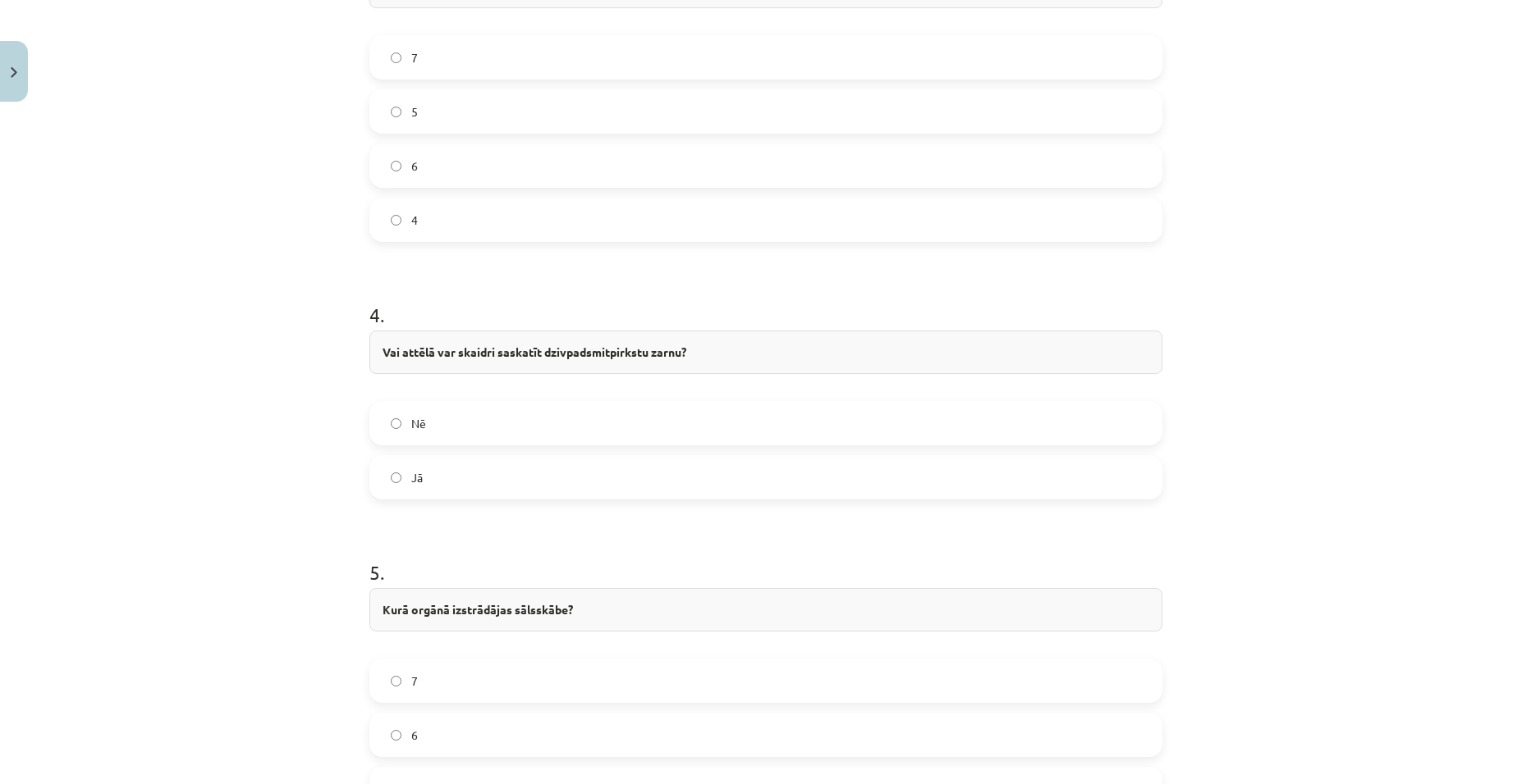
scroll to position [1477, 0]
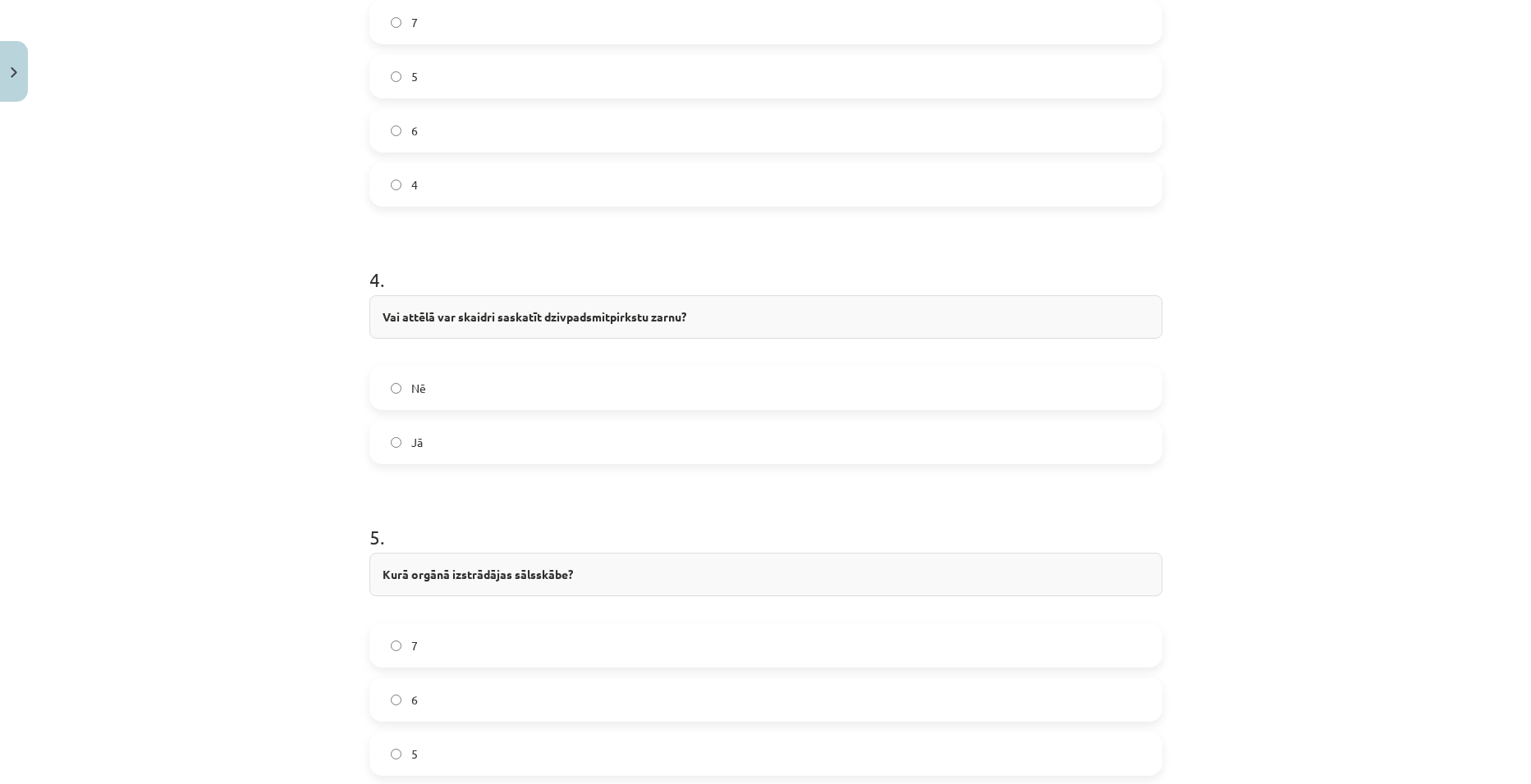
click at [411, 442] on span "Jā" at bounding box center [417, 442] width 11 height 17
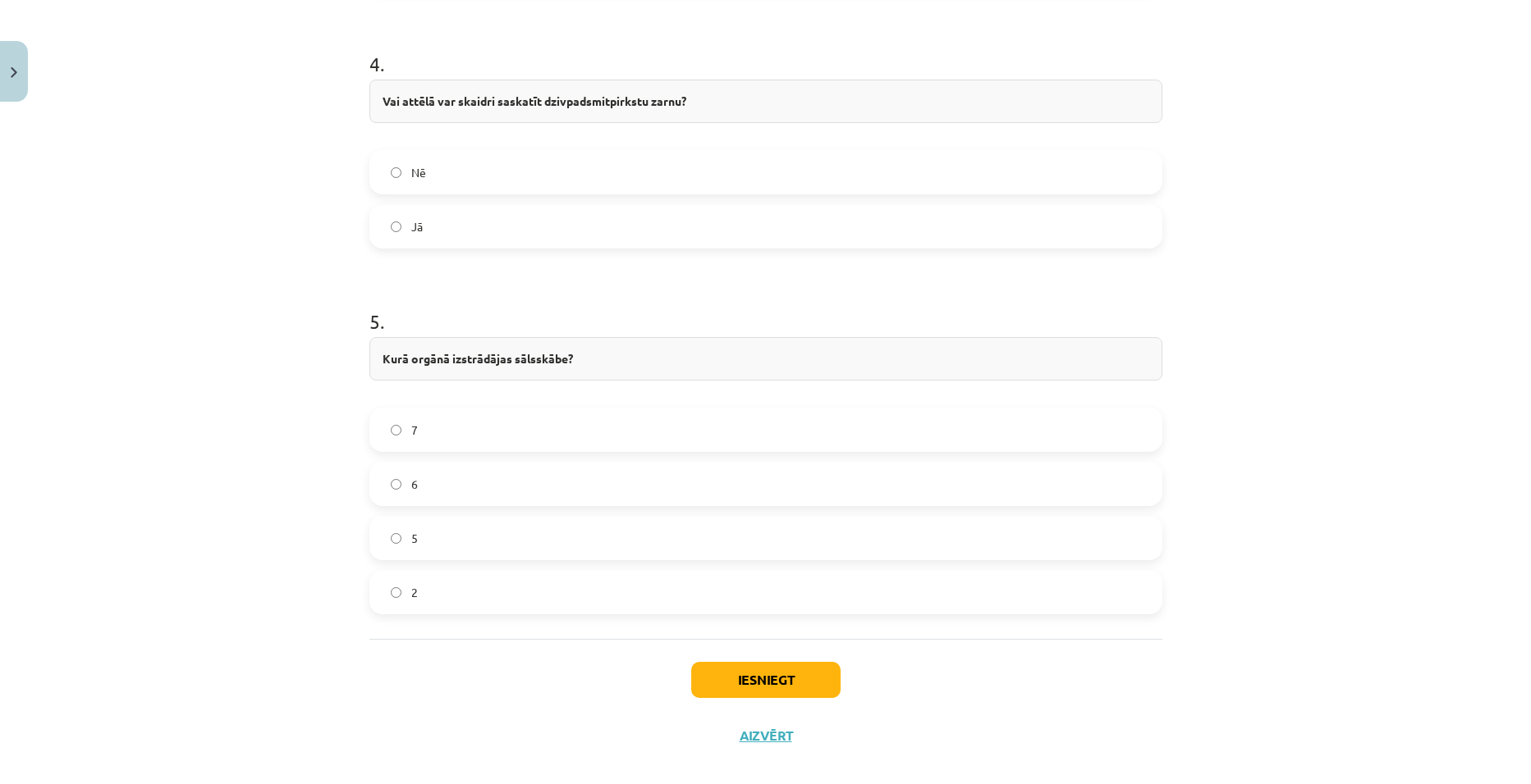
scroll to position [1713, 0]
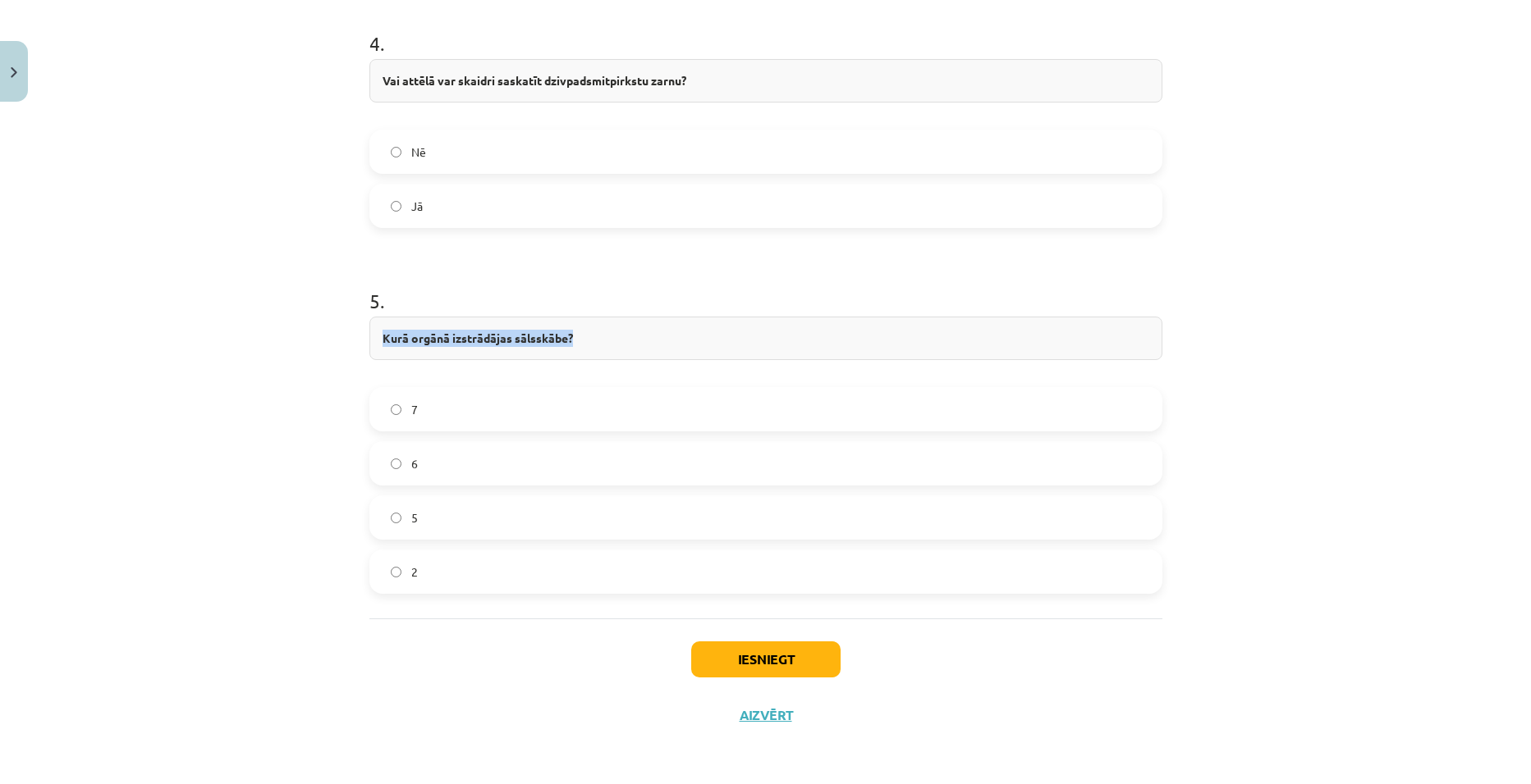
drag, startPoint x: 379, startPoint y: 337, endPoint x: 584, endPoint y: 340, distance: 205.0
click at [584, 340] on div "Kurā orgānā izstrādājas sālsskābe?" at bounding box center [766, 339] width 793 height 44
copy strong "Kurā orgānā izstrādājas sālsskābe?"
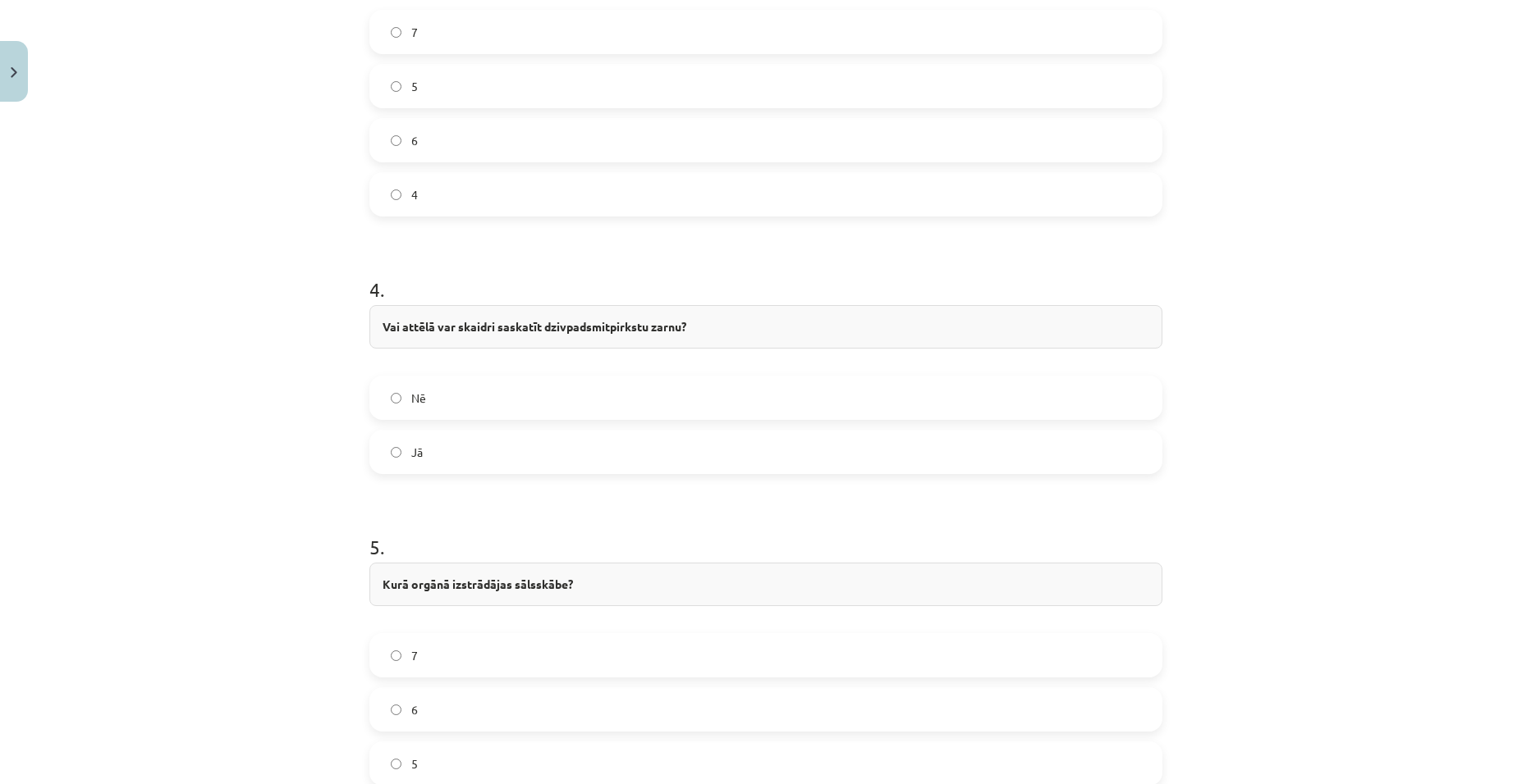
click at [216, 502] on div "Mācību tēma: Bioloģijas 8. klases 1. ieskaites mācību materiāls - laboratorijas…" at bounding box center [766, 392] width 1531 height 784
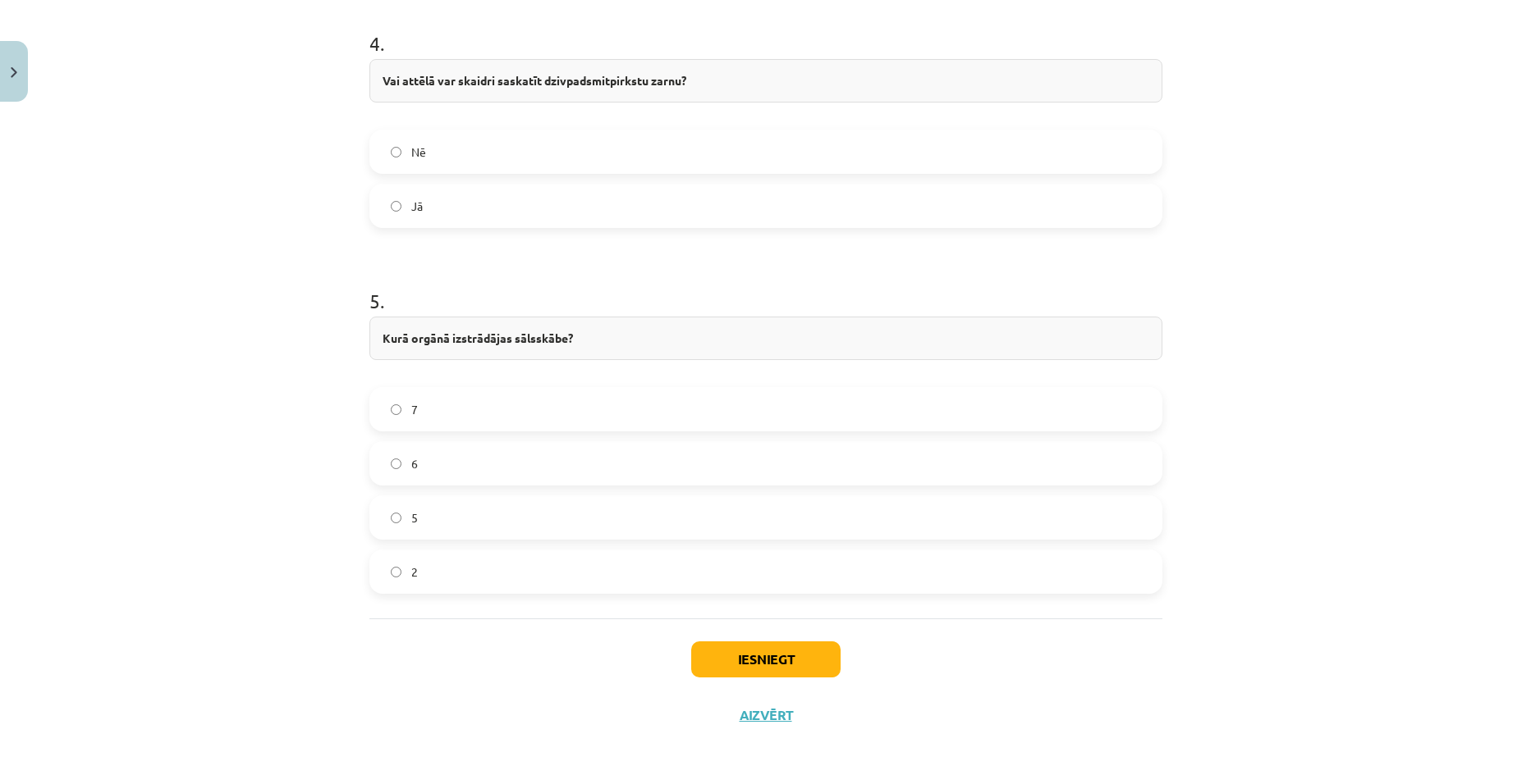
click at [423, 580] on label "2" at bounding box center [766, 571] width 790 height 41
click at [778, 660] on button "Iesniegt" at bounding box center [766, 660] width 150 height 36
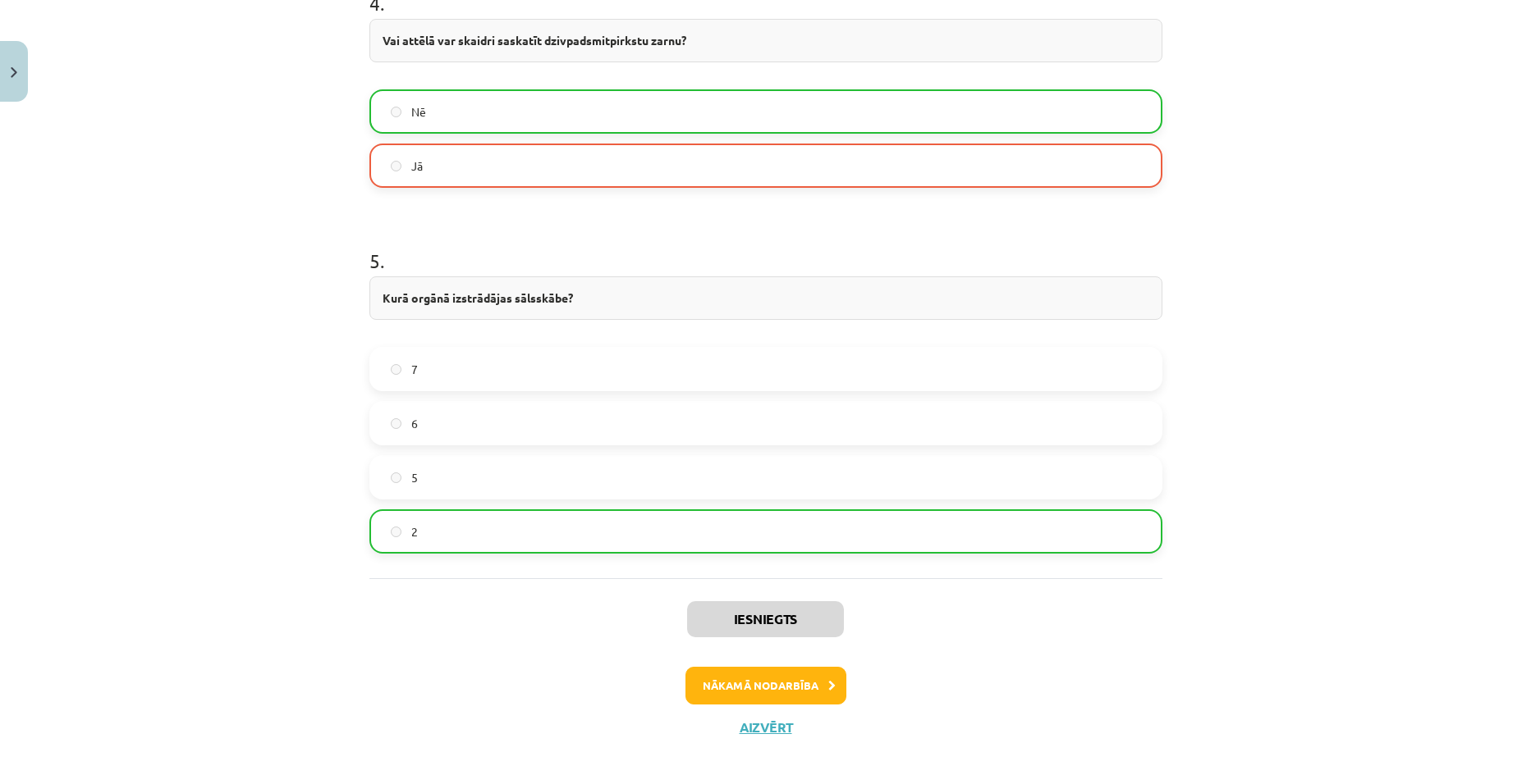
scroll to position [1766, 0]
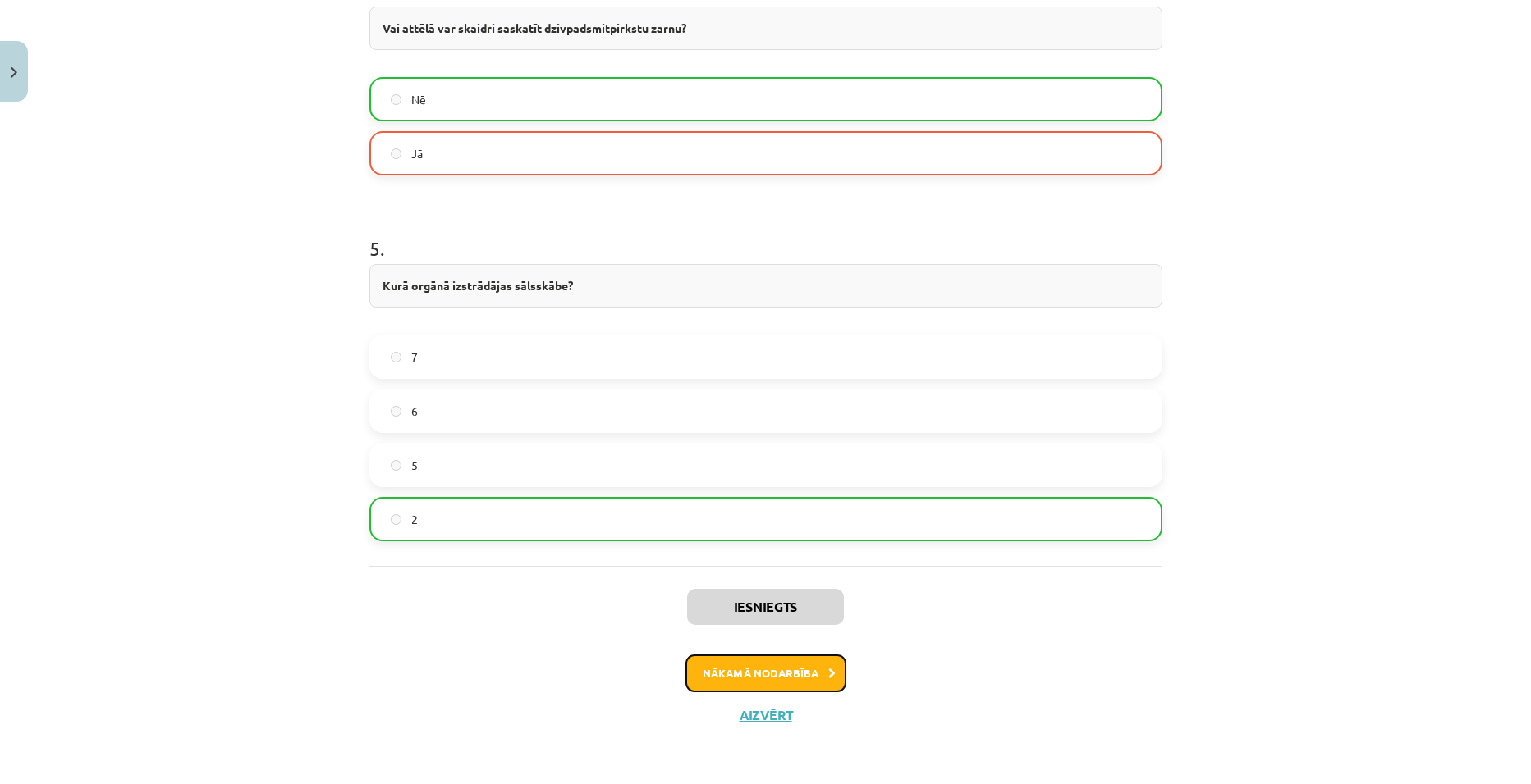
click at [698, 672] on button "Nākamā nodarbība" at bounding box center [766, 674] width 161 height 38
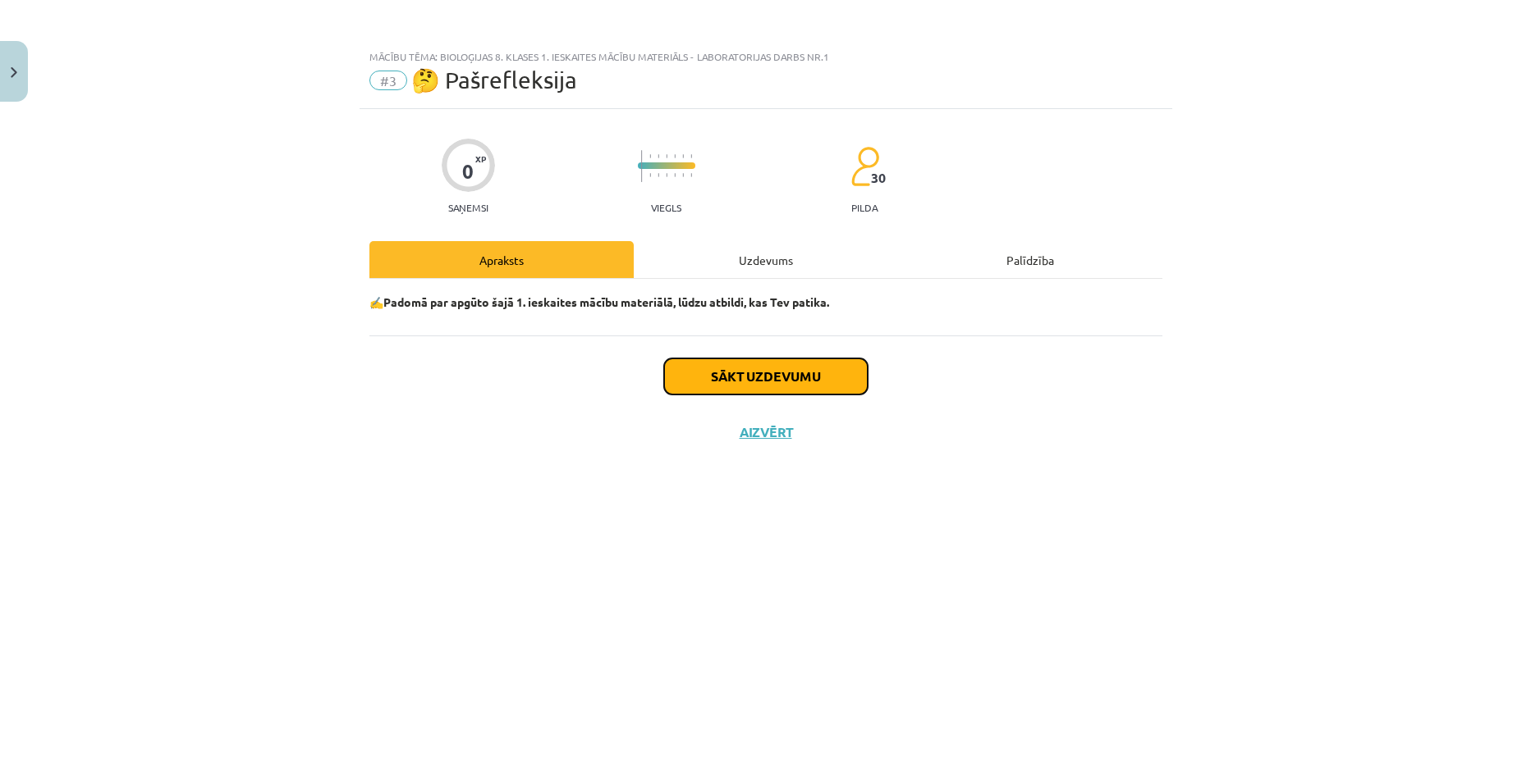
click at [708, 376] on button "Sākt uzdevumu" at bounding box center [766, 377] width 204 height 36
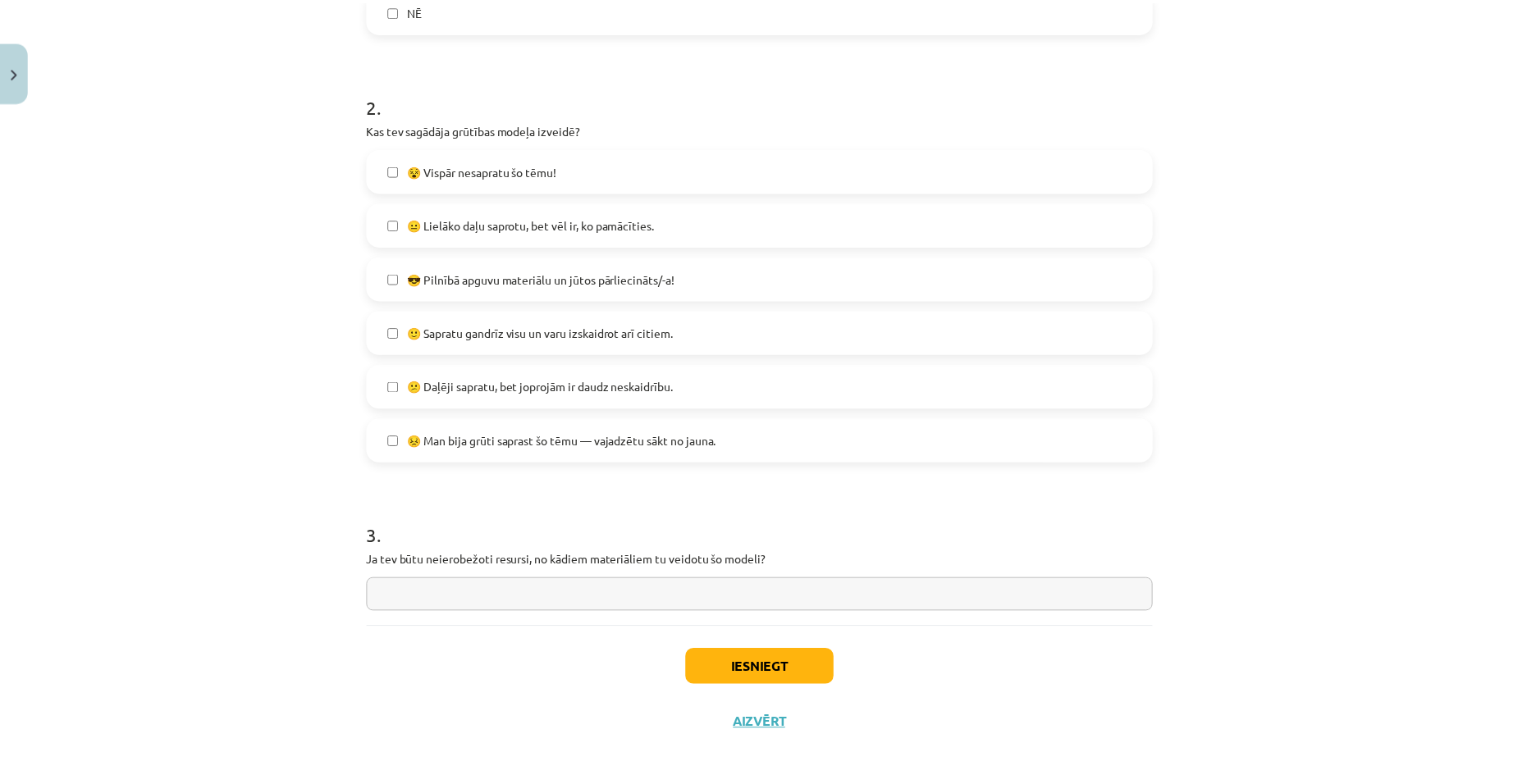
scroll to position [484, 0]
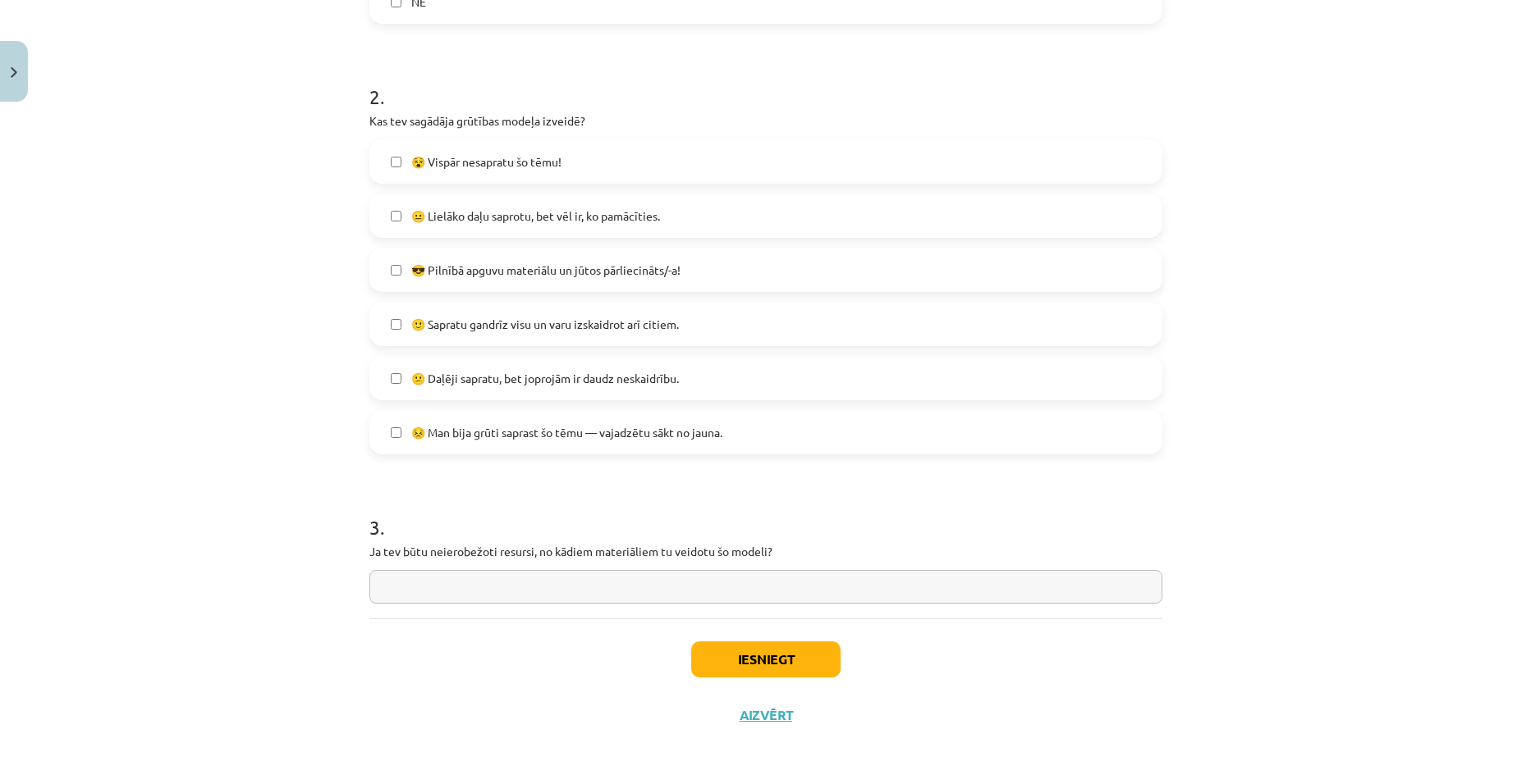
click at [412, 368] on label "😕 Daļēji sapratu, bet joprojām ir daudz neskaidrību." at bounding box center [766, 378] width 790 height 41
click at [643, 591] on input "text" at bounding box center [766, 587] width 793 height 34
type input "*"
click at [757, 658] on button "Iesniegt" at bounding box center [766, 660] width 150 height 36
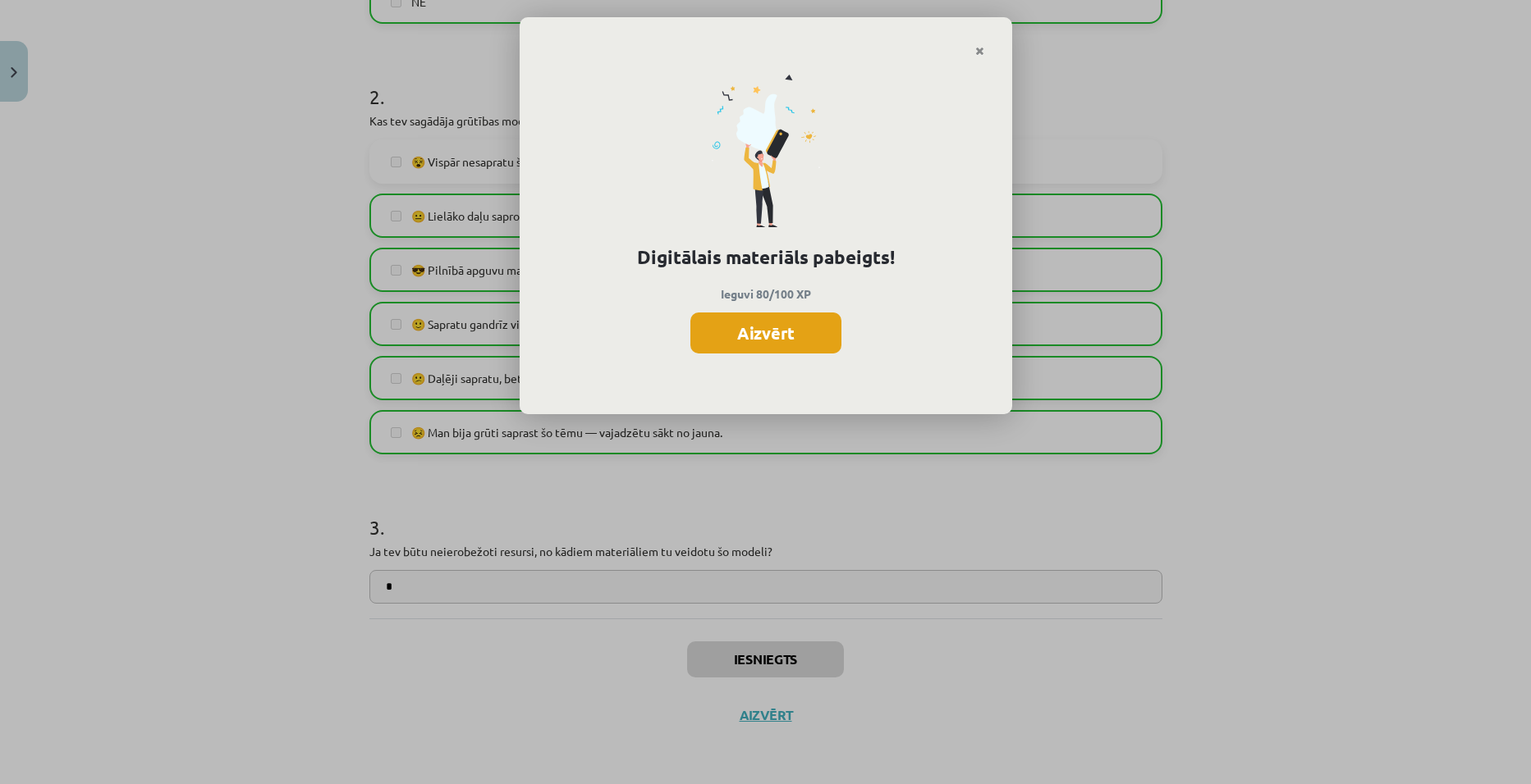
click at [782, 326] on button "Aizvērt" at bounding box center [766, 332] width 151 height 41
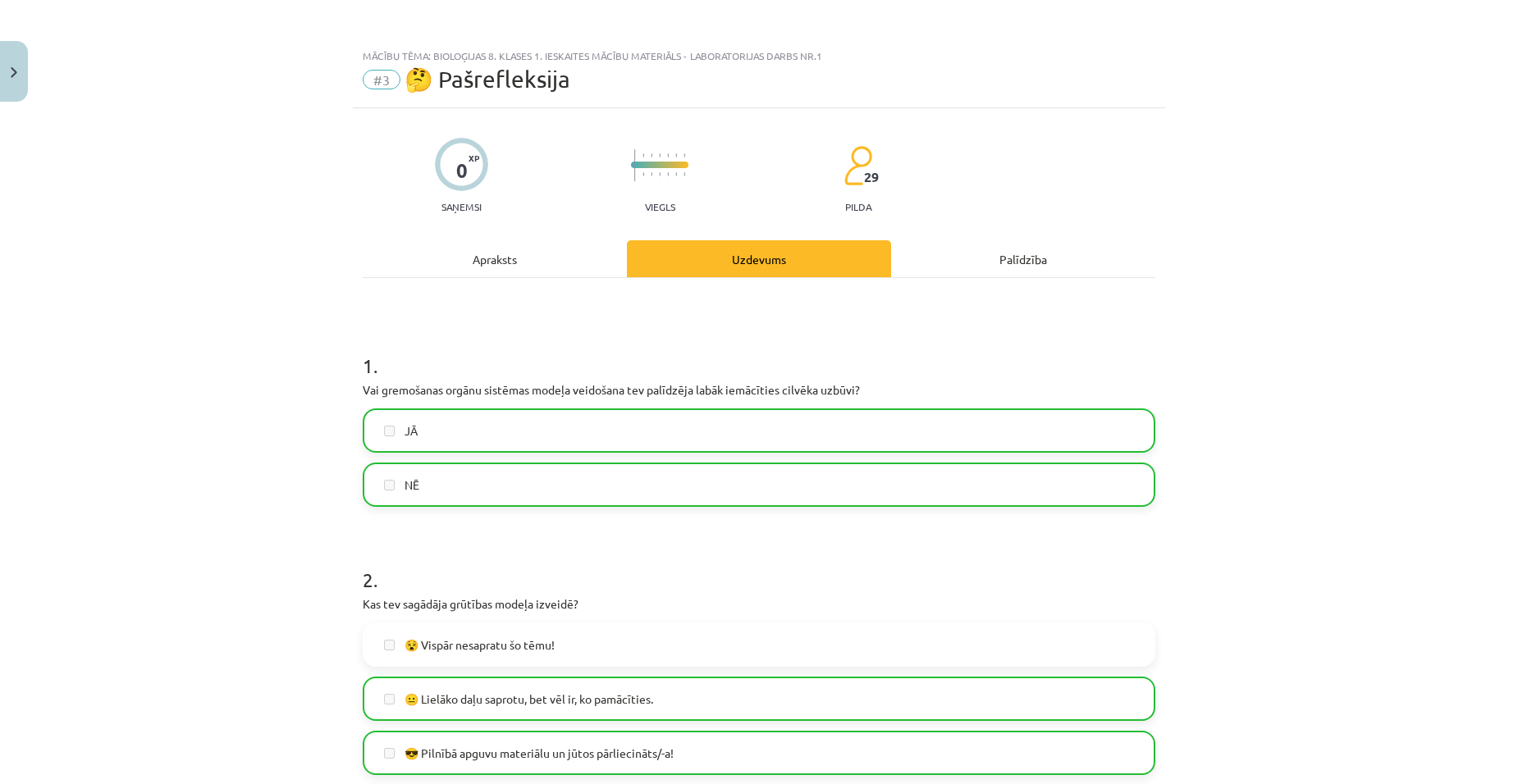
scroll to position [0, 0]
click at [17, 90] on button "Close" at bounding box center [13, 71] width 27 height 61
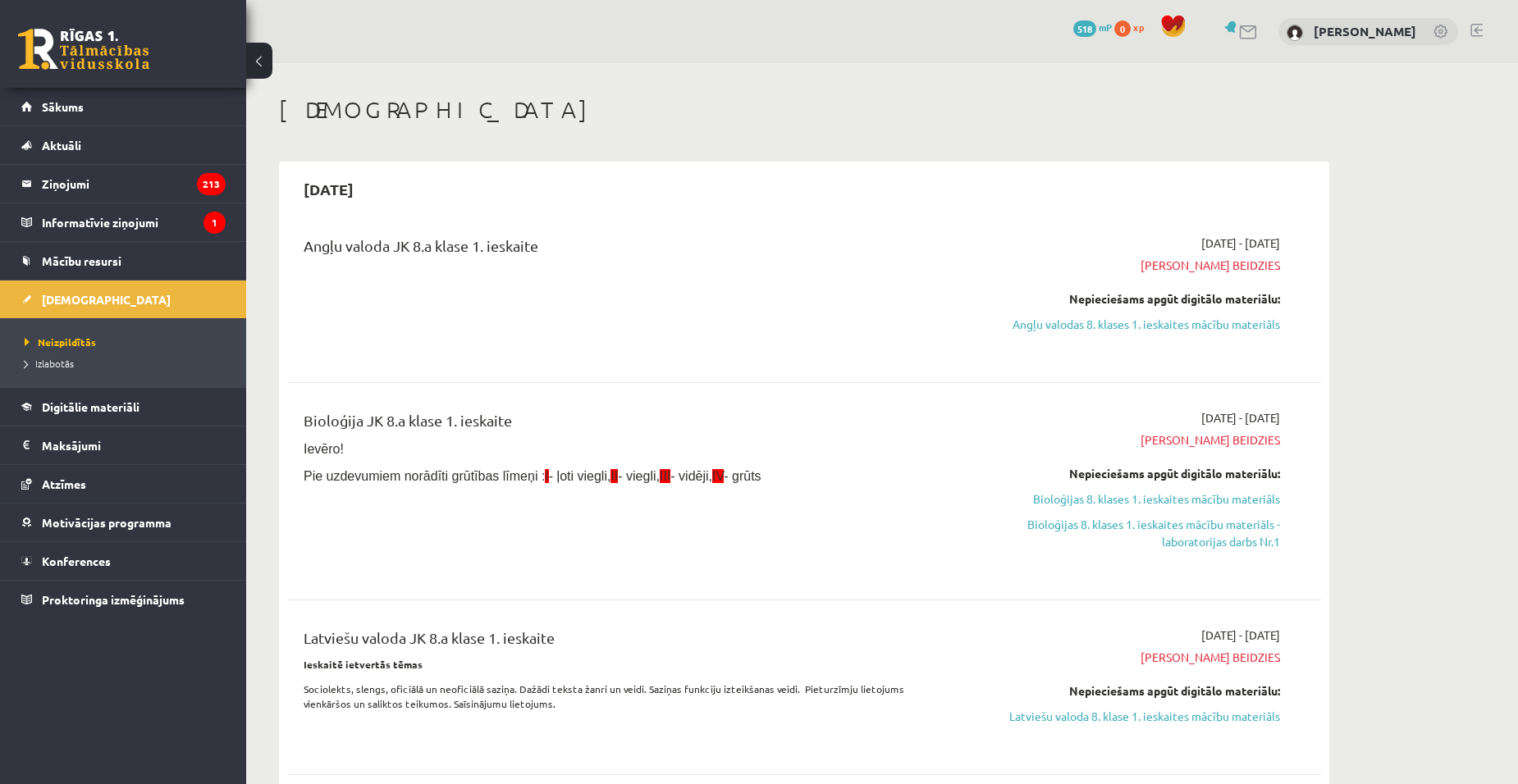
scroll to position [82, 0]
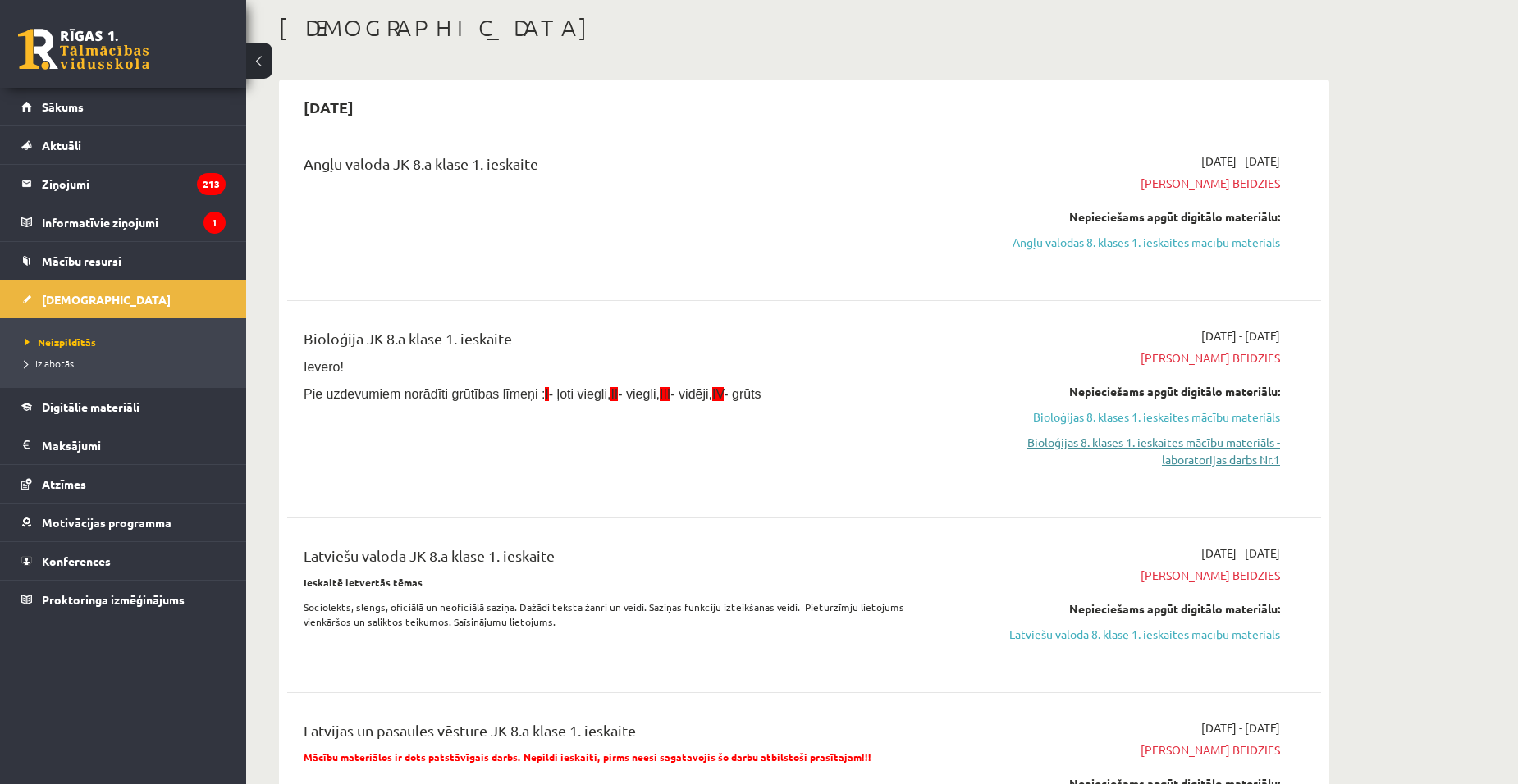
click at [1116, 441] on link "Bioloģijas 8. klases 1. ieskaites mācību materiāls - laboratorijas darbs Nr.1" at bounding box center [1125, 451] width 310 height 34
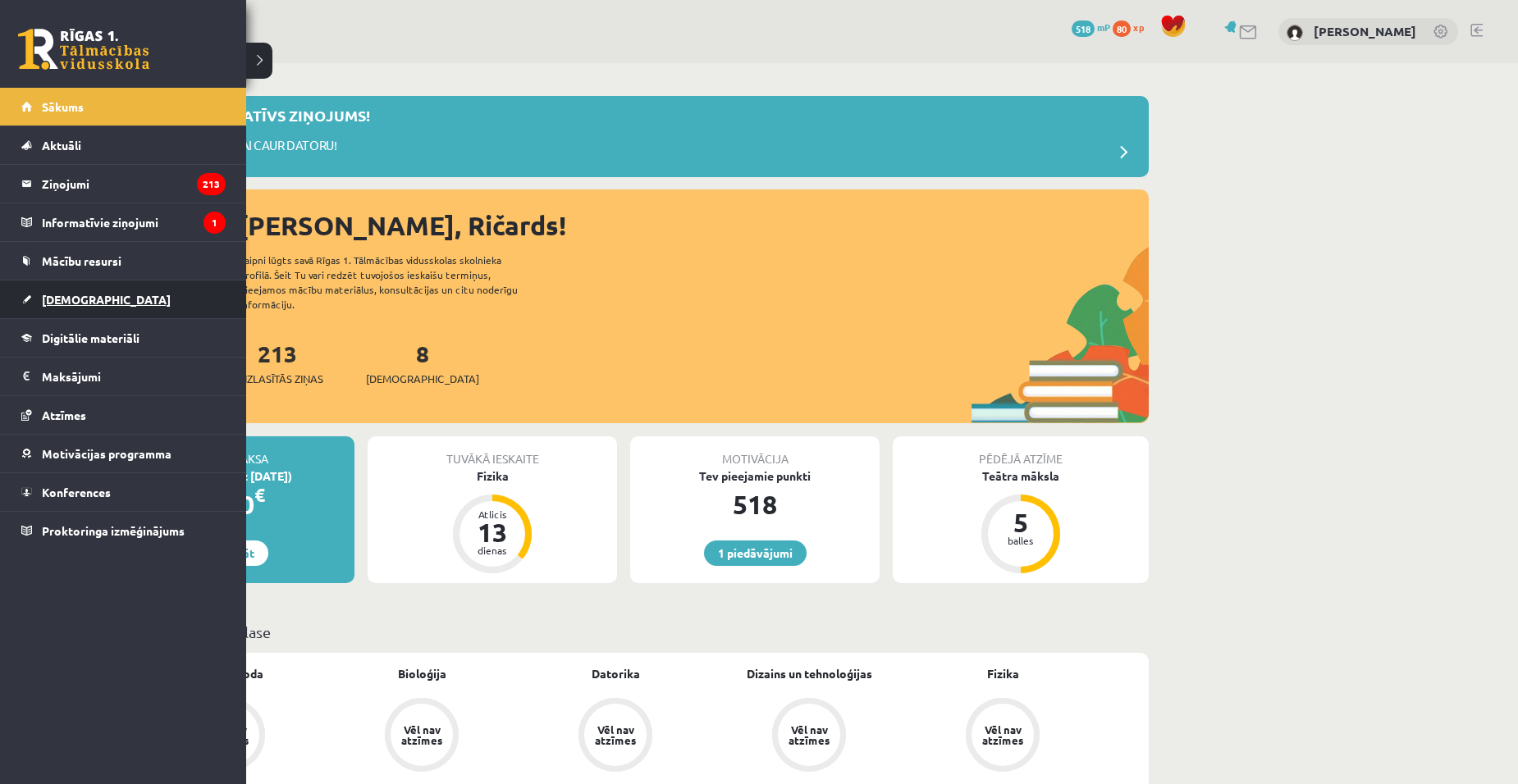
click at [63, 303] on span "[DEMOGRAPHIC_DATA]" at bounding box center [106, 300] width 129 height 15
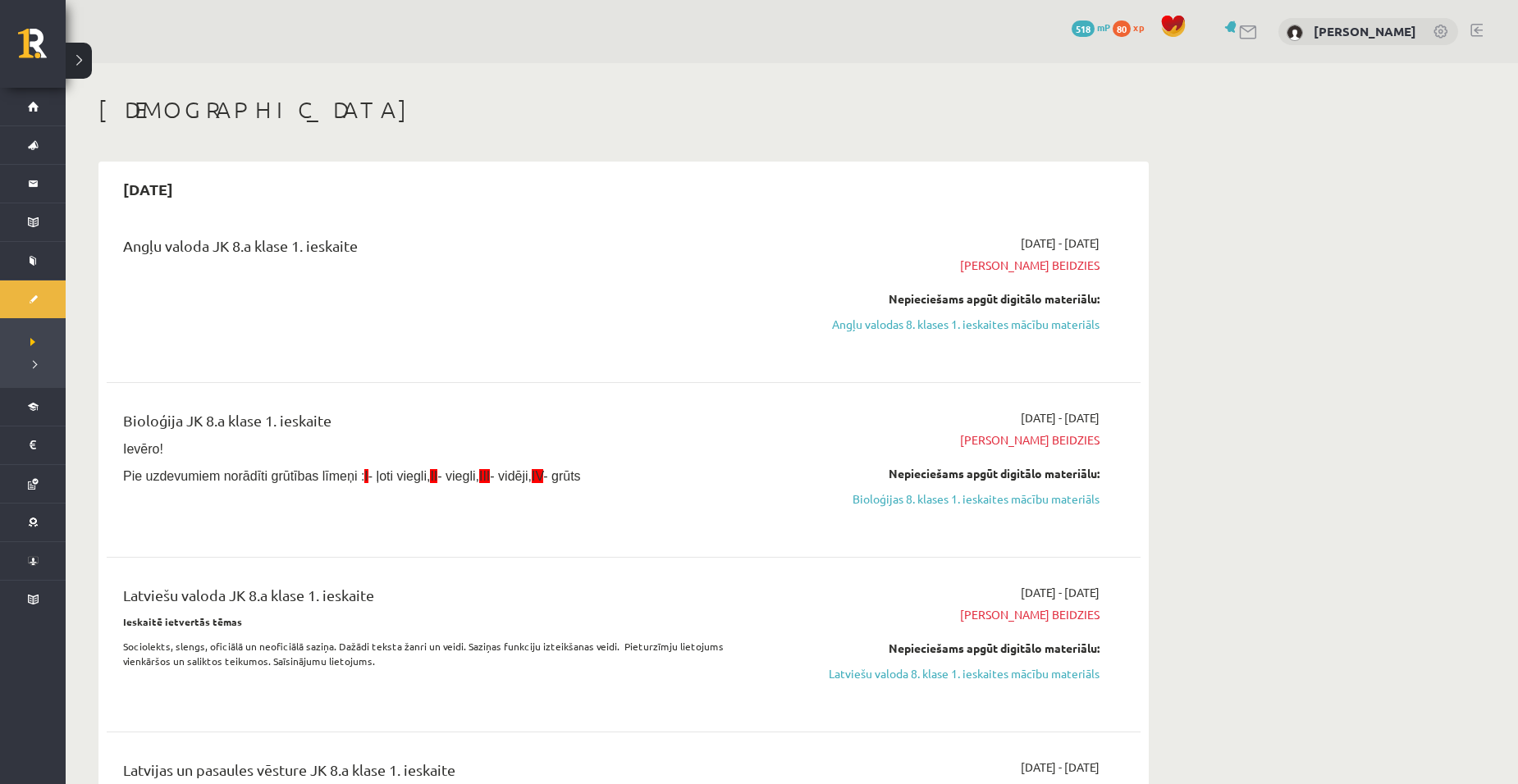
drag, startPoint x: 1057, startPoint y: 495, endPoint x: 846, endPoint y: 73, distance: 471.8
click at [1057, 495] on link "Bioloģijas 8. klases 1. ieskaites mācību materiāls" at bounding box center [945, 499] width 310 height 17
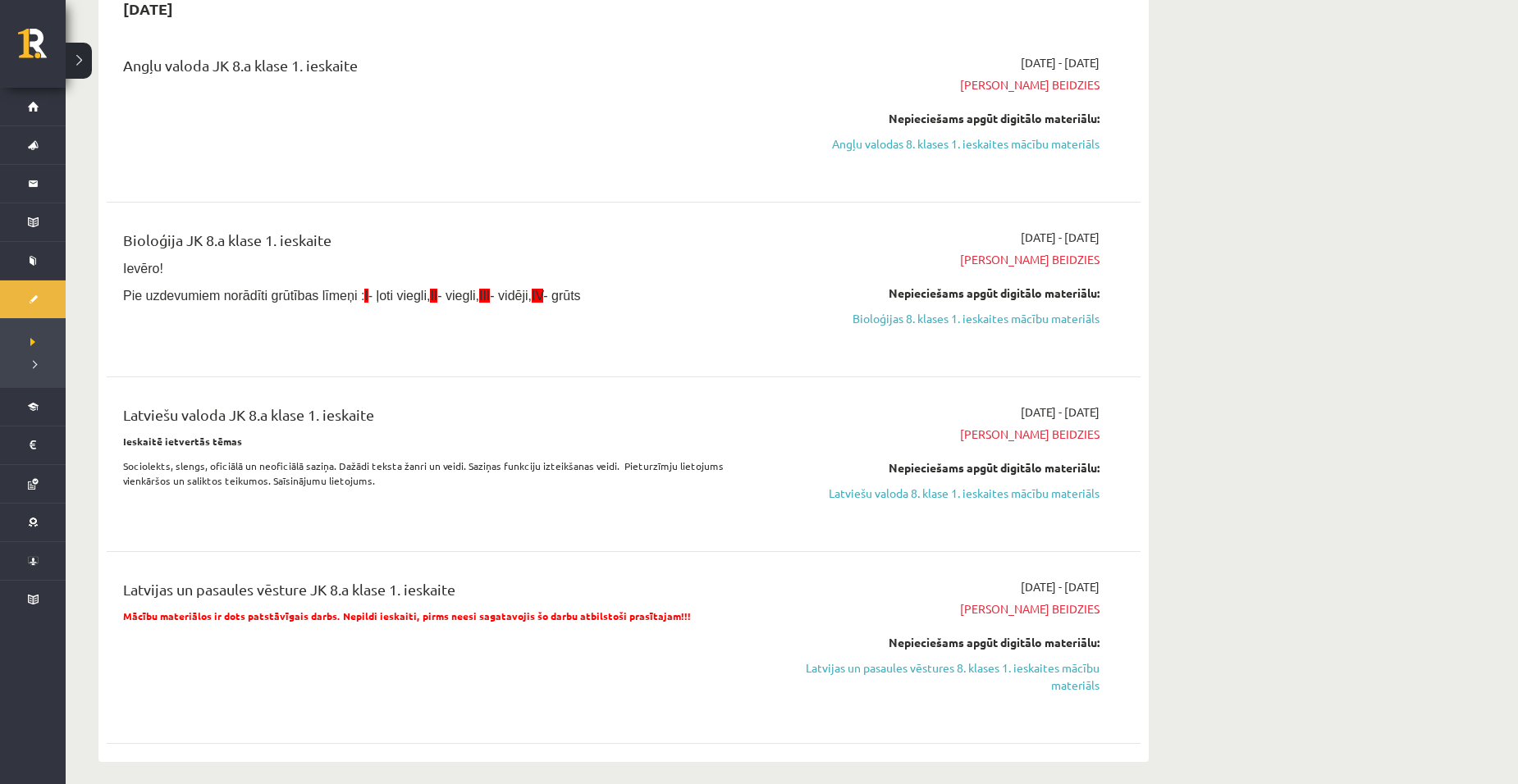
scroll to position [410, 0]
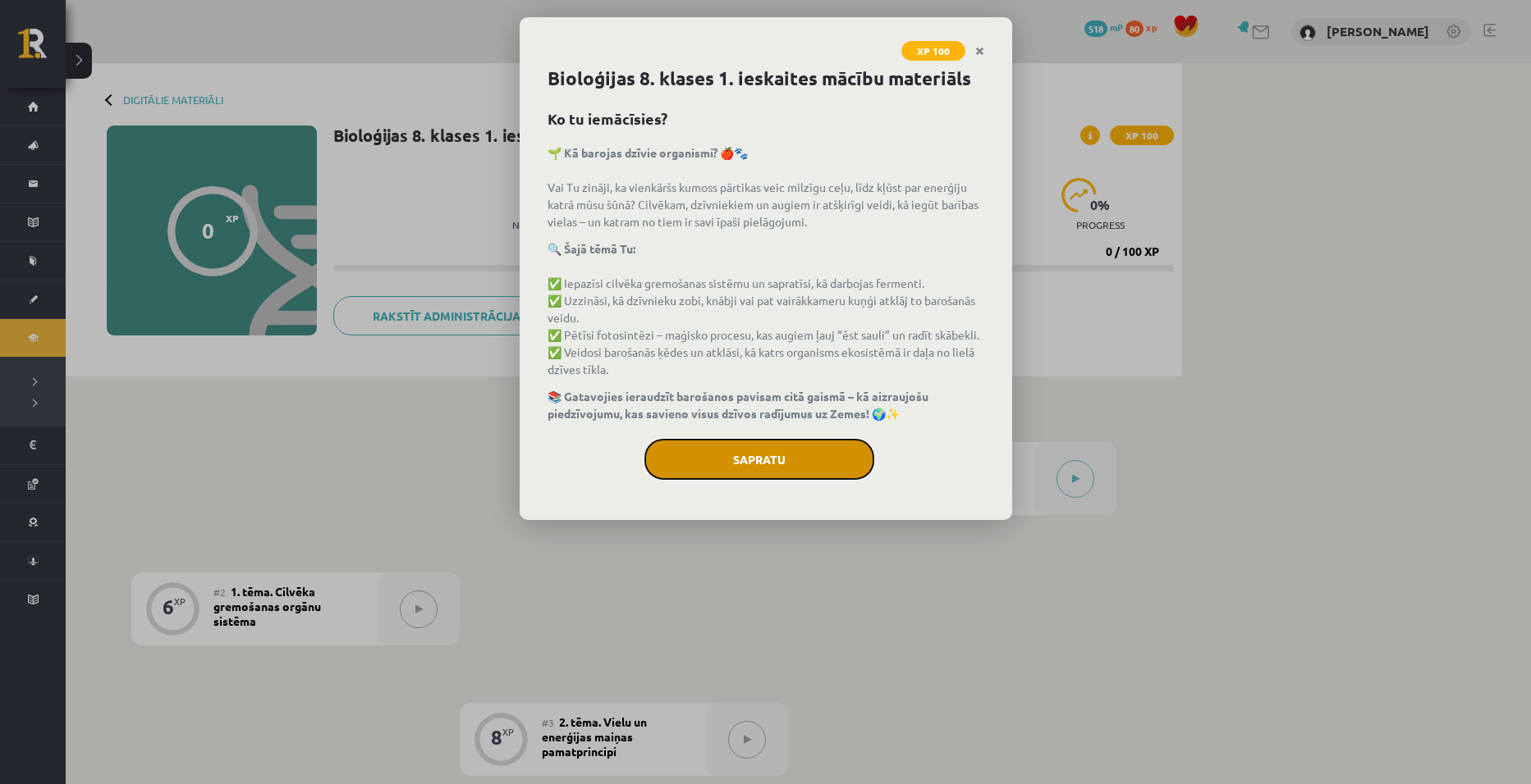
click at [750, 468] on button "Sapratu" at bounding box center [759, 459] width 230 height 41
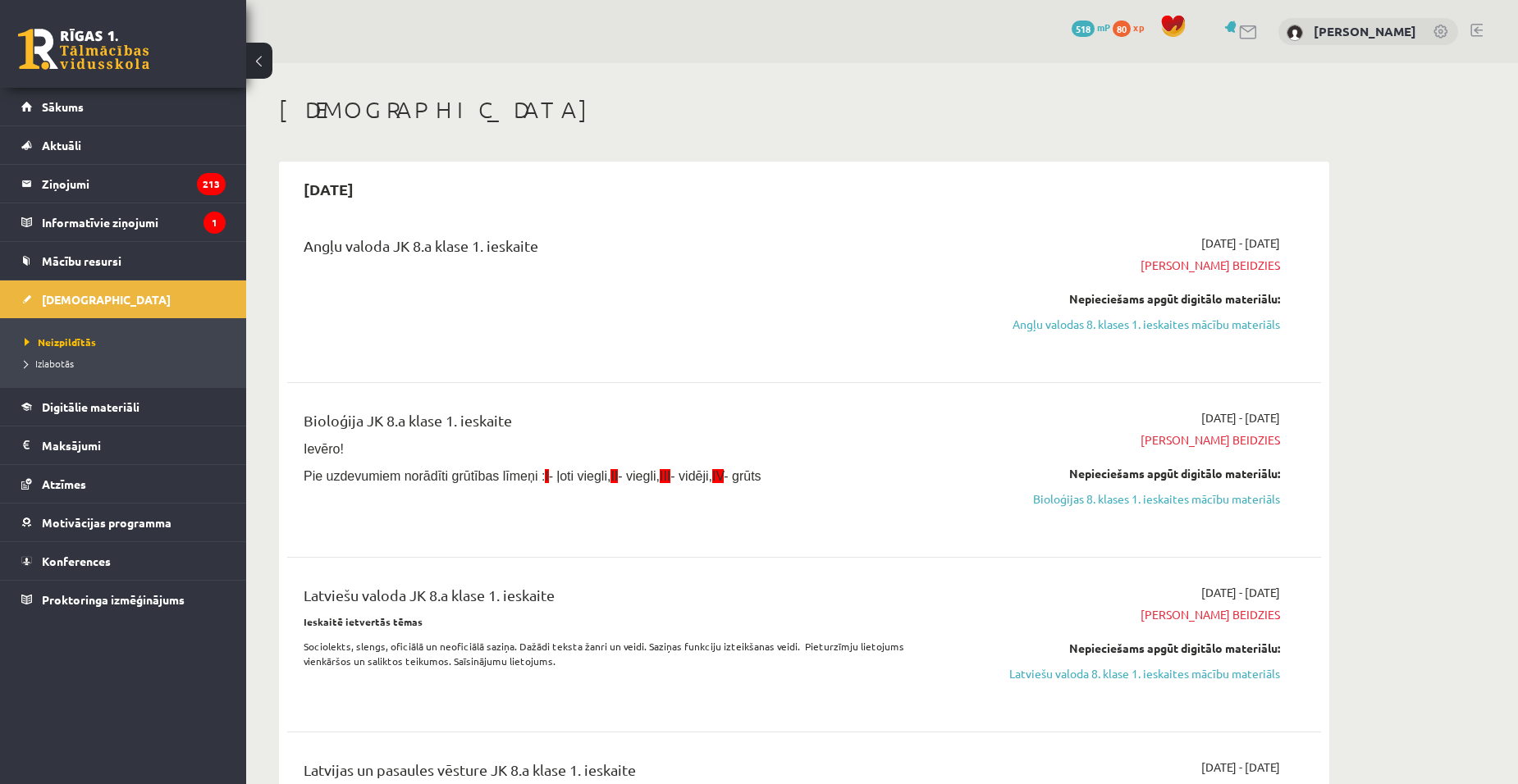
drag, startPoint x: 1101, startPoint y: 495, endPoint x: 838, endPoint y: 77, distance: 493.9
click at [1101, 495] on link "Bioloģijas 8. klases 1. ieskaites mācību materiāls" at bounding box center [1125, 499] width 310 height 17
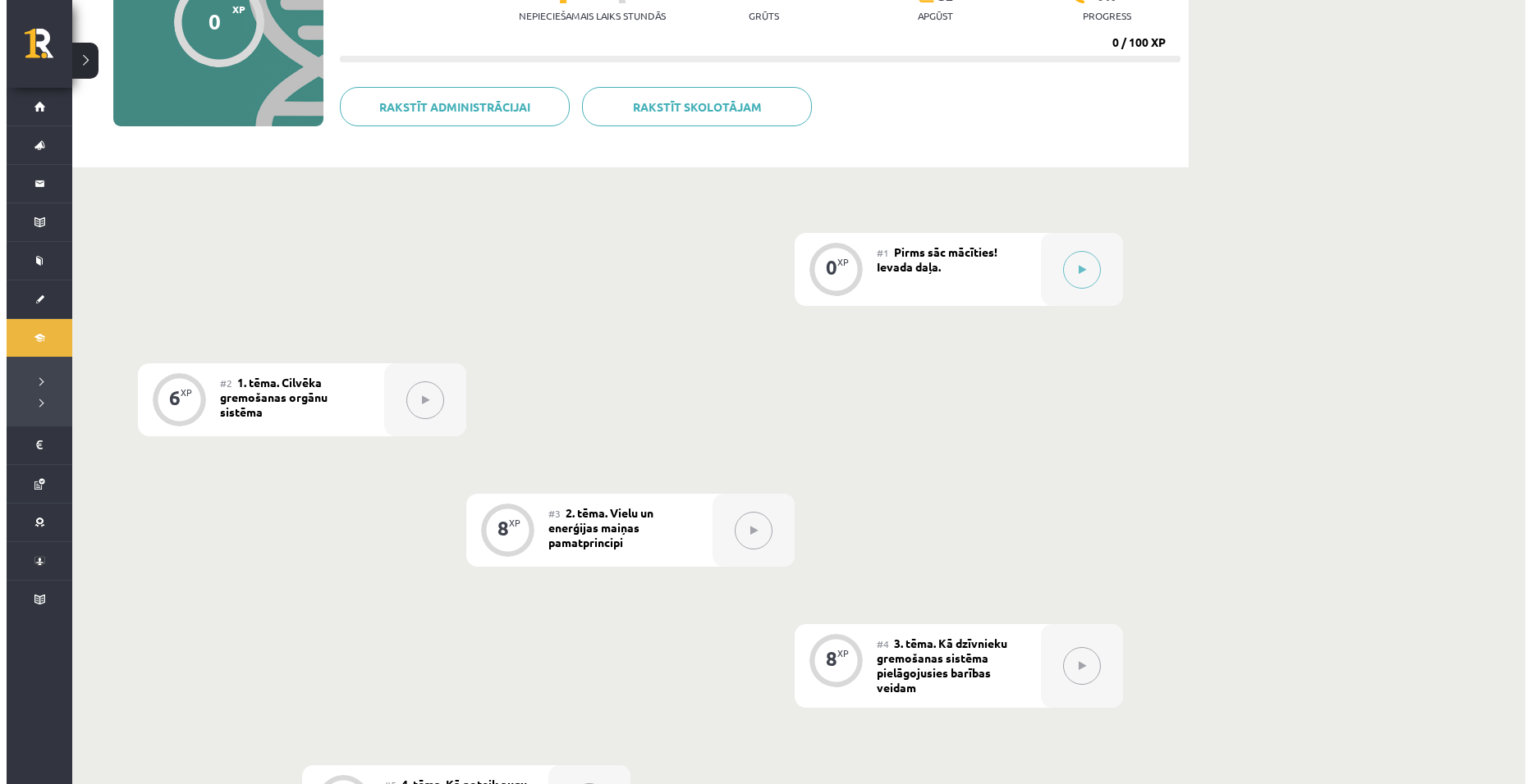
scroll to position [164, 0]
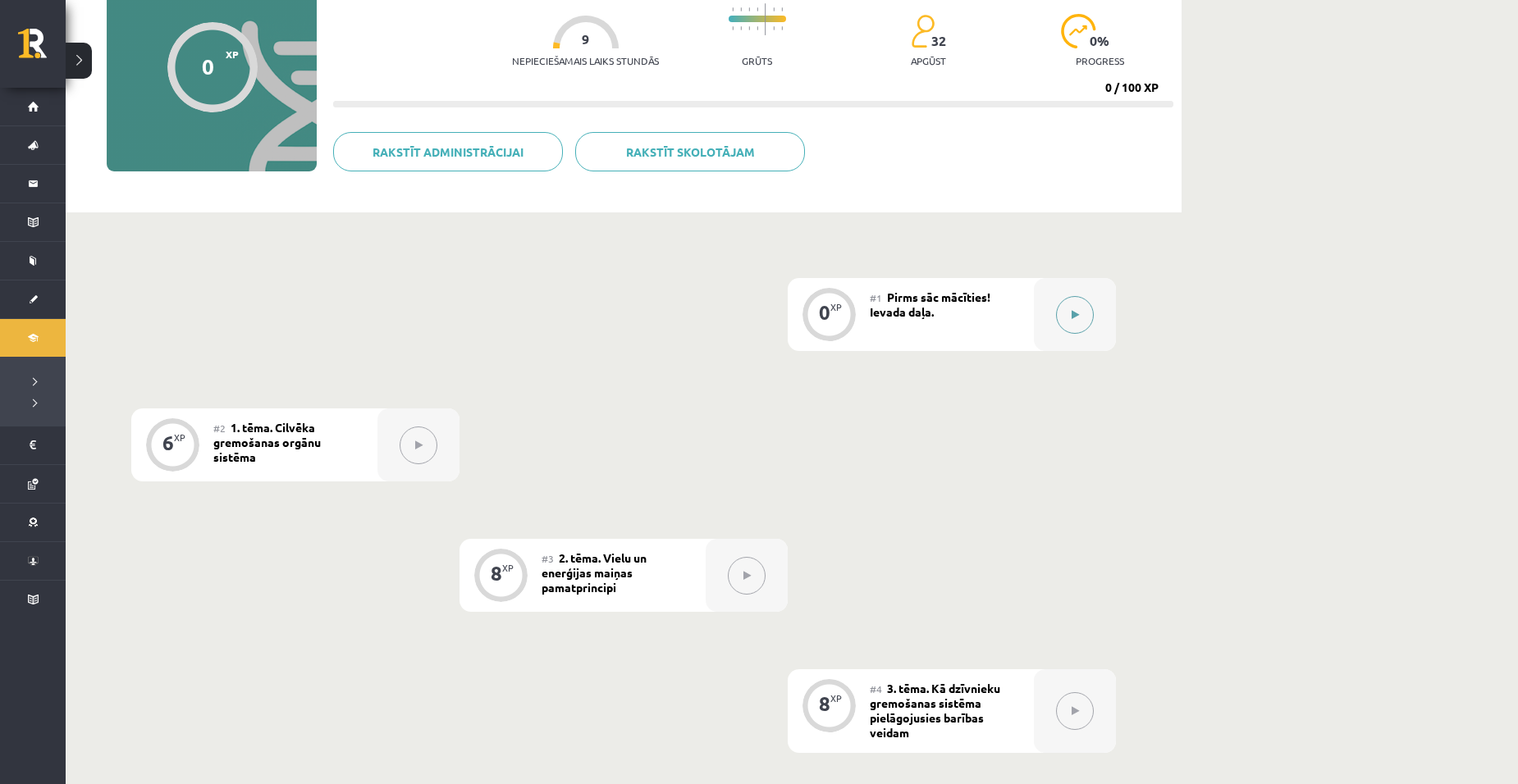
click at [1079, 316] on icon at bounding box center [1076, 315] width 8 height 9
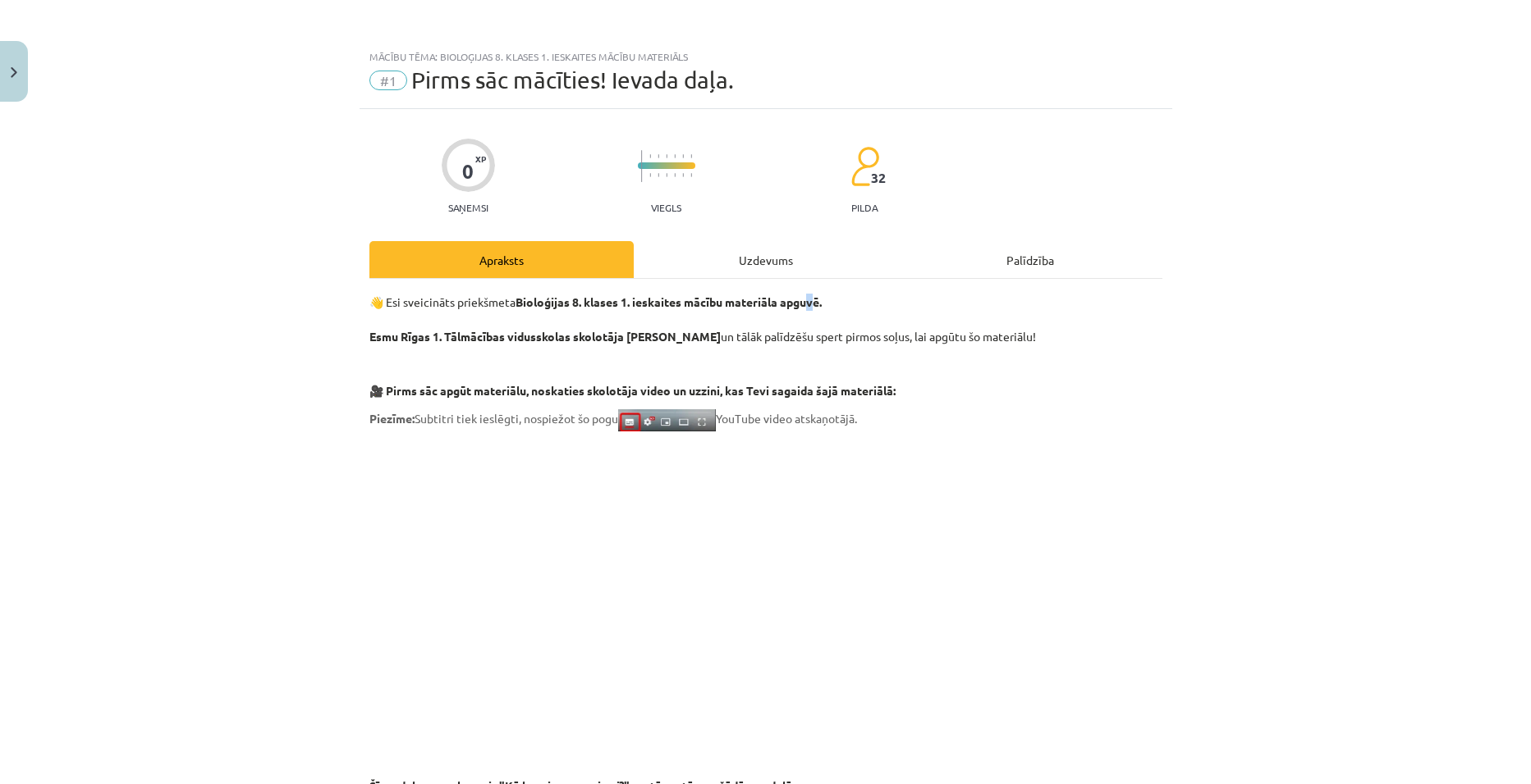
drag, startPoint x: 806, startPoint y: 278, endPoint x: 793, endPoint y: 270, distance: 15.3
click at [793, 270] on div "Uzdevums" at bounding box center [766, 259] width 264 height 37
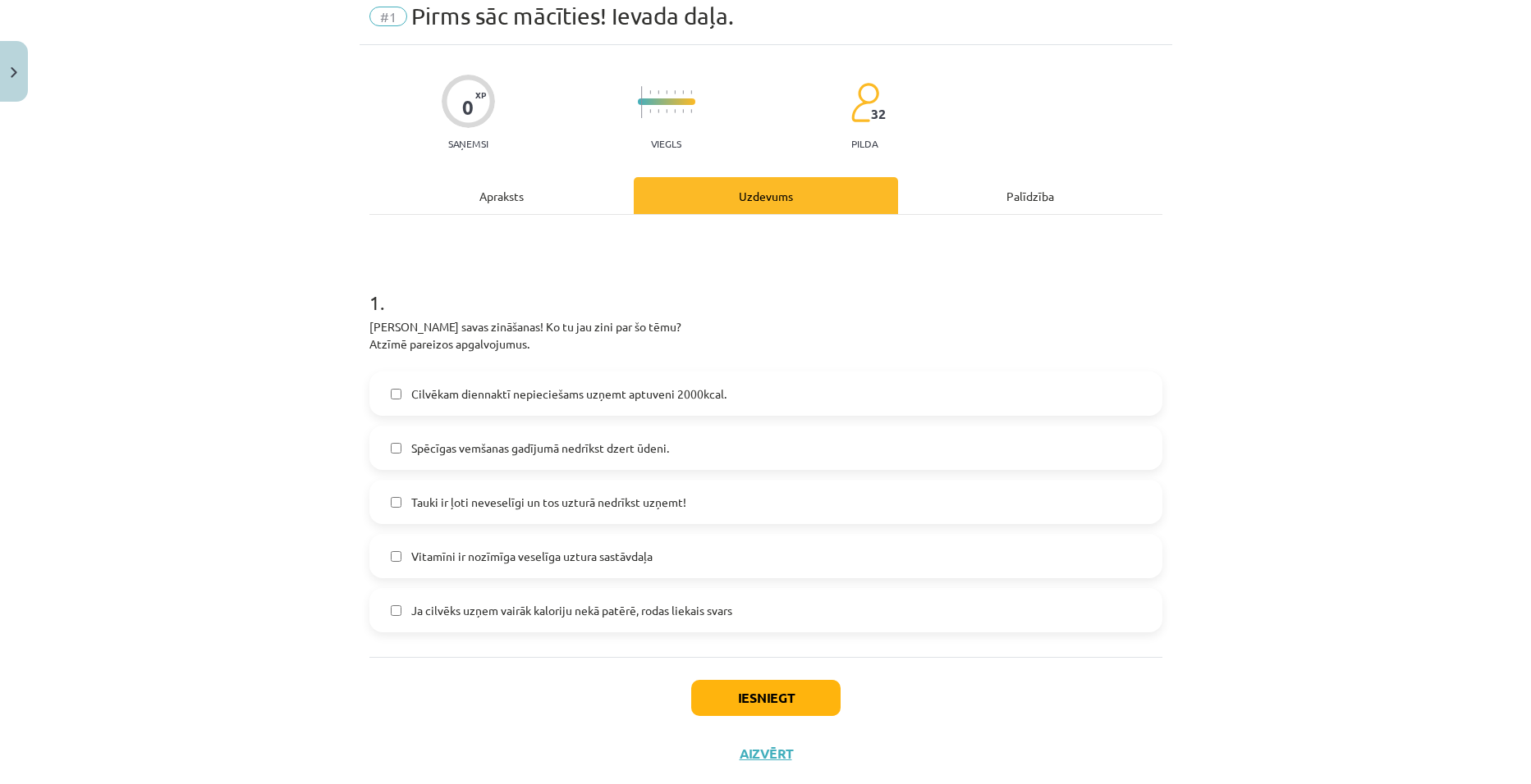
scroll to position [102, 0]
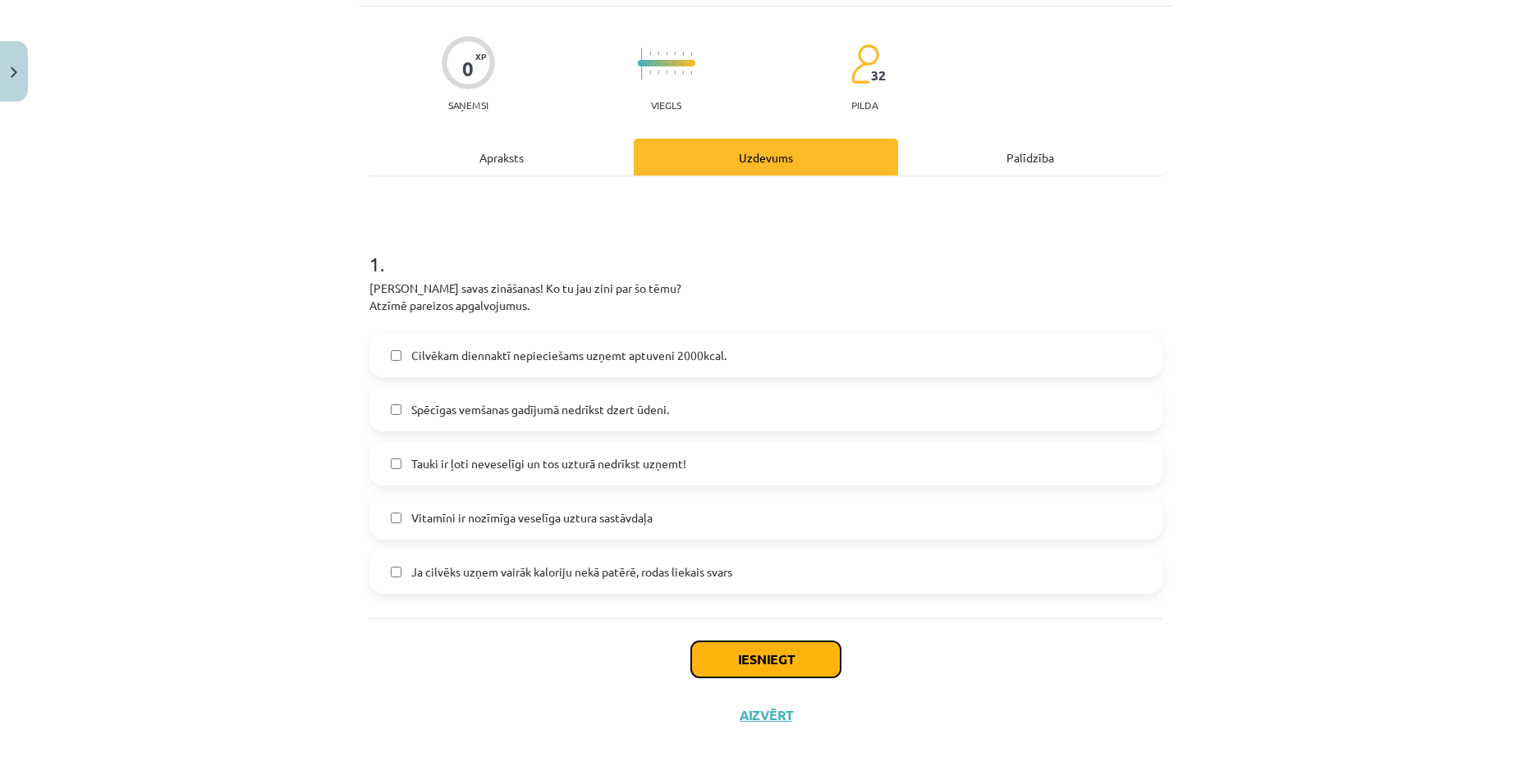
click at [736, 654] on button "Iesniegt" at bounding box center [766, 660] width 150 height 36
click at [411, 361] on span "Cilvēkam diennaktī nepieciešams uzņemt aptuveni 2000kcal." at bounding box center [568, 356] width 315 height 17
click at [739, 663] on button "Iesniegt" at bounding box center [766, 660] width 150 height 36
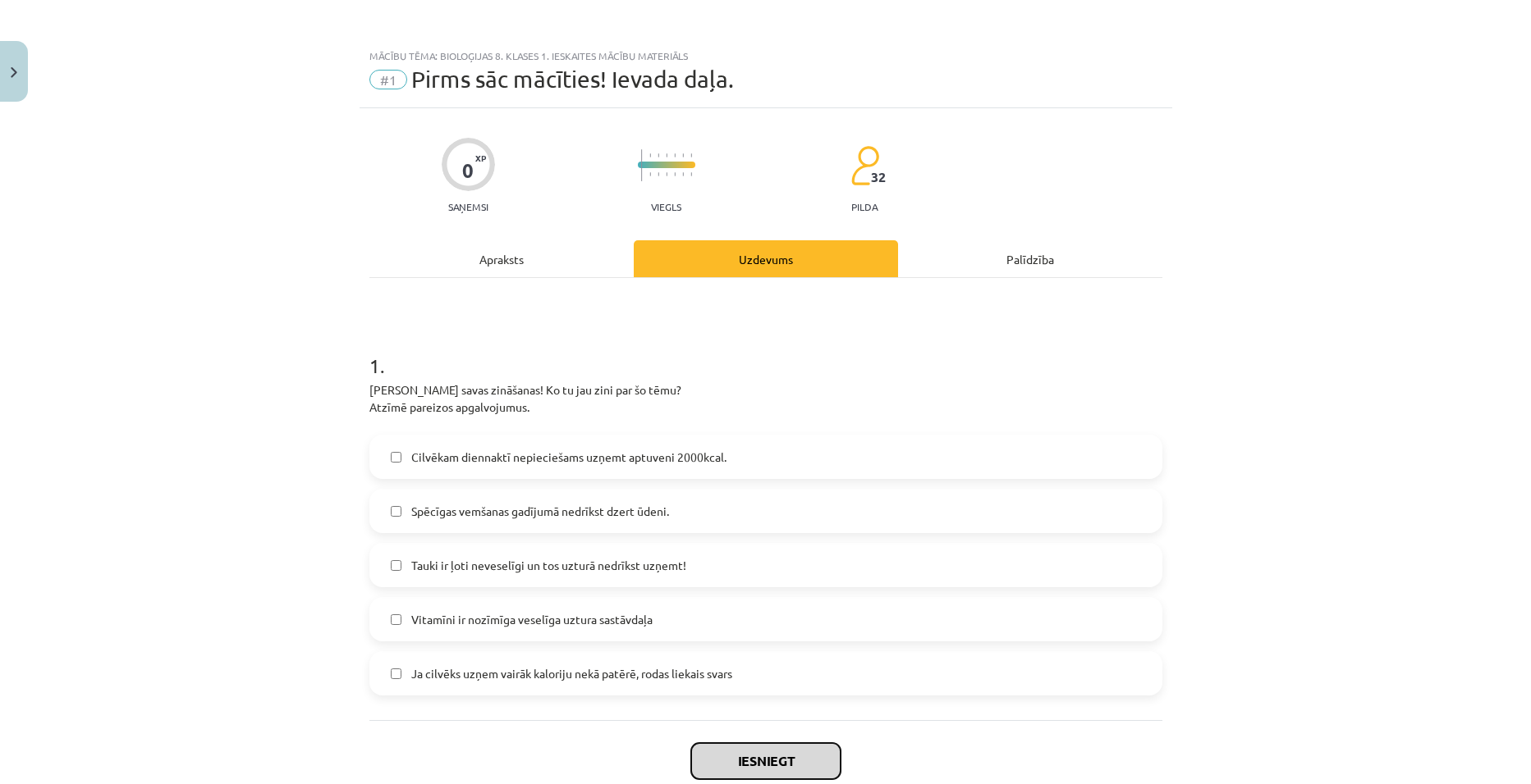
scroll to position [0, 0]
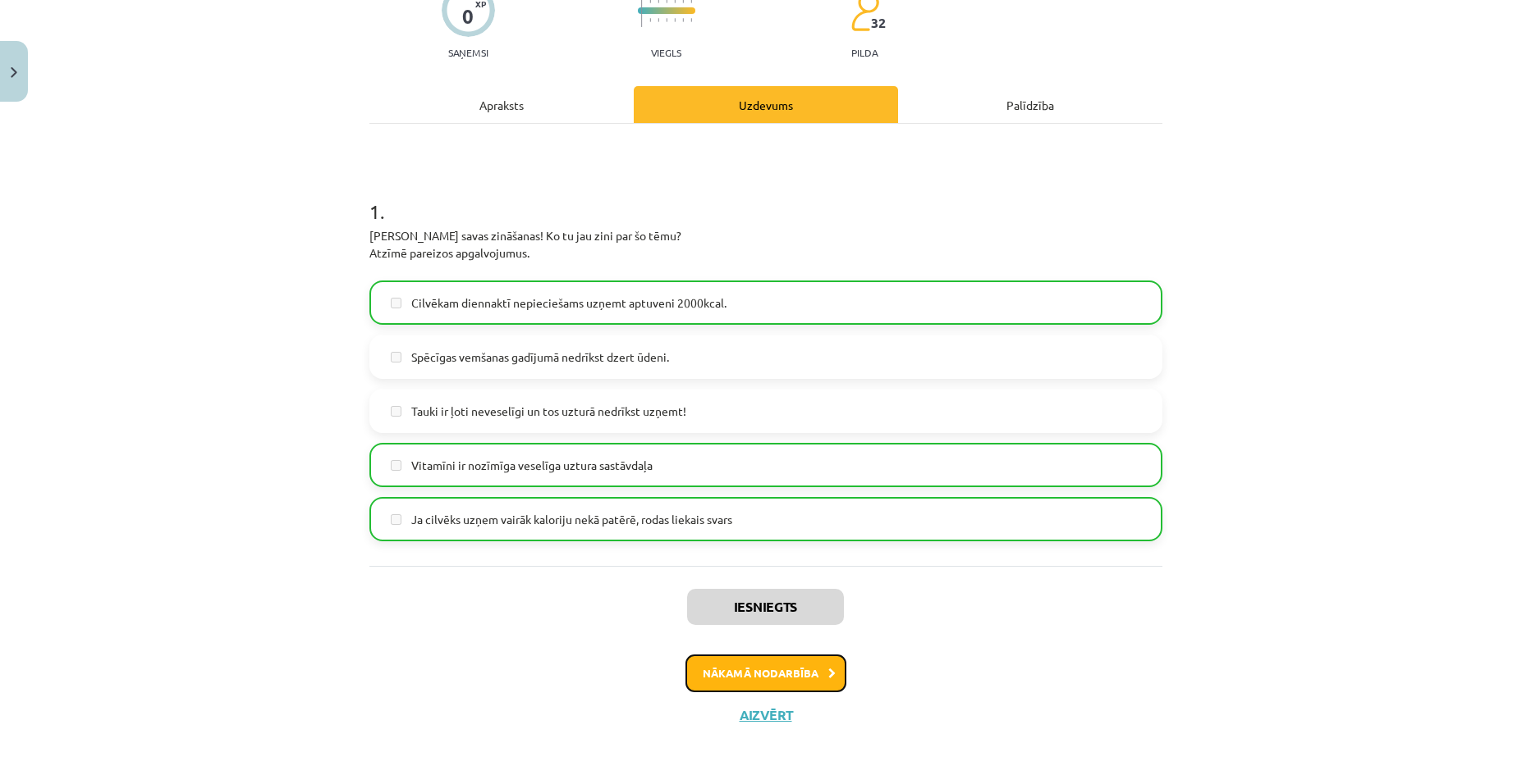
click at [710, 676] on button "Nākamā nodarbība" at bounding box center [766, 674] width 161 height 38
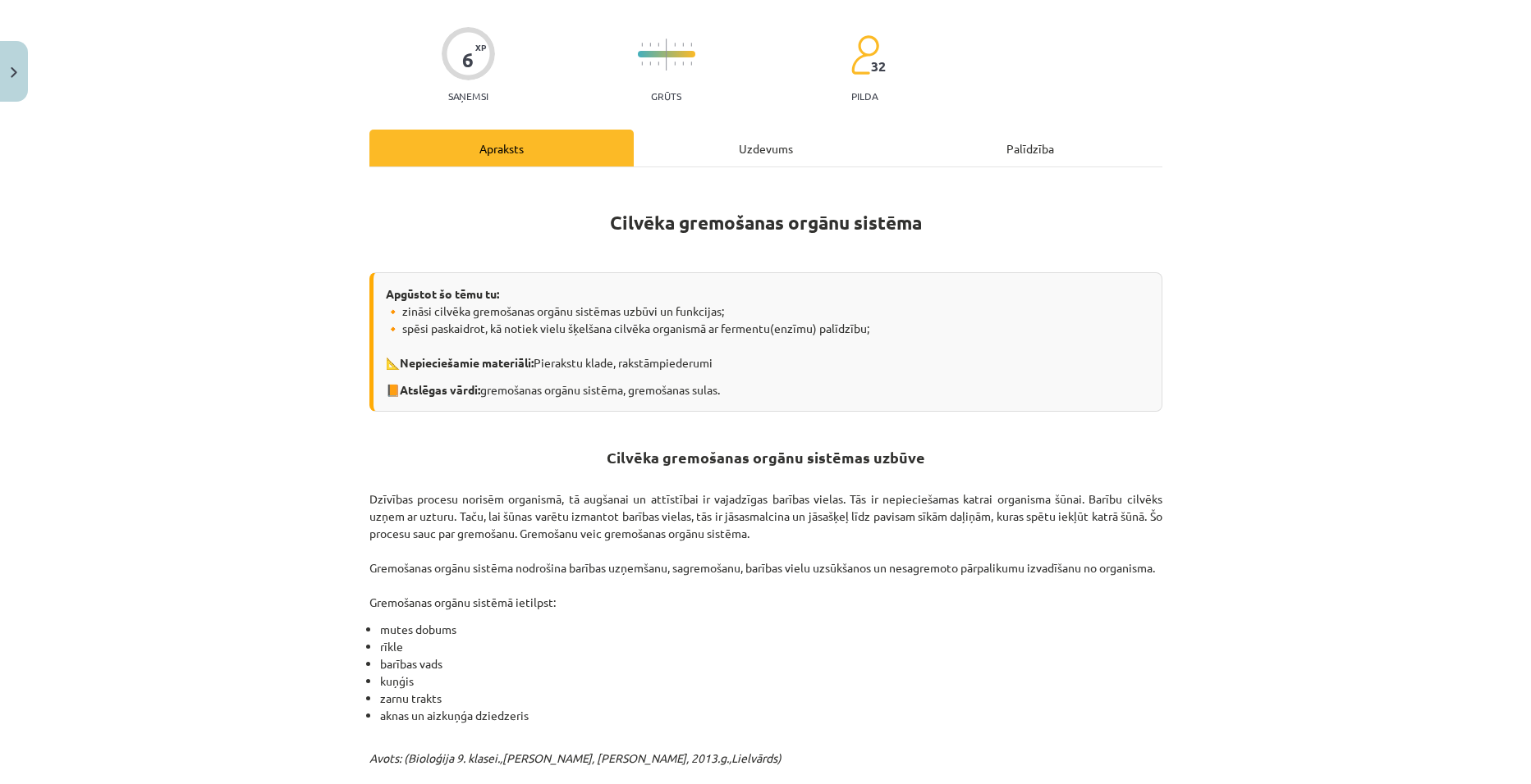
scroll to position [41, 0]
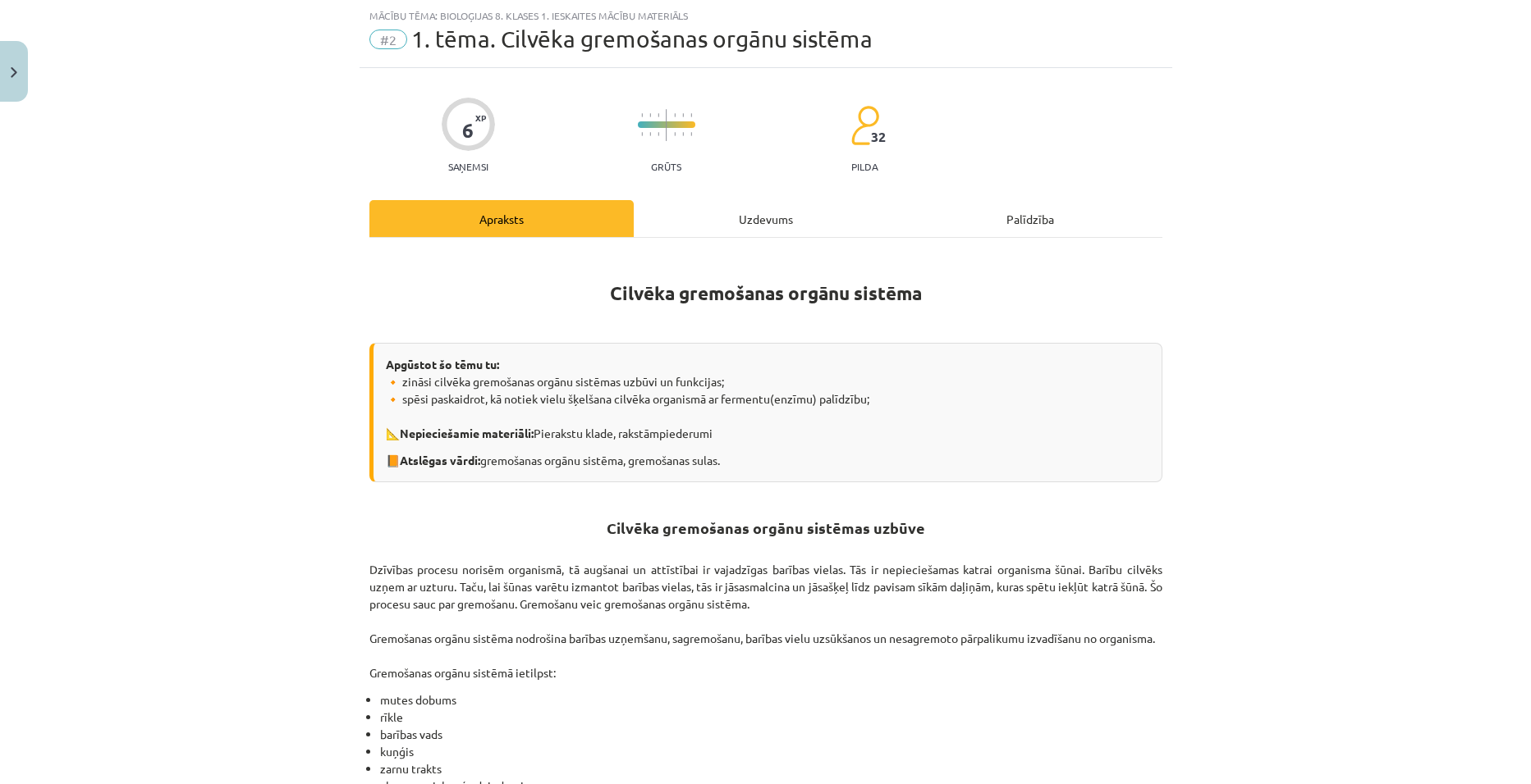
drag, startPoint x: 758, startPoint y: 230, endPoint x: 778, endPoint y: 228, distance: 20.1
click at [760, 230] on div "Uzdevums" at bounding box center [766, 218] width 264 height 37
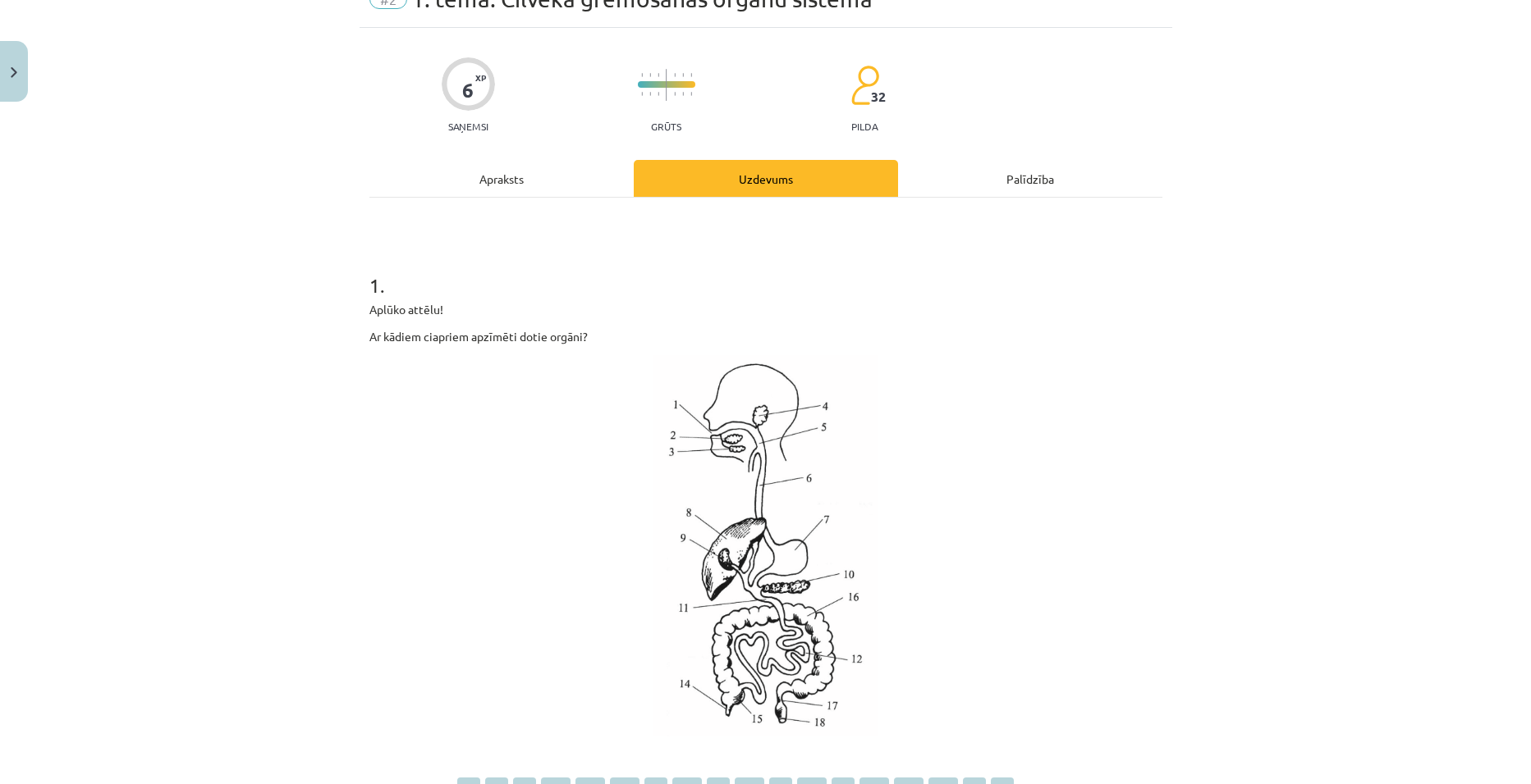
scroll to position [287, 0]
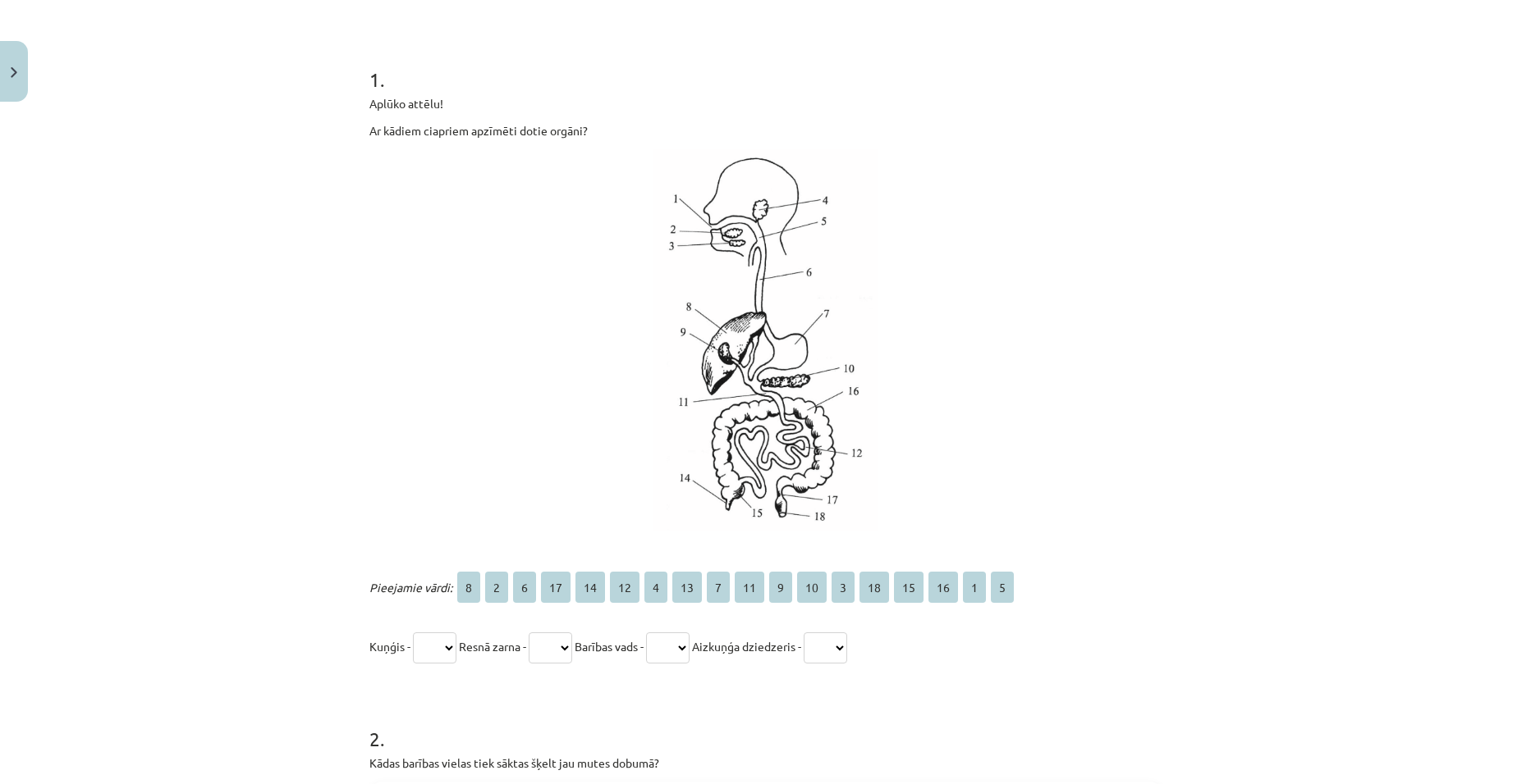
click at [441, 650] on select "* * * ** ** ** * ** * ** * ** * ** ** ** * *" at bounding box center [435, 648] width 44 height 31
select select "*"
click at [413, 633] on select "* * * ** ** ** * ** * ** * ** * ** ** ** * *" at bounding box center [435, 648] width 44 height 31
click at [572, 645] on select "* * * ** ** ** * ** * ** * ** * ** ** ** * *" at bounding box center [550, 648] width 44 height 31
select select "**"
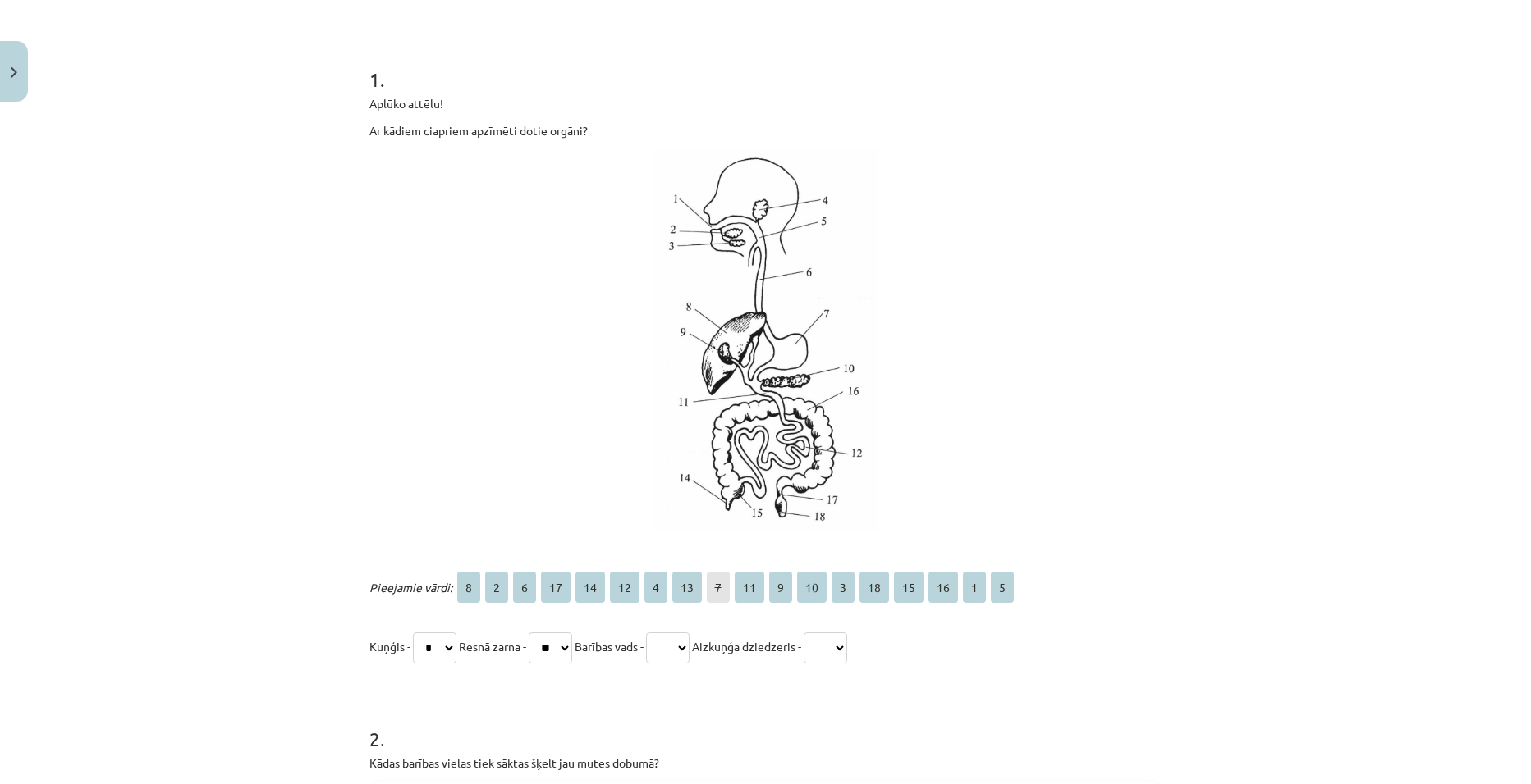
click at [535, 633] on select "* * * ** ** ** * ** * ** * ** * ** ** ** * *" at bounding box center [550, 648] width 44 height 31
click at [690, 644] on select "* * * ** ** ** * ** * ** * ** * ** ** ** * *" at bounding box center [668, 648] width 44 height 31
drag, startPoint x: 708, startPoint y: 643, endPoint x: 746, endPoint y: 645, distance: 38.1
click at [690, 643] on select "* * * ** ** ** * ** * ** * ** * ** ** ** * *" at bounding box center [668, 648] width 44 height 31
click at [847, 650] on select "* * * ** ** ** * ** * ** * ** * ** ** ** * *" at bounding box center [825, 648] width 44 height 31
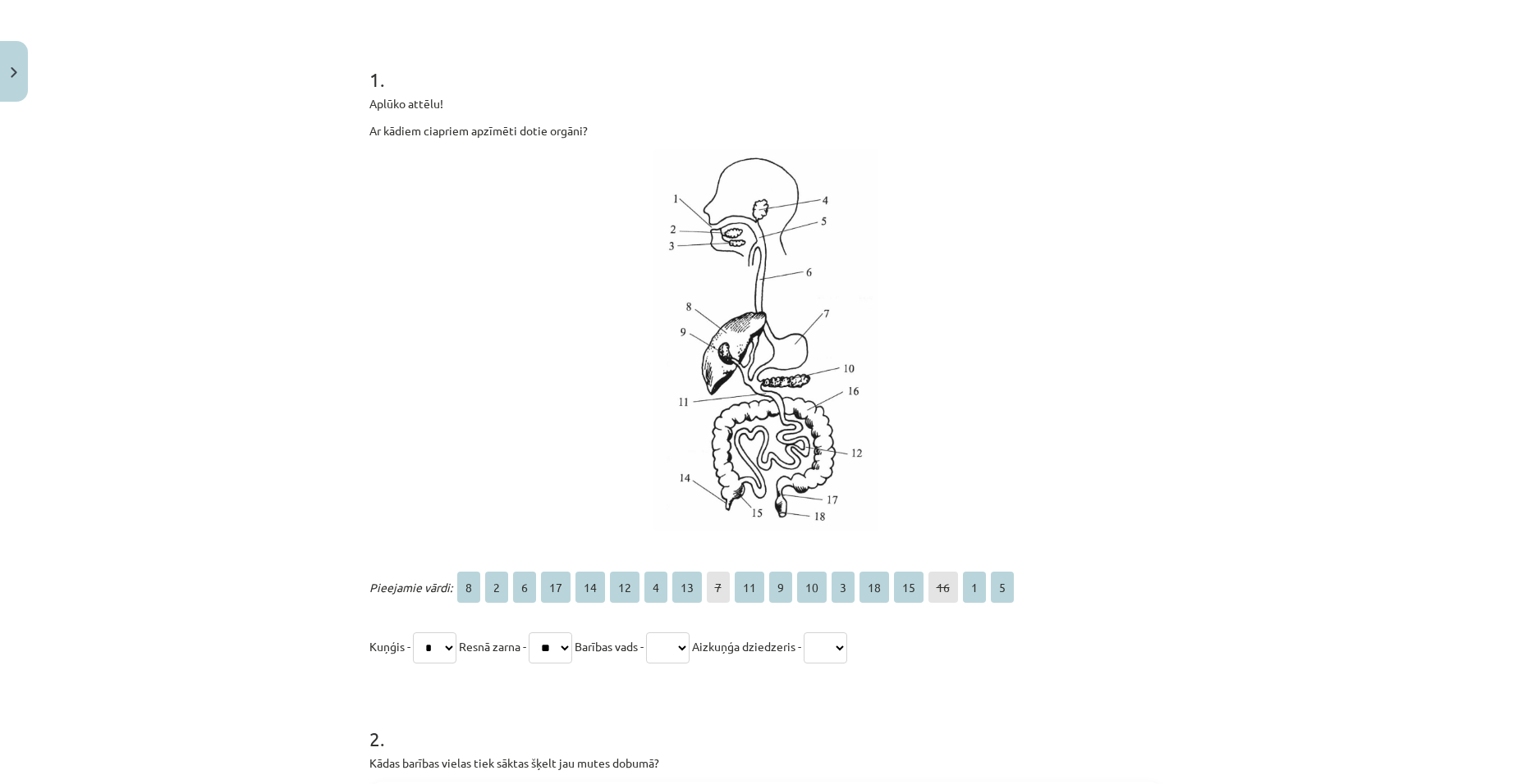
click at [536, 439] on p at bounding box center [766, 340] width 793 height 382
click at [846, 643] on select "* * * ** ** ** * ** * ** * ** * ** ** ** * *" at bounding box center [825, 648] width 44 height 31
select select "**"
click at [831, 633] on select "* * * ** ** ** * ** * ** * ** * ** ** ** * *" at bounding box center [825, 648] width 44 height 31
click at [690, 647] on select "* * * ** ** ** * ** * ** * ** * ** ** ** * *" at bounding box center [668, 648] width 44 height 31
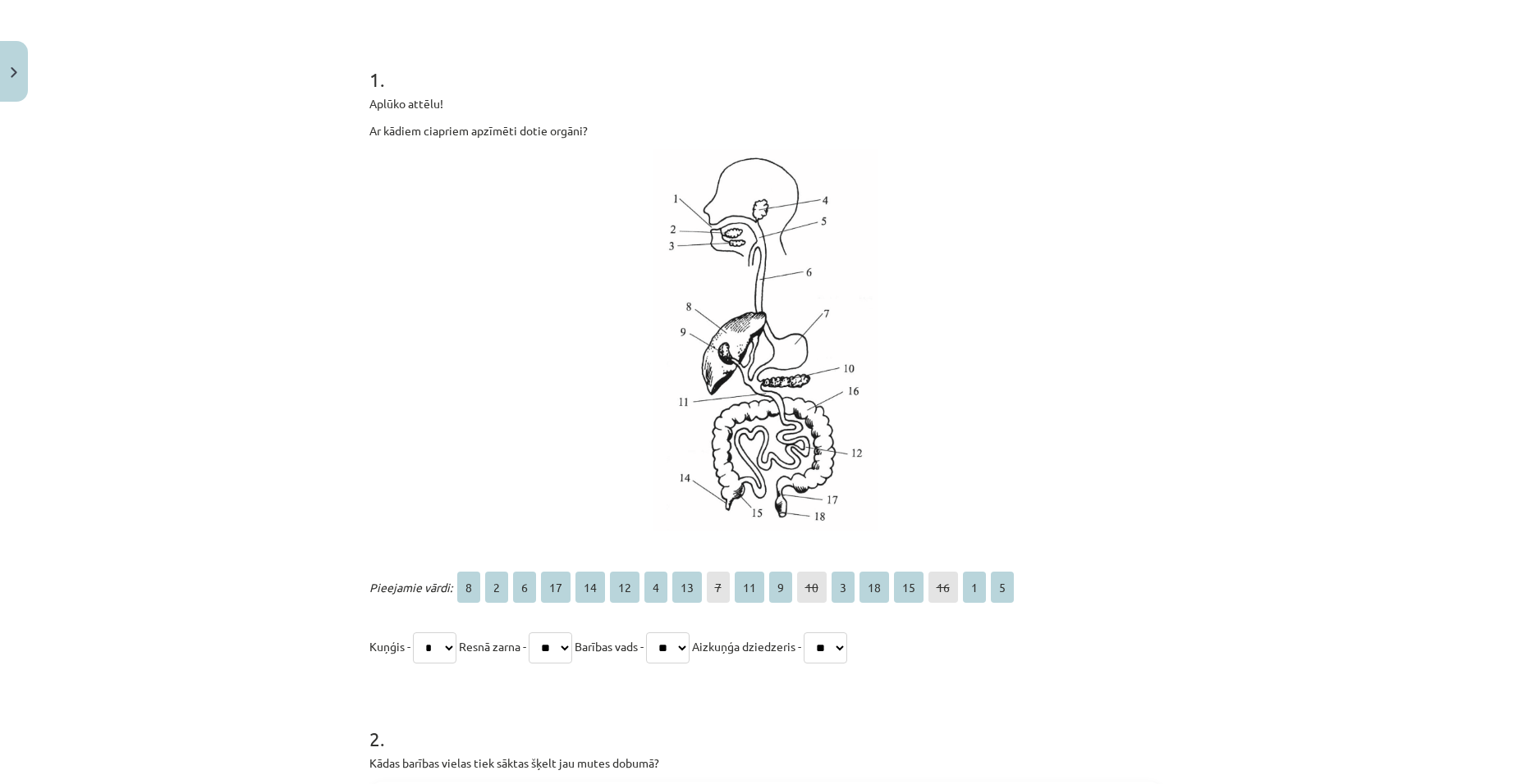
click at [664, 633] on select "* * * ** ** ** * ** * ** * ** * ** ** ** * *" at bounding box center [668, 648] width 44 height 31
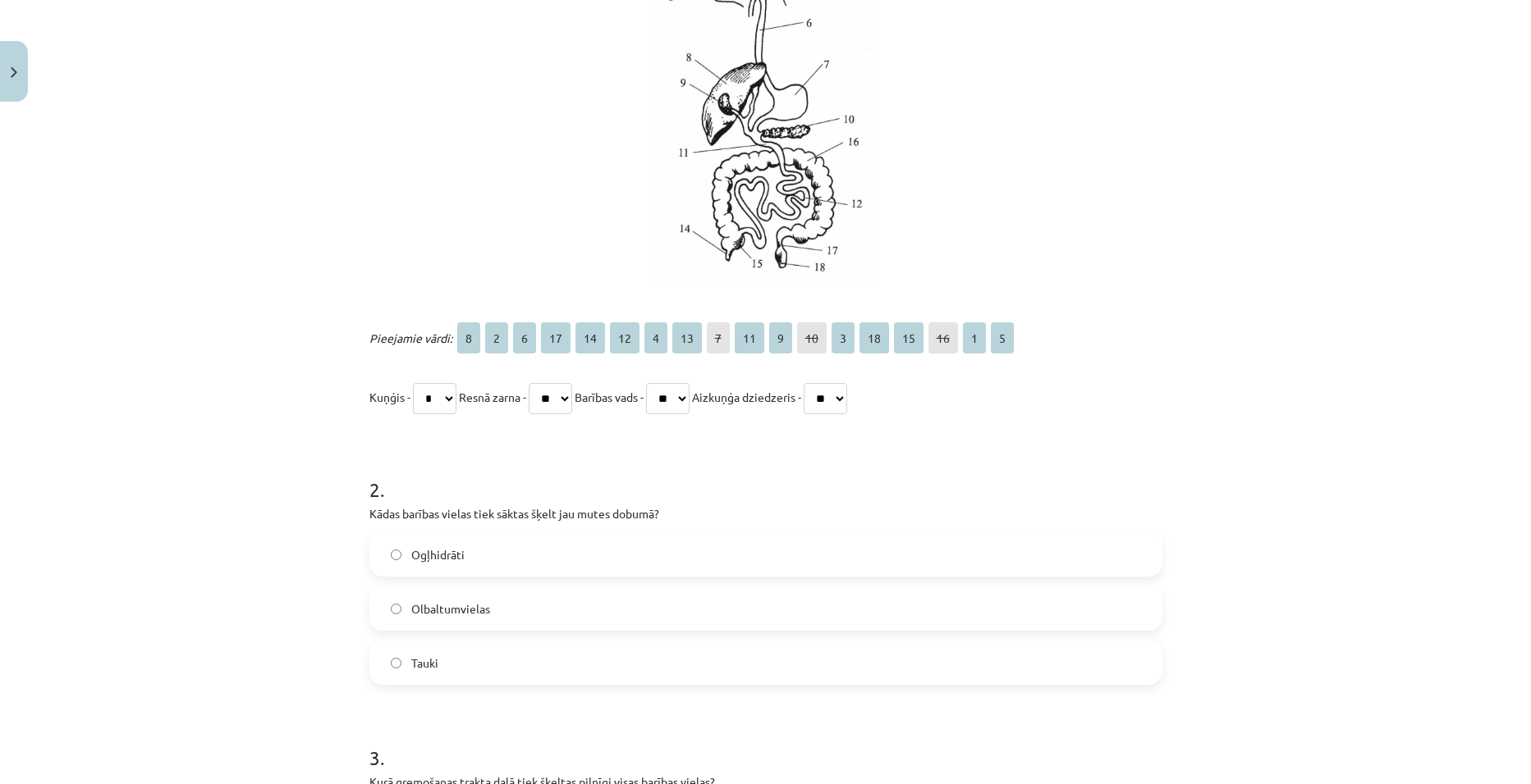
scroll to position [615, 0]
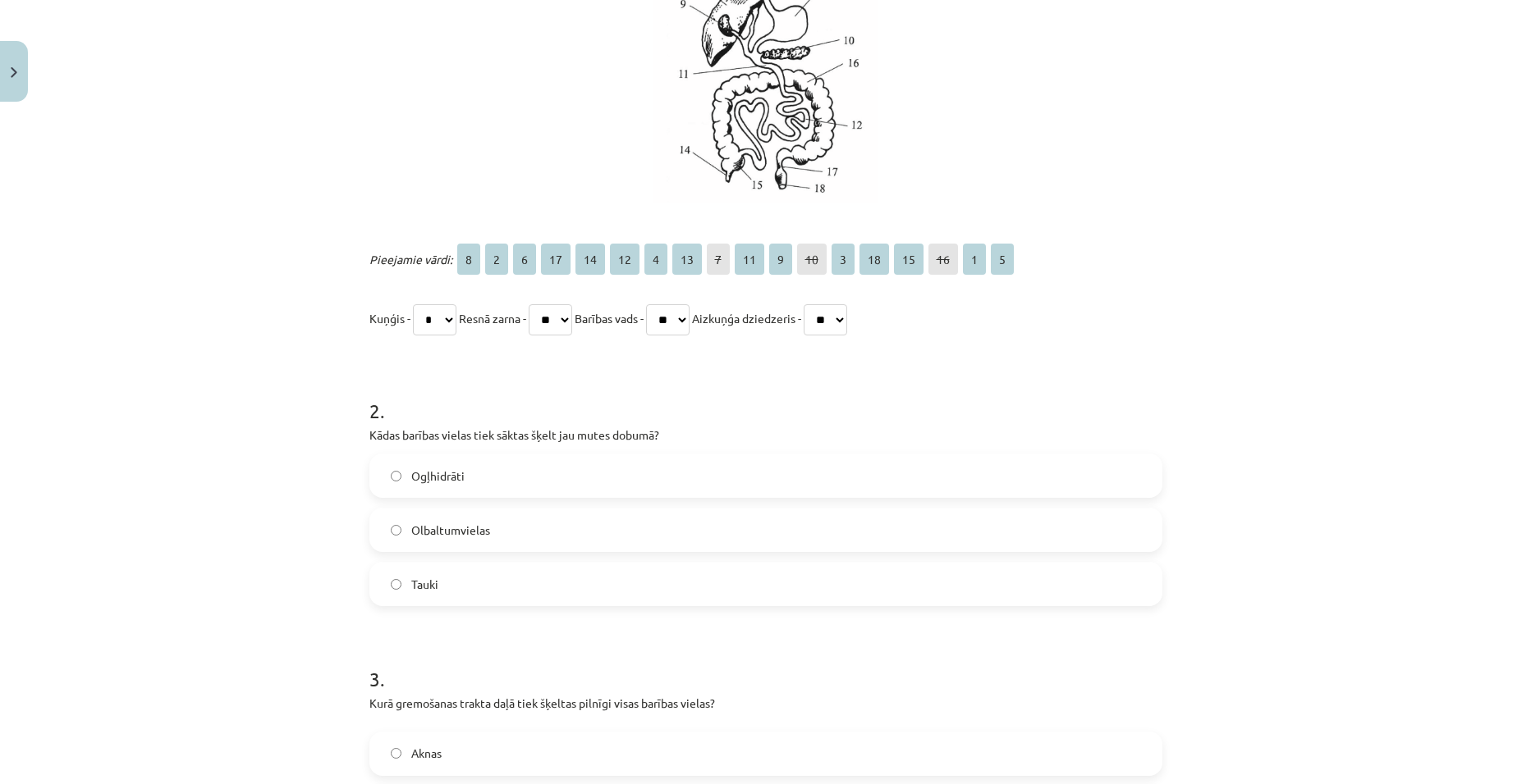
click at [690, 325] on select "* * * ** ** ** * ** * ** * ** * ** ** ** * *" at bounding box center [668, 320] width 44 height 31
click at [664, 305] on select "* * * ** ** ** * ** * ** * ** * ** ** ** * *" at bounding box center [668, 320] width 44 height 31
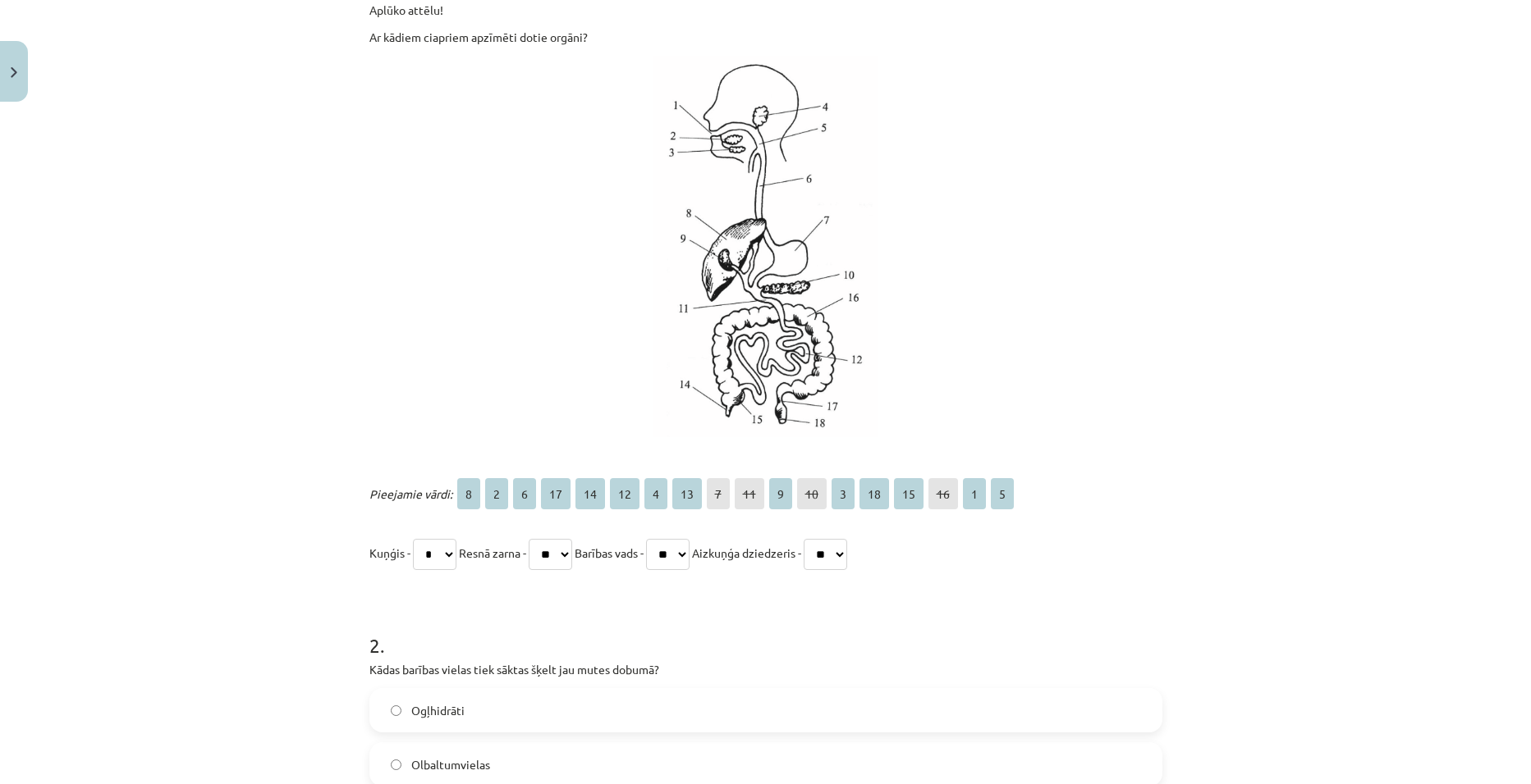
scroll to position [369, 0]
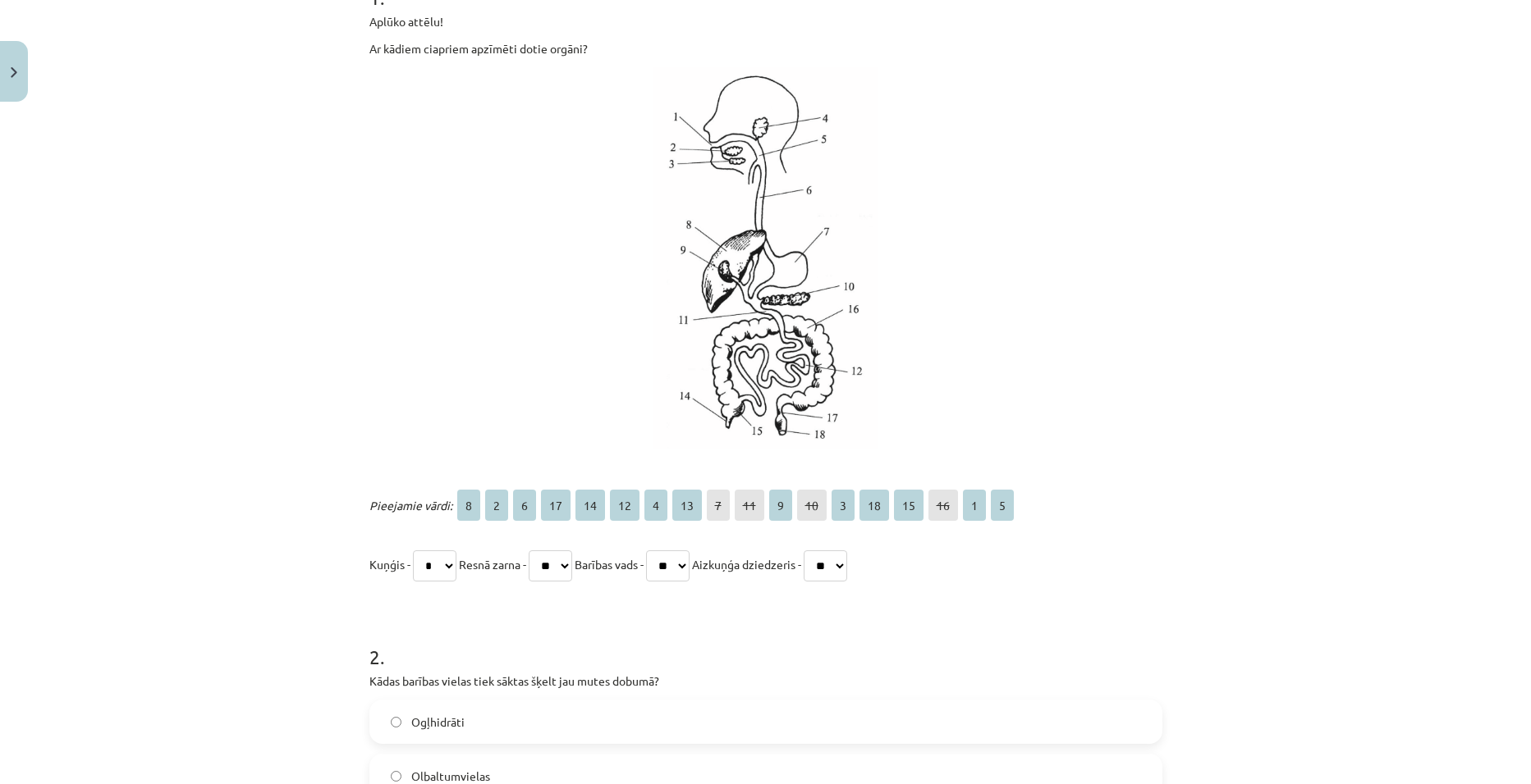
click at [690, 563] on select "* * * ** ** ** * ** * ** * ** * ** ** ** * *" at bounding box center [668, 565] width 44 height 31
select select "*"
click at [664, 550] on select "* * * ** ** ** * ** * ** * ** * ** ** ** * *" at bounding box center [668, 565] width 44 height 31
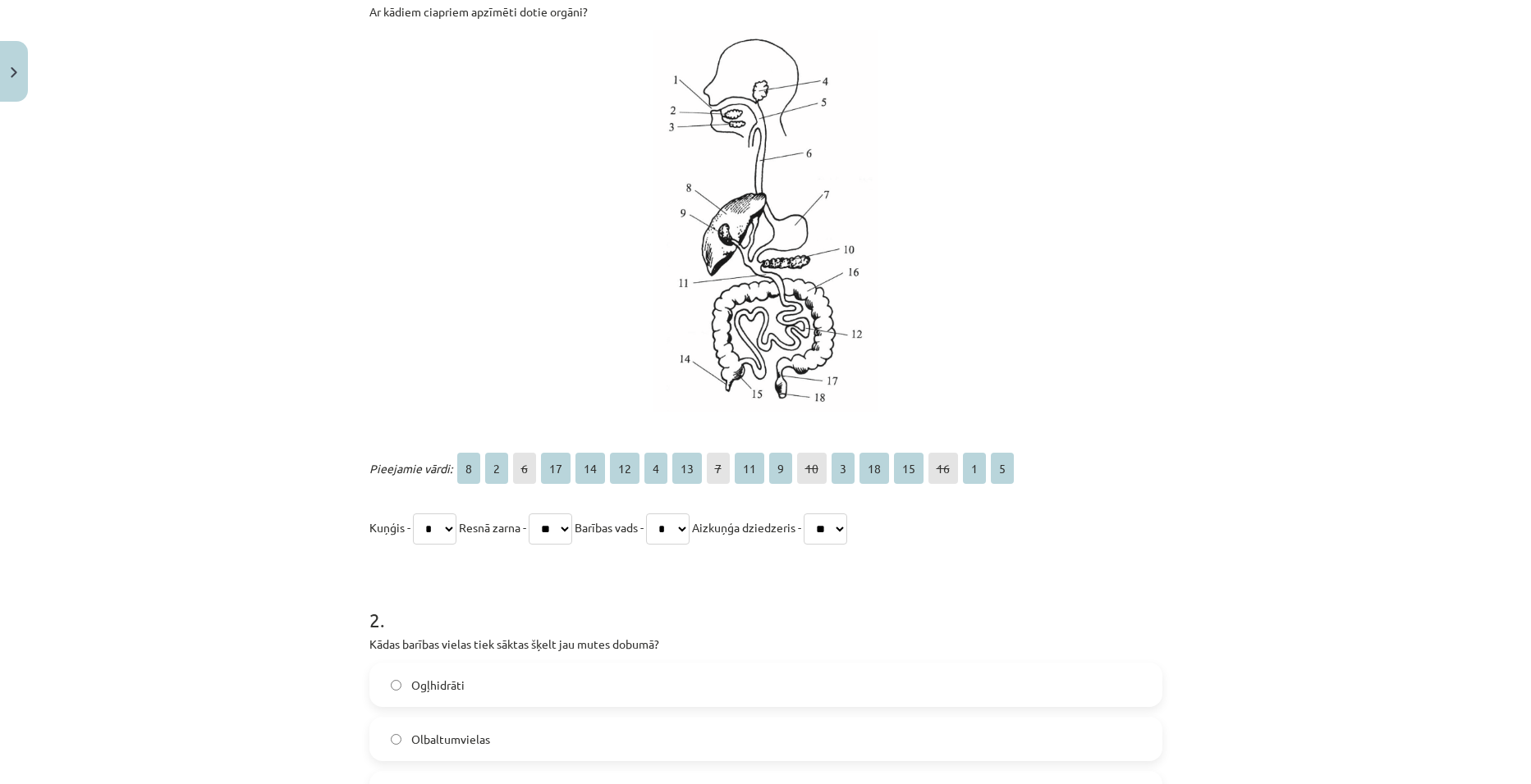
scroll to position [615, 0]
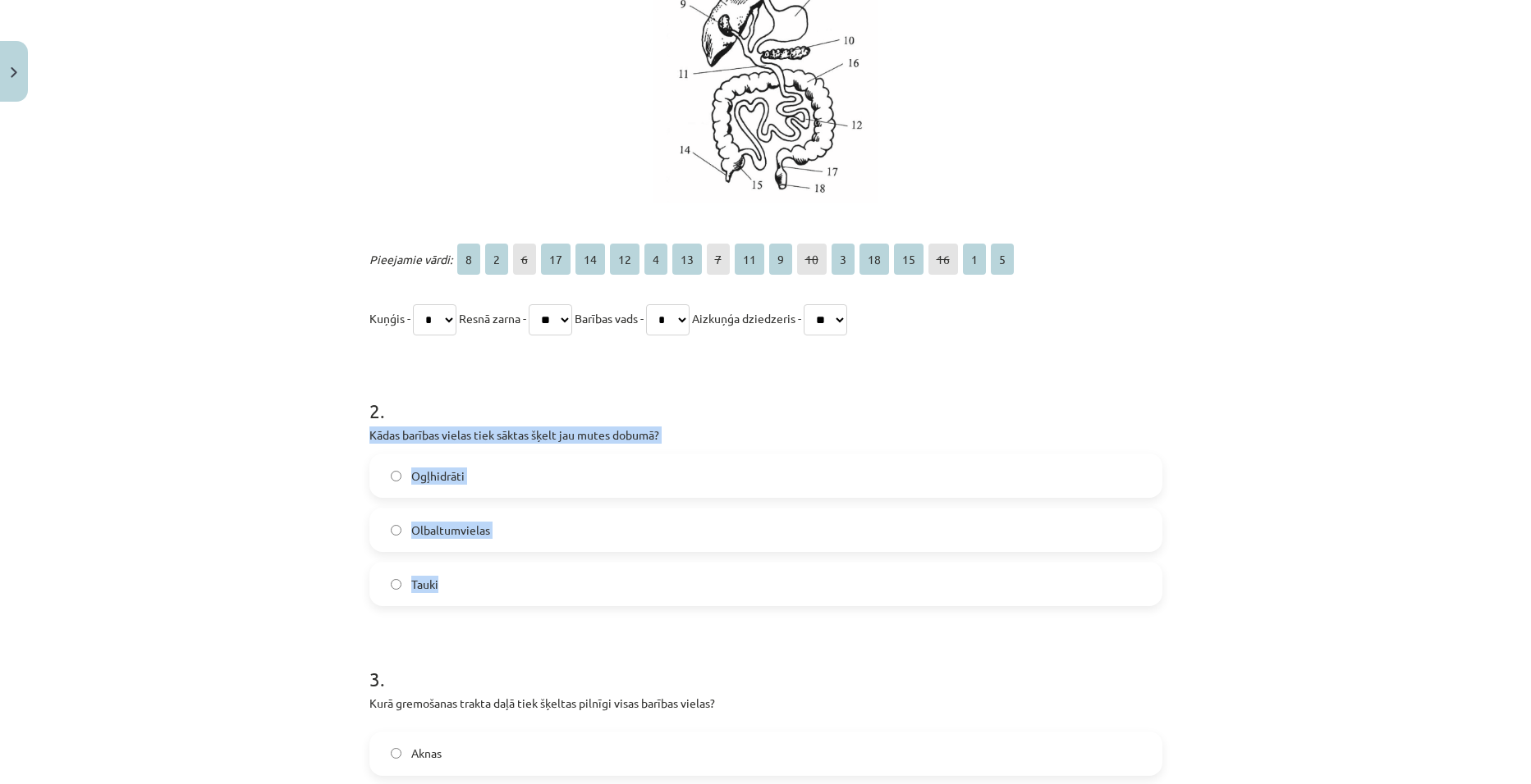
drag, startPoint x: 360, startPoint y: 432, endPoint x: 637, endPoint y: 568, distance: 308.6
click at [637, 568] on div "6 XP Saņemsi Grūts 32 pilda Apraksts Uzdevums Palīdzība 1 . Aplūko attēlu! Ar k…" at bounding box center [766, 291] width 813 height 1595
copy div "Kādas barības vielas tiek sāktas šķelt jau mutes dobumā? Ogļhidrāti Olbaltumvie…"
click at [399, 476] on label "Ogļhidrāti" at bounding box center [766, 475] width 790 height 41
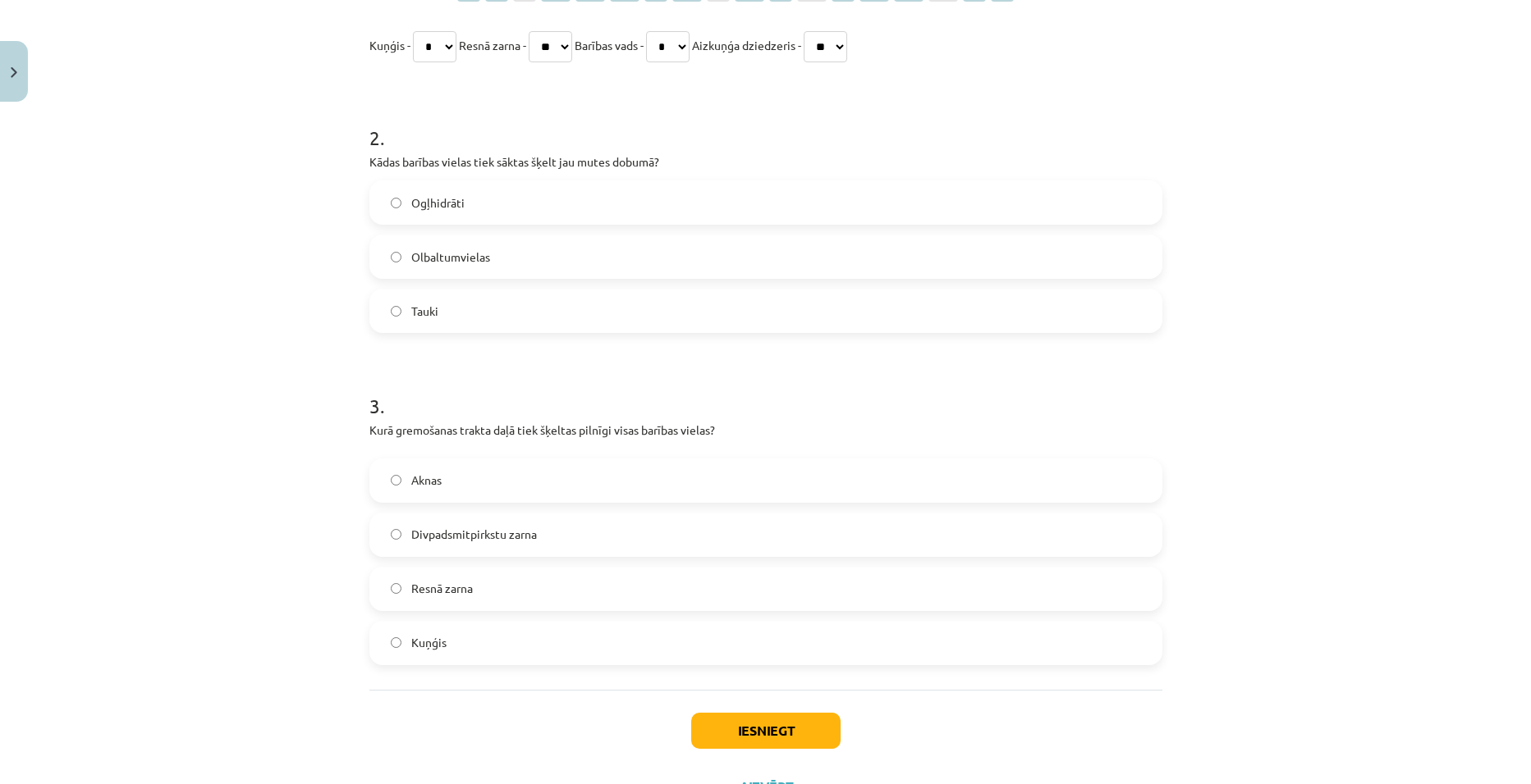
scroll to position [960, 0]
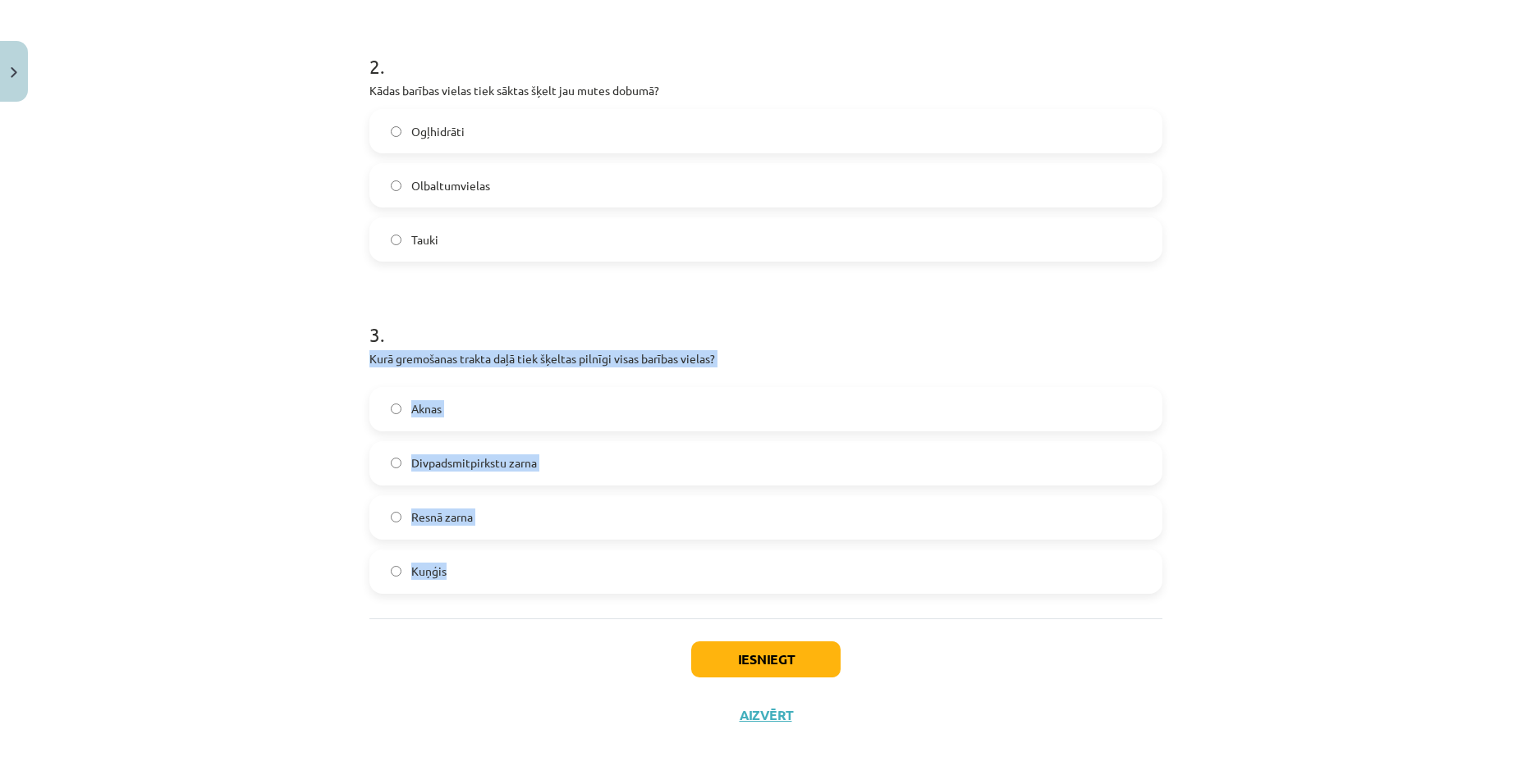
drag, startPoint x: 362, startPoint y: 361, endPoint x: 626, endPoint y: 569, distance: 336.1
copy div "Kurā gremošanas trakta daļā tiek šķeltas pilnīgi visas barības vielas? Aknas Di…"
click at [258, 354] on div "Mācību tēma: Bioloģijas 8. klases 1. ieskaites mācību materiāls #2 1. tēma. Cil…" at bounding box center [766, 392] width 1531 height 784
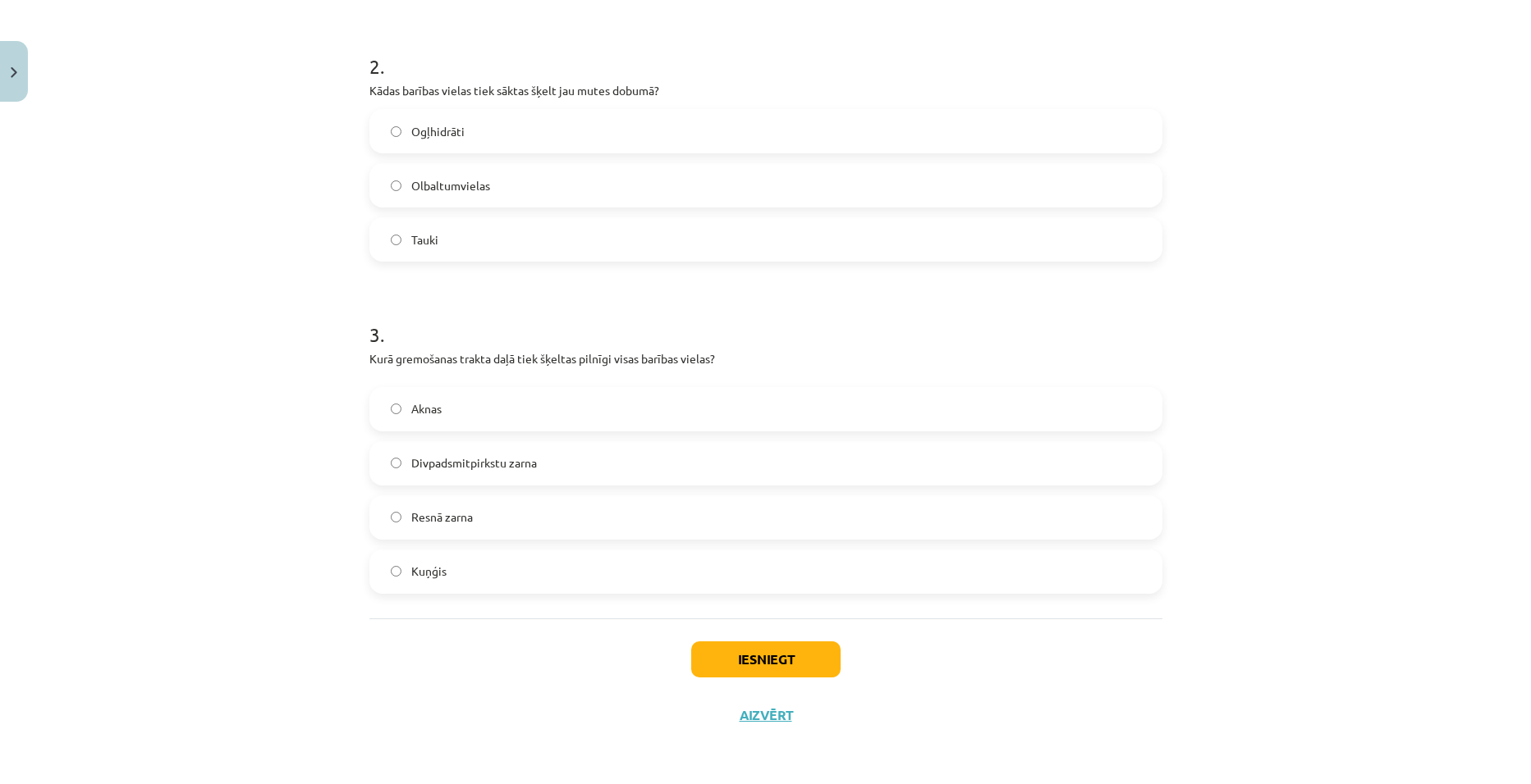
click at [486, 464] on span "Divpadsmitpirkstu zarna" at bounding box center [474, 463] width 126 height 17
click at [750, 654] on button "Iesniegt" at bounding box center [766, 660] width 150 height 36
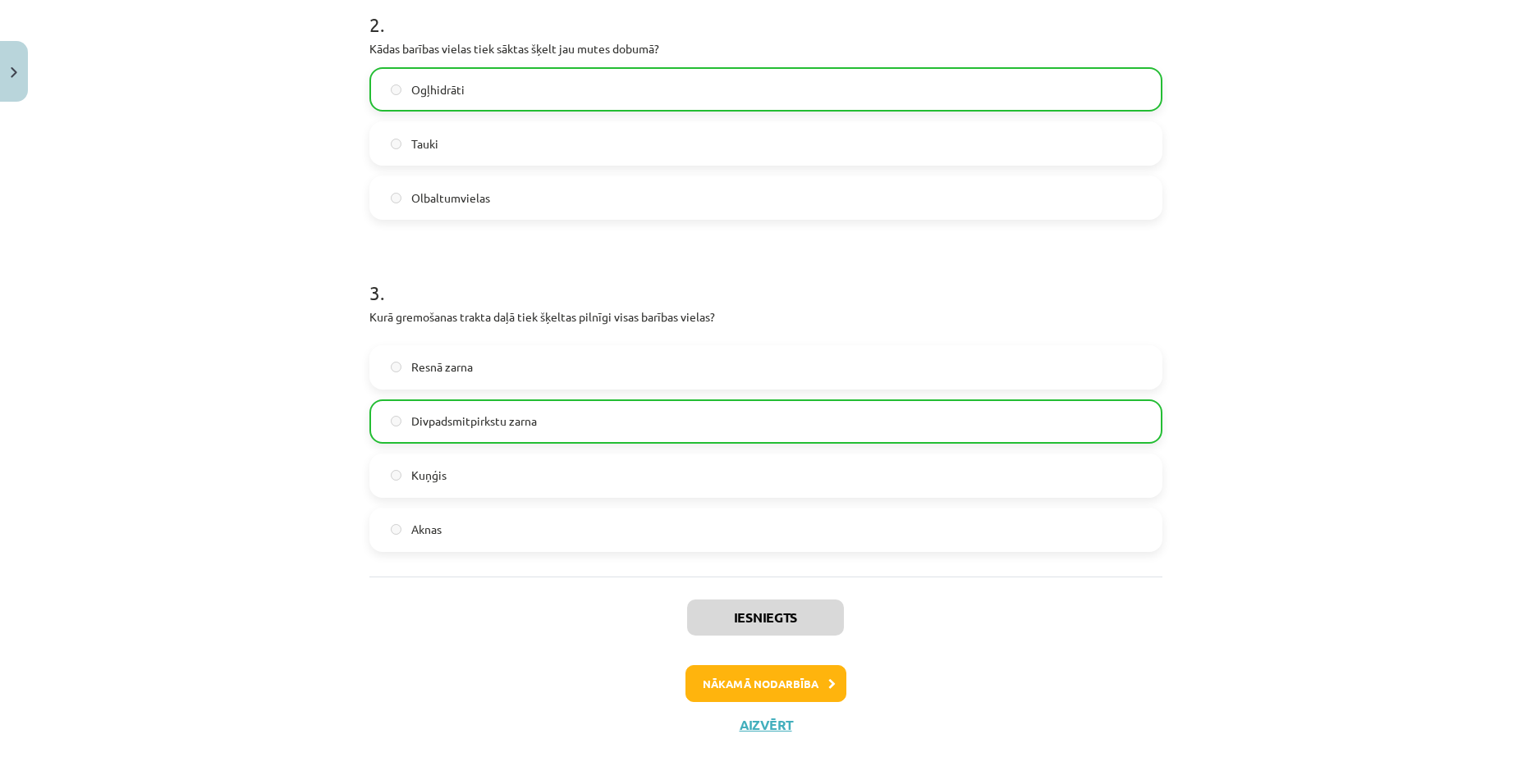
scroll to position [1012, 0]
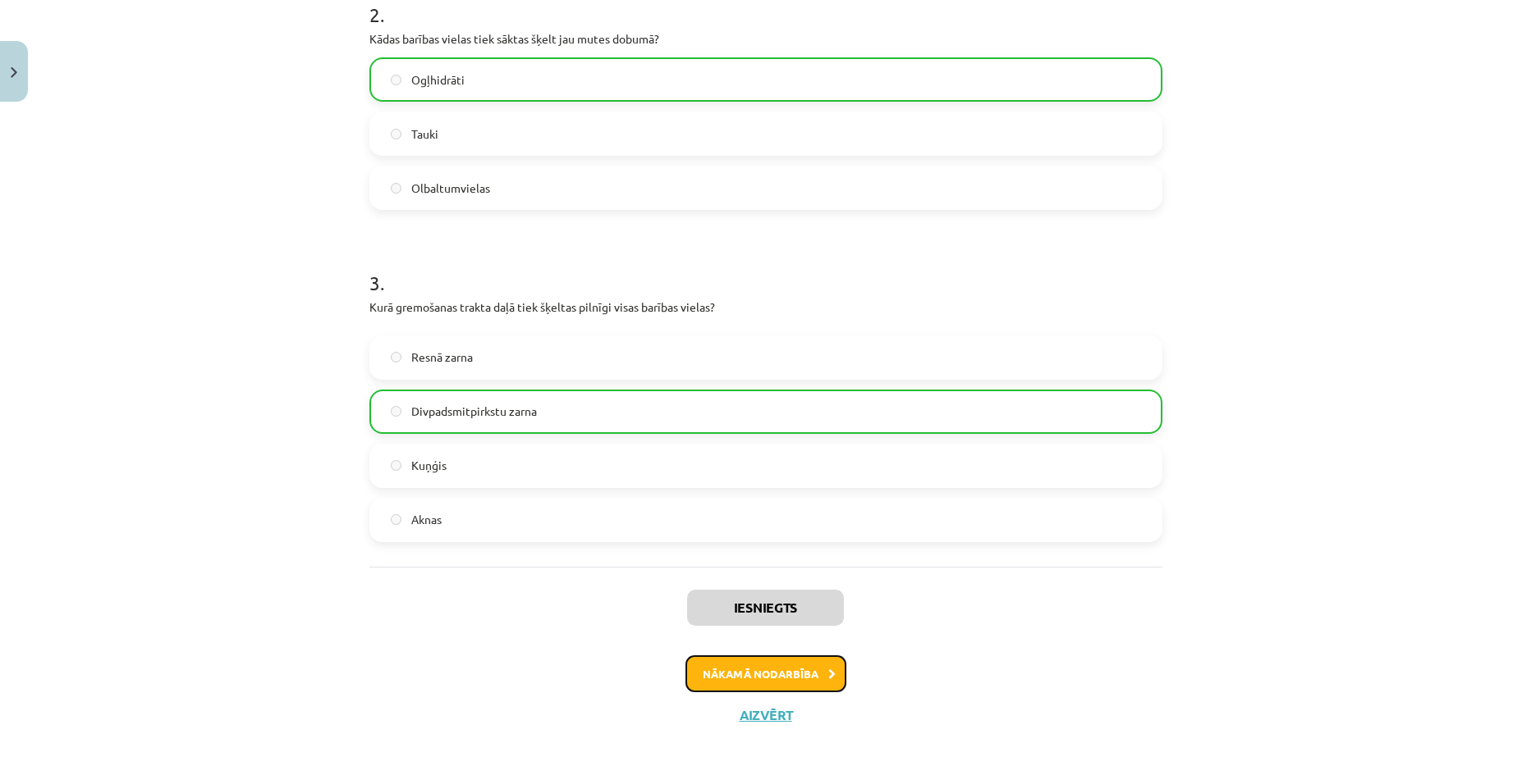
click at [749, 677] on button "Nākamā nodarbība" at bounding box center [766, 674] width 161 height 38
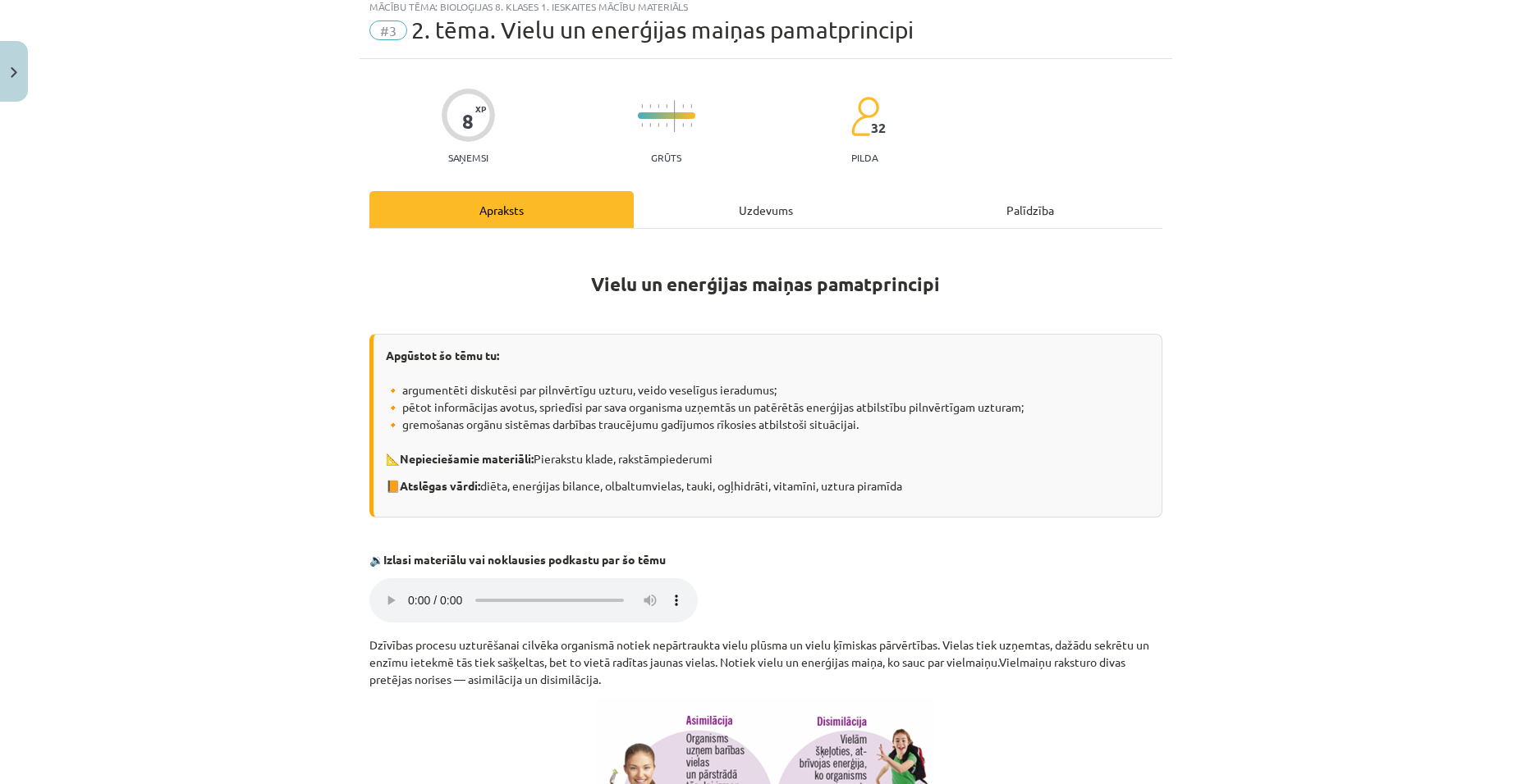
scroll to position [41, 0]
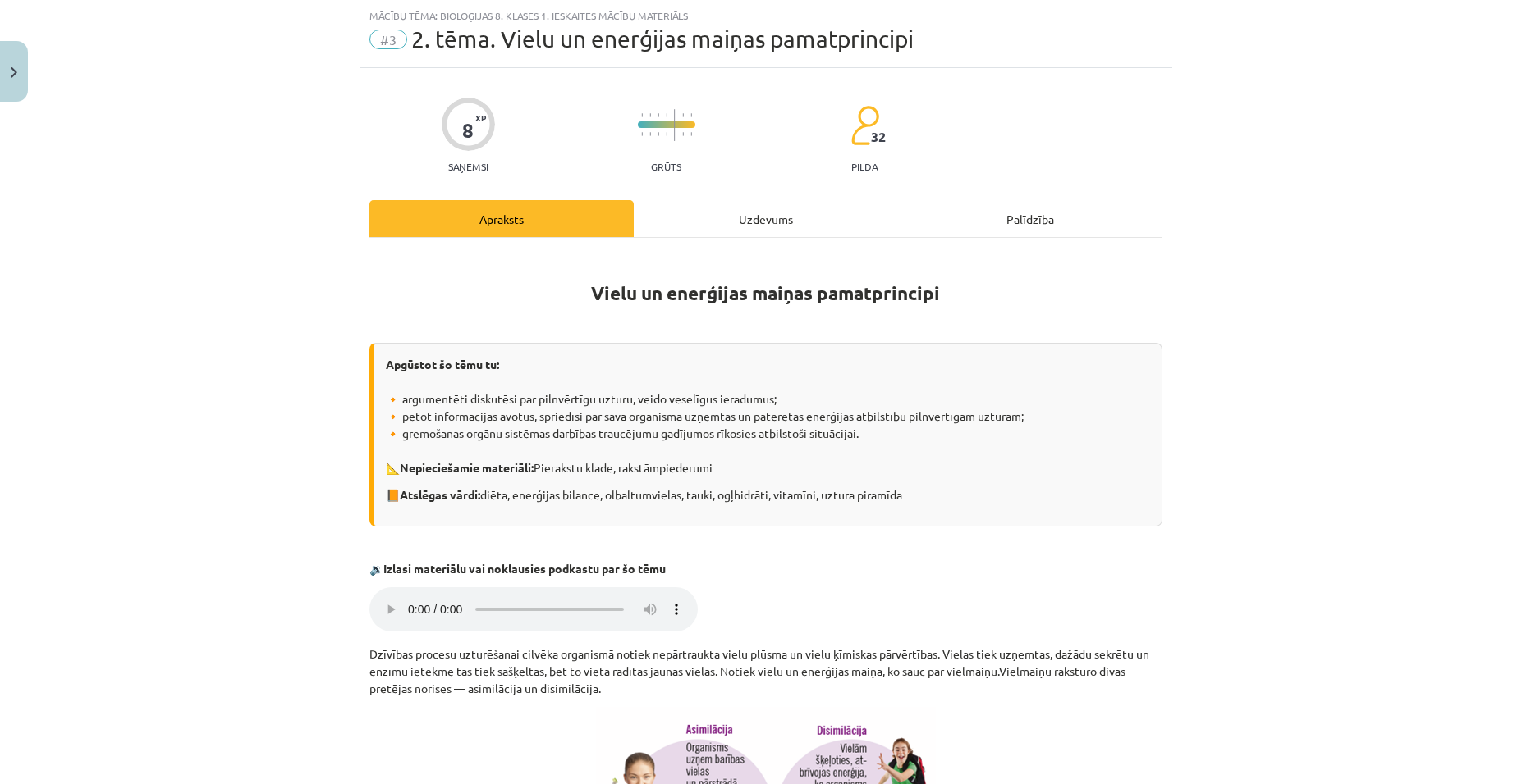
click at [747, 230] on div "Uzdevums" at bounding box center [766, 218] width 264 height 37
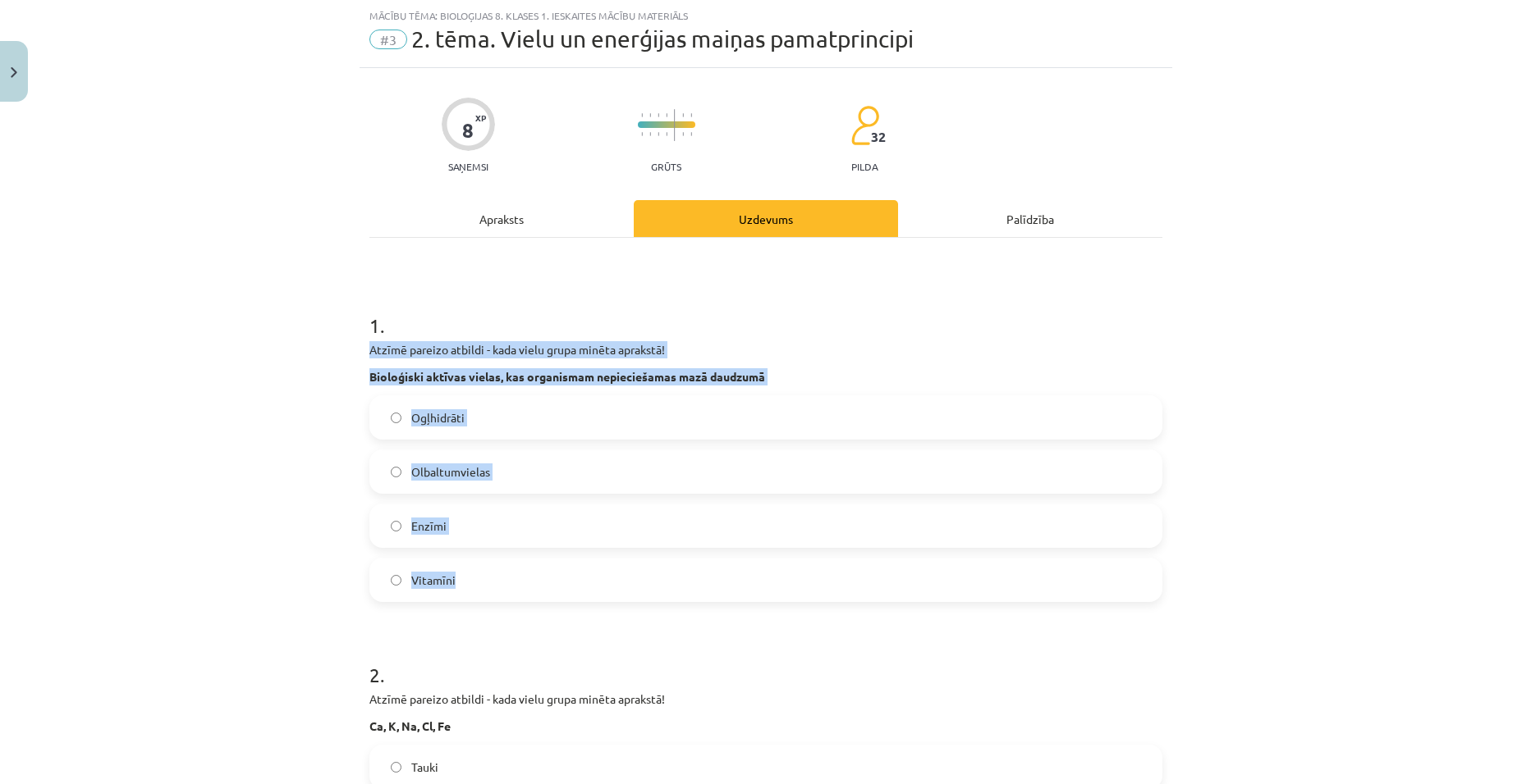
drag, startPoint x: 360, startPoint y: 349, endPoint x: 679, endPoint y: 573, distance: 389.8
copy div "Atzīmē pareizo atbildi - kada vielu grupa minēta aprakstā! Bioloģiski aktīvas v…"
drag, startPoint x: 298, startPoint y: 446, endPoint x: 446, endPoint y: 519, distance: 165.0
click at [299, 446] on div "Mācību tēma: Bioloģijas 8. klases 1. ieskaites mācību materiāls #3 2. tēma. Vie…" at bounding box center [766, 392] width 1531 height 784
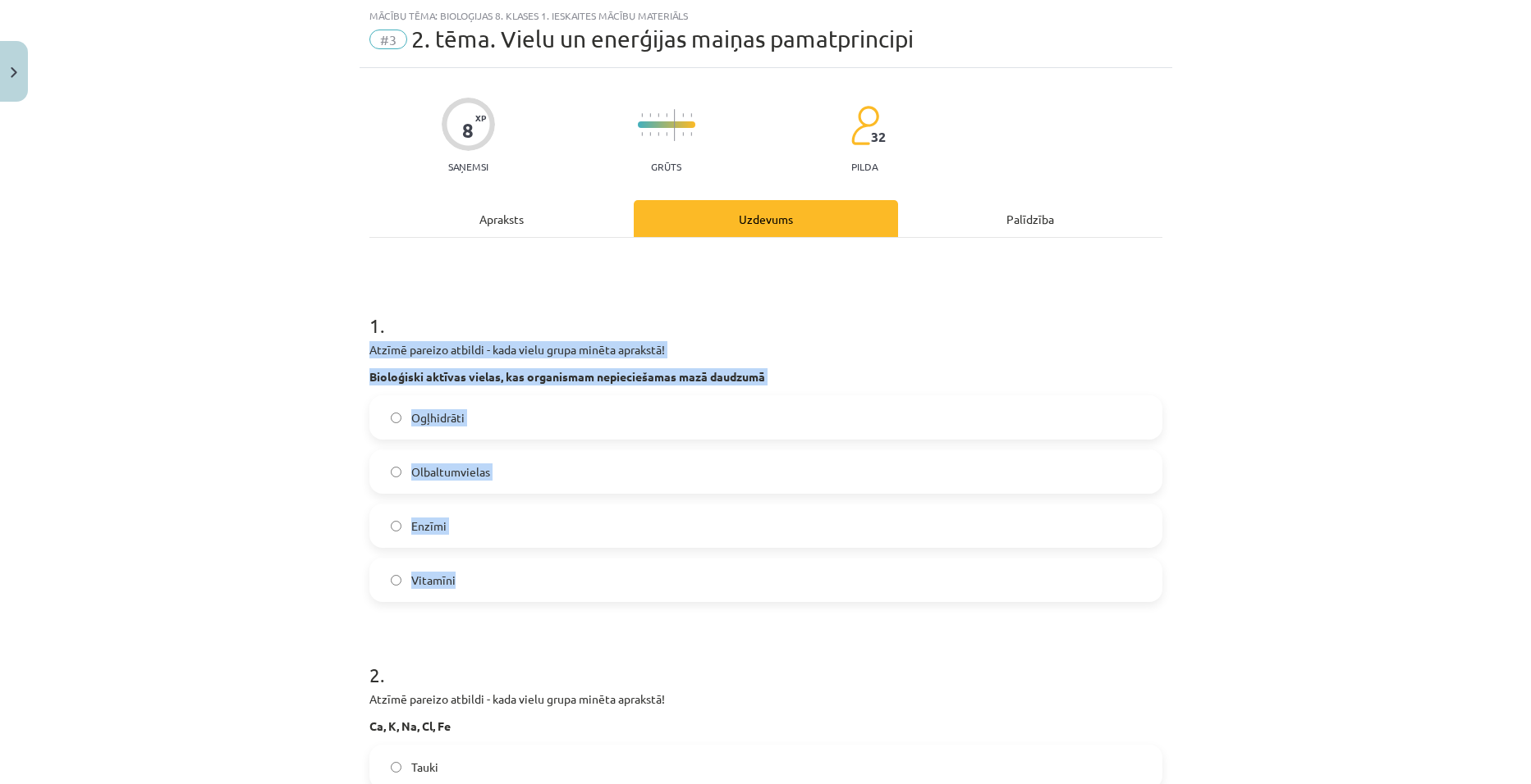
click at [477, 593] on label "Vitamīni" at bounding box center [766, 579] width 790 height 41
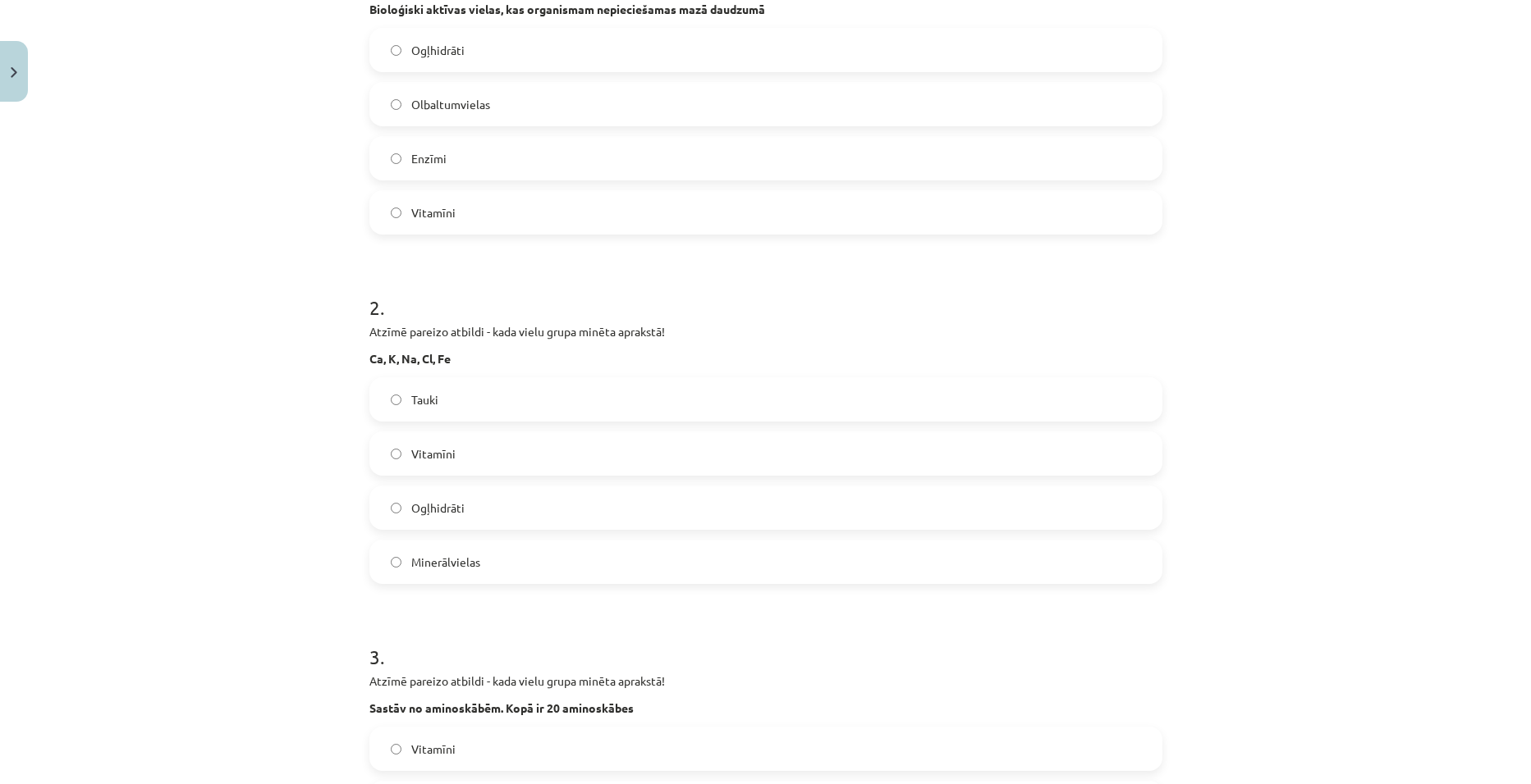
scroll to position [452, 0]
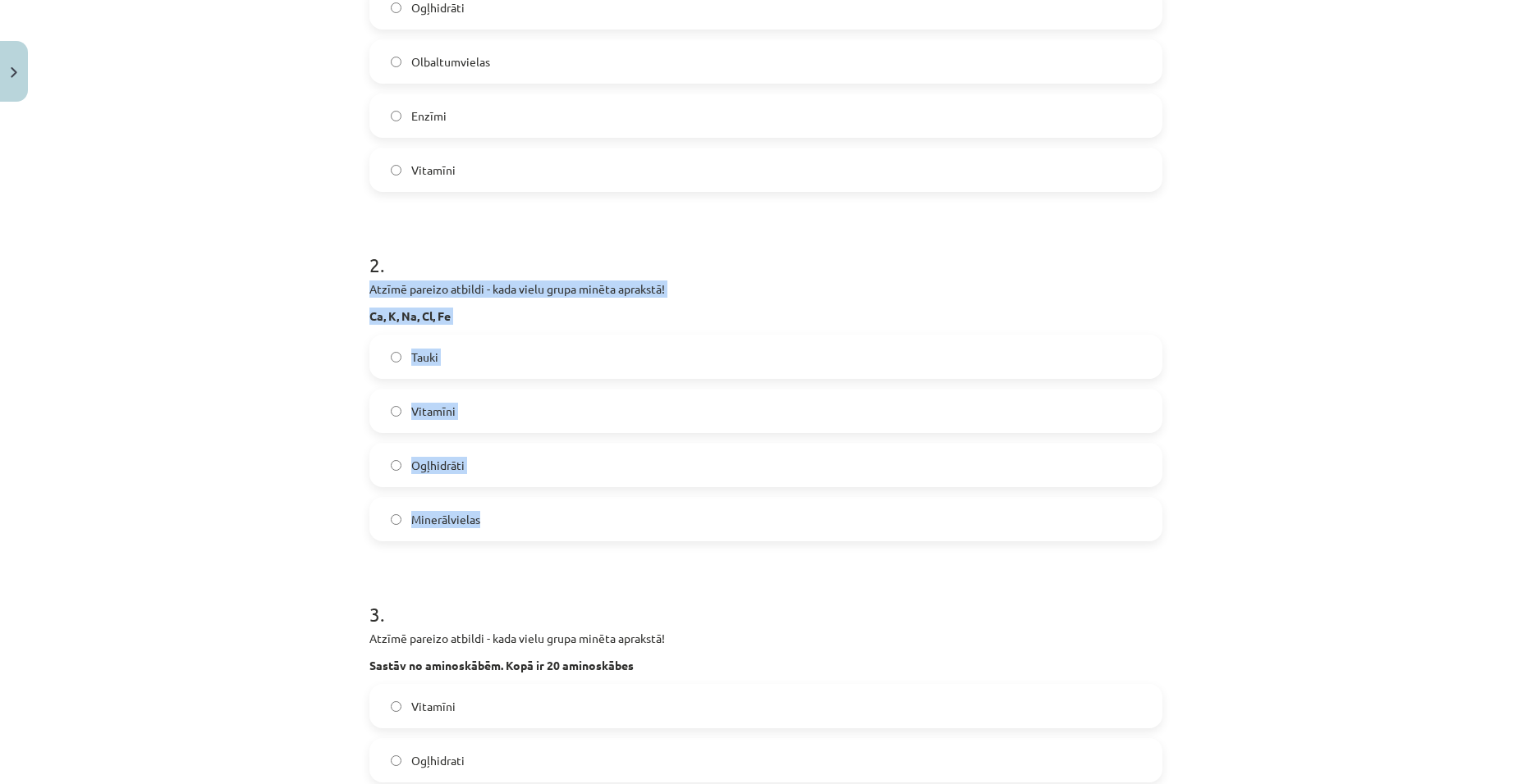
drag, startPoint x: 361, startPoint y: 286, endPoint x: 611, endPoint y: 541, distance: 357.1
click at [611, 541] on div "8 XP Saņemsi Grūts 32 pilda Apraksts Uzdevums Palīdzība 1 . Atzīmē pareizo atbi…" at bounding box center [766, 496] width 813 height 1676
copy div "Atzīmē pareizo atbildi - kada vielu grupa minēta aprakstā! Ca, K, Na, Cl, Fe Ta…"
click at [262, 425] on div "Mācību tēma: Bioloģijas 8. klases 1. ieskaites mācību materiāls #3 2. tēma. Vie…" at bounding box center [766, 392] width 1531 height 784
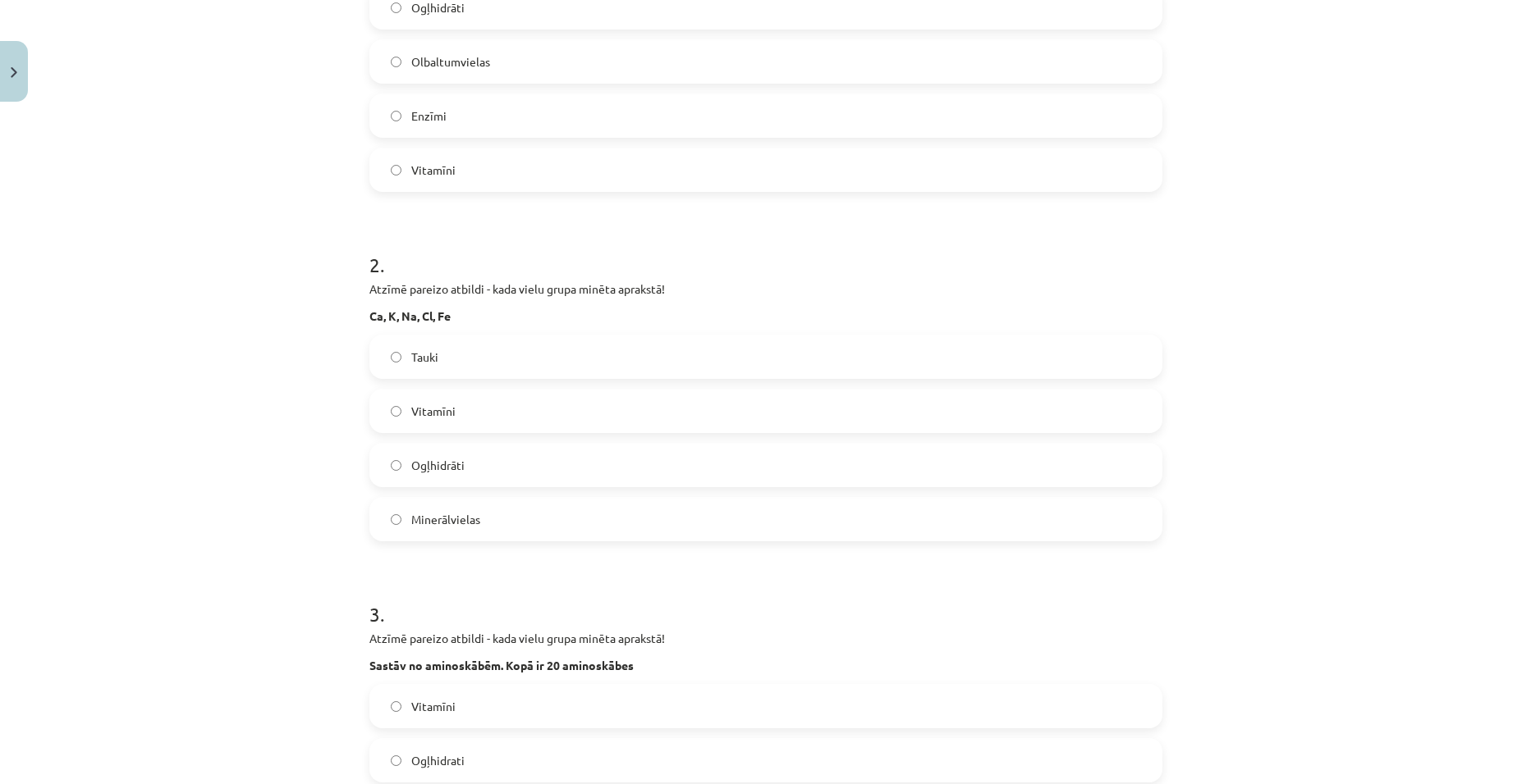
click at [432, 514] on span "Minerālvielas" at bounding box center [445, 520] width 69 height 17
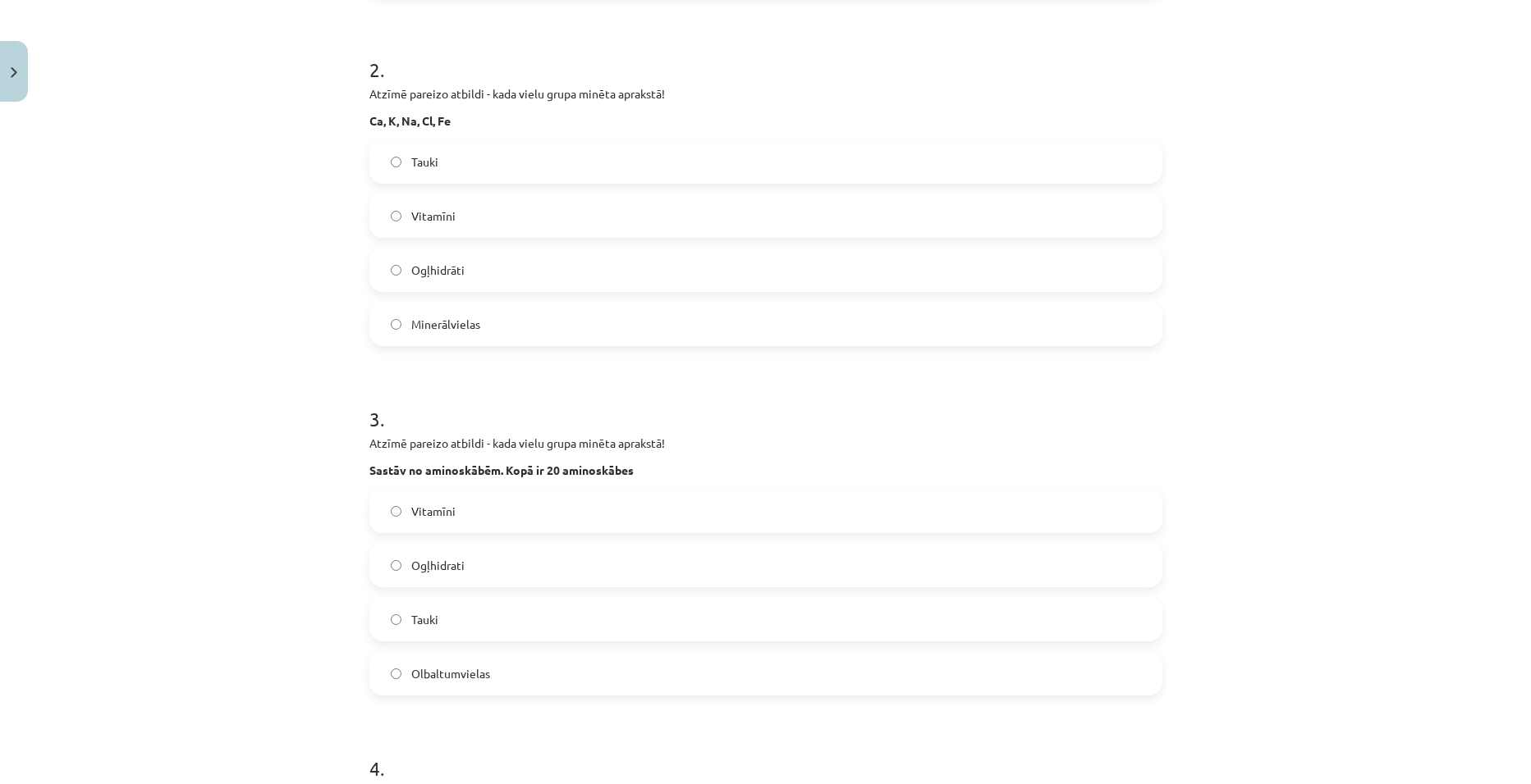
scroll to position [698, 0]
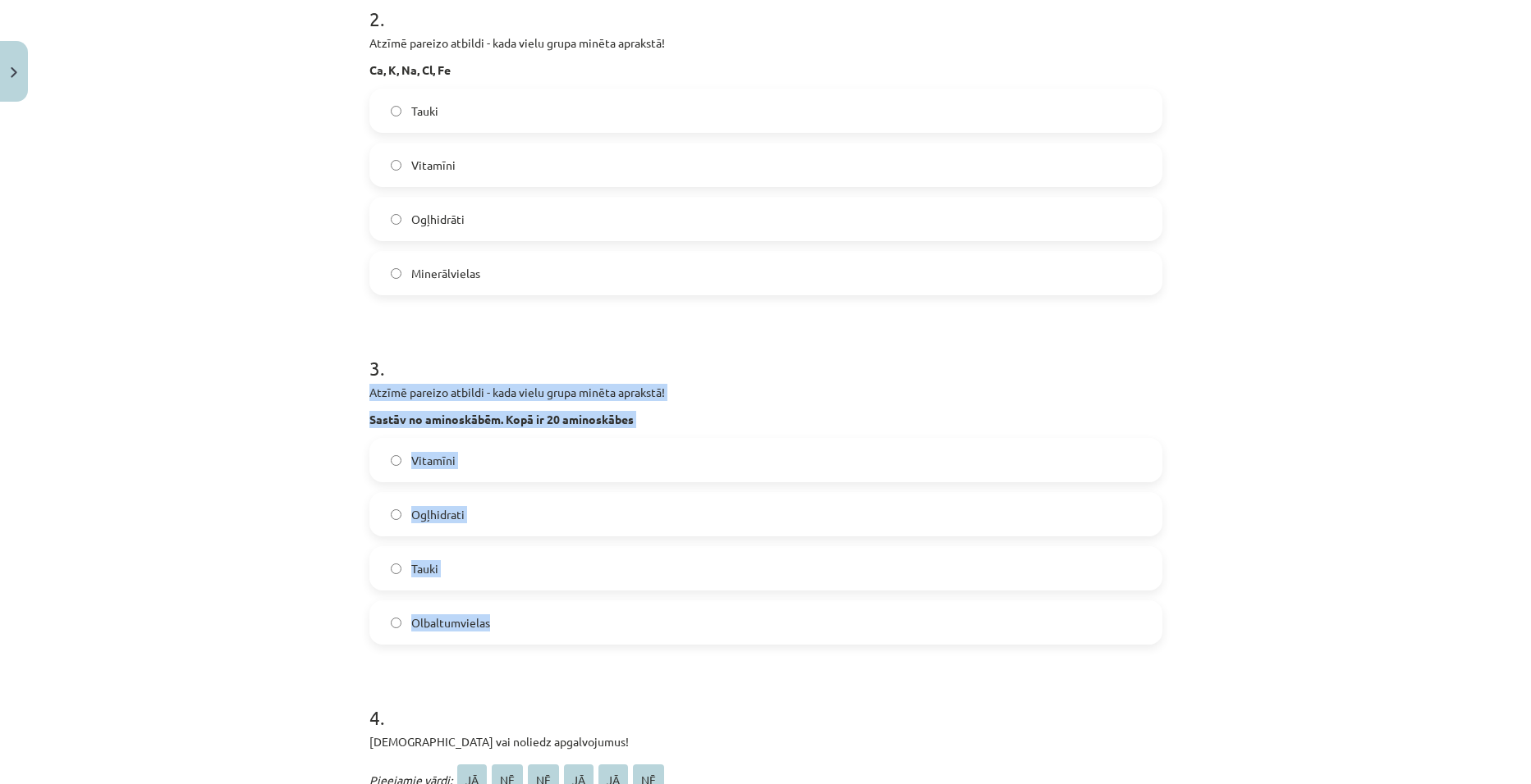
drag, startPoint x: 360, startPoint y: 390, endPoint x: 596, endPoint y: 615, distance: 326.1
click at [596, 615] on div "8 XP Saņemsi Grūts 32 pilda Apraksts Uzdevums Palīdzība 1 . Atzīmē pareizo atbi…" at bounding box center [766, 250] width 813 height 1676
copy div "Atzīmē pareizo atbildi - kada vielu grupa minēta aprakstā! Sastāv no aminoskābē…"
click at [513, 638] on label "Olbaltumvielas" at bounding box center [766, 622] width 790 height 41
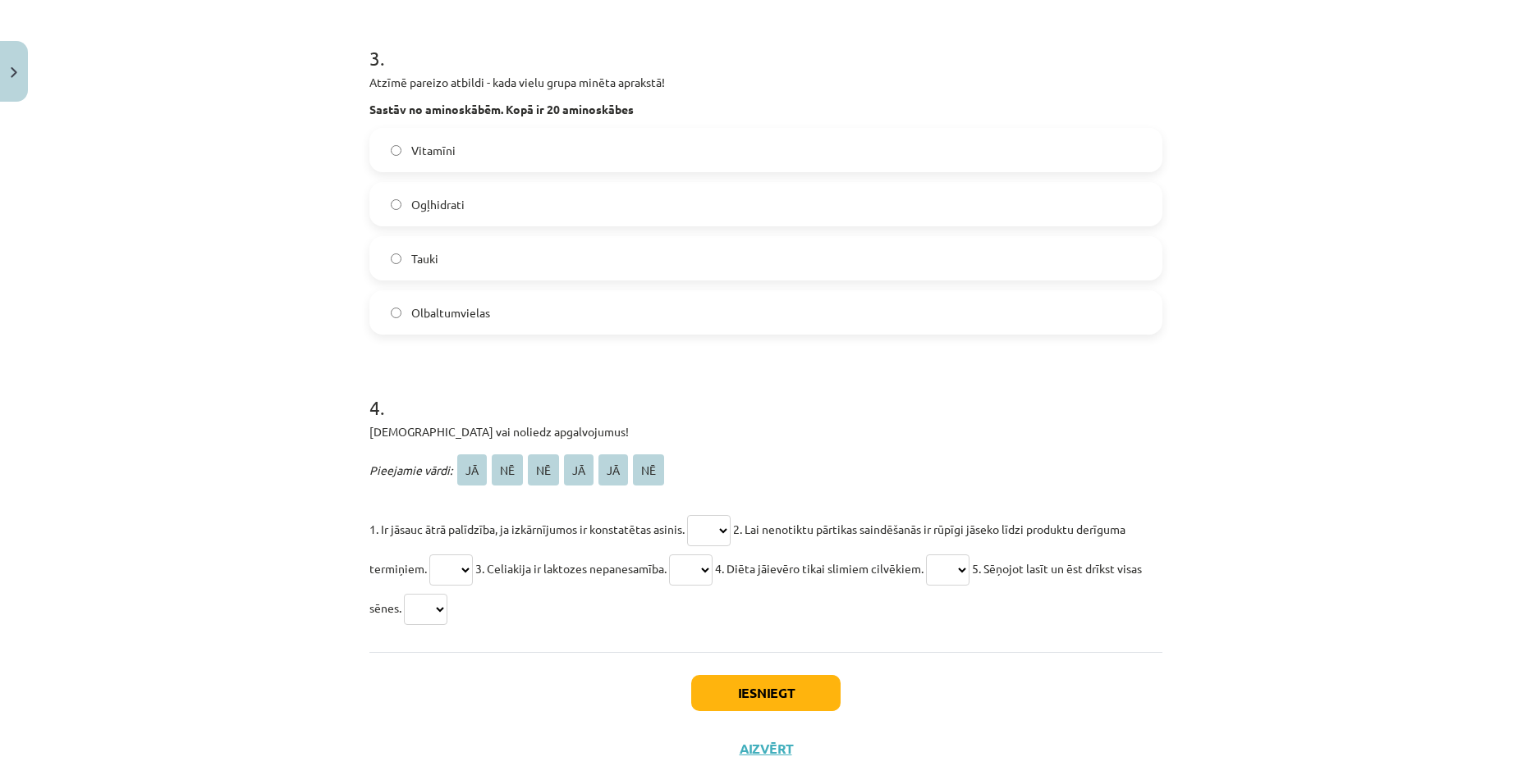
scroll to position [1025, 0]
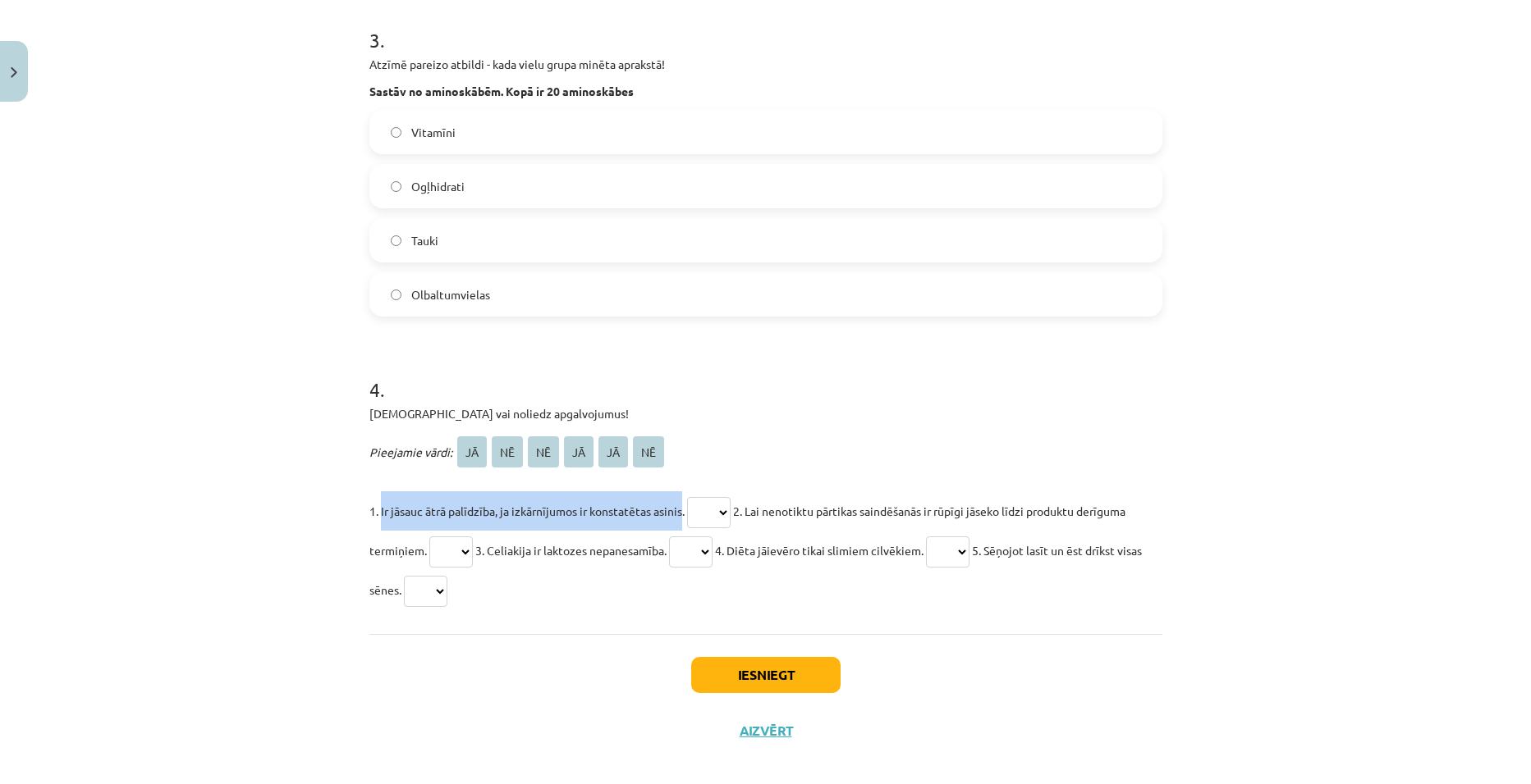
drag, startPoint x: 375, startPoint y: 507, endPoint x: 678, endPoint y: 512, distance: 303.0
click at [678, 512] on span "1. Ir jāsauc ātrā palīdzība, ja izkārnījumos ir konstatētas asinis." at bounding box center [527, 511] width 315 height 15
copy span "Ir jāsauc ātrā palīdzība, ja izkārnījumos ir konstatētas asinis"
click at [716, 511] on select "** ** ** ** ** **" at bounding box center [709, 512] width 44 height 31
select select "**"
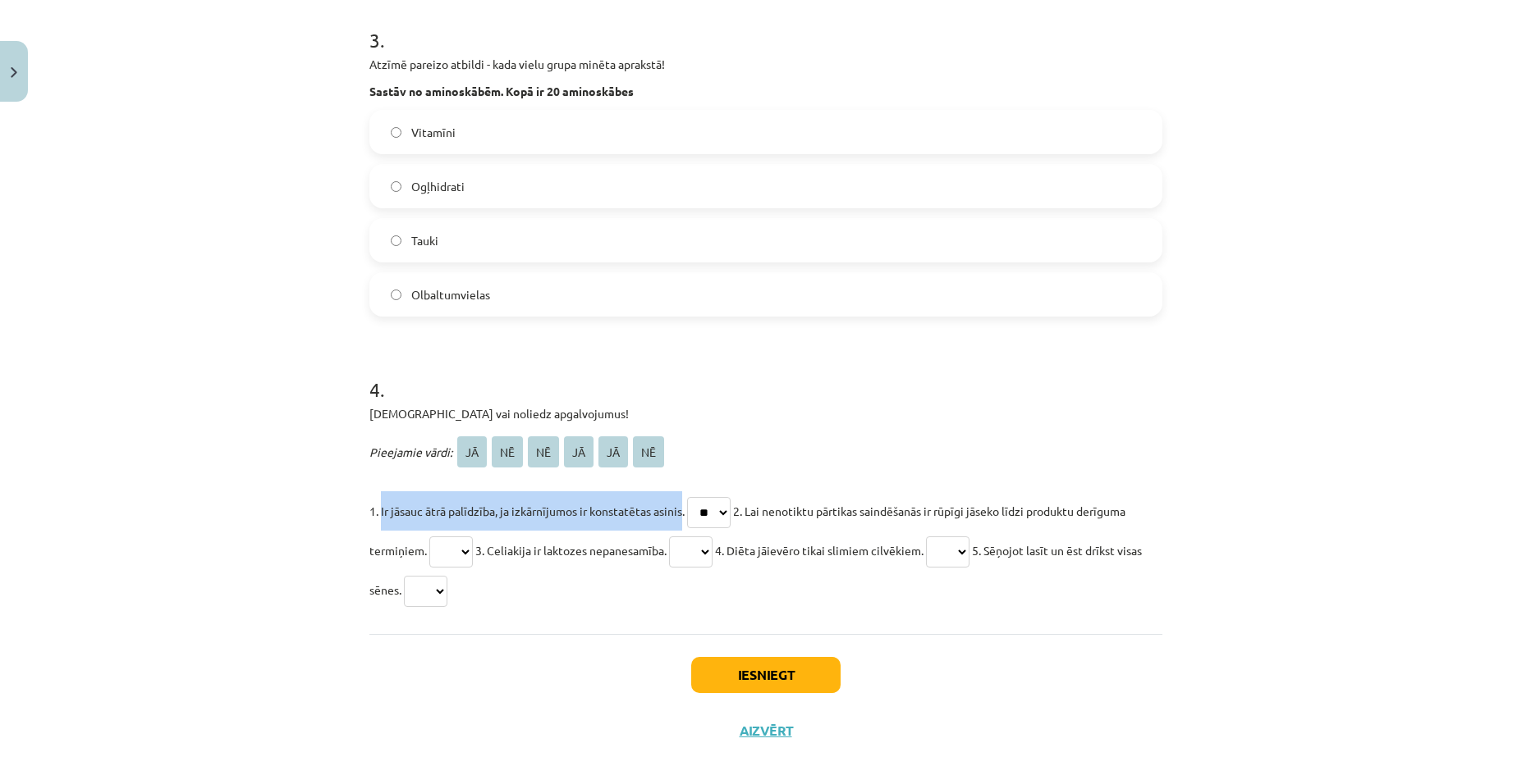
click at [687, 497] on select "** ** ** ** ** **" at bounding box center [709, 512] width 44 height 31
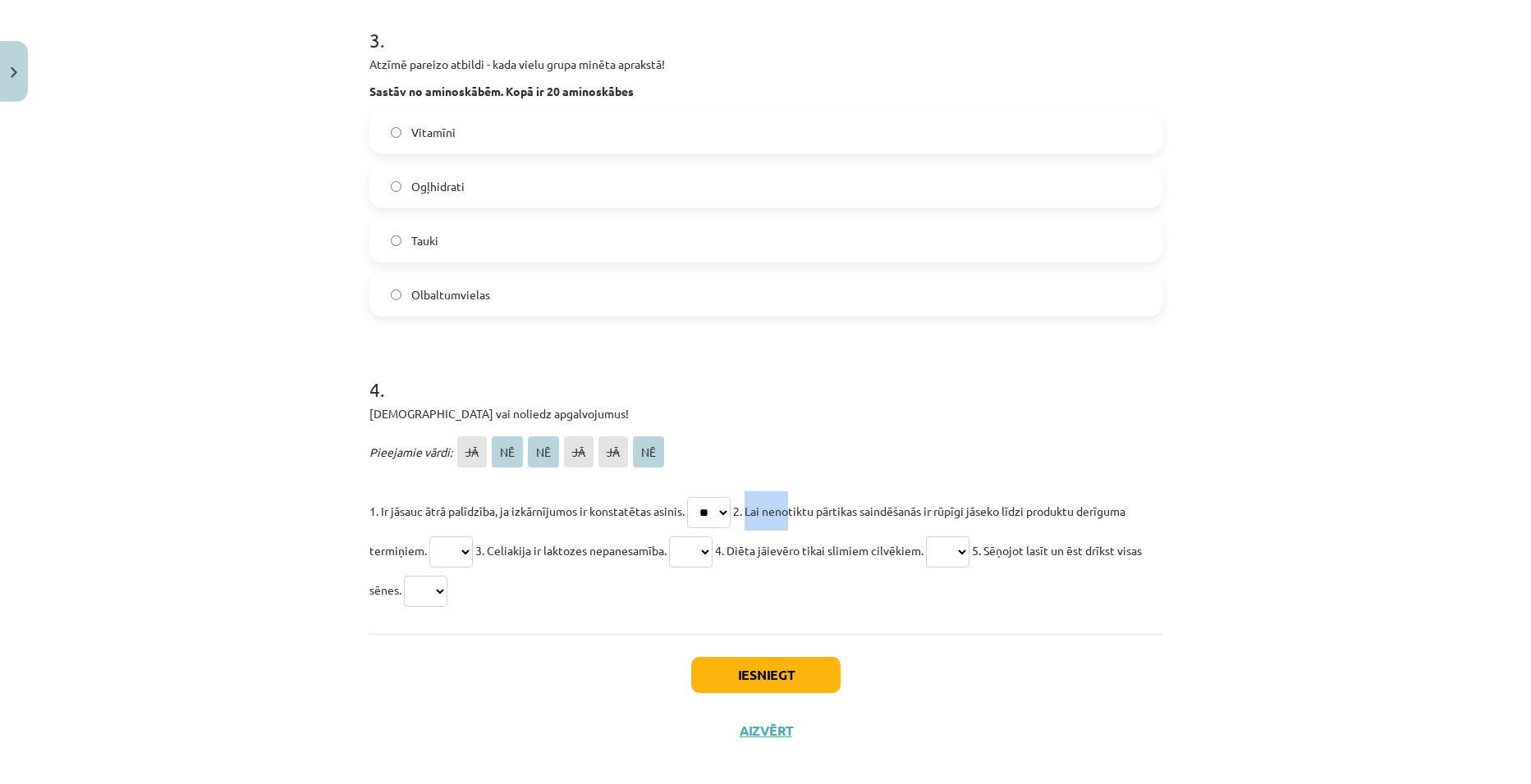
drag, startPoint x: 746, startPoint y: 505, endPoint x: 781, endPoint y: 505, distance: 35.0
click at [781, 505] on span "2. Lai nenotiktu pārtikas saindēšanās ir rūpīgi jāseko līdzi produktu derīguma …" at bounding box center [747, 530] width 756 height 54
drag, startPoint x: 781, startPoint y: 505, endPoint x: 735, endPoint y: 470, distance: 57.8
click at [735, 470] on p "Pieejamie vārdi: JĀ NĒ NĒ JĀ JĀ NĒ" at bounding box center [766, 453] width 793 height 40
drag, startPoint x: 757, startPoint y: 508, endPoint x: 475, endPoint y: 555, distance: 285.9
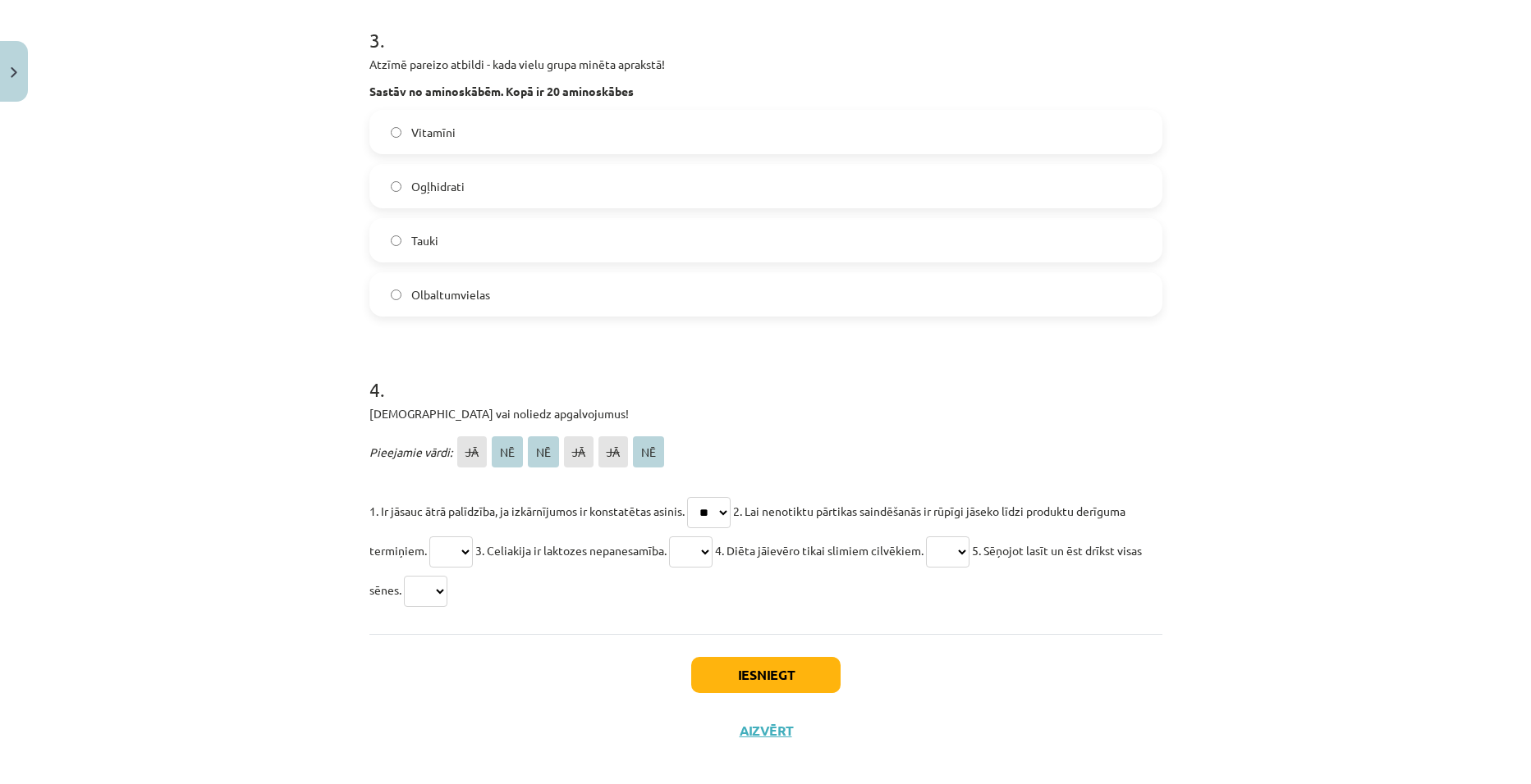
click at [475, 555] on p "1. Ir jāsauc ātrā palīdzība, ja izkārnījumos ir konstatētas asinis. ** ** ** **…" at bounding box center [766, 550] width 793 height 118
copy span "ai nenotiktu pārtikas saindēšanās ir rūpīgi jāseko līdzi produktu derīguma term…"
click at [457, 547] on select "** ** ** ** ** **" at bounding box center [451, 552] width 44 height 31
select select "**"
click at [429, 537] on select "** ** ** ** ** **" at bounding box center [451, 552] width 44 height 31
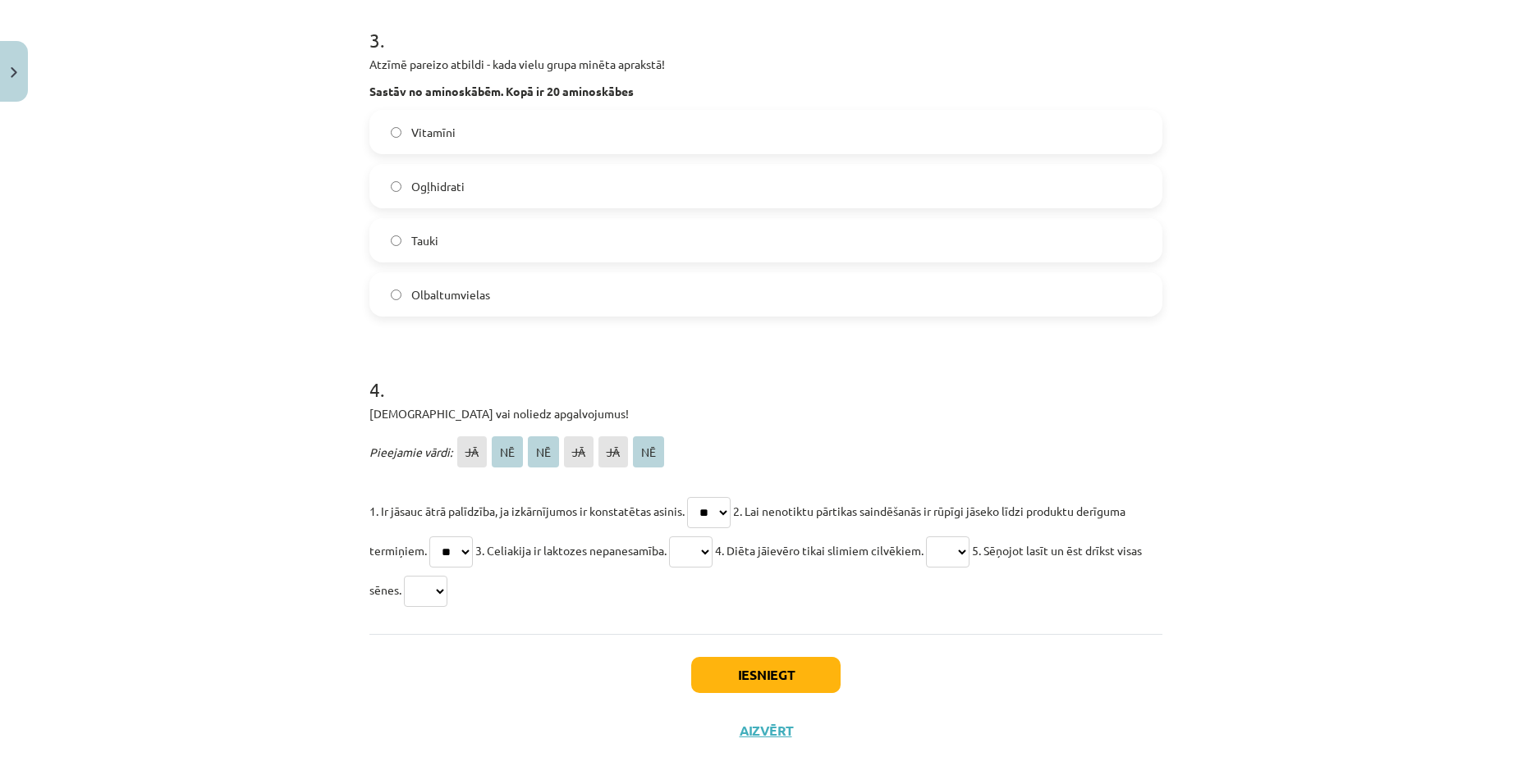
click at [605, 584] on p "1. Ir jāsauc ātrā palīdzība, ja izkārnījumos ir konstatētas asinis. ** ** ** **…" at bounding box center [766, 550] width 793 height 118
drag, startPoint x: 492, startPoint y: 551, endPoint x: 679, endPoint y: 550, distance: 187.0
click at [679, 550] on p "1. Ir jāsauc ātrā palīdzība, ja izkārnījumos ir konstatētas asinis. ** ** ** **…" at bounding box center [766, 550] width 793 height 118
copy span "Celiakija ir laktozes nepanesamība."
click at [789, 454] on p "Pieejamie vārdi: JĀ NĒ NĒ JĀ JĀ NĒ" at bounding box center [766, 453] width 793 height 40
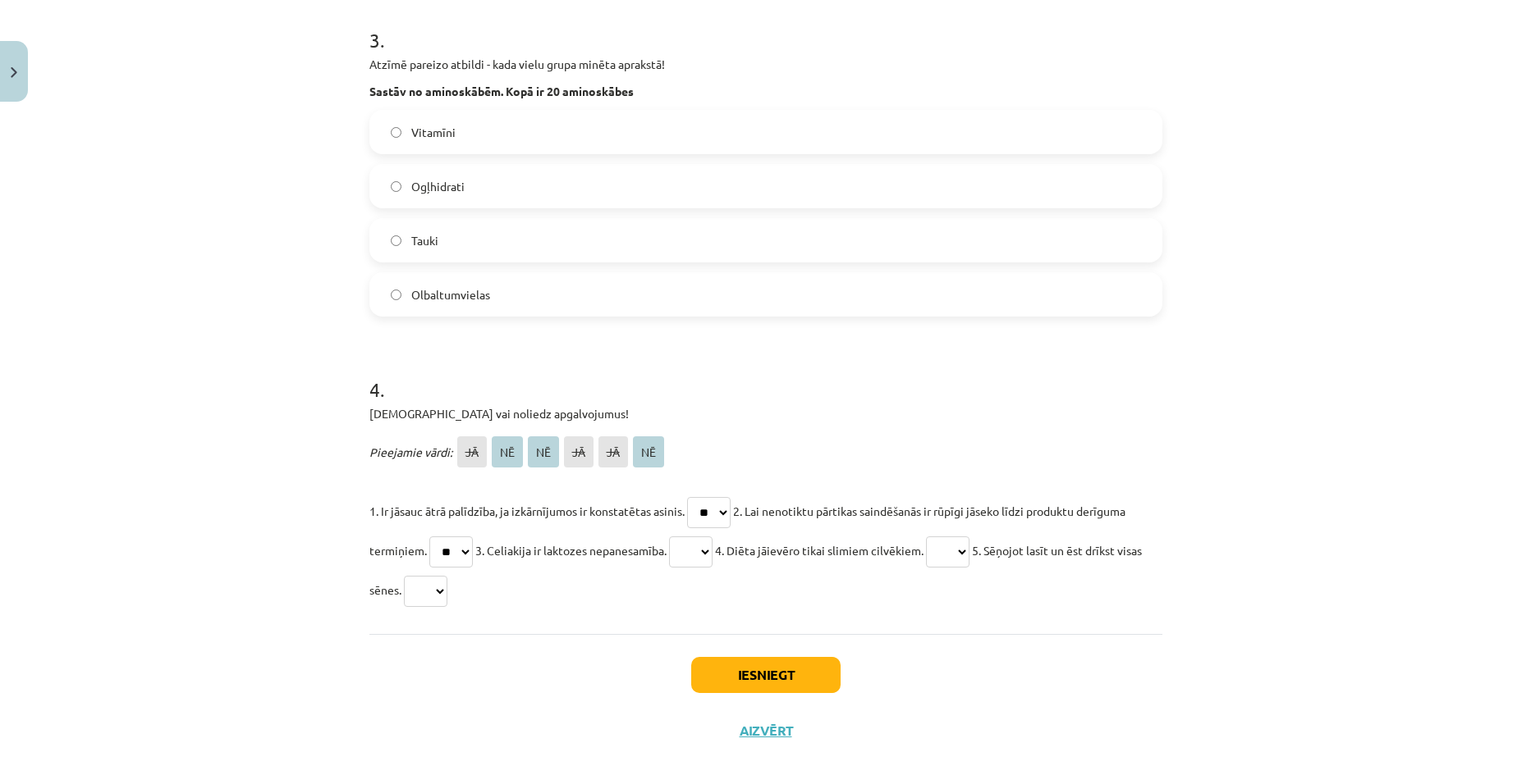
click at [712, 549] on select "** ** ** ** ** **" at bounding box center [691, 552] width 44 height 31
select select "**"
click at [676, 537] on select "** ** ** ** ** **" at bounding box center [691, 552] width 44 height 31
drag, startPoint x: 747, startPoint y: 548, endPoint x: 938, endPoint y: 545, distance: 191.0
click at [924, 545] on span "4. Diēta jāievēro tikai slimiem cilvēkiem." at bounding box center [820, 551] width 208 height 15
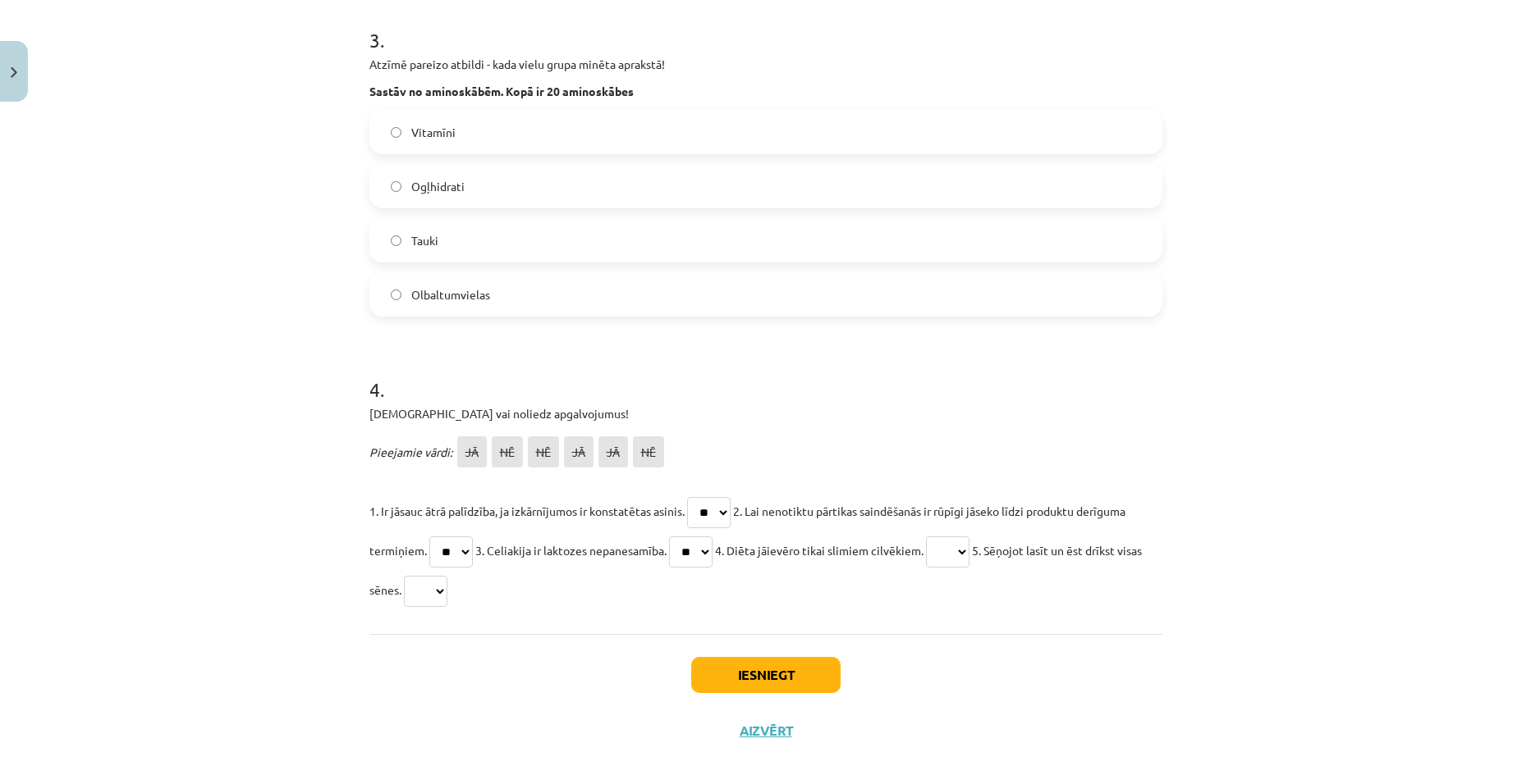
copy span "Diēta jāievēro tikai slimiem cilvēkiem."
click at [969, 549] on select "** ** ** ** ** **" at bounding box center [948, 552] width 44 height 31
click at [828, 594] on p "1. Ir jāsauc ātrā palīdzība, ja izkārnījumos ir konstatētas asinis. ** ** ** **…" at bounding box center [766, 550] width 793 height 118
click at [969, 549] on select "** ** ** ** ** **" at bounding box center [948, 552] width 44 height 31
select select "**"
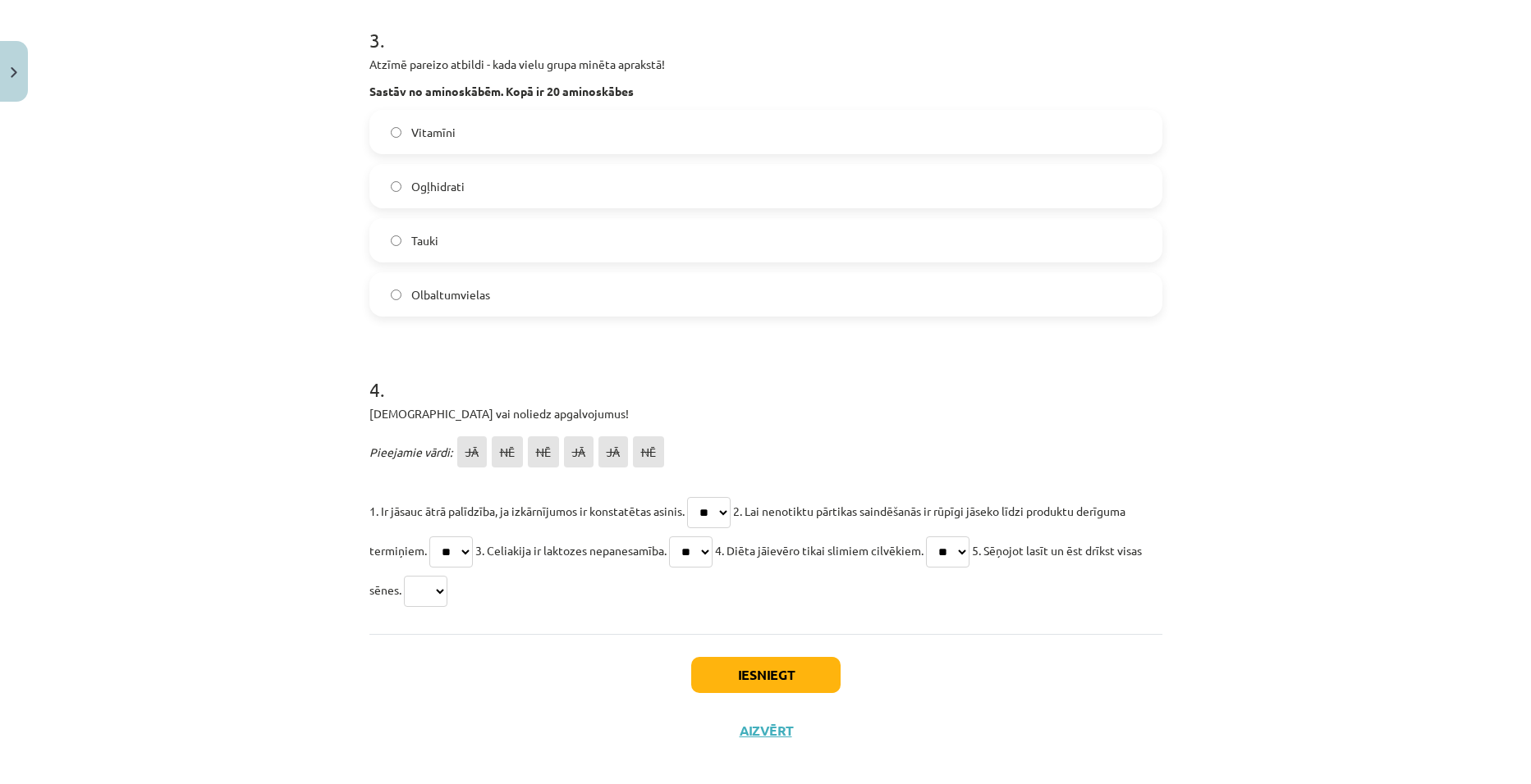
click at [944, 537] on select "** ** ** ** ** **" at bounding box center [948, 552] width 44 height 31
drag, startPoint x: 1006, startPoint y: 550, endPoint x: 1167, endPoint y: 608, distance: 171.1
click at [1167, 608] on div "Mācību tēma: Bioloģijas 8. klases 1. ieskaites mācību materiāls #3 2. tēma. Vie…" at bounding box center [766, 392] width 1531 height 784
drag, startPoint x: 1167, startPoint y: 608, endPoint x: 1073, endPoint y: 597, distance: 94.6
click at [1073, 597] on p "1. Ir jāsauc ātrā palīdzība, ja izkārnījumos ir konstatētas asinis. ** ** ** **…" at bounding box center [766, 550] width 793 height 118
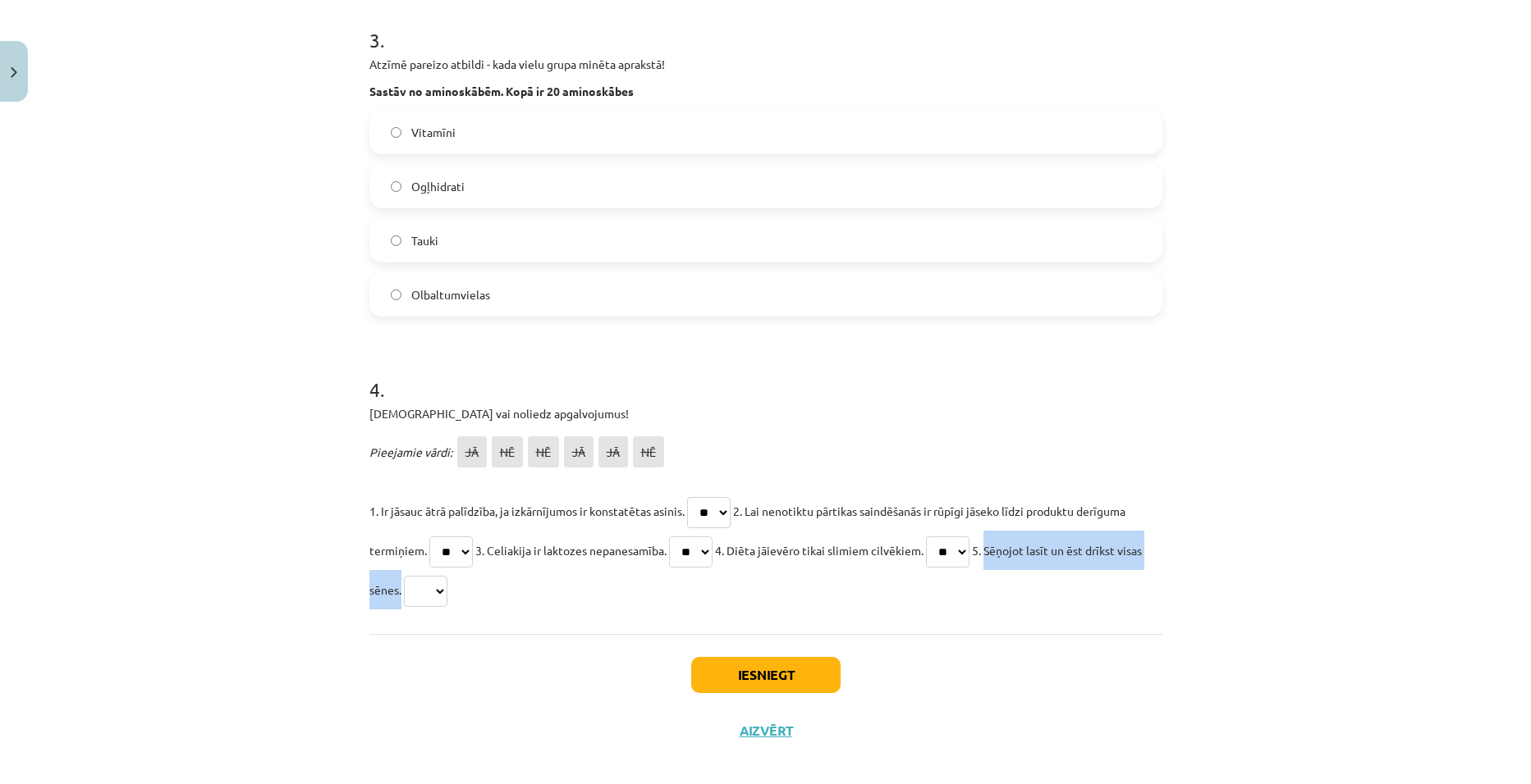
click at [1073, 597] on p "1. Ir jāsauc ātrā palīdzība, ja izkārnījumos ir konstatētas asinis. ** ** ** **…" at bounding box center [766, 550] width 793 height 118
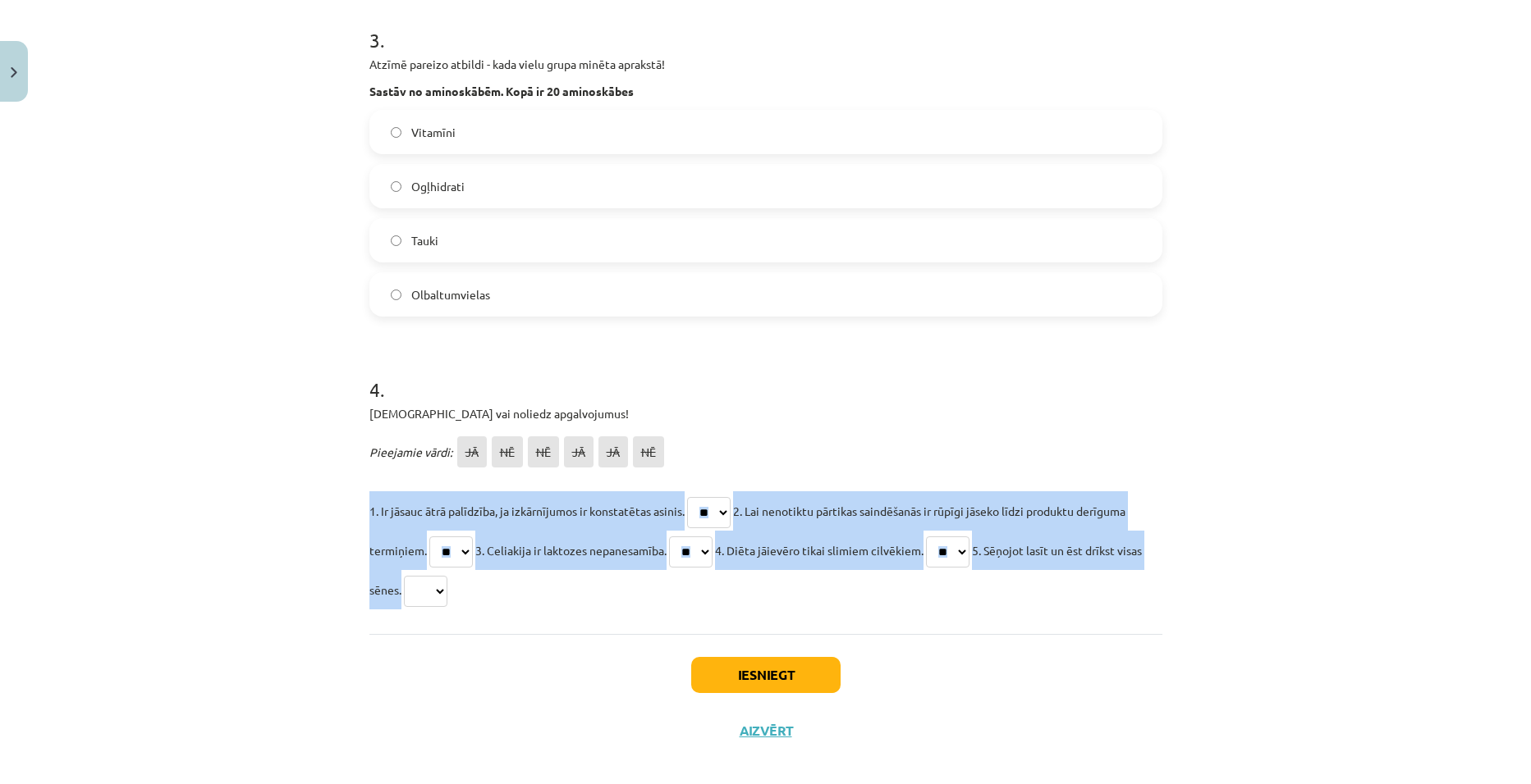
click at [1073, 597] on p "1. Ir jāsauc ātrā palīdzība, ja izkārnījumos ir konstatētas asinis. ** ** ** **…" at bounding box center [766, 550] width 793 height 118
drag, startPoint x: 1073, startPoint y: 597, endPoint x: 1001, endPoint y: 597, distance: 72.0
click at [1001, 597] on p "1. Ir jāsauc ātrā palīdzība, ja izkārnījumos ir konstatētas asinis. ** ** ** **…" at bounding box center [766, 550] width 793 height 118
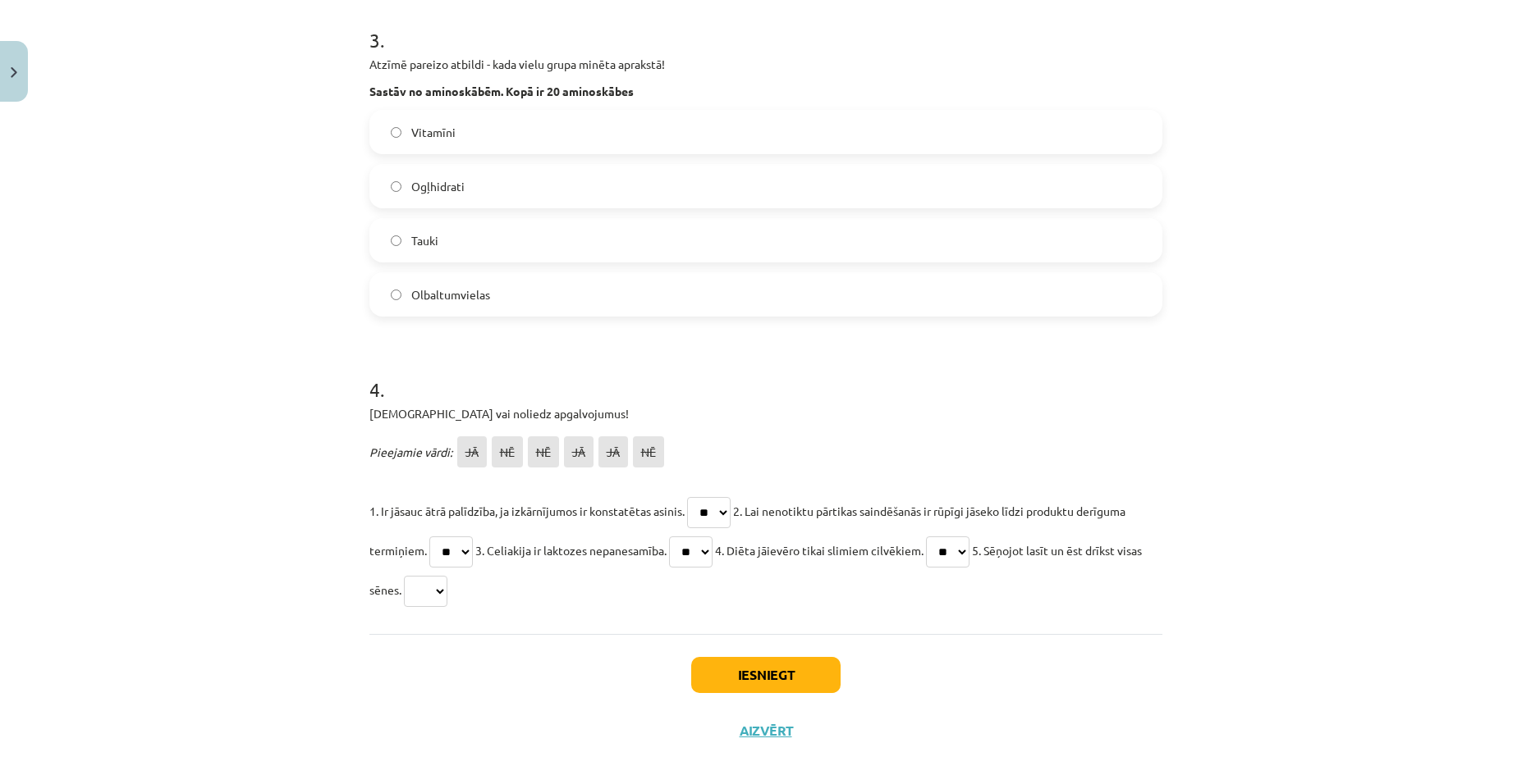
click at [447, 594] on select "** ** ** ** ** **" at bounding box center [425, 591] width 44 height 31
select select "**"
click at [427, 576] on select "** ** ** ** ** **" at bounding box center [425, 591] width 44 height 31
click at [793, 673] on button "Iesniegt" at bounding box center [766, 675] width 150 height 36
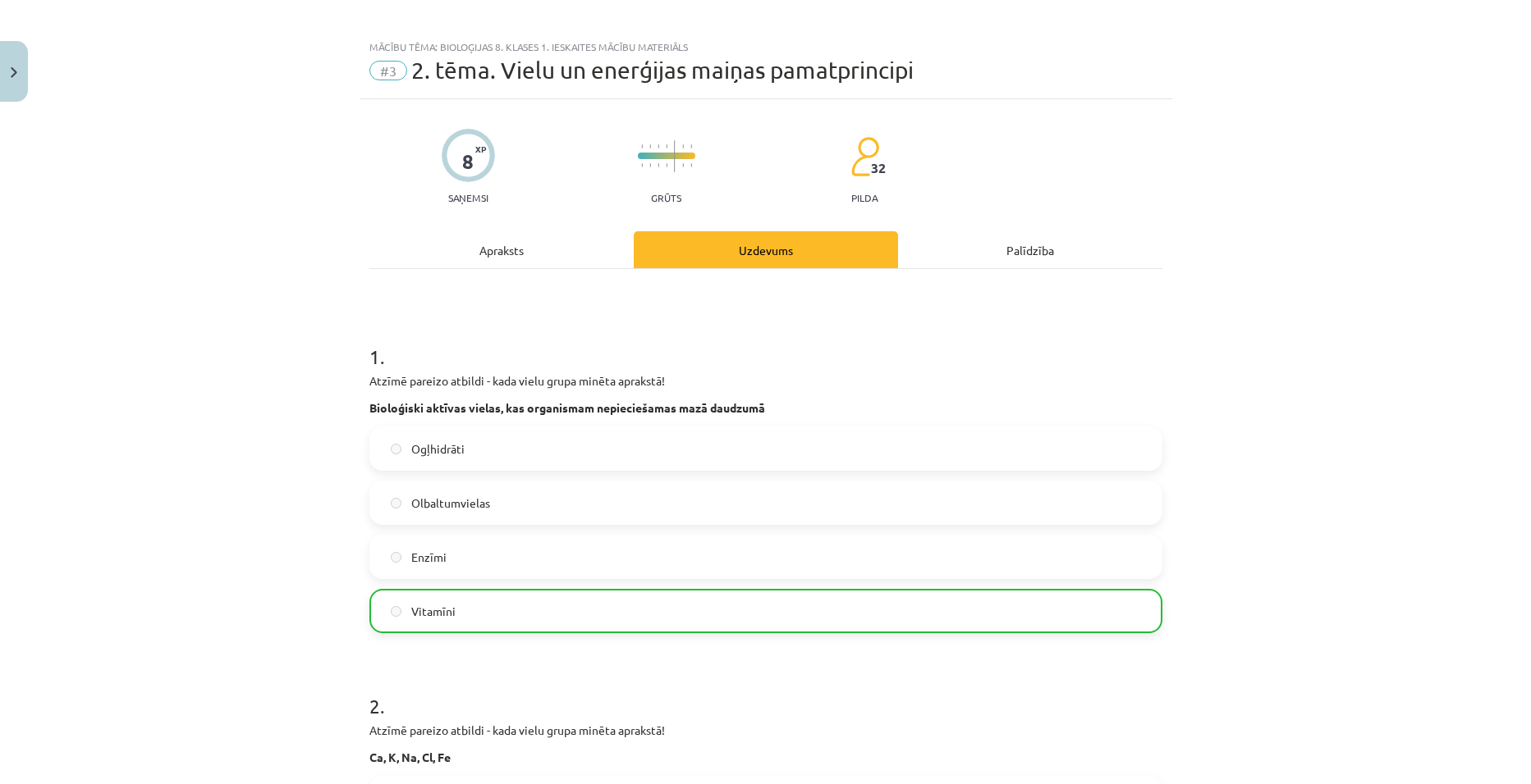
scroll to position [0, 0]
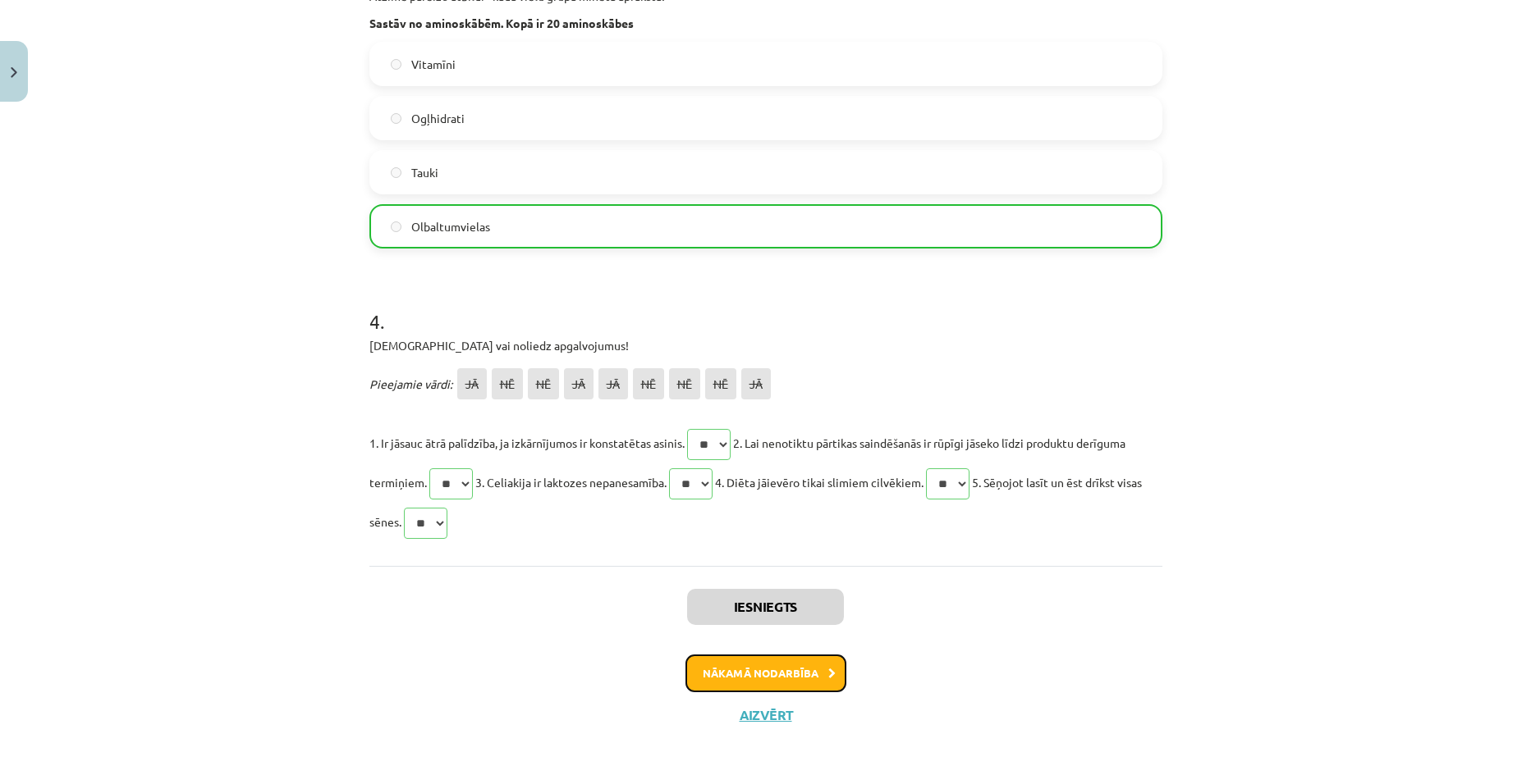
click at [766, 661] on button "Nākamā nodarbība" at bounding box center [766, 674] width 161 height 38
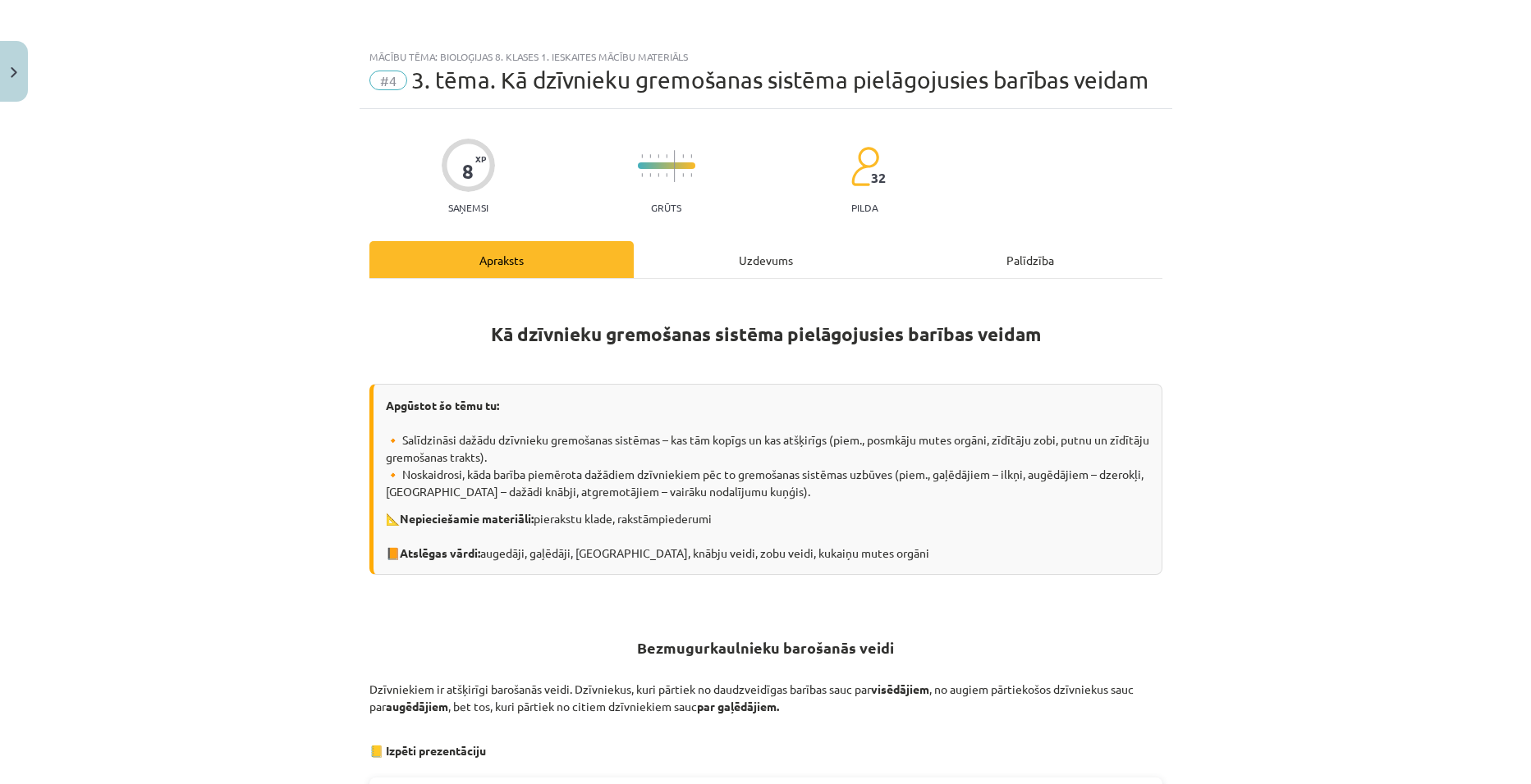
click at [742, 268] on div "Uzdevums" at bounding box center [766, 259] width 264 height 37
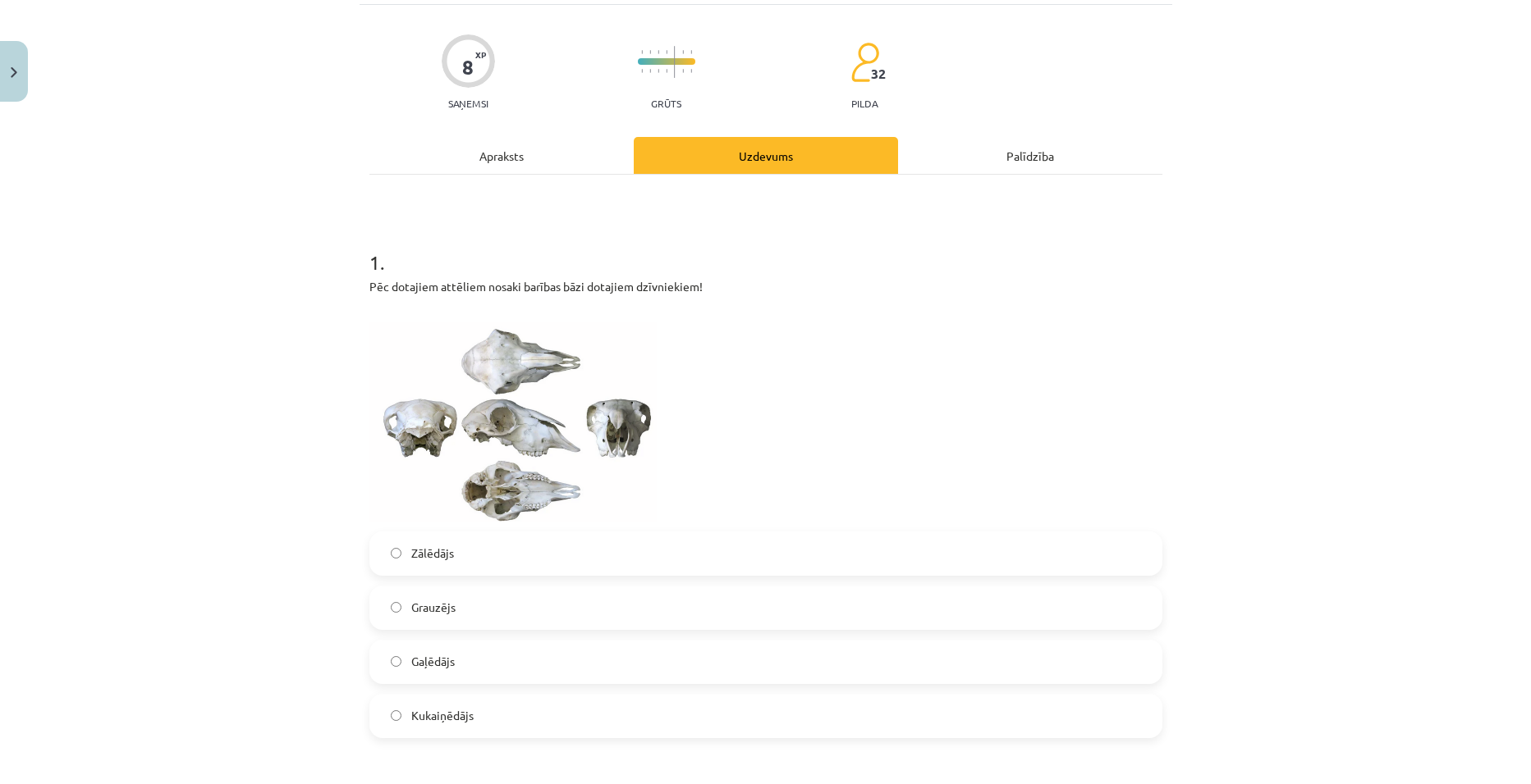
scroll to position [41, 0]
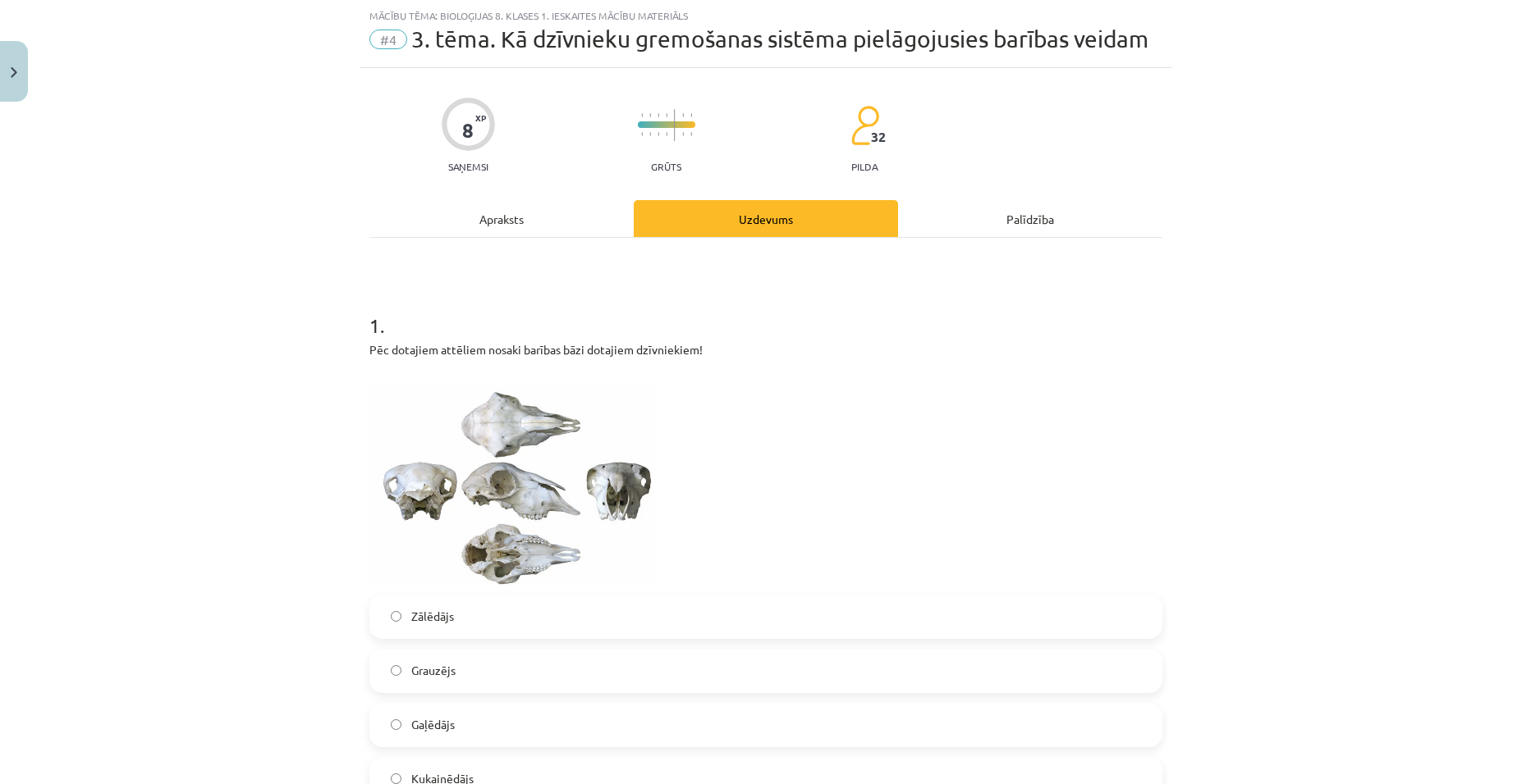
click at [512, 218] on div "Apraksts" at bounding box center [501, 218] width 264 height 37
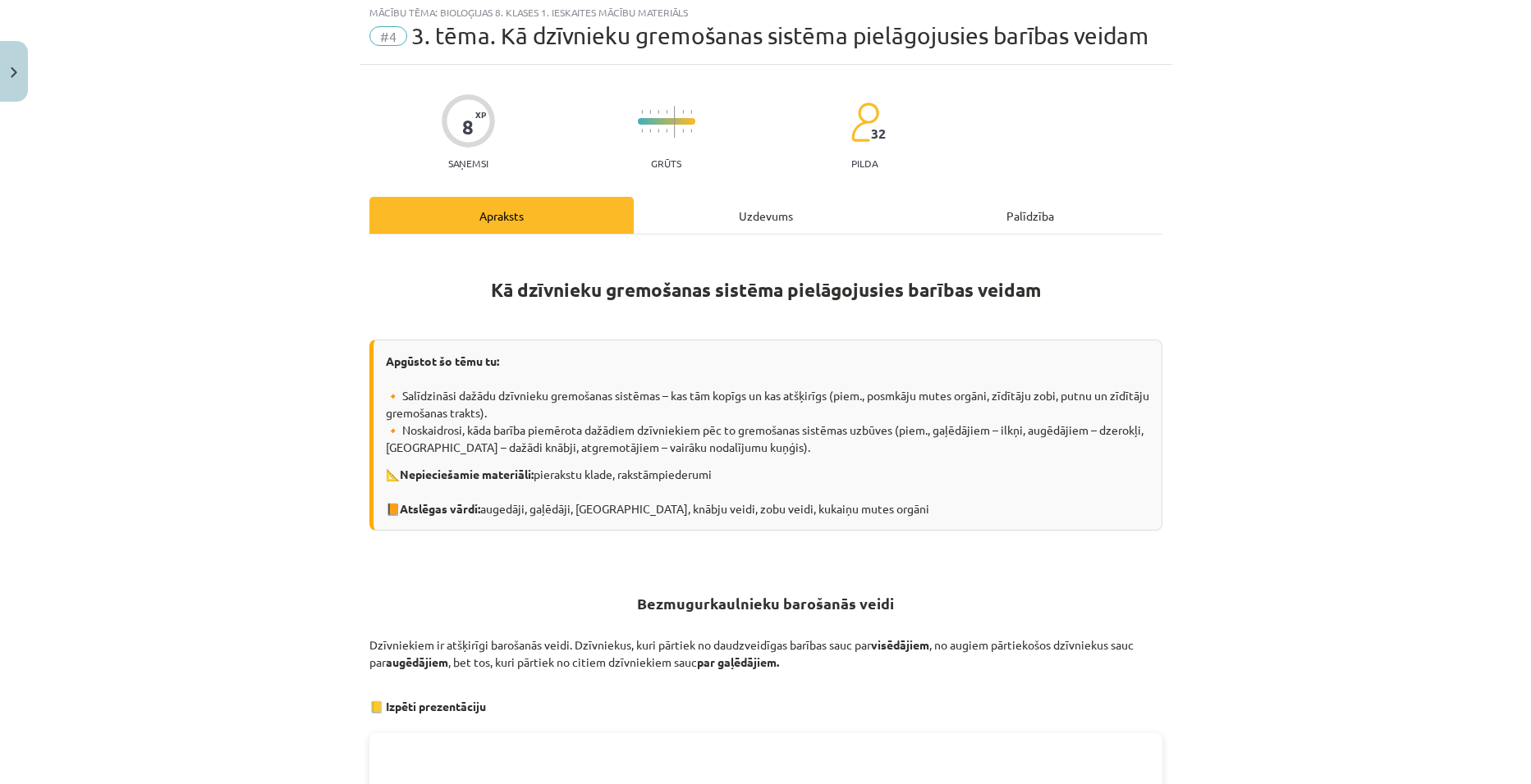
scroll to position [0, 0]
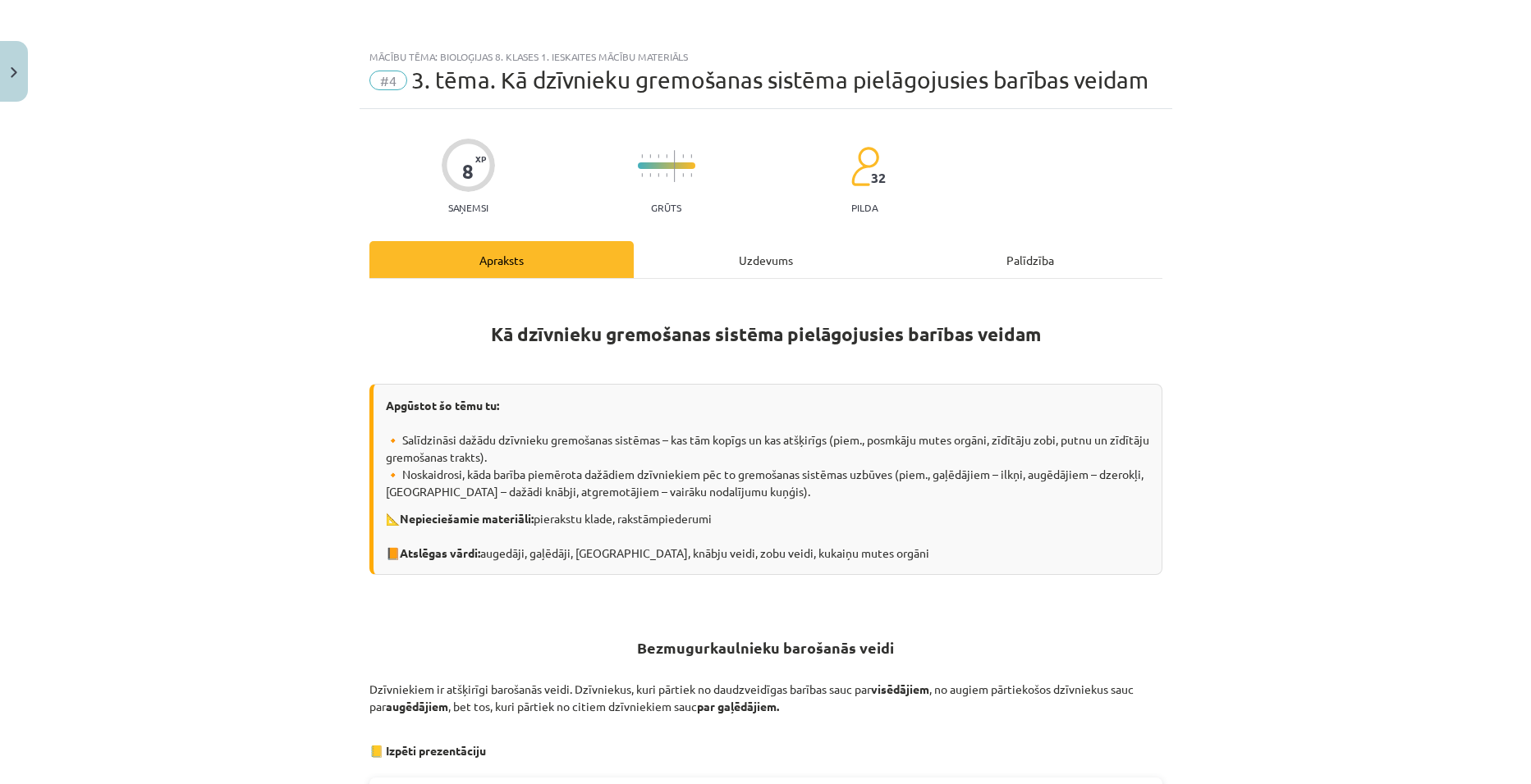
click at [687, 274] on div "Uzdevums" at bounding box center [766, 259] width 264 height 37
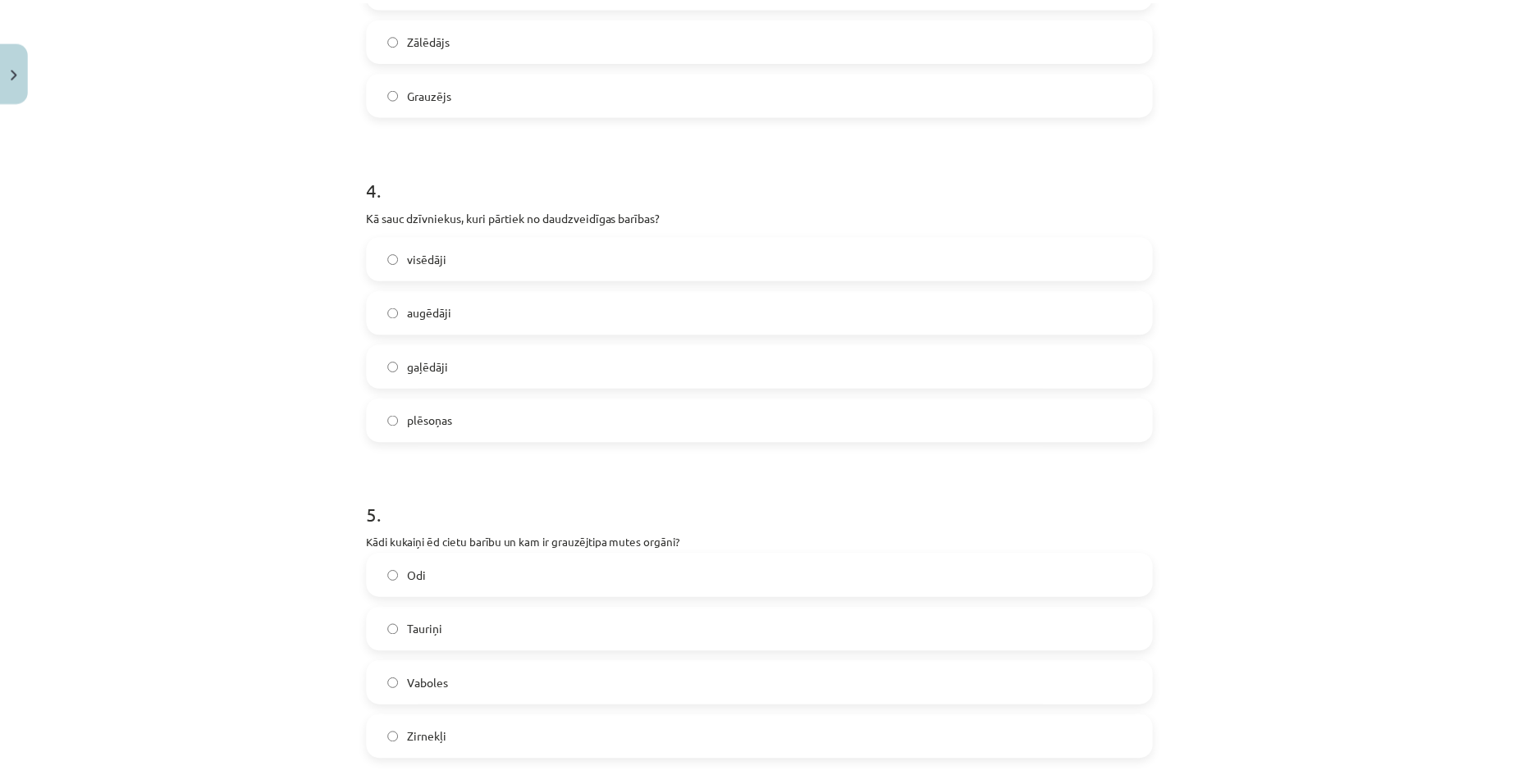
scroll to position [1942, 0]
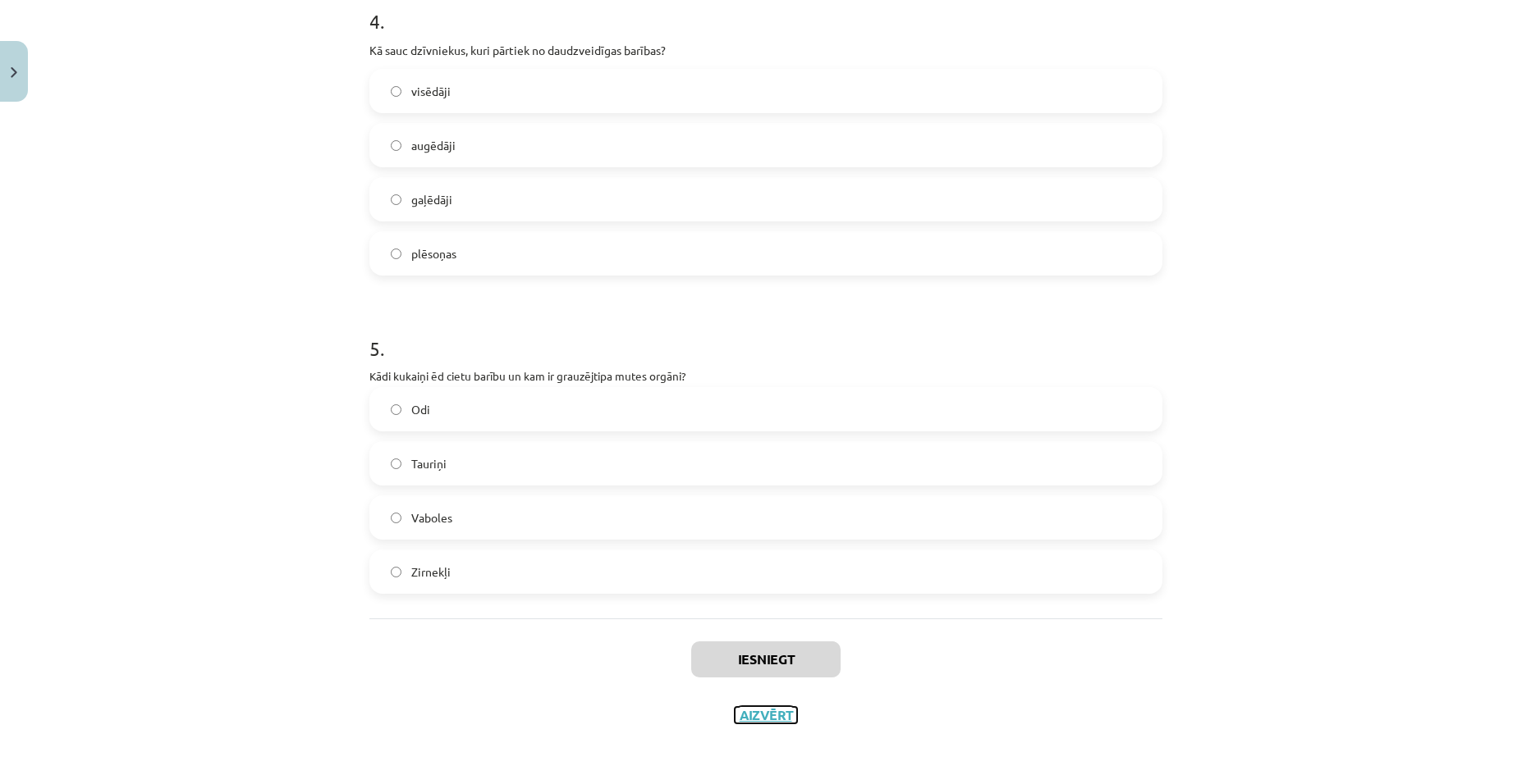
click at [773, 717] on button "Aizvērt" at bounding box center [766, 715] width 63 height 16
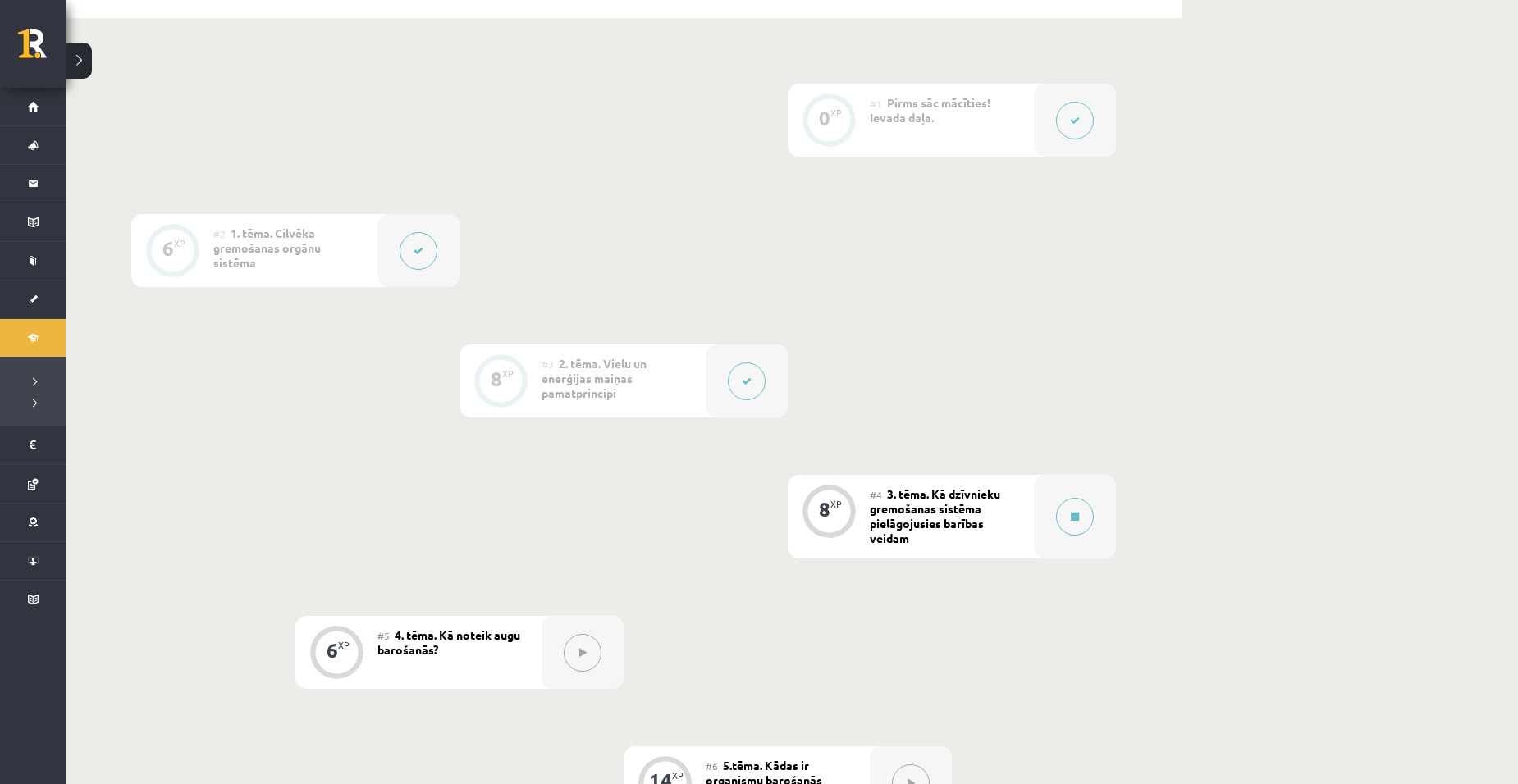
scroll to position [0, 0]
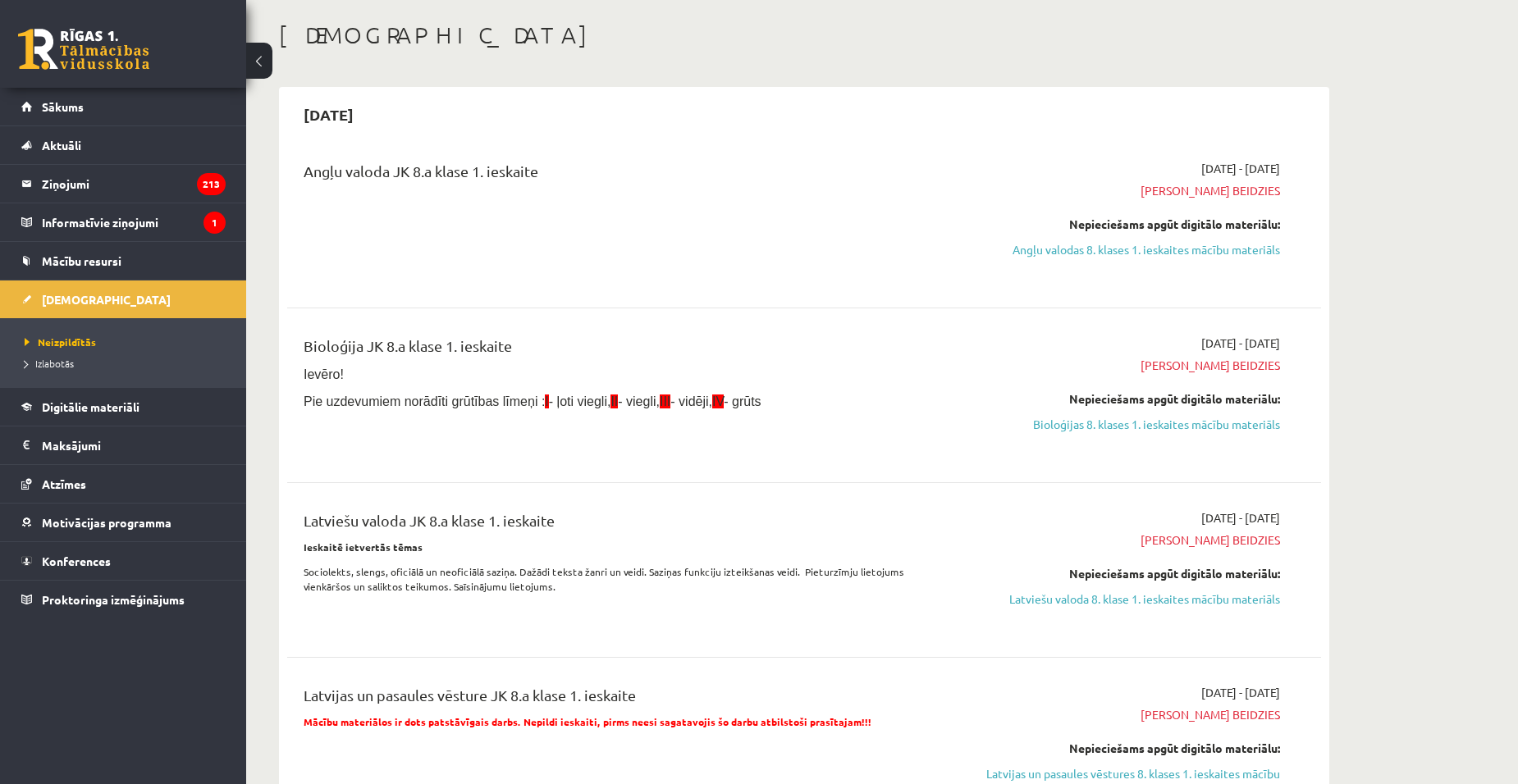
scroll to position [82, 0]
